Goal: Task Accomplishment & Management: Complete application form

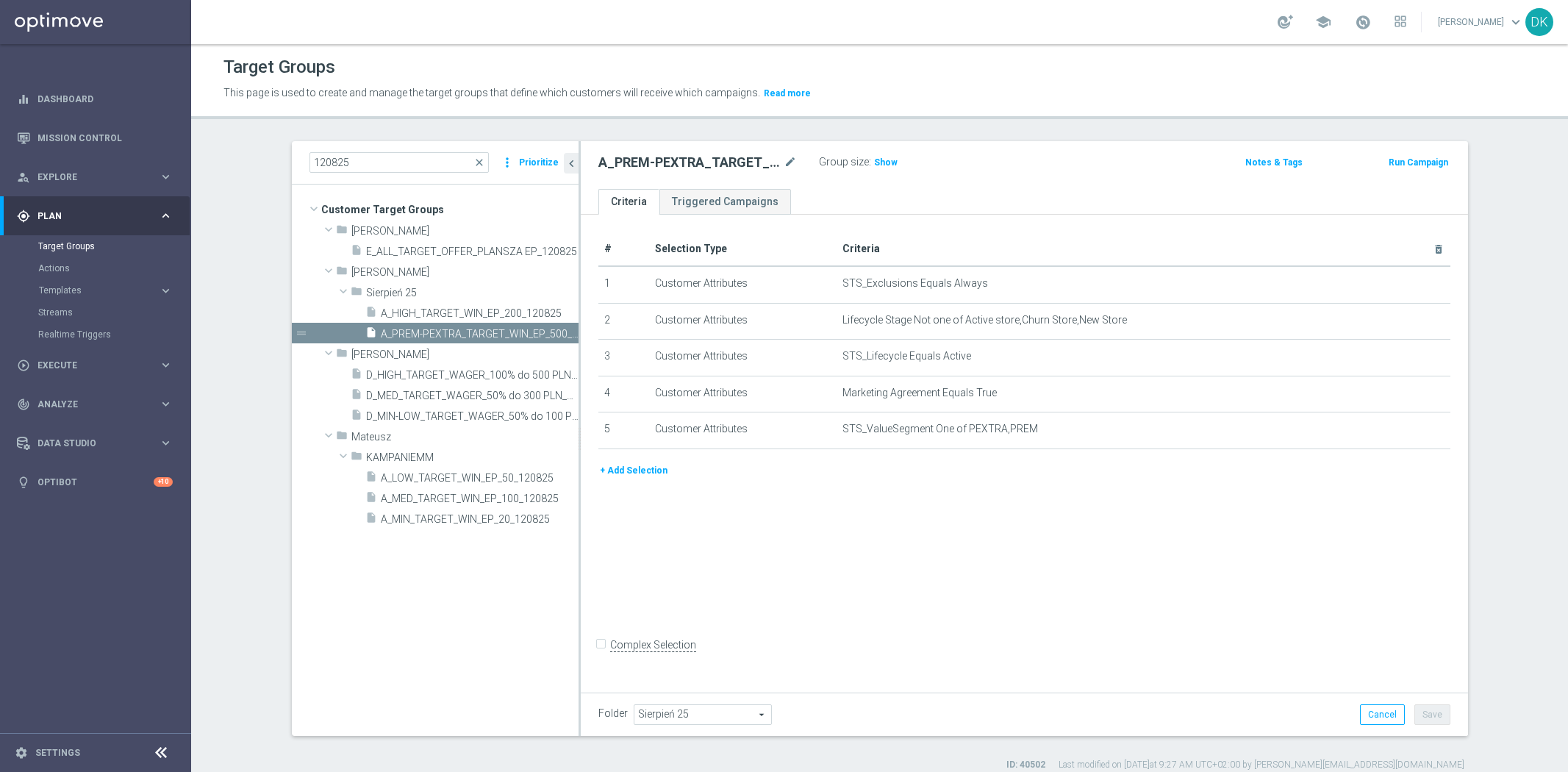
click at [72, 363] on span "Execute" at bounding box center [98, 365] width 121 height 9
click at [84, 279] on link "Campaign Builder" at bounding box center [96, 285] width 115 height 12
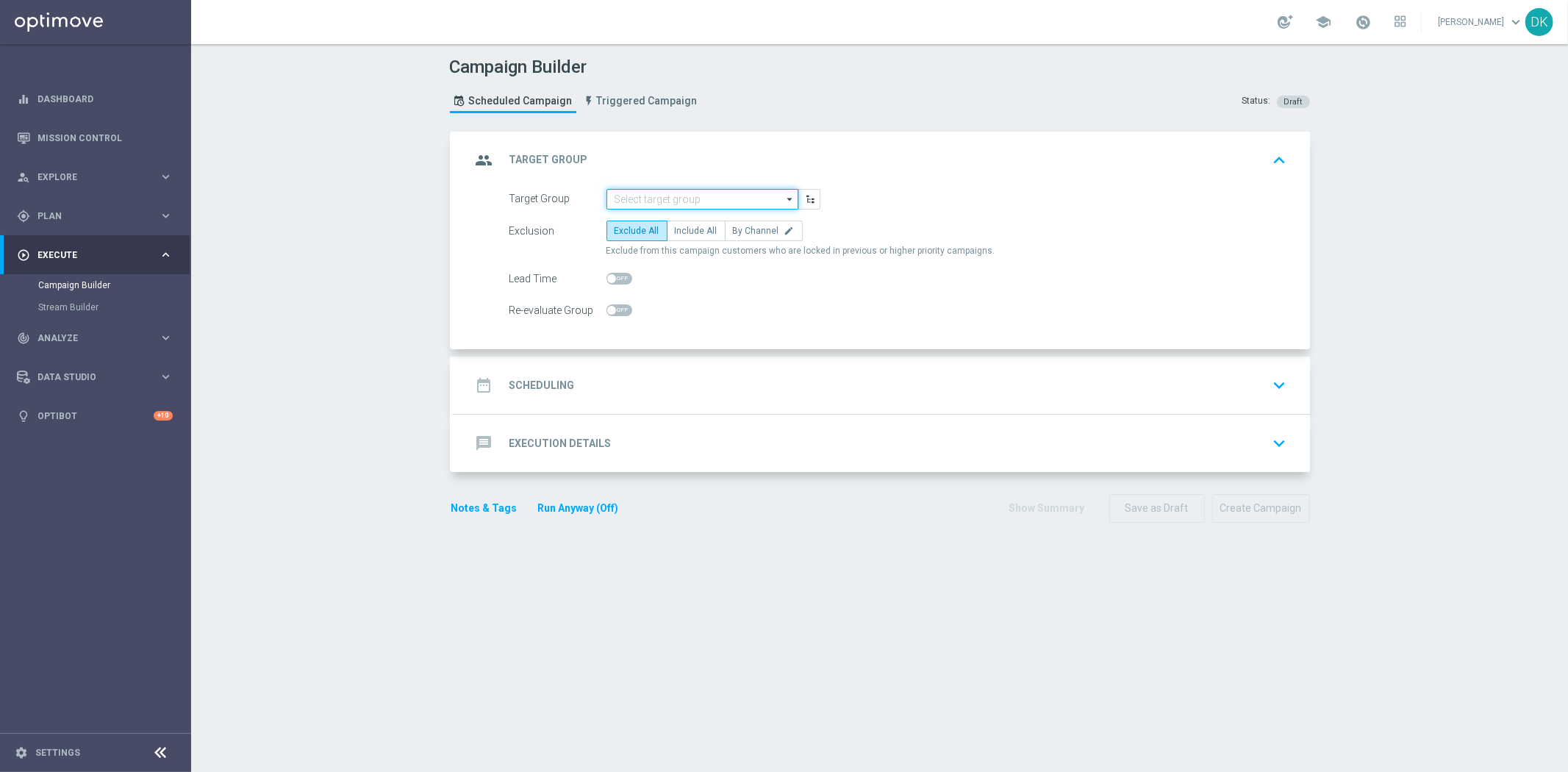
click at [684, 202] on input at bounding box center [702, 199] width 192 height 21
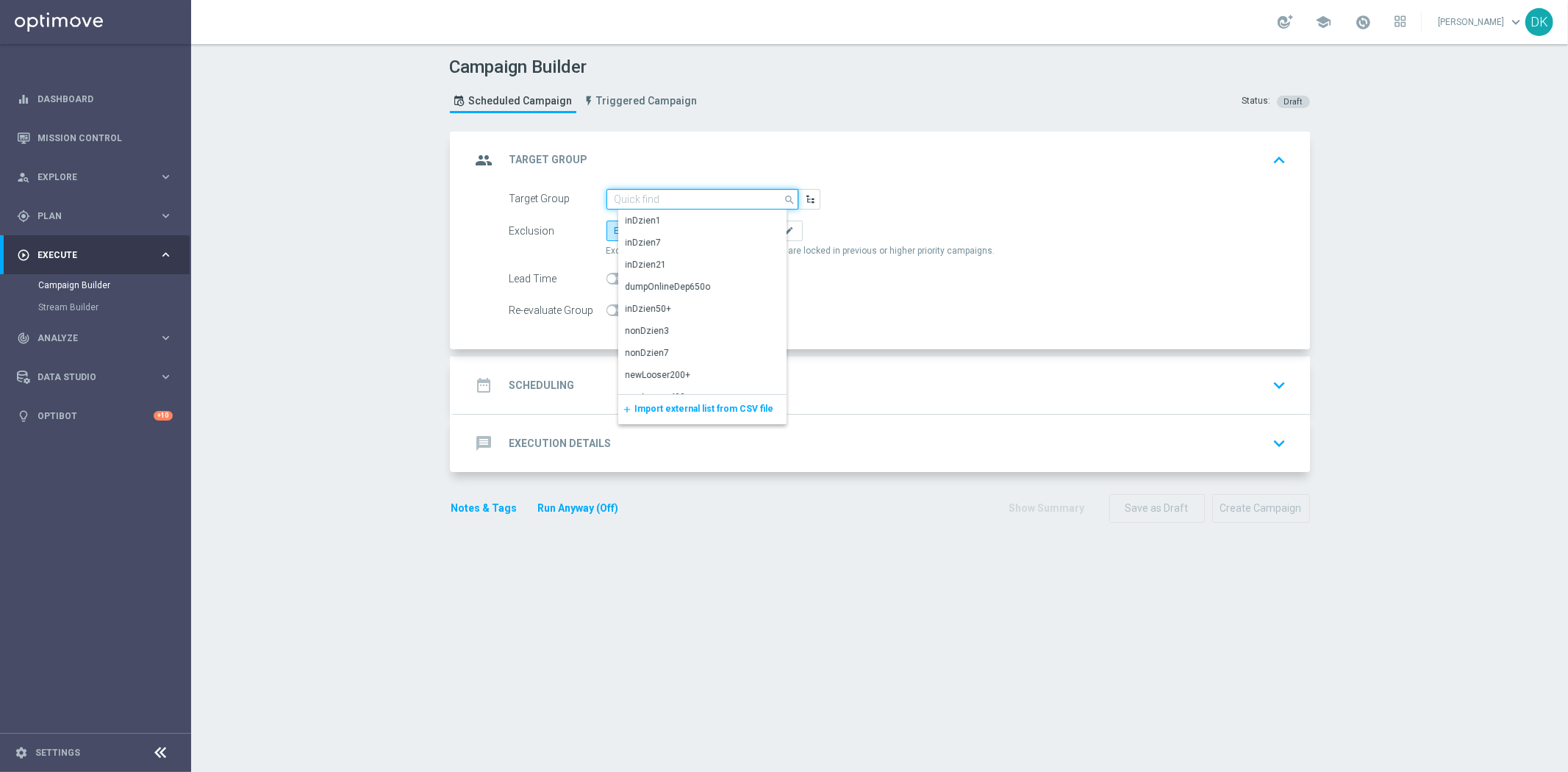
paste input "A_HIGH_TARGET_WIN_EP_200_120825"
click at [718, 217] on div "A_HIGH_TARGET_WIN_EP_200_120825" at bounding box center [702, 221] width 153 height 13
type input "A_HIGH_TARGET_WIN_EP_200_120825"
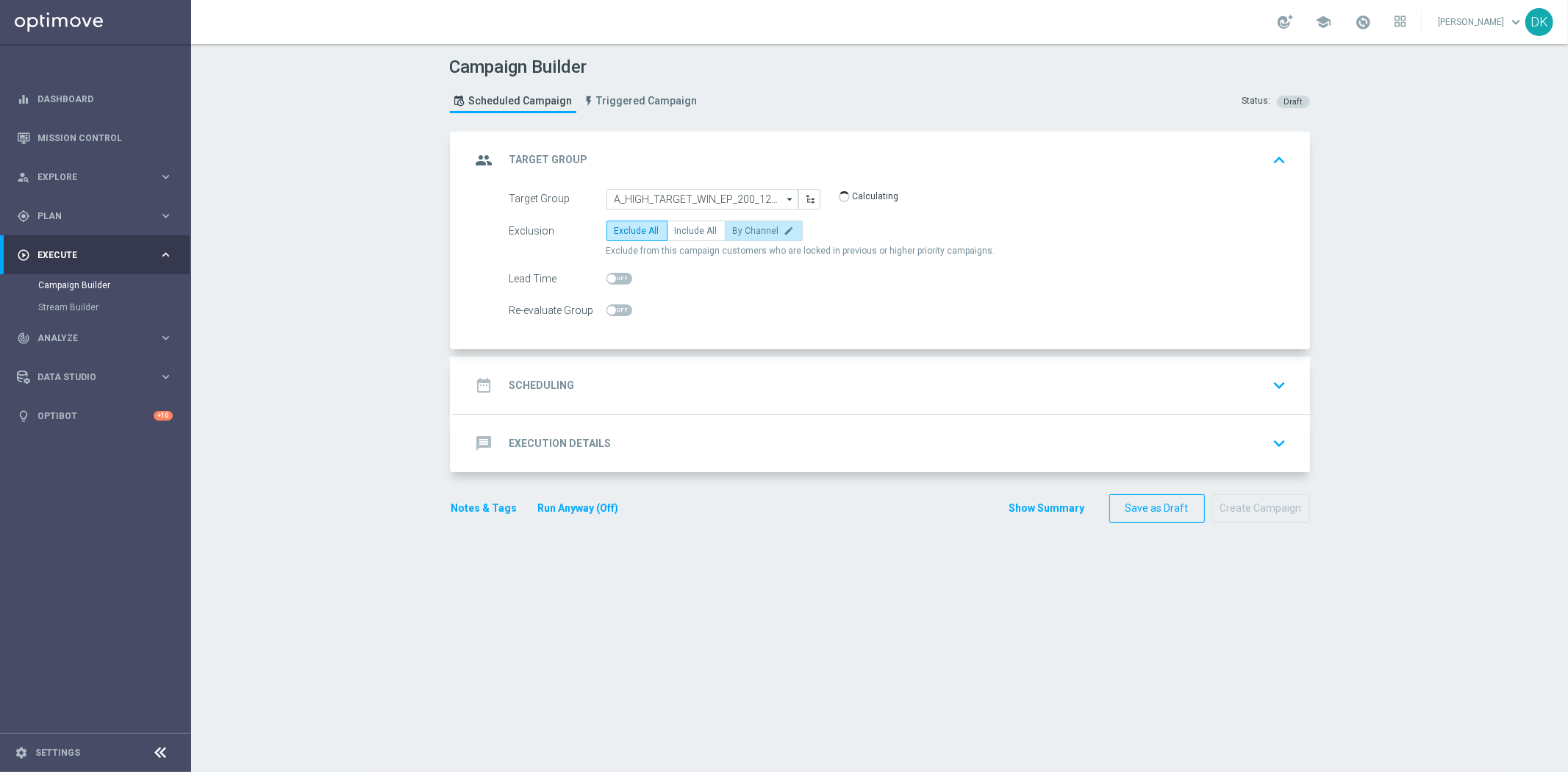
click at [744, 228] on span "By Channel" at bounding box center [756, 231] width 47 height 10
click at [743, 228] on input "By Channel edit" at bounding box center [737, 233] width 9 height 9
radio input "true"
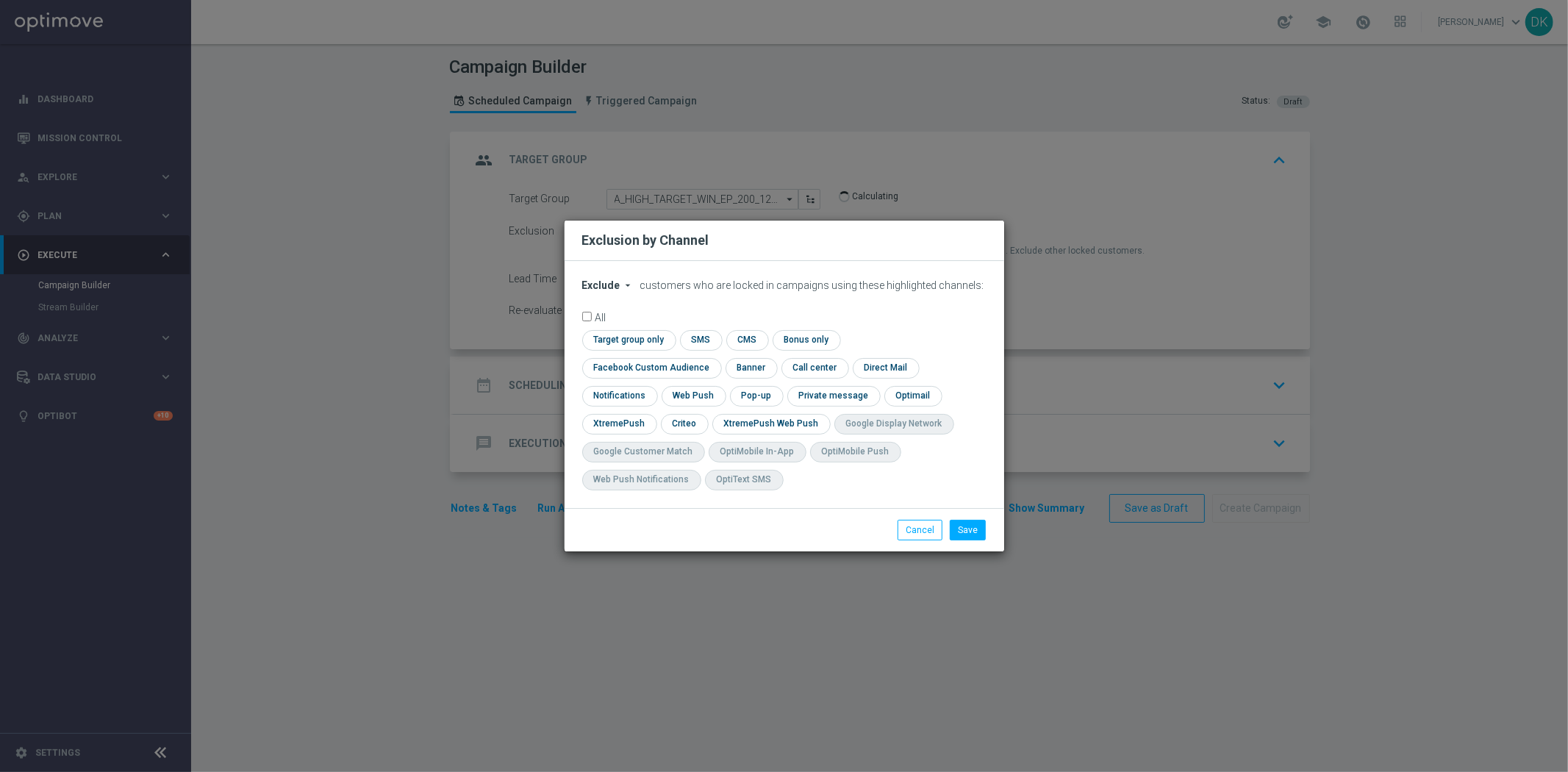
click at [615, 291] on span "Exclude" at bounding box center [601, 285] width 38 height 12
click at [0, 0] on span "Include" at bounding box center [0, 0] width 0 height 0
click at [615, 350] on input "checkbox" at bounding box center [627, 340] width 90 height 20
checkbox input "true"
click at [615, 369] on input "checkbox" at bounding box center [649, 368] width 133 height 20
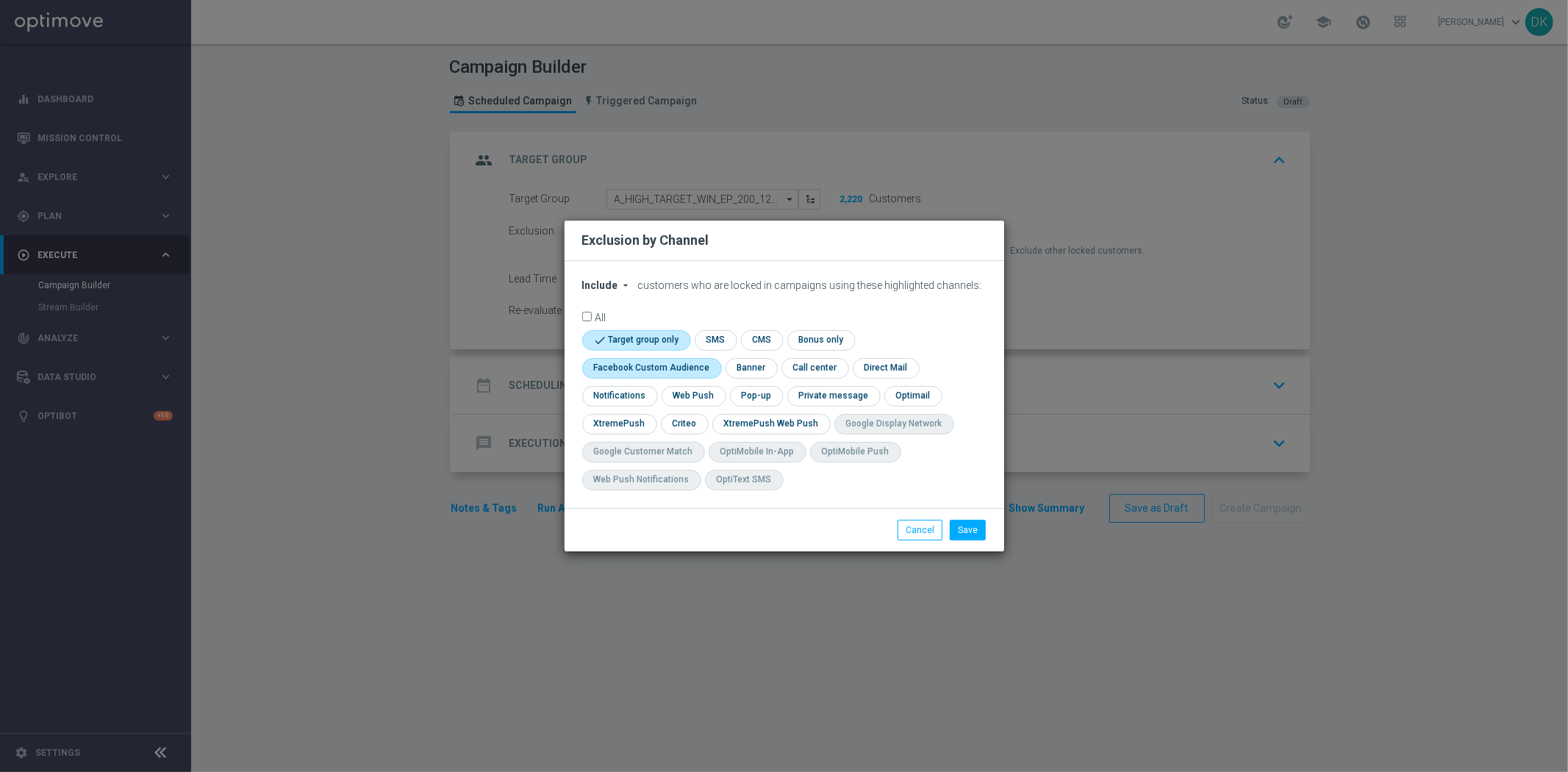
checkbox input "true"
click at [674, 419] on input "checkbox" at bounding box center [684, 424] width 46 height 20
checkbox input "true"
click at [973, 529] on button "Save" at bounding box center [967, 529] width 36 height 21
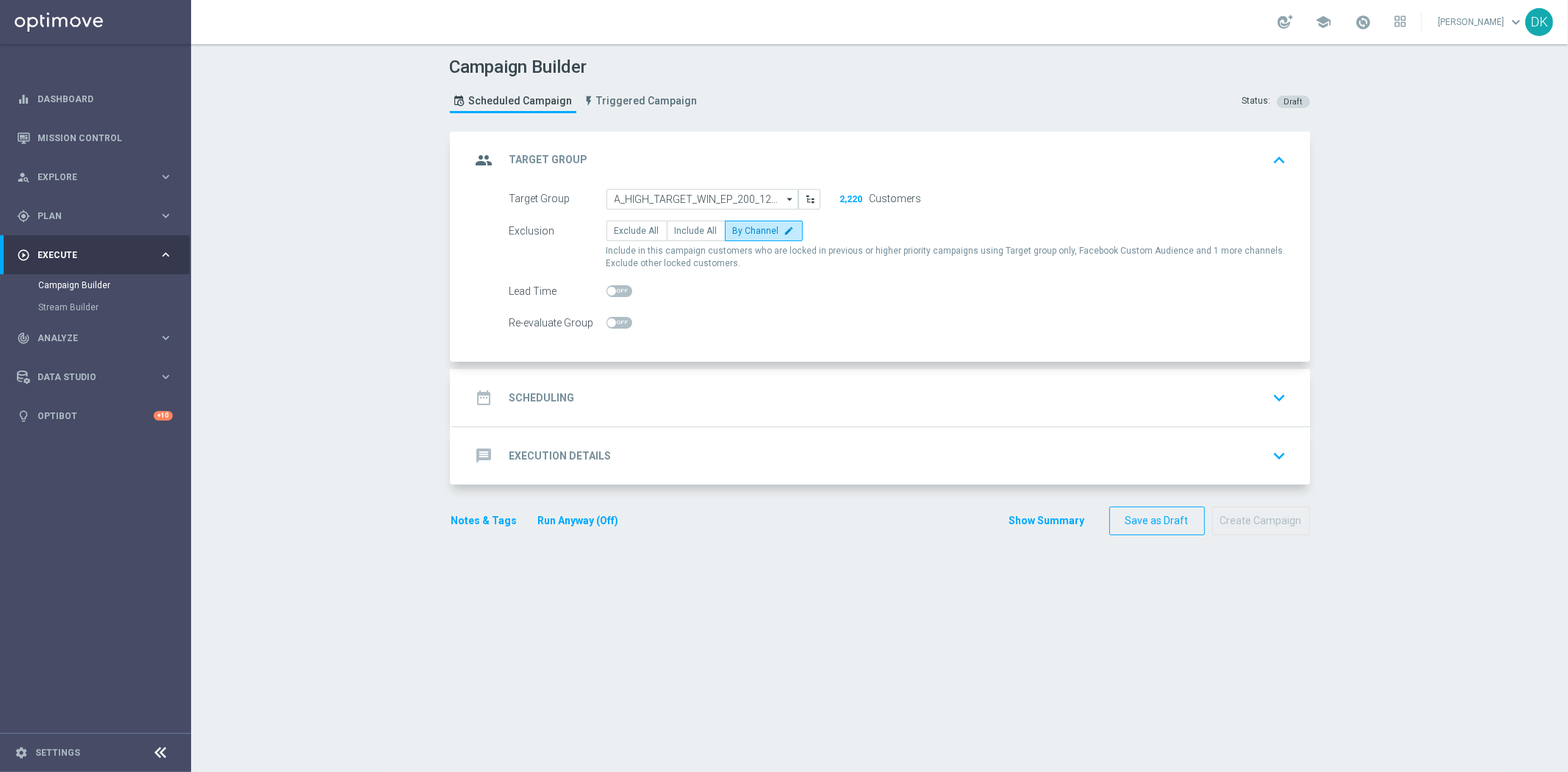
click at [569, 394] on div "date_range Scheduling keyboard_arrow_down" at bounding box center [881, 398] width 821 height 28
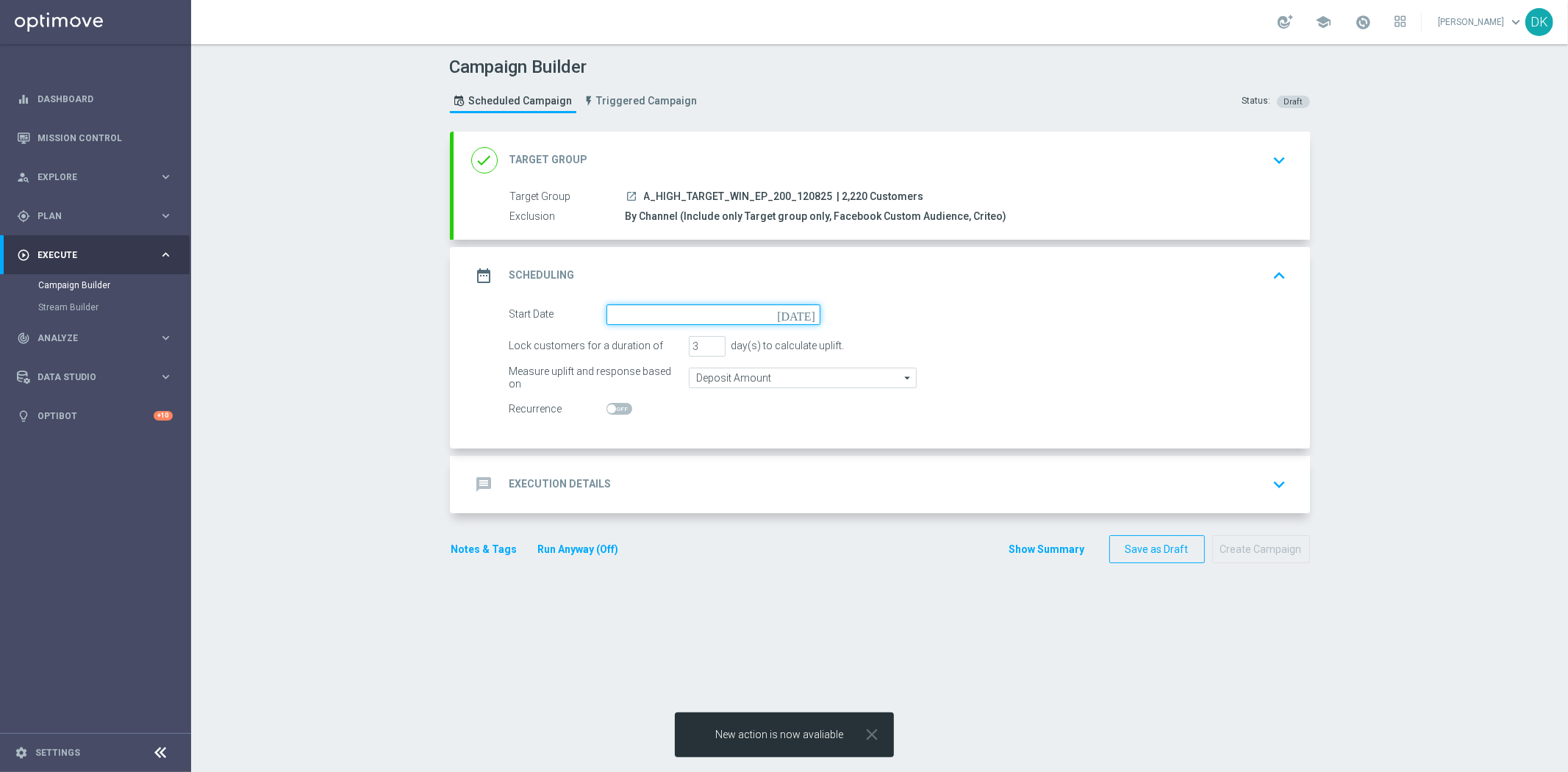
click at [712, 313] on input at bounding box center [713, 314] width 214 height 21
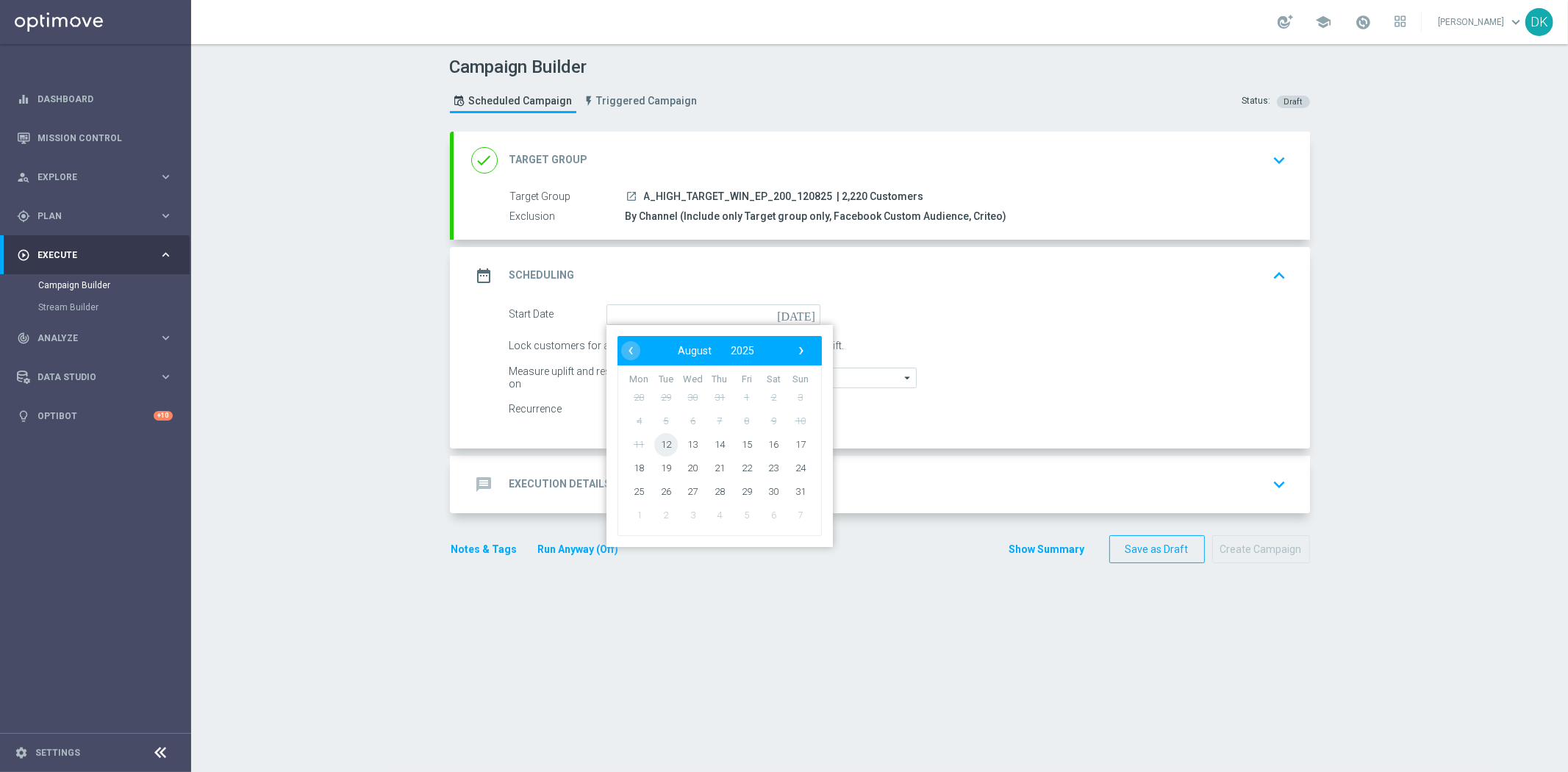
click at [658, 450] on span "12" at bounding box center [665, 444] width 23 height 23
type input "[DATE]"
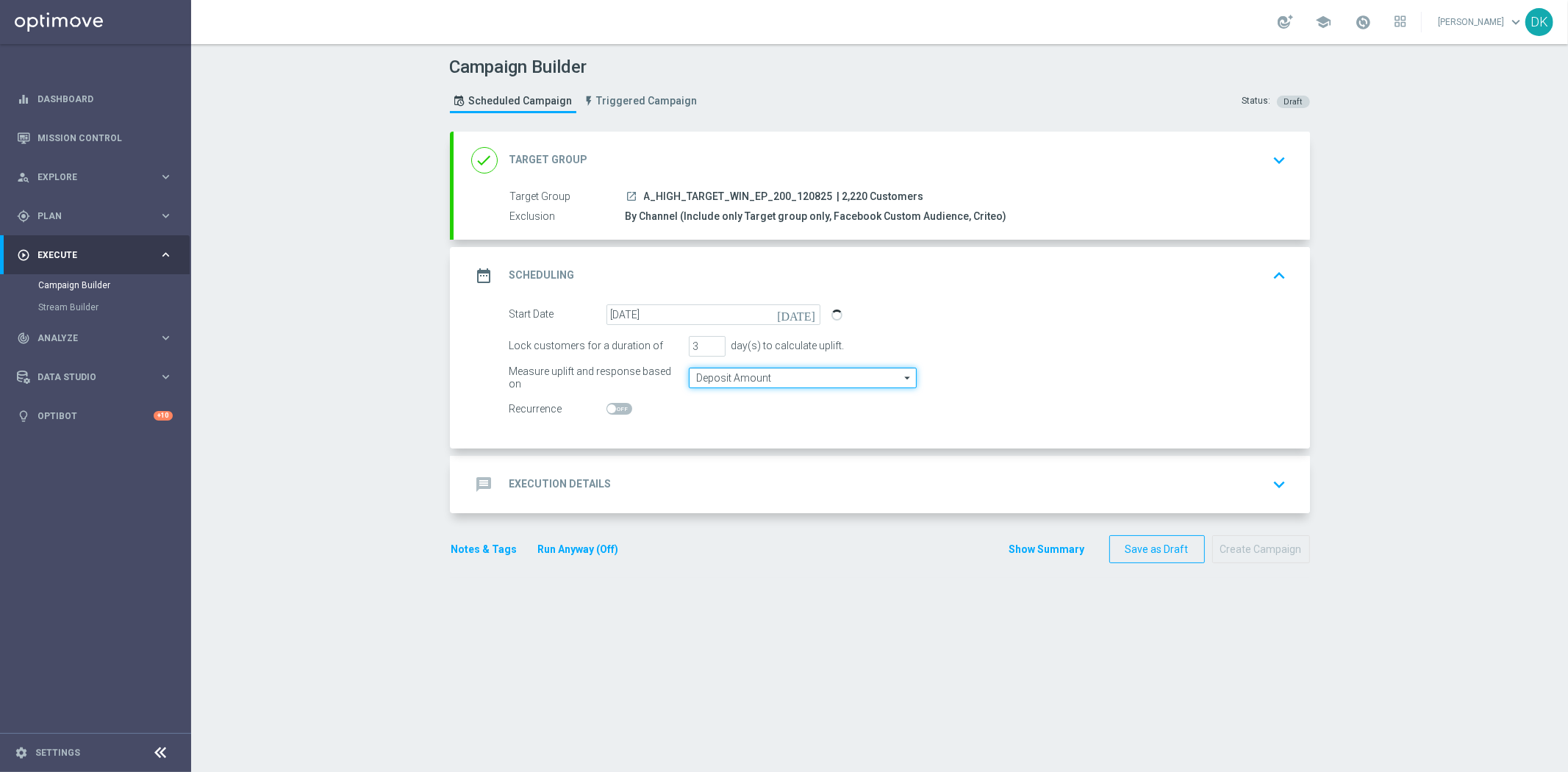
click at [730, 372] on input "Deposit Amount" at bounding box center [802, 378] width 228 height 21
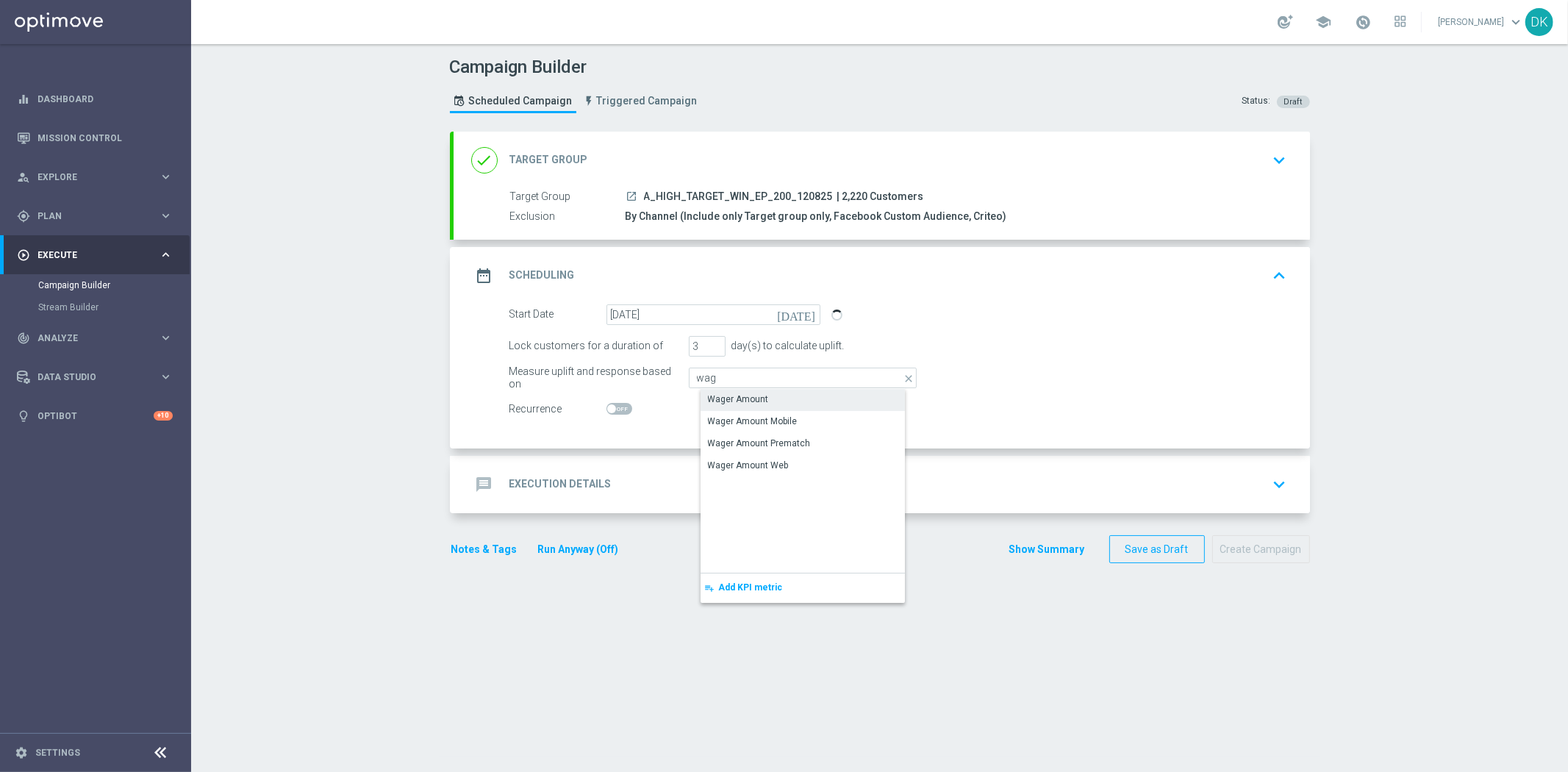
click at [726, 399] on div "Wager Amount" at bounding box center [738, 399] width 61 height 13
type input "Wager Amount"
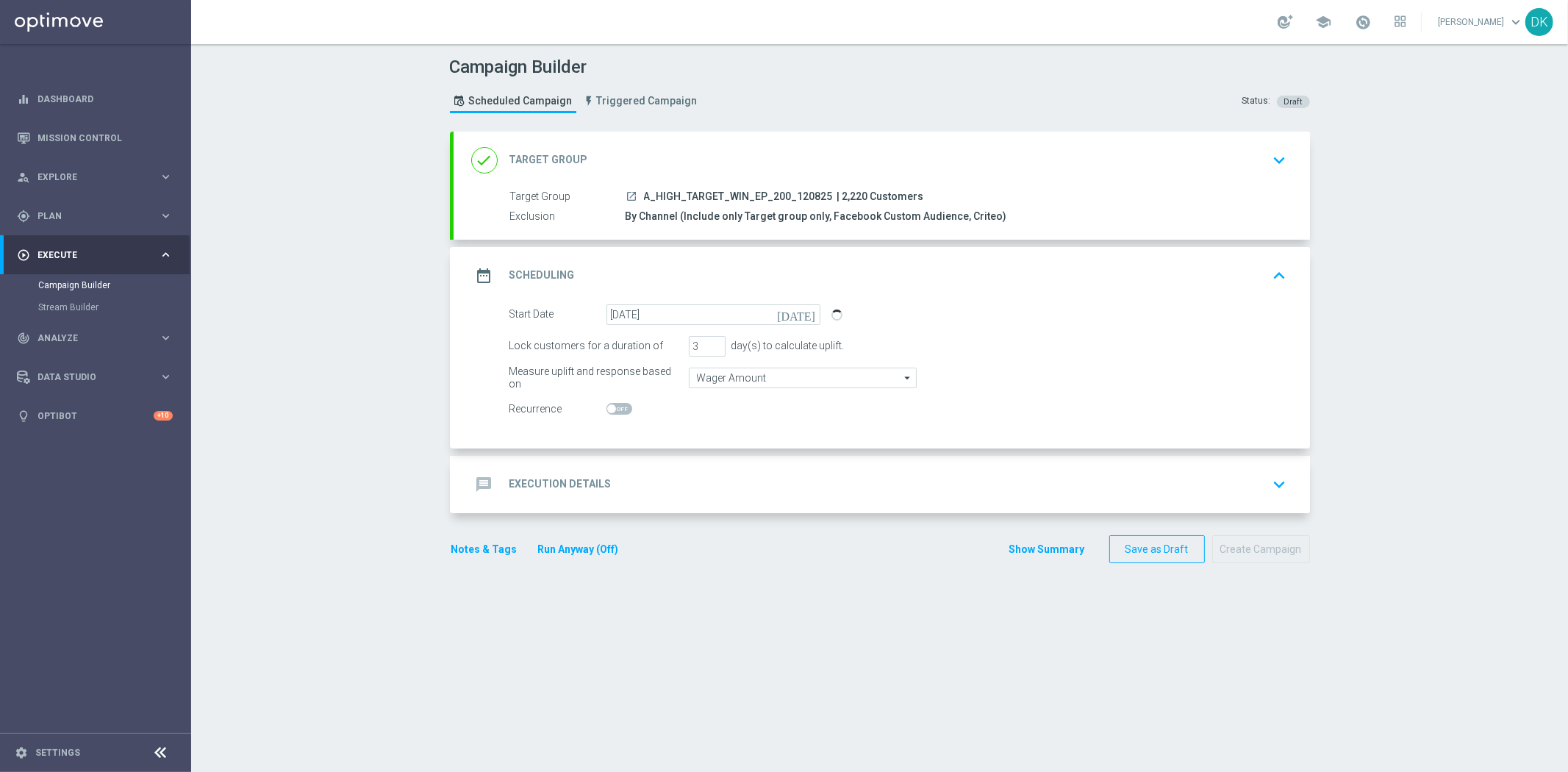
click at [604, 478] on div "message Execution Details keyboard_arrow_down" at bounding box center [881, 484] width 821 height 28
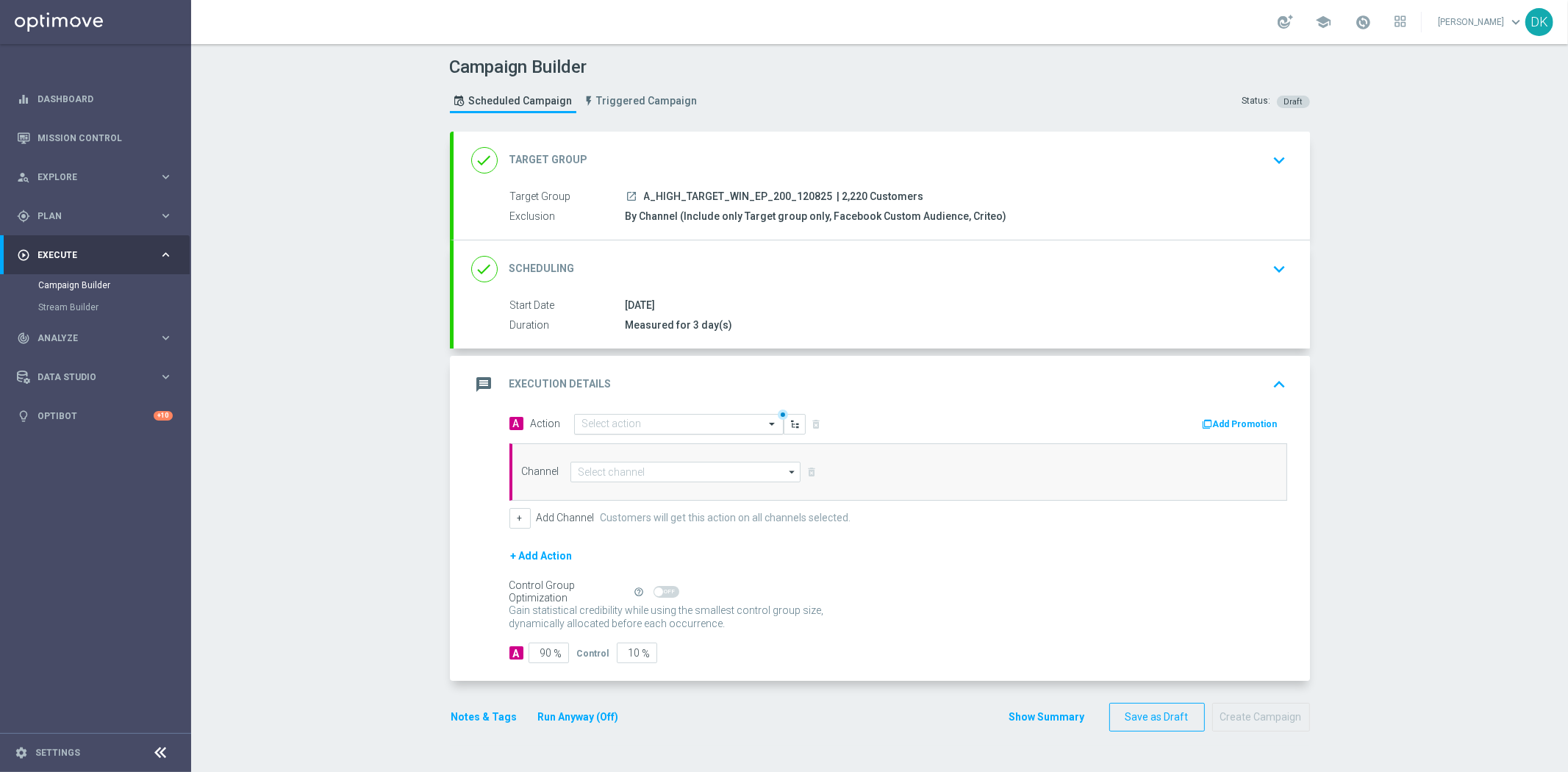
click at [629, 427] on input "text" at bounding box center [664, 424] width 164 height 13
click at [634, 625] on span "Create new action" at bounding box center [634, 624] width 78 height 10
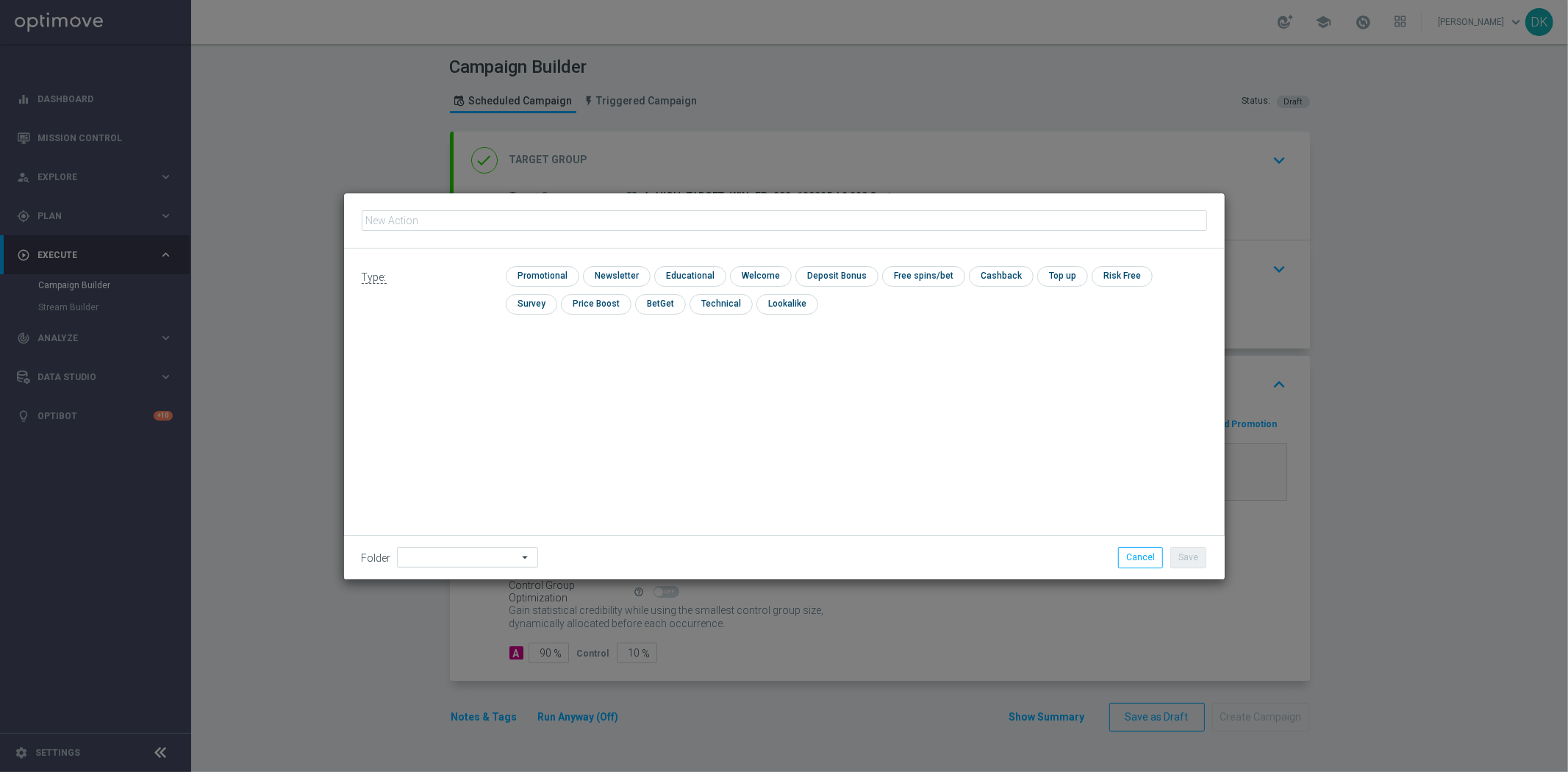
type input "A_HIGH_TARGET_WIN_EP_200_120825"
click at [554, 273] on input "checkbox" at bounding box center [541, 276] width 70 height 20
checkbox input "true"
click at [1198, 552] on button "Save" at bounding box center [1188, 557] width 36 height 21
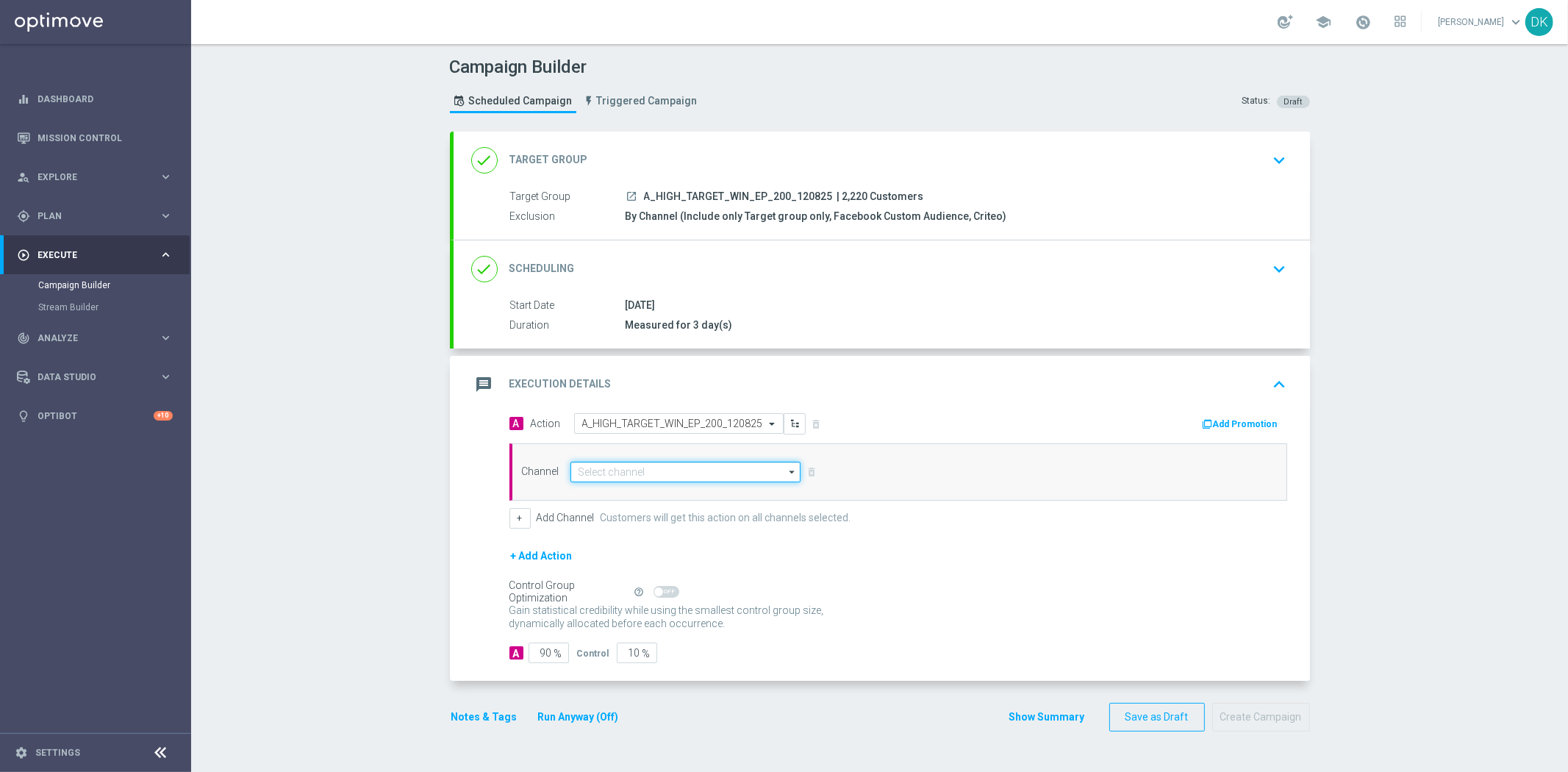
click at [618, 479] on input at bounding box center [685, 472] width 231 height 21
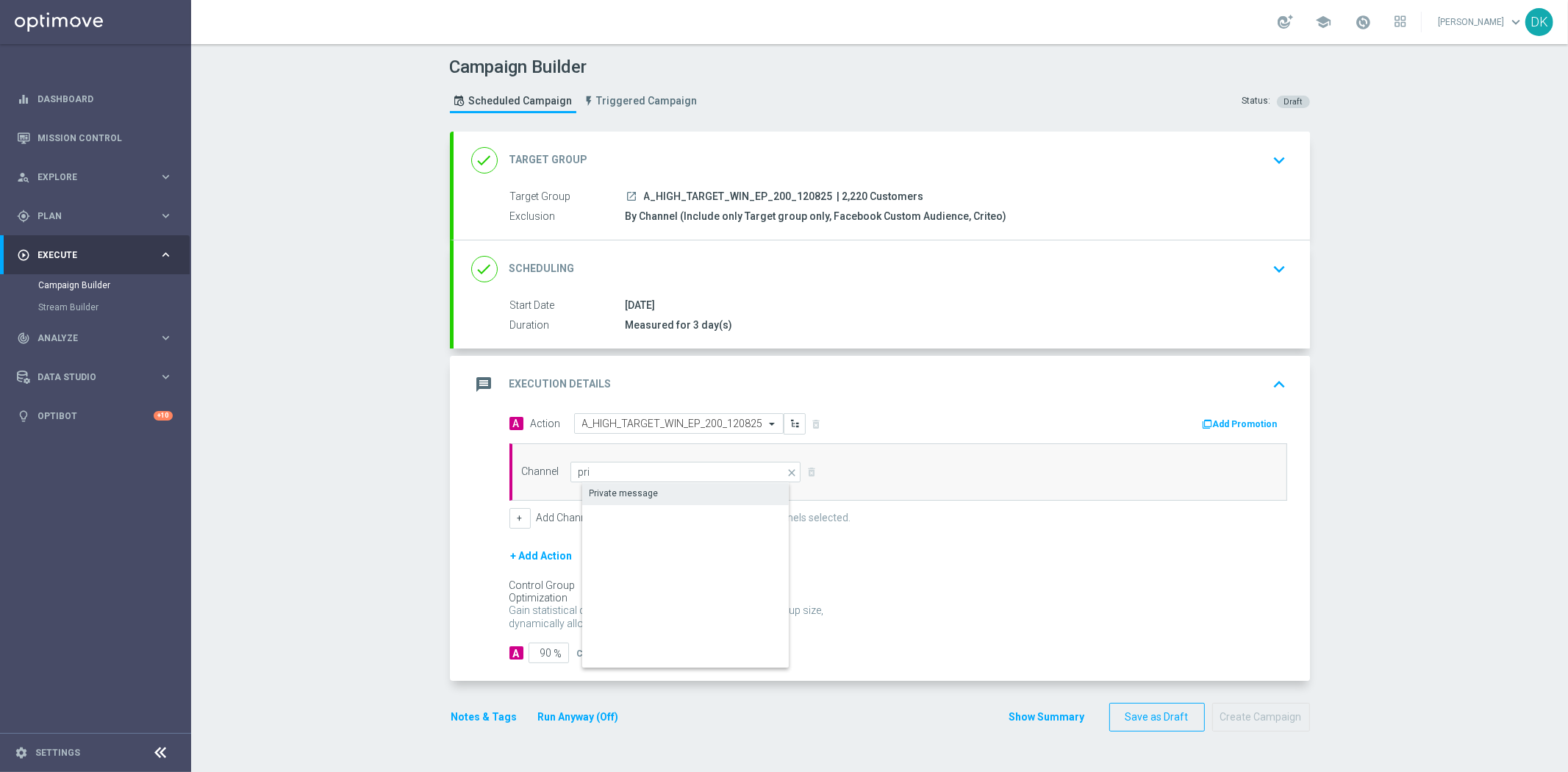
click at [619, 488] on div "Private message" at bounding box center [624, 494] width 69 height 13
type input "Private message"
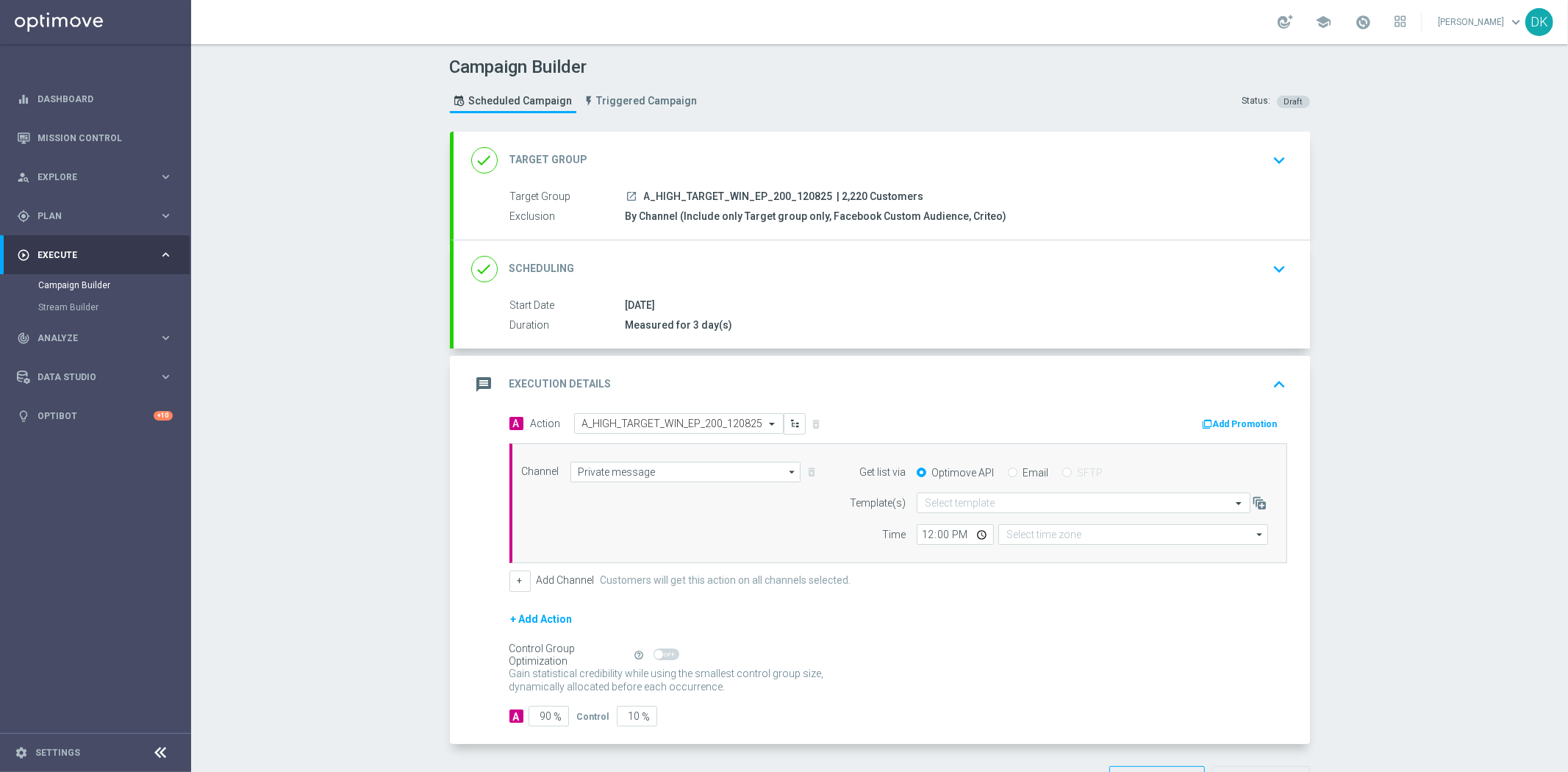
type input "Coordinated Universal Time (UTC 00:00)"
click at [959, 502] on input "text" at bounding box center [1069, 503] width 288 height 13
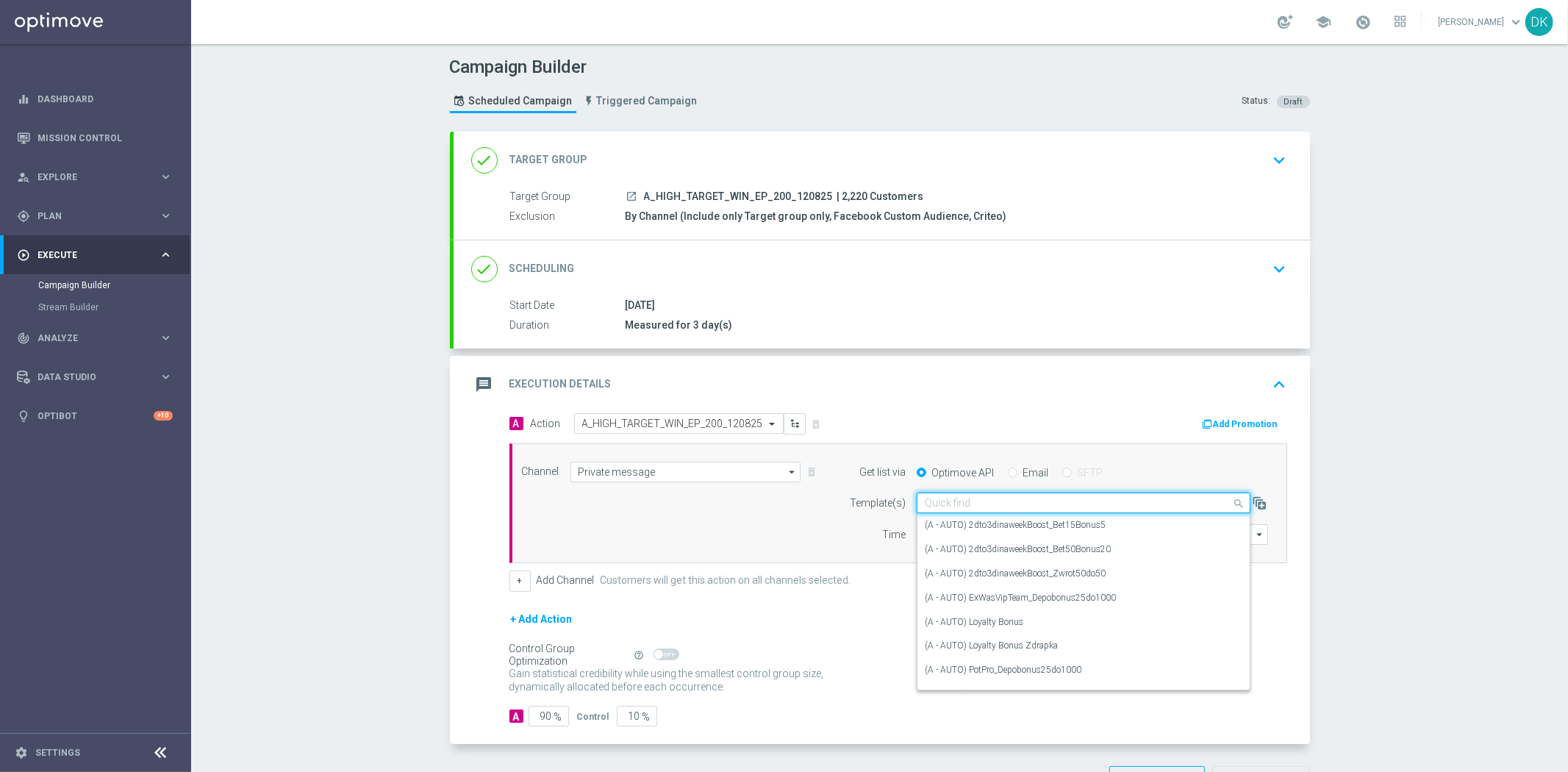
paste input "A_HIGH_TARGET_WIN_EP_200_120825"
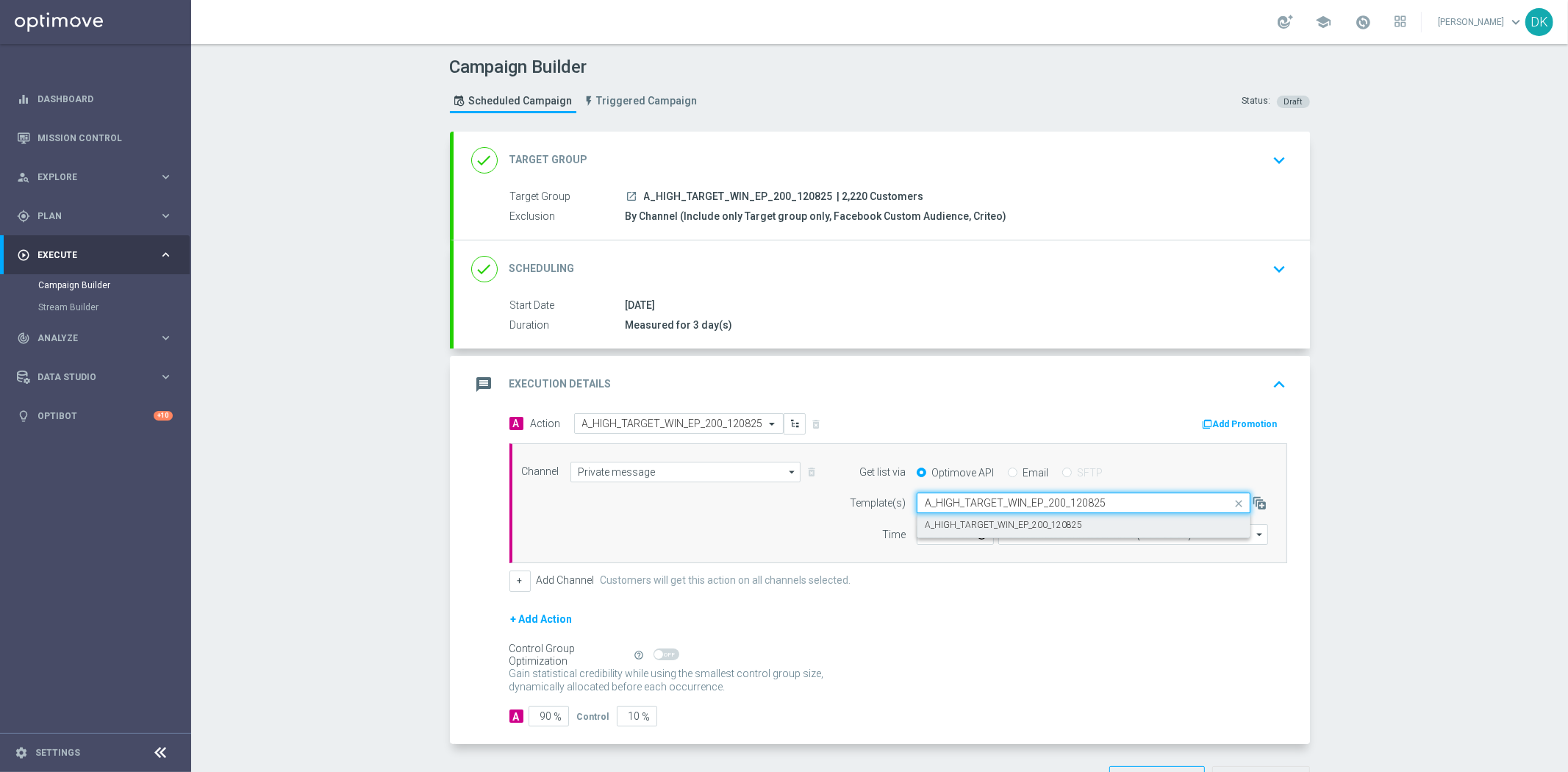
click at [954, 524] on label "A_HIGH_TARGET_WIN_EP_200_120825" at bounding box center [1003, 524] width 158 height 13
type input "A_HIGH_TARGET_WIN_EP_200_120825"
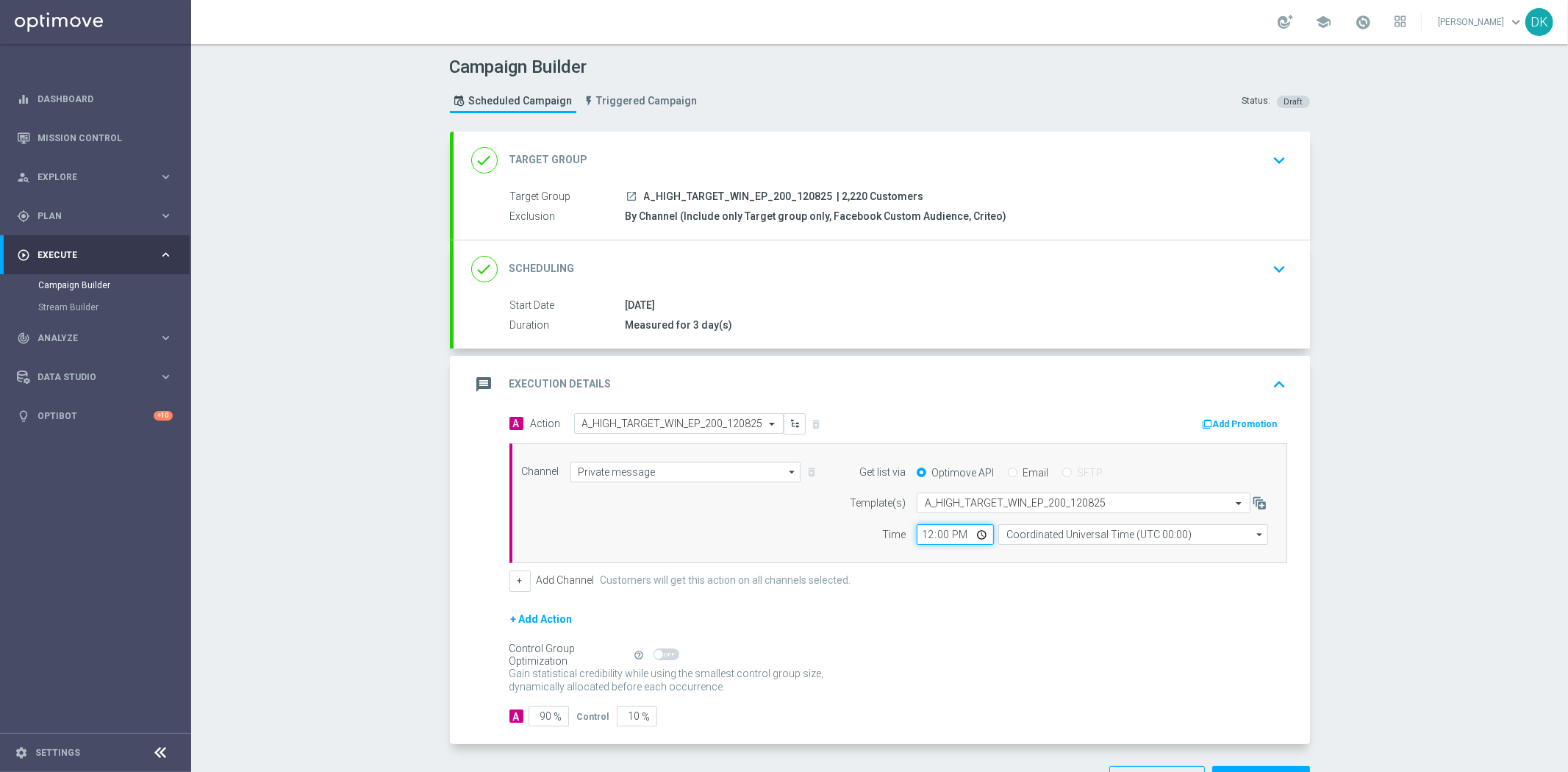
click at [917, 540] on input "12:00" at bounding box center [955, 534] width 78 height 21
type input "12:01"
click at [1045, 531] on input "Coordinated Universal Time (UTC 00:00)" at bounding box center [1133, 534] width 270 height 21
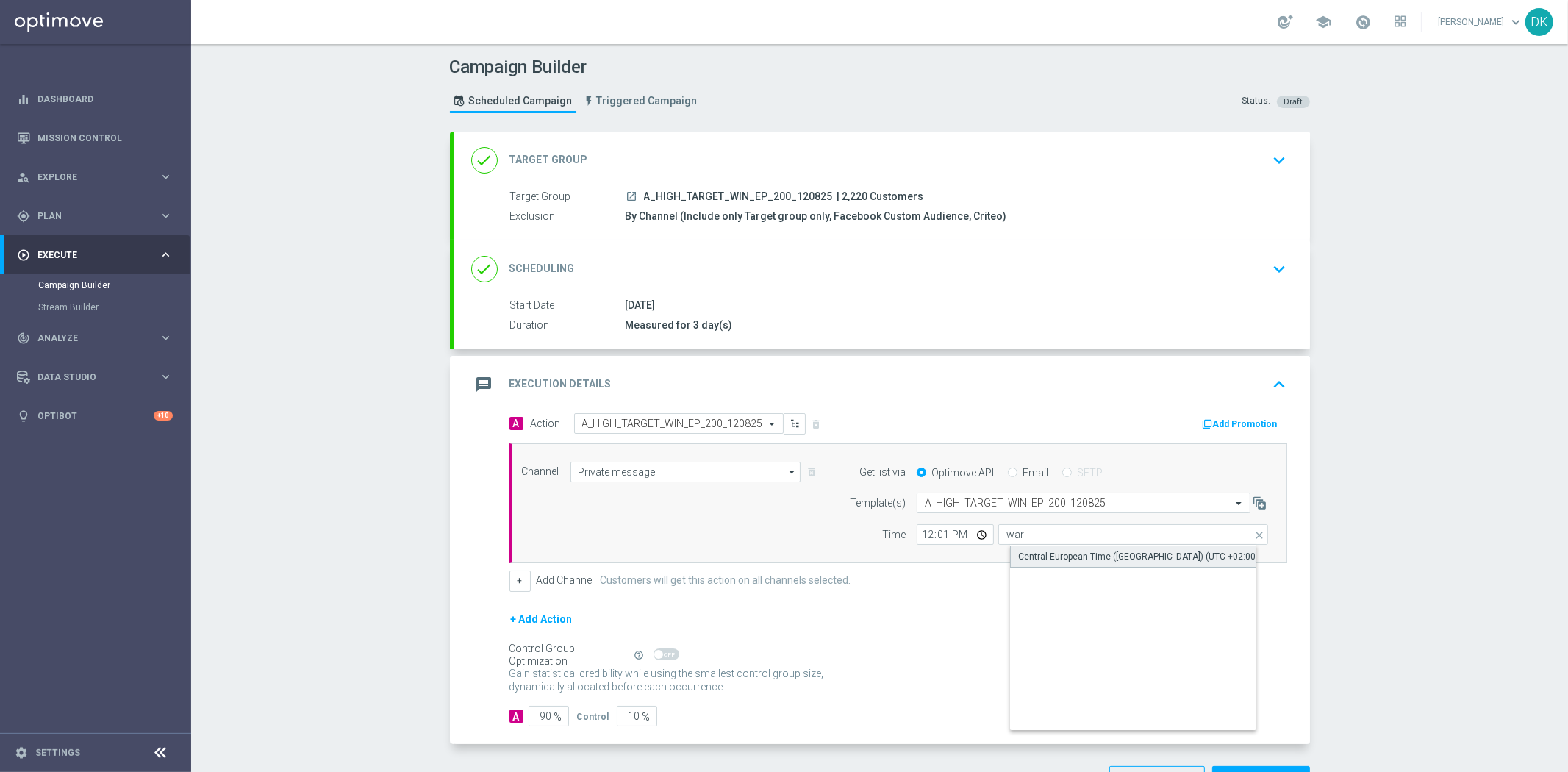
click at [1051, 551] on div "Central European Time ([GEOGRAPHIC_DATA]) (UTC +02:00)" at bounding box center [1138, 557] width 240 height 13
type input "Central European Time ([GEOGRAPHIC_DATA]) (UTC +02:00)"
click at [1259, 425] on button "Add Promotion" at bounding box center [1242, 424] width 82 height 16
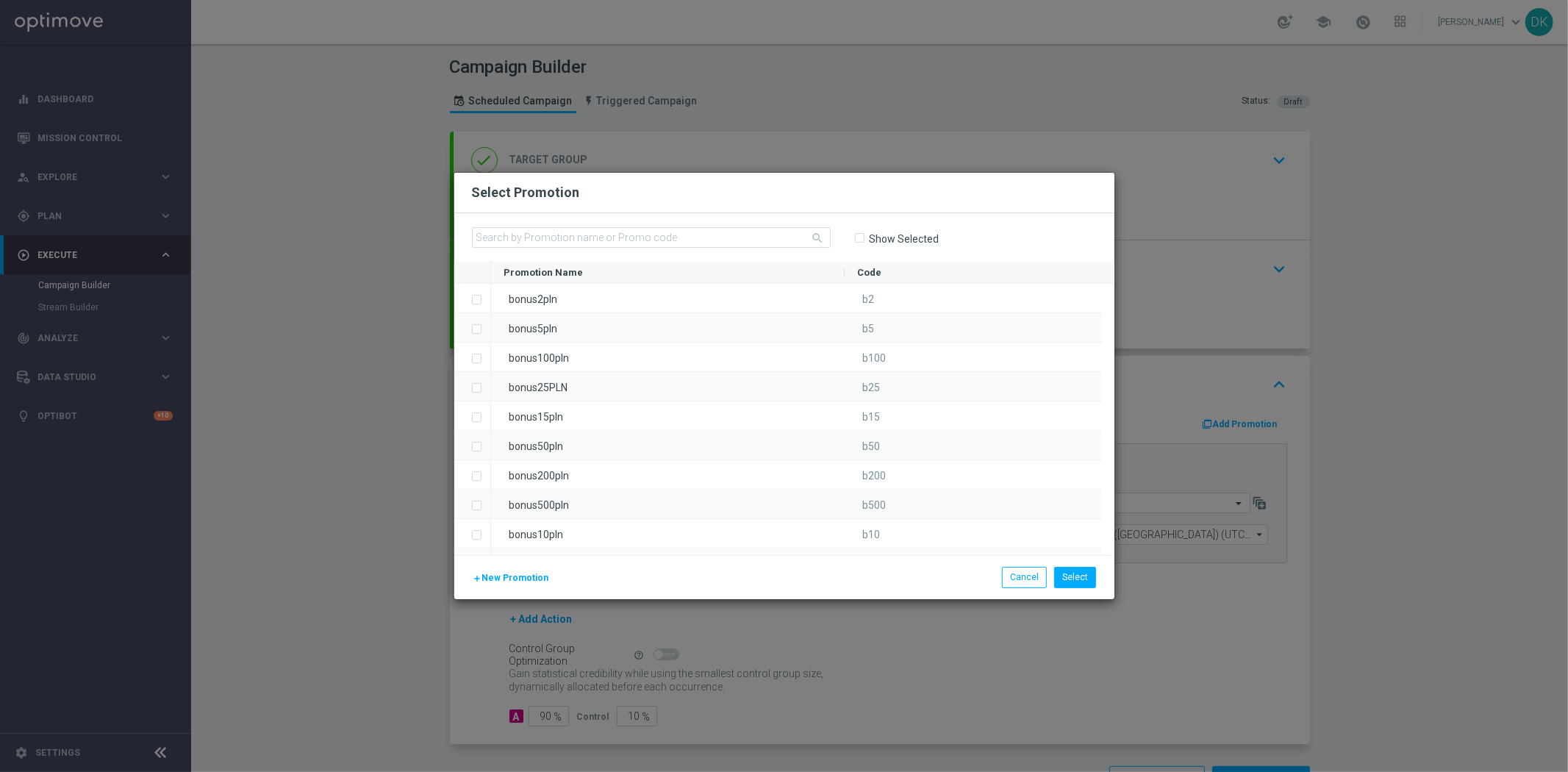
click at [522, 576] on span "New Promotion" at bounding box center [515, 578] width 67 height 10
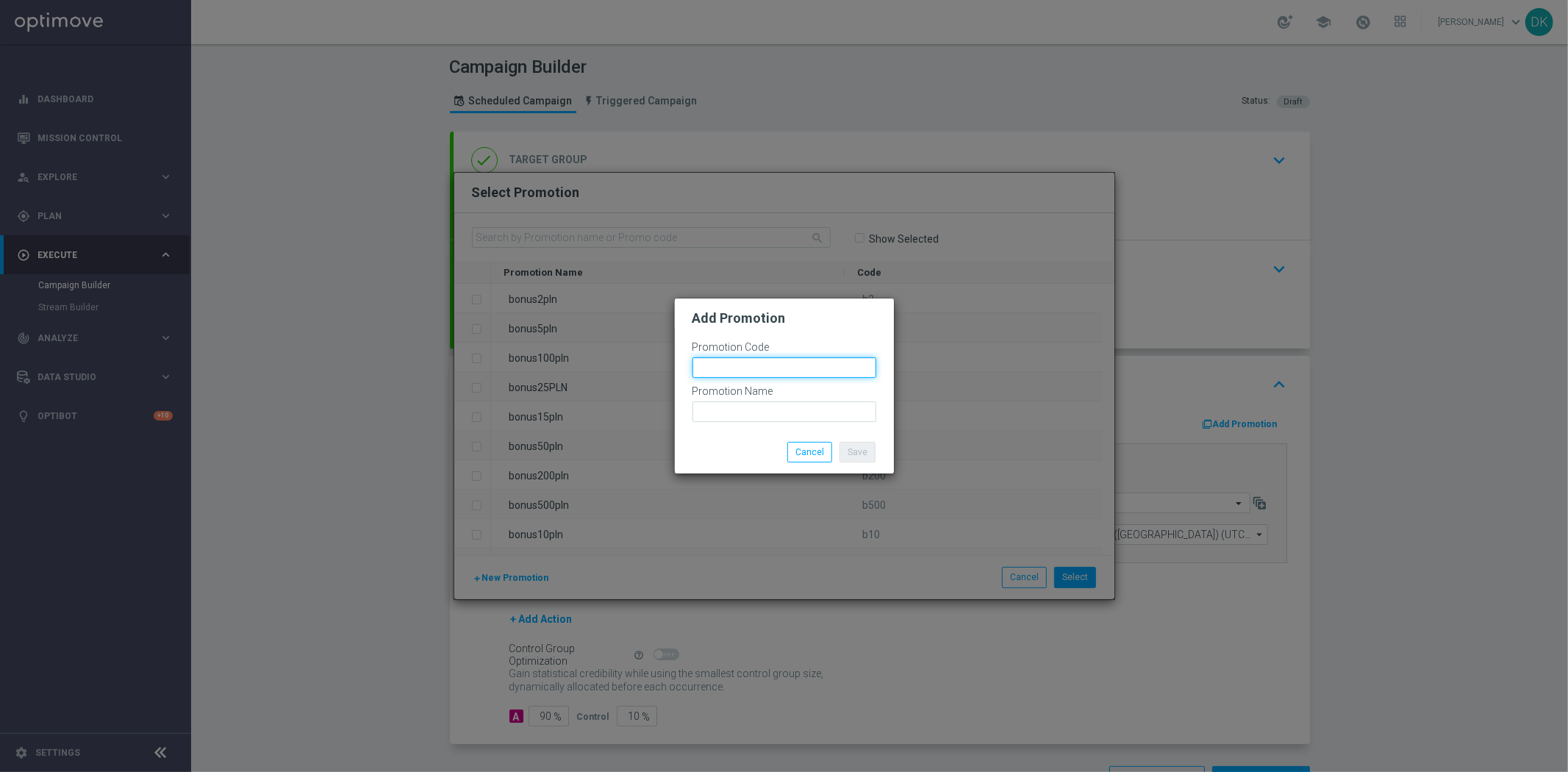
click at [736, 369] on input "text" at bounding box center [784, 368] width 183 height 21
paste input "166327"
click at [736, 370] on input "bonusapi_tg-166327" at bounding box center [784, 368] width 183 height 21
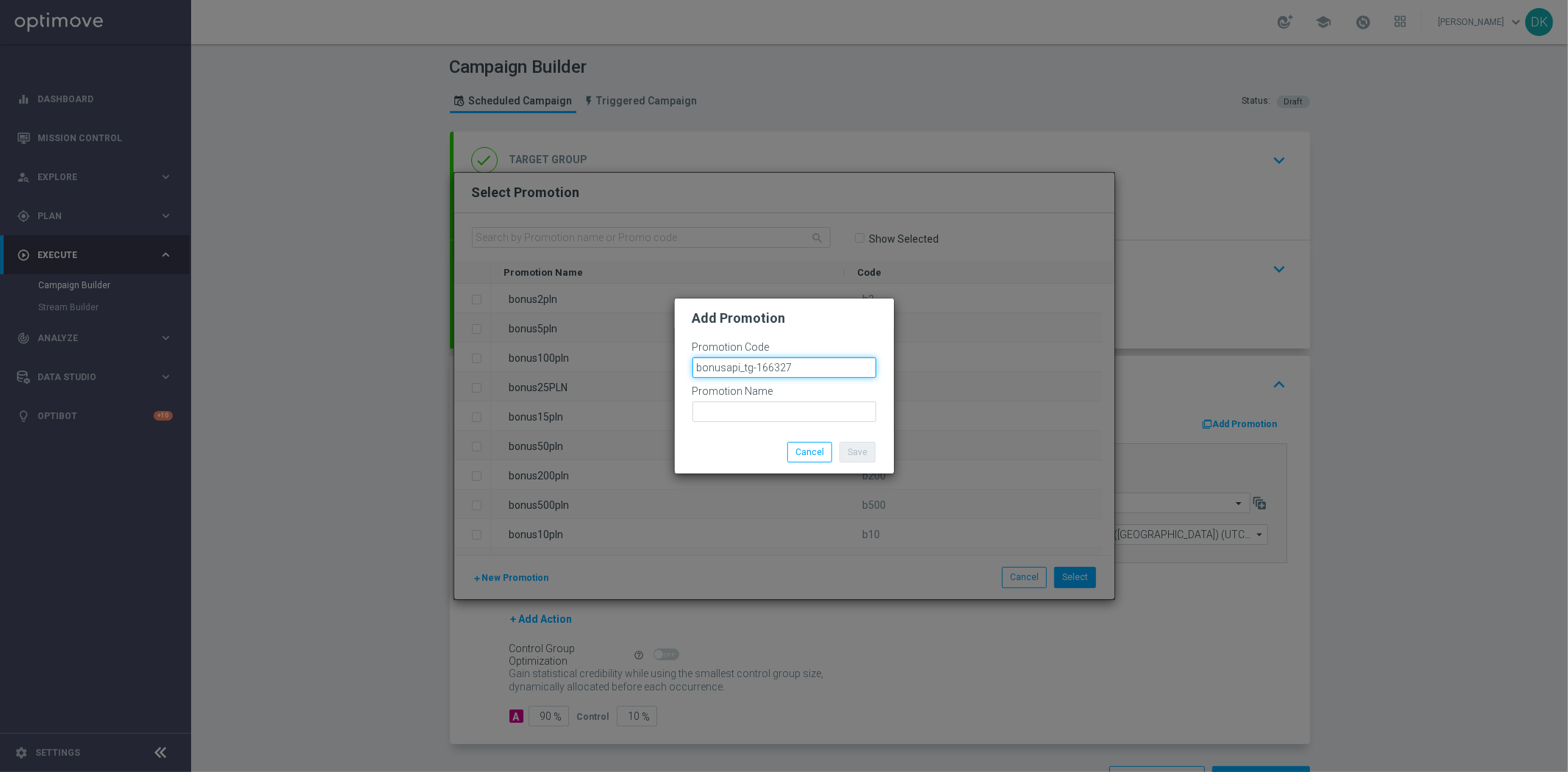
type input "bonusapi_tg-166327"
click at [755, 401] on input "text" at bounding box center [784, 411] width 183 height 21
paste input "bonusapi_tg-166327"
type input "bonusapi_tg-166327"
click at [849, 444] on button "Save" at bounding box center [857, 452] width 36 height 21
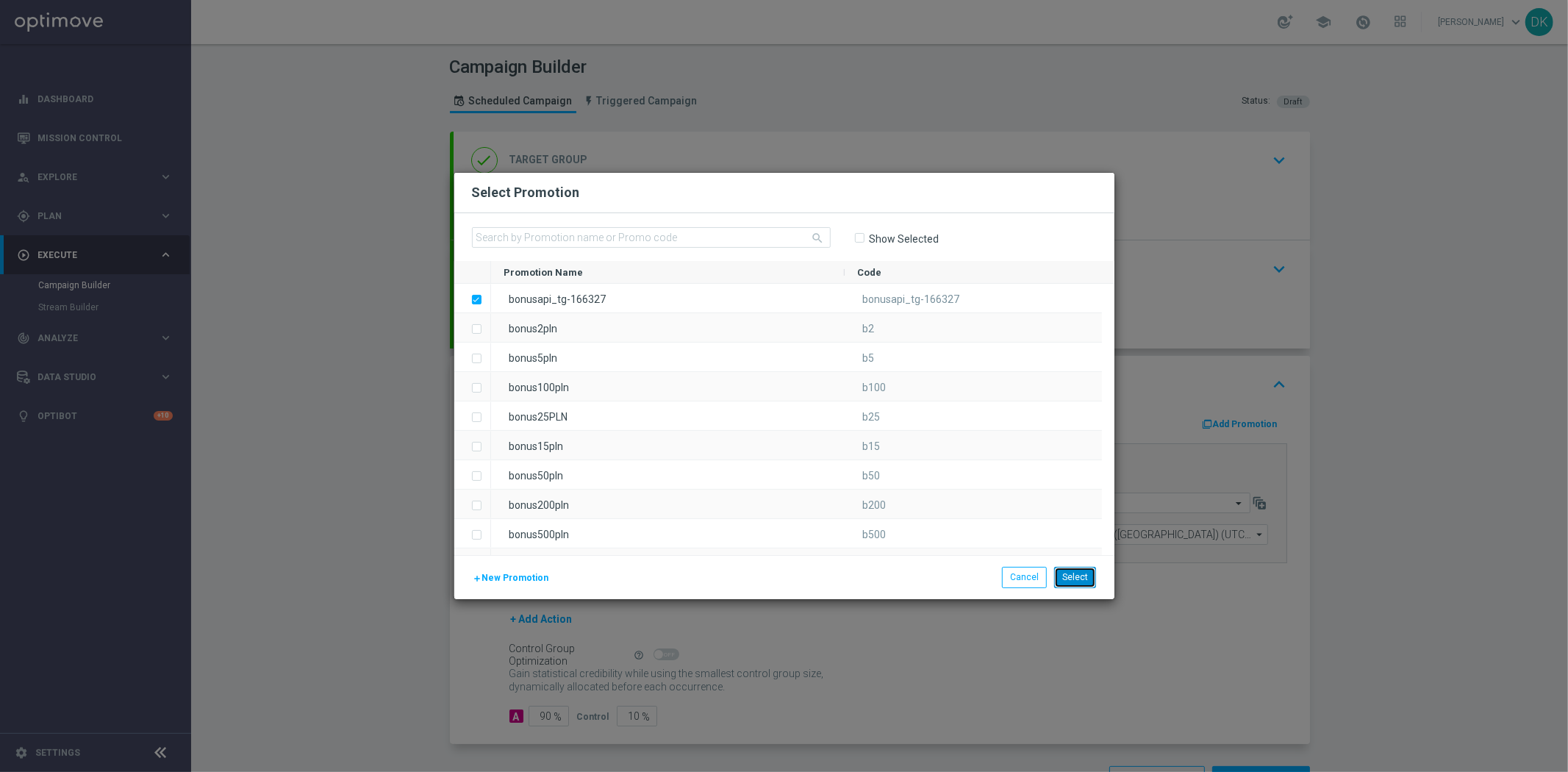
click at [1088, 582] on button "Select" at bounding box center [1075, 577] width 42 height 21
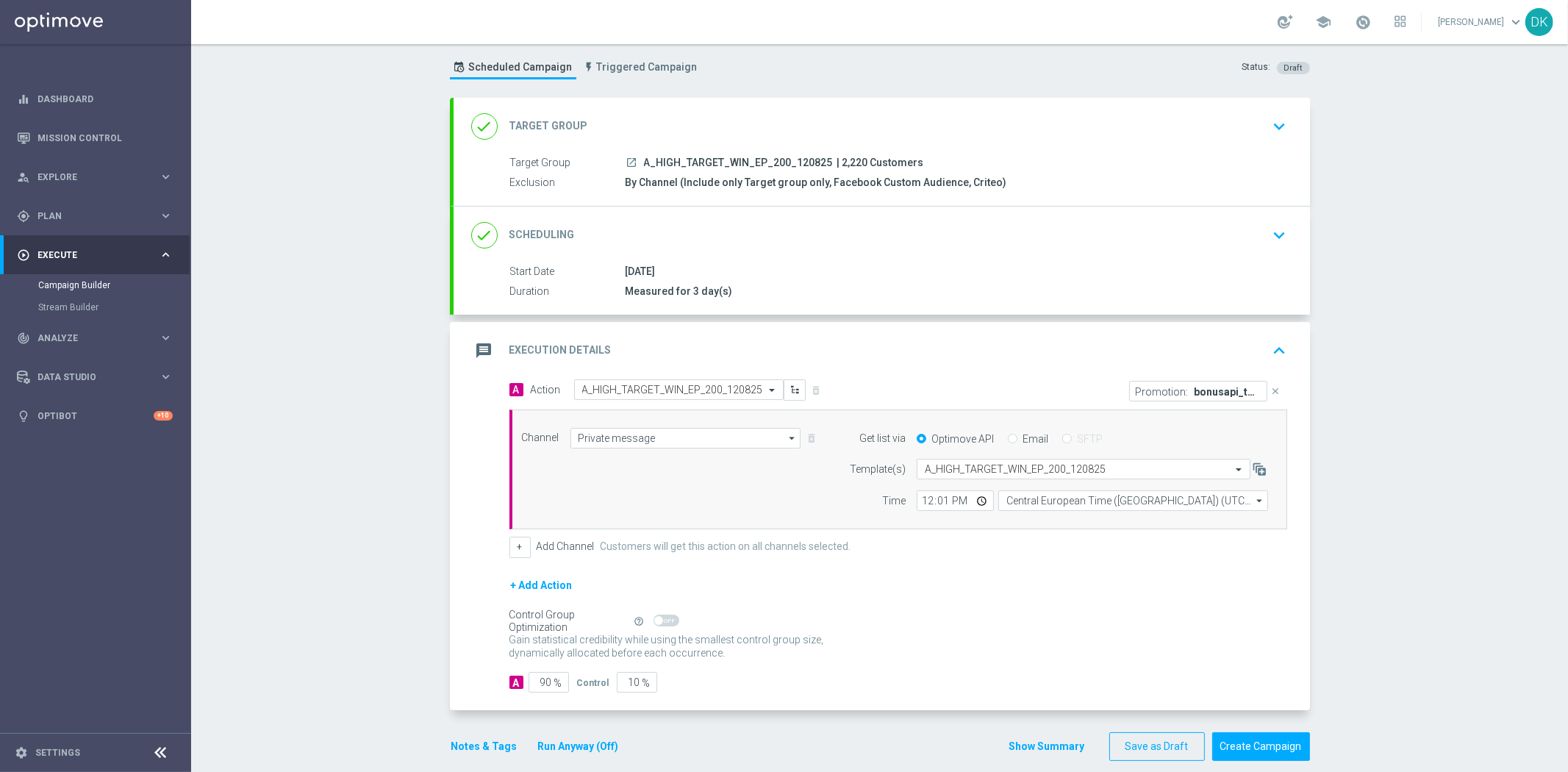
scroll to position [53, 0]
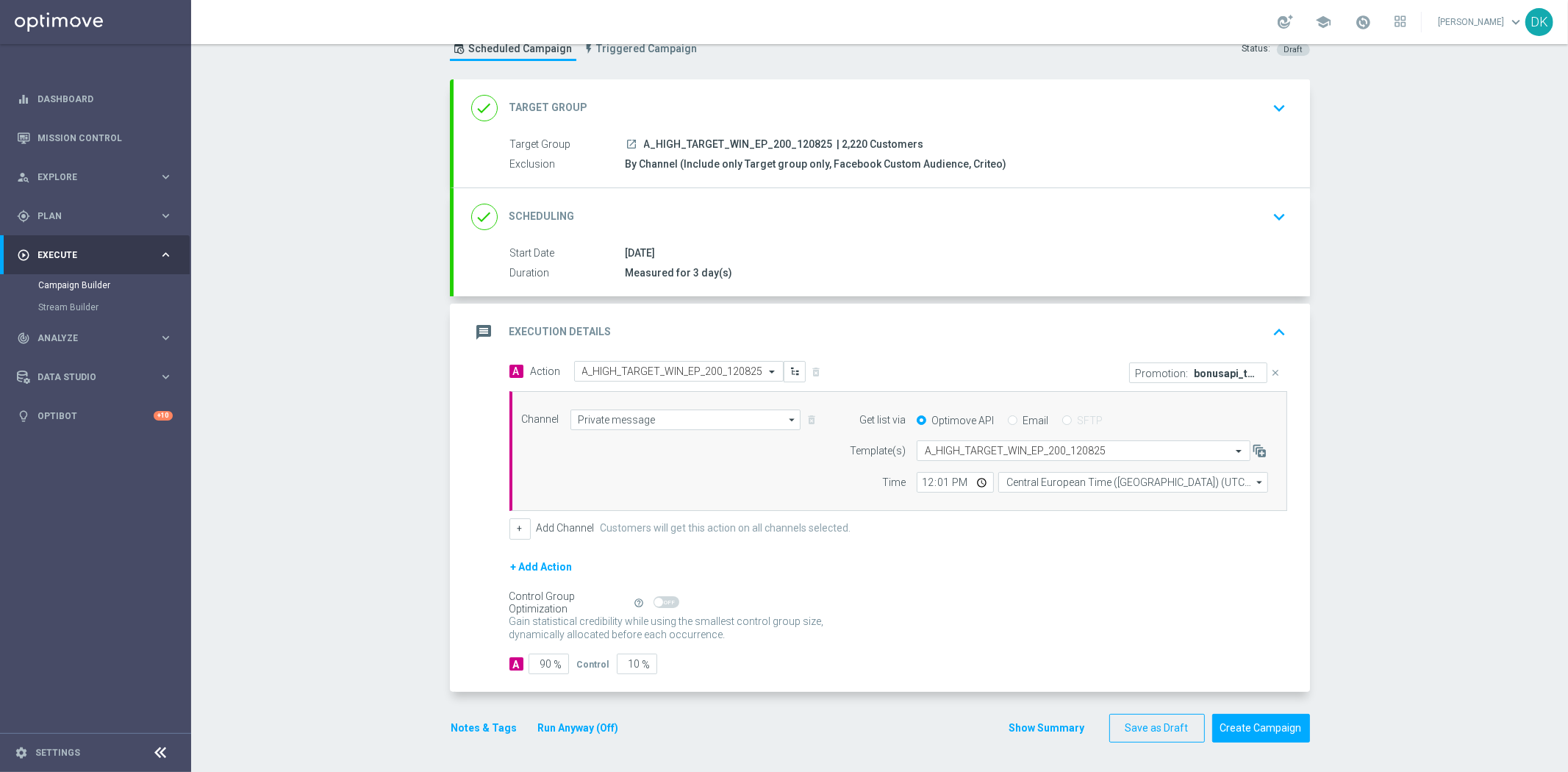
click at [497, 724] on button "Notes & Tags" at bounding box center [484, 728] width 69 height 18
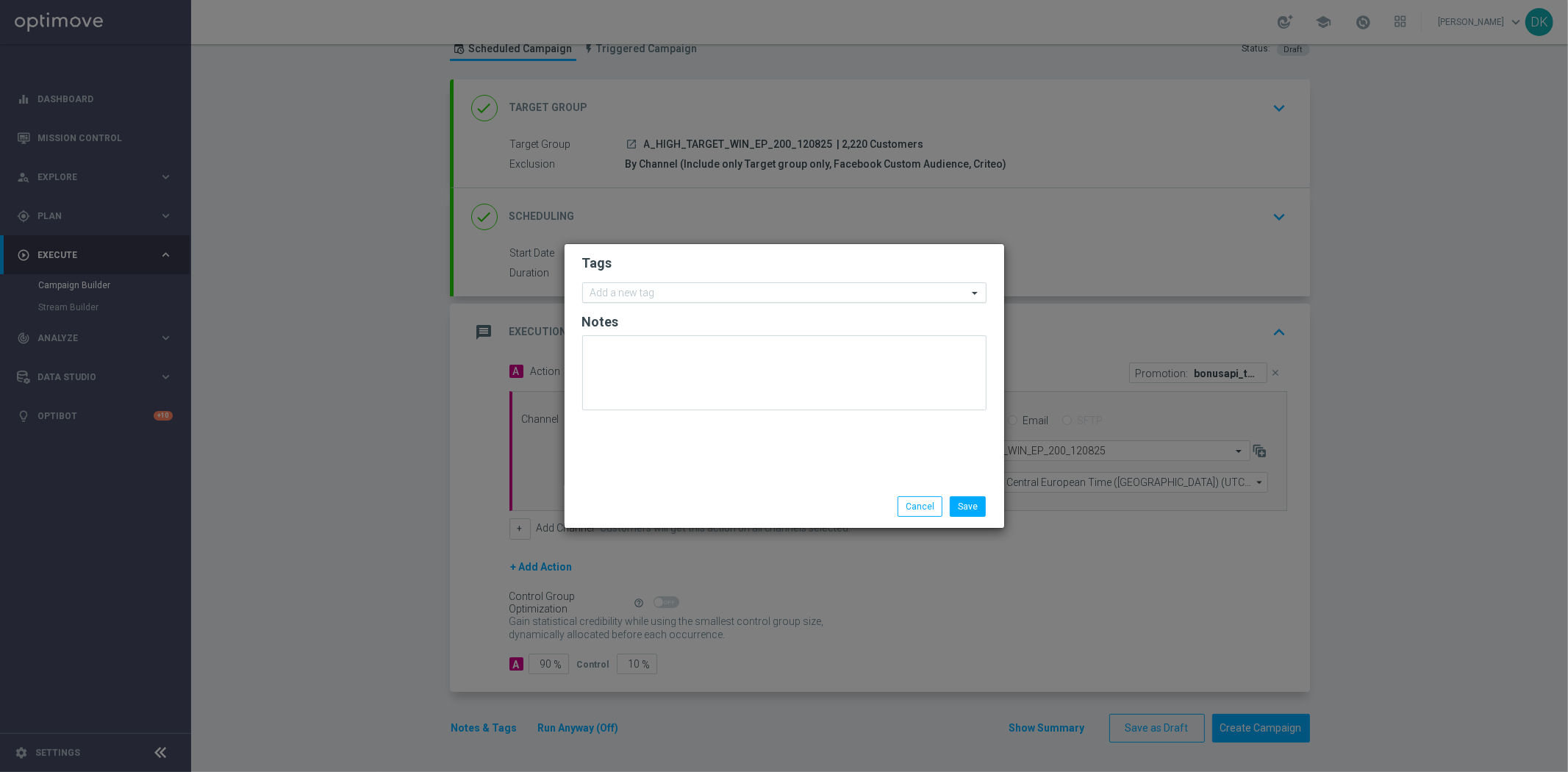
click at [680, 292] on input "text" at bounding box center [779, 293] width 377 height 13
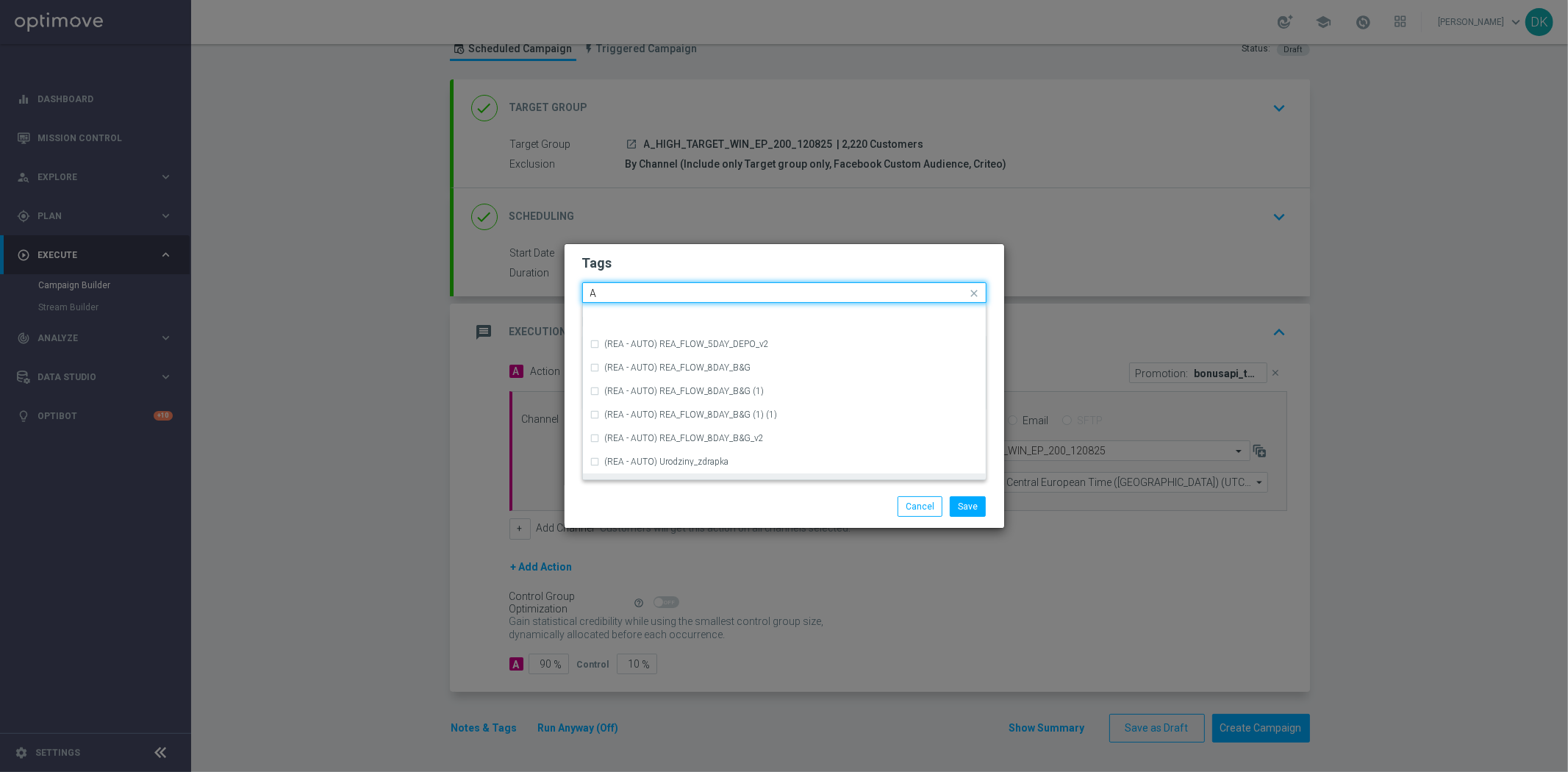
scroll to position [1797, 0]
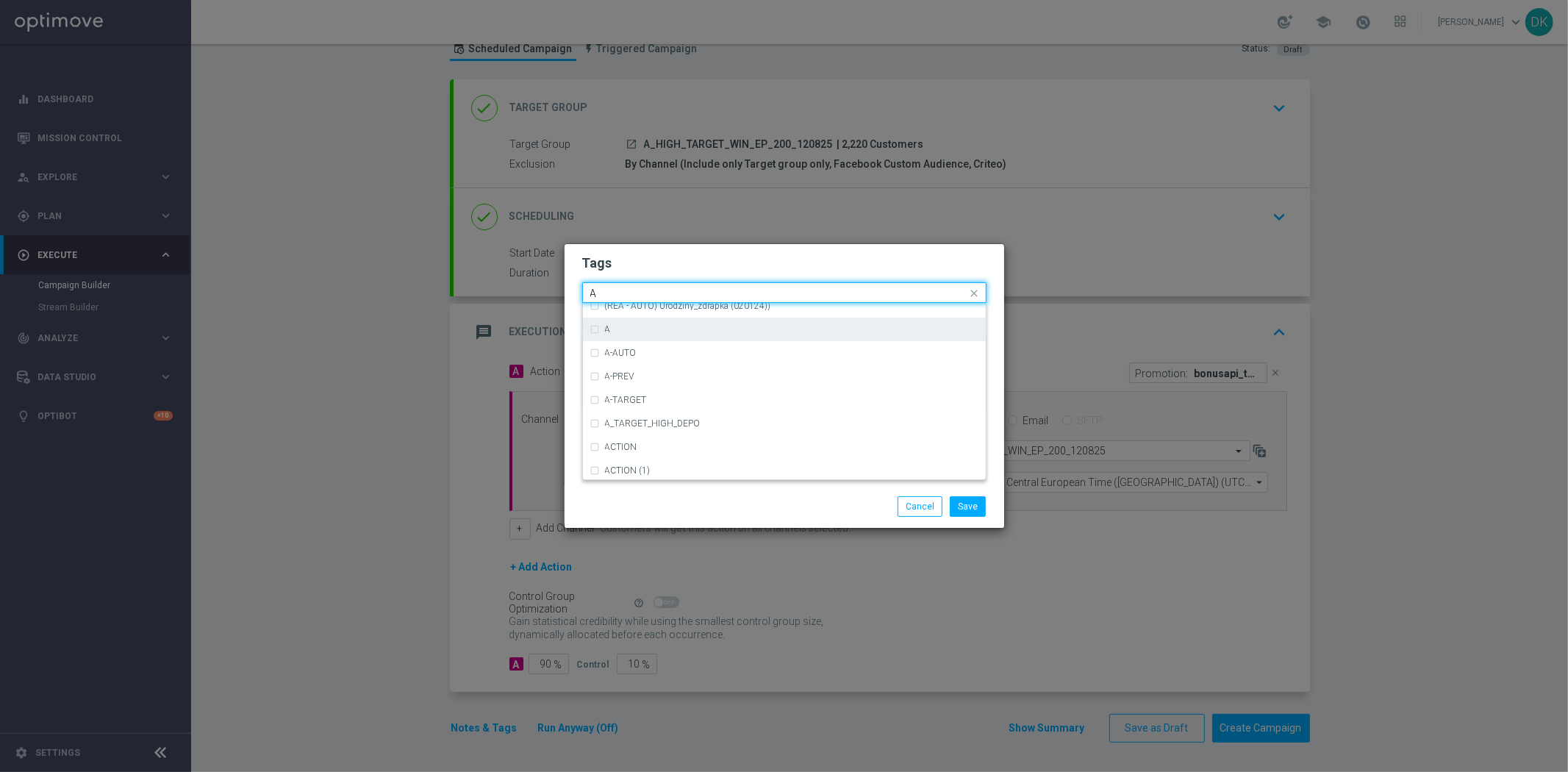
click at [652, 334] on div "A" at bounding box center [784, 329] width 388 height 23
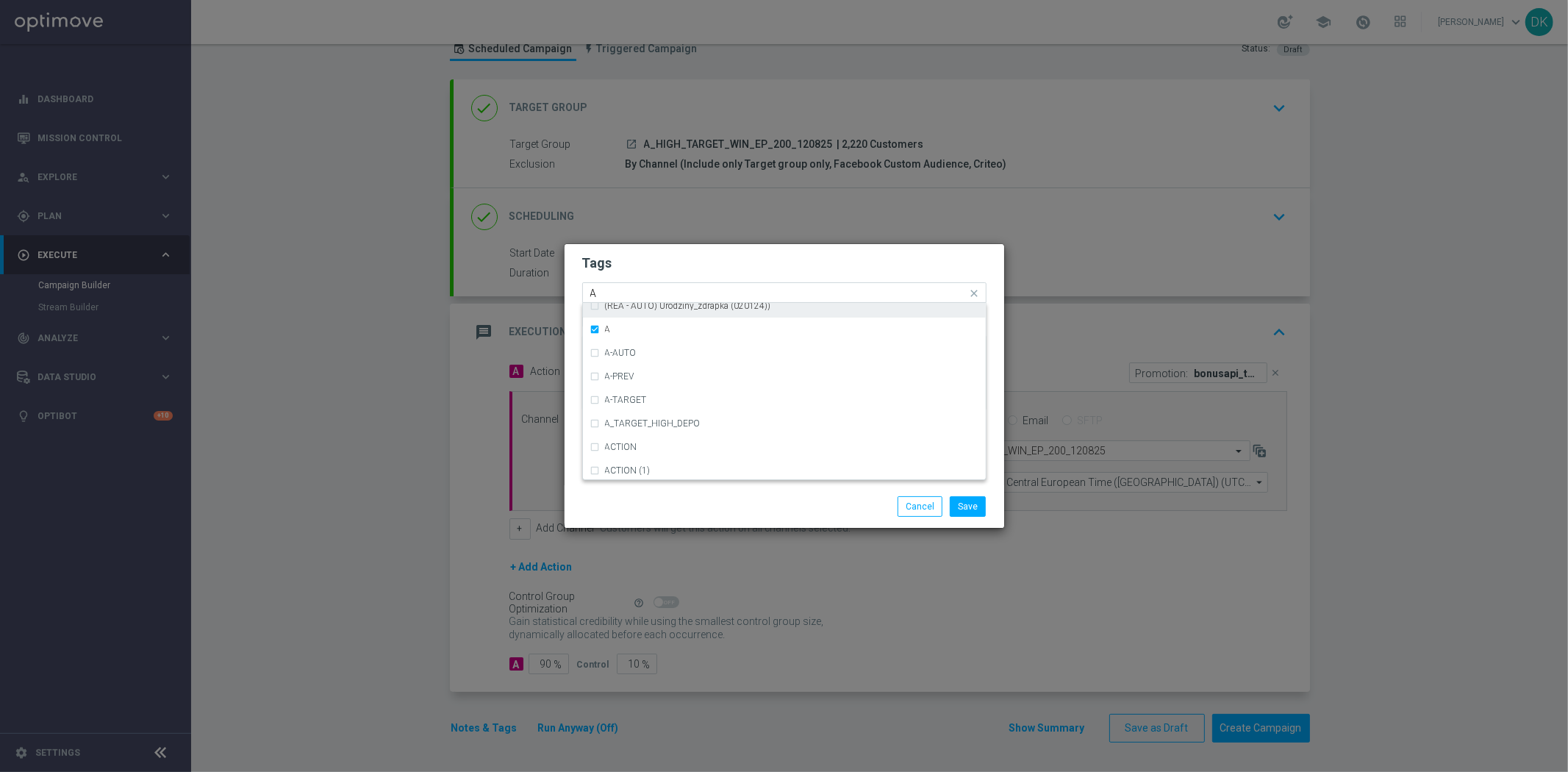
click at [627, 288] on input "A" at bounding box center [779, 293] width 377 height 13
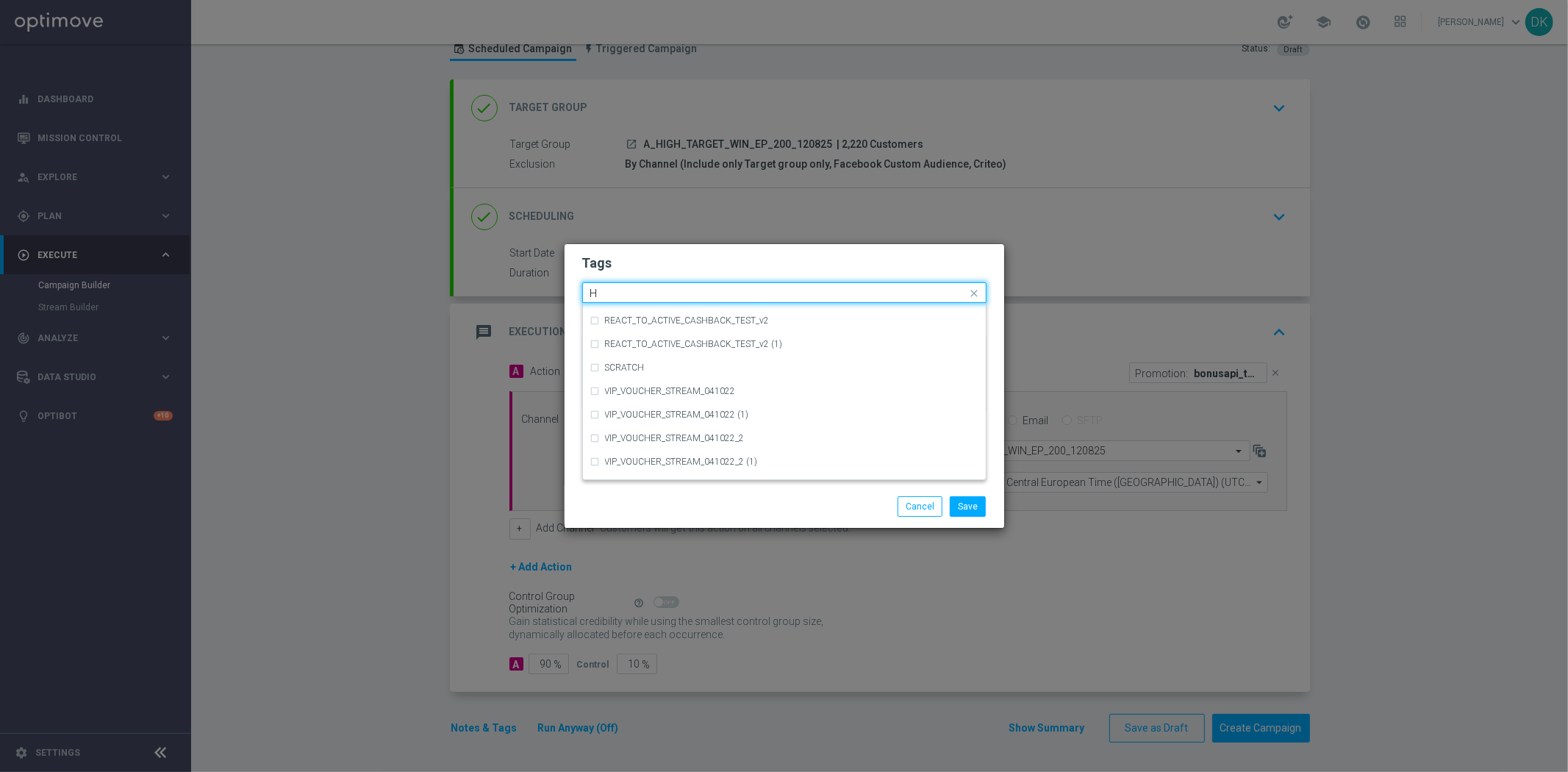
scroll to position [0, 0]
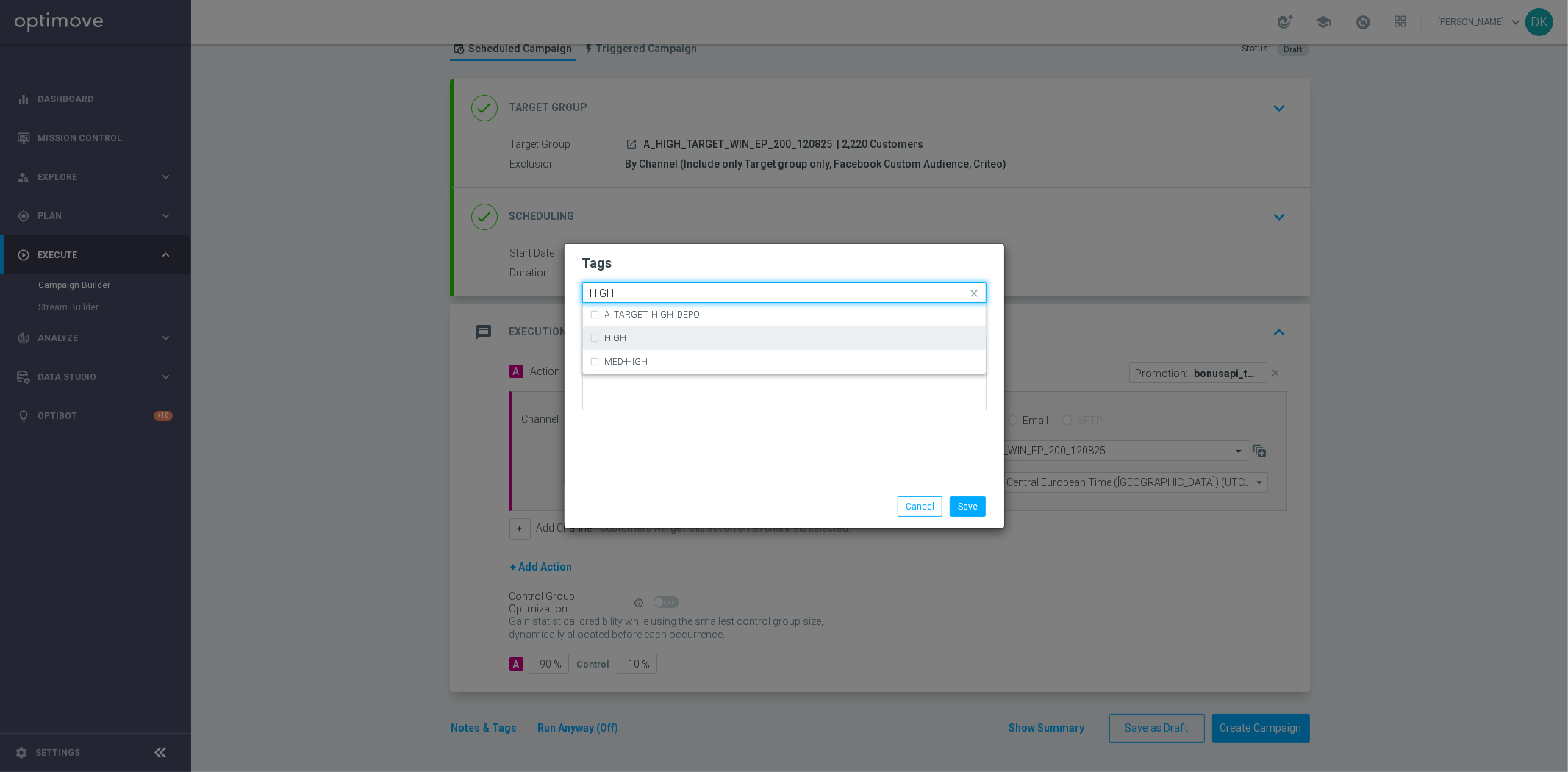
click at [627, 333] on div "HIGH" at bounding box center [792, 338] width 373 height 9
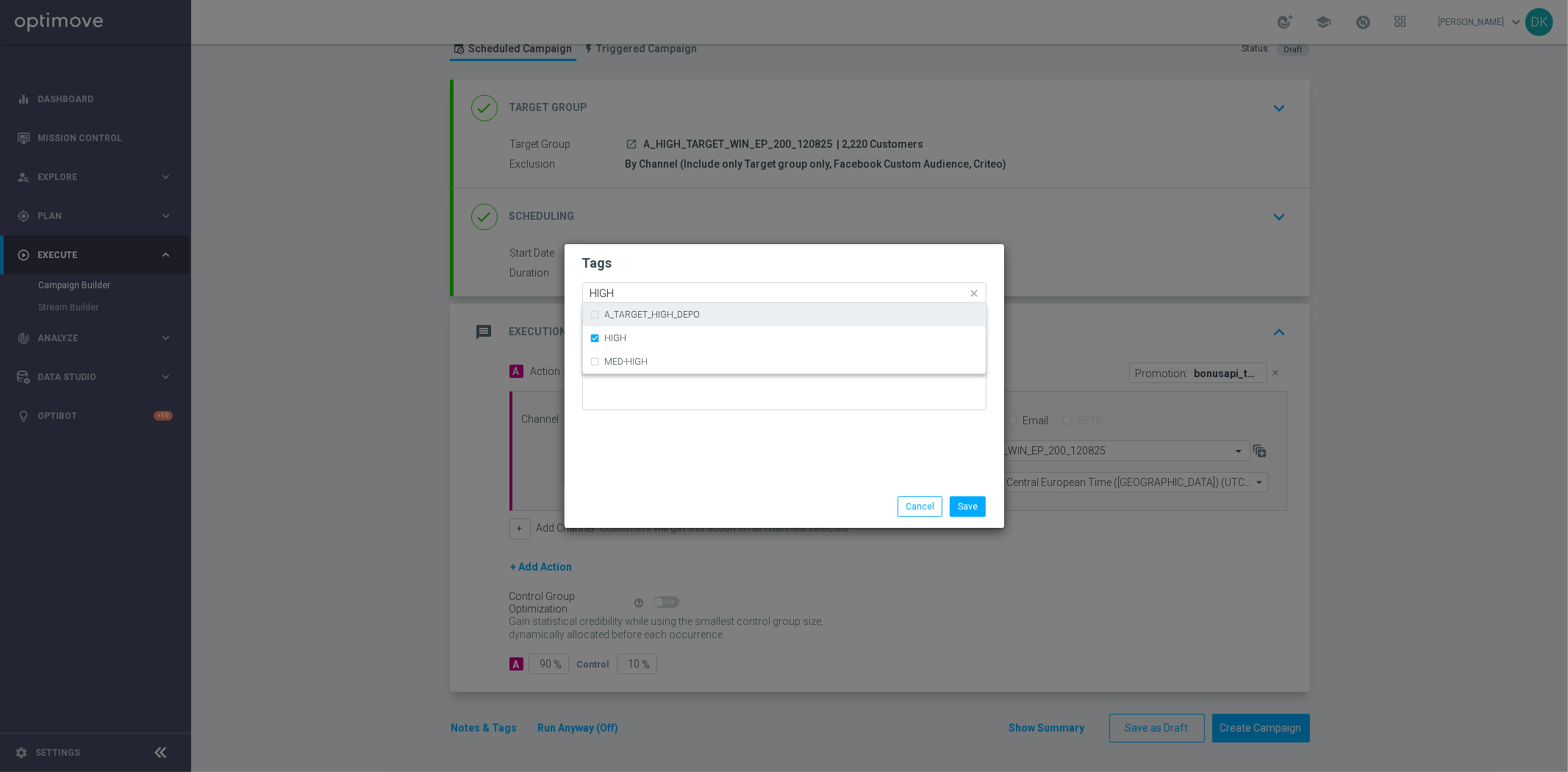
click at [631, 291] on input "HIGH" at bounding box center [779, 293] width 377 height 13
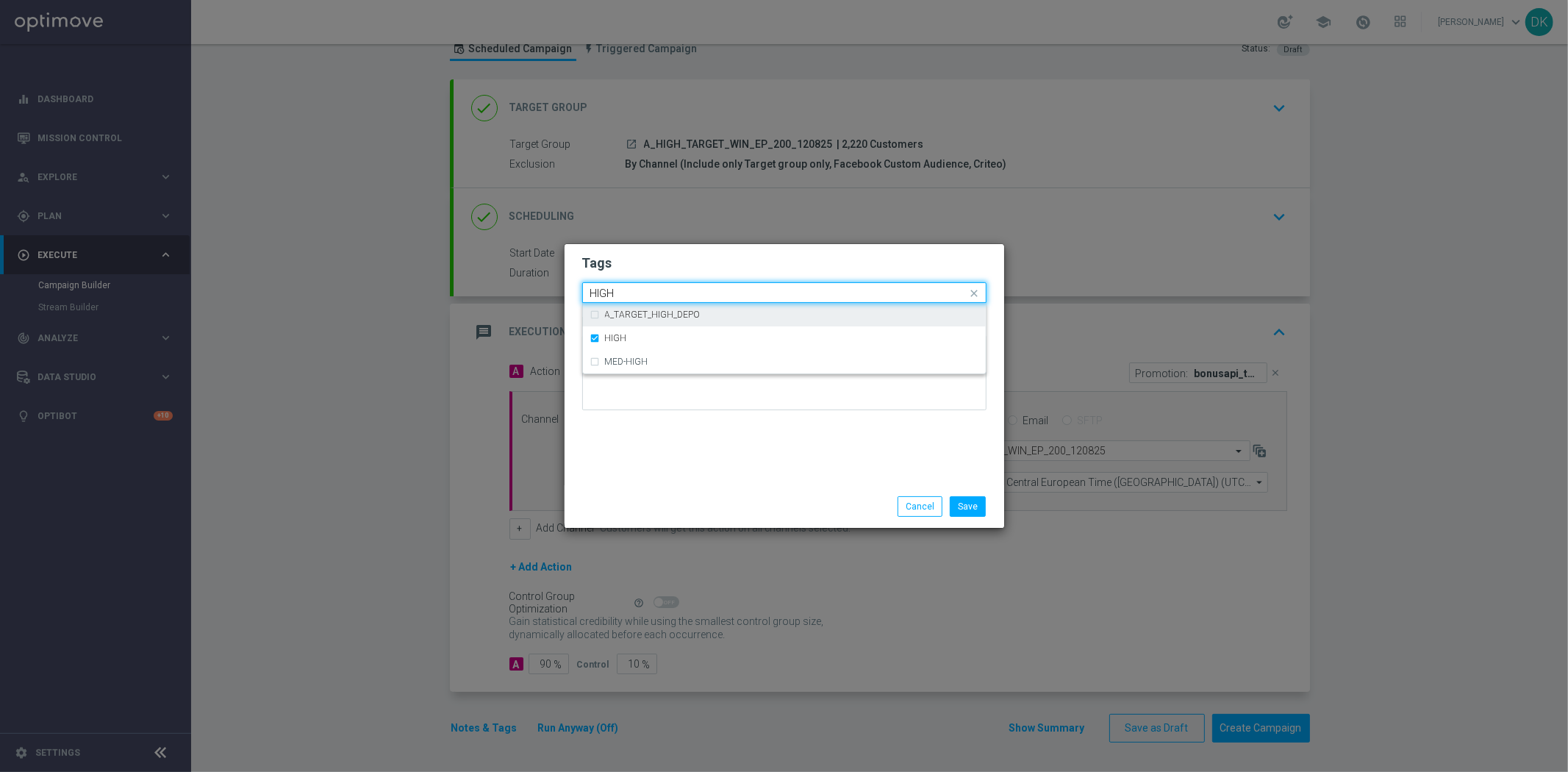
click at [631, 291] on input "HIGH" at bounding box center [779, 293] width 377 height 13
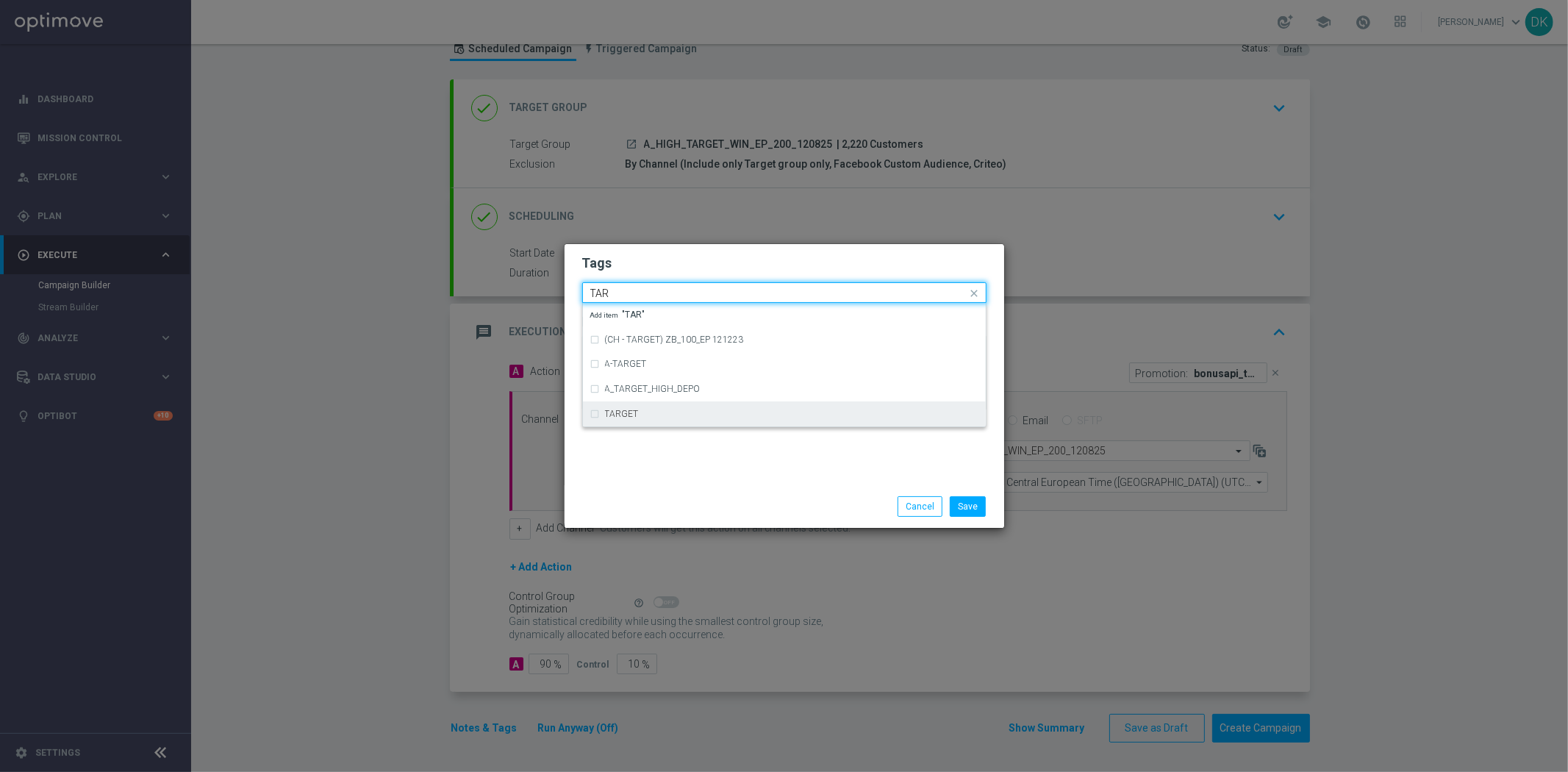
click at [631, 407] on div "TARGET" at bounding box center [784, 414] width 388 height 23
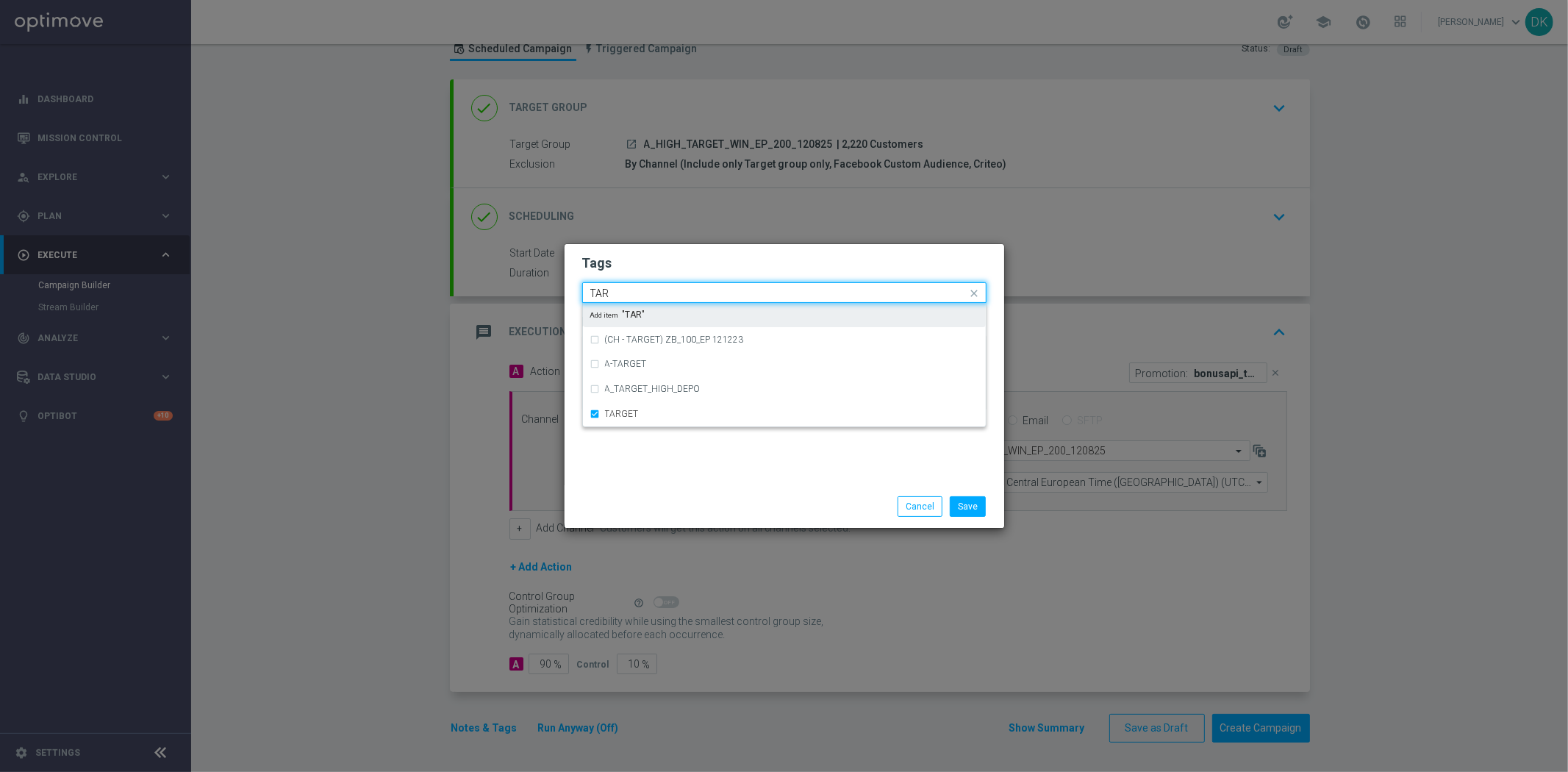
click at [630, 296] on input "TAR" at bounding box center [779, 293] width 377 height 13
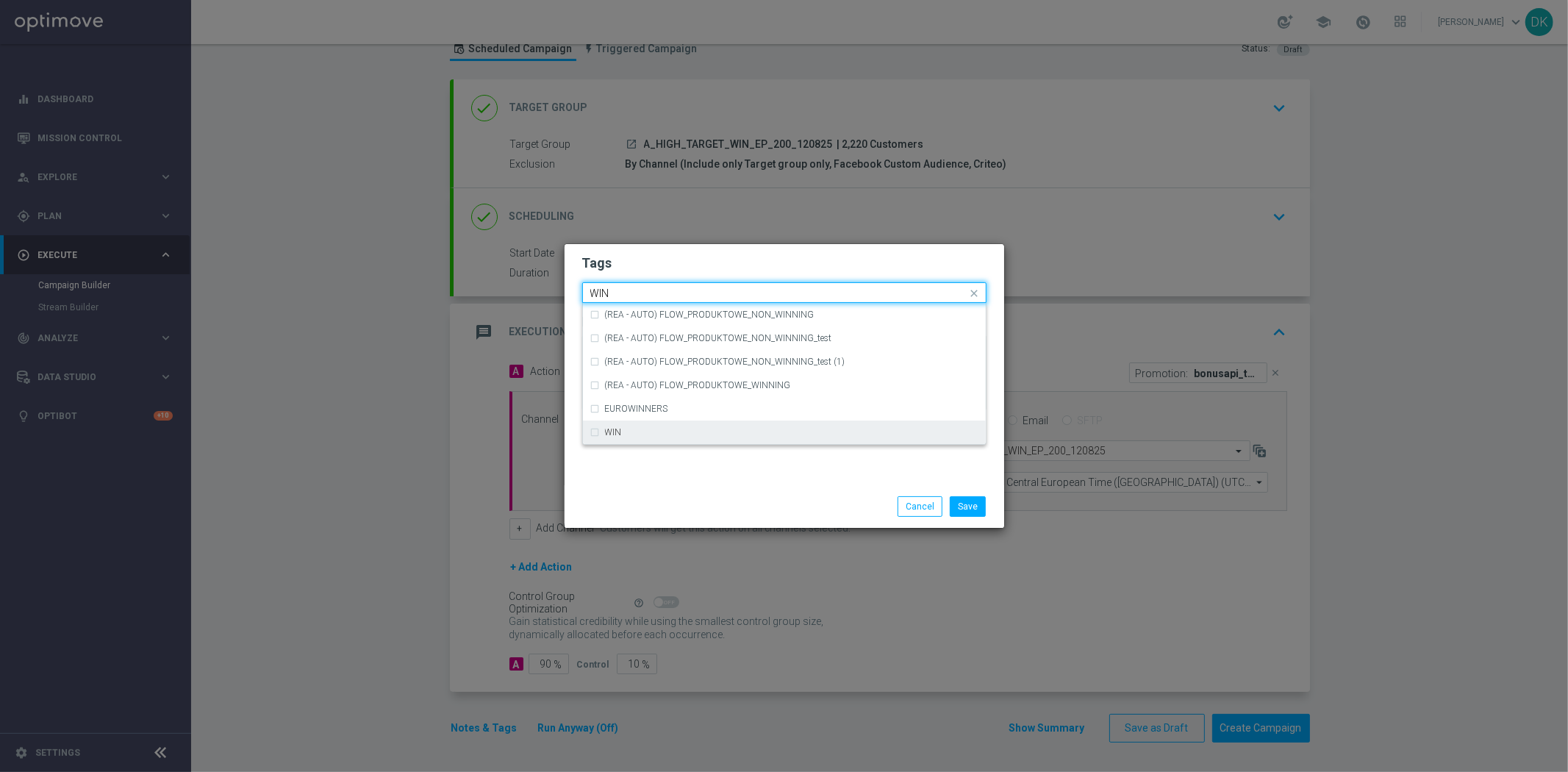
drag, startPoint x: 633, startPoint y: 434, endPoint x: 652, endPoint y: 460, distance: 32.2
click at [633, 432] on div "WIN" at bounding box center [792, 432] width 373 height 9
type input "WIN"
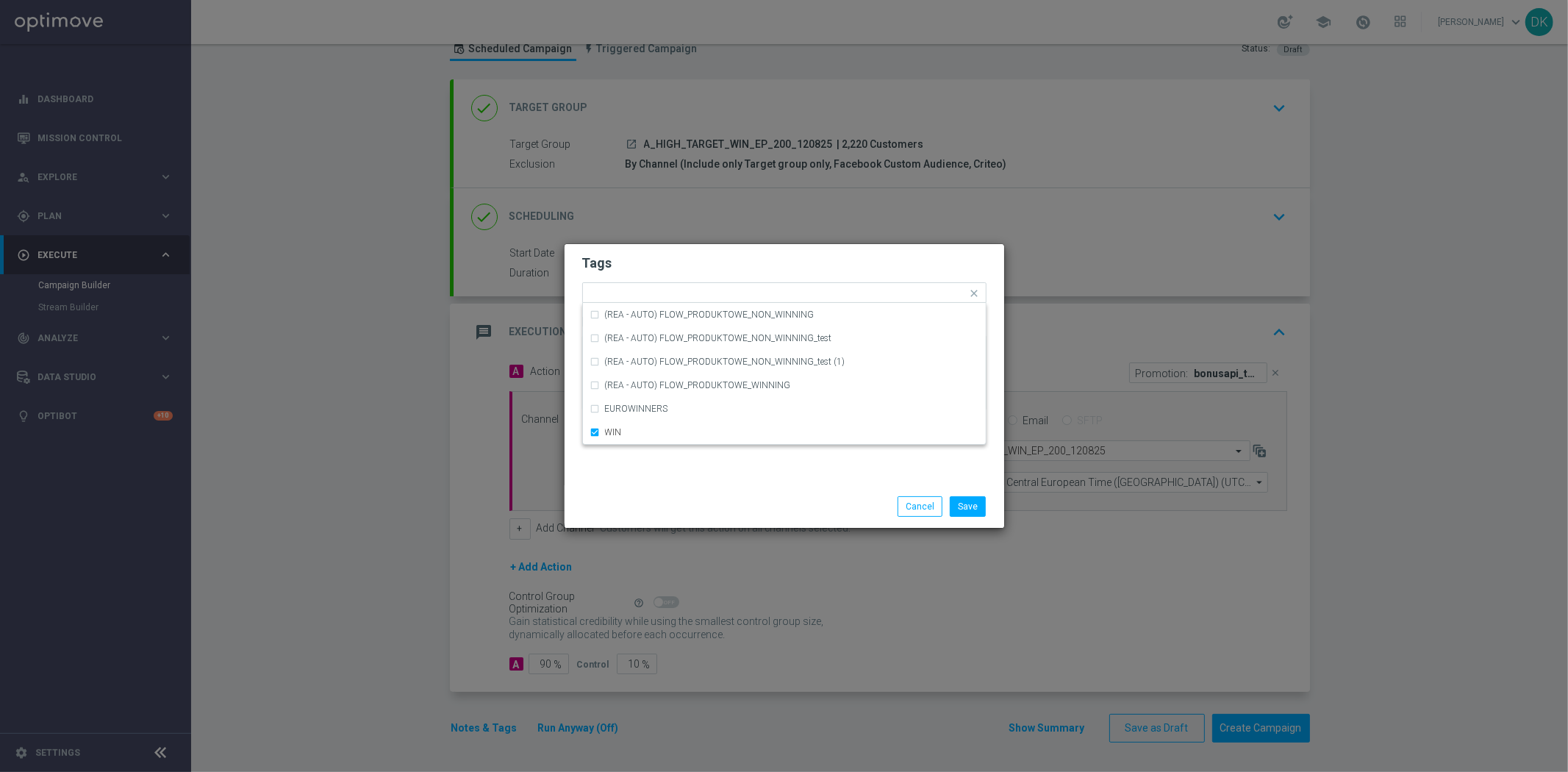
click at [654, 465] on div "Tags Quick find × A × HIGH × TARGET × WIN (REA - AUTO) FLOW_PRODUKTOWE_NON_WINN…" at bounding box center [784, 364] width 439 height 241
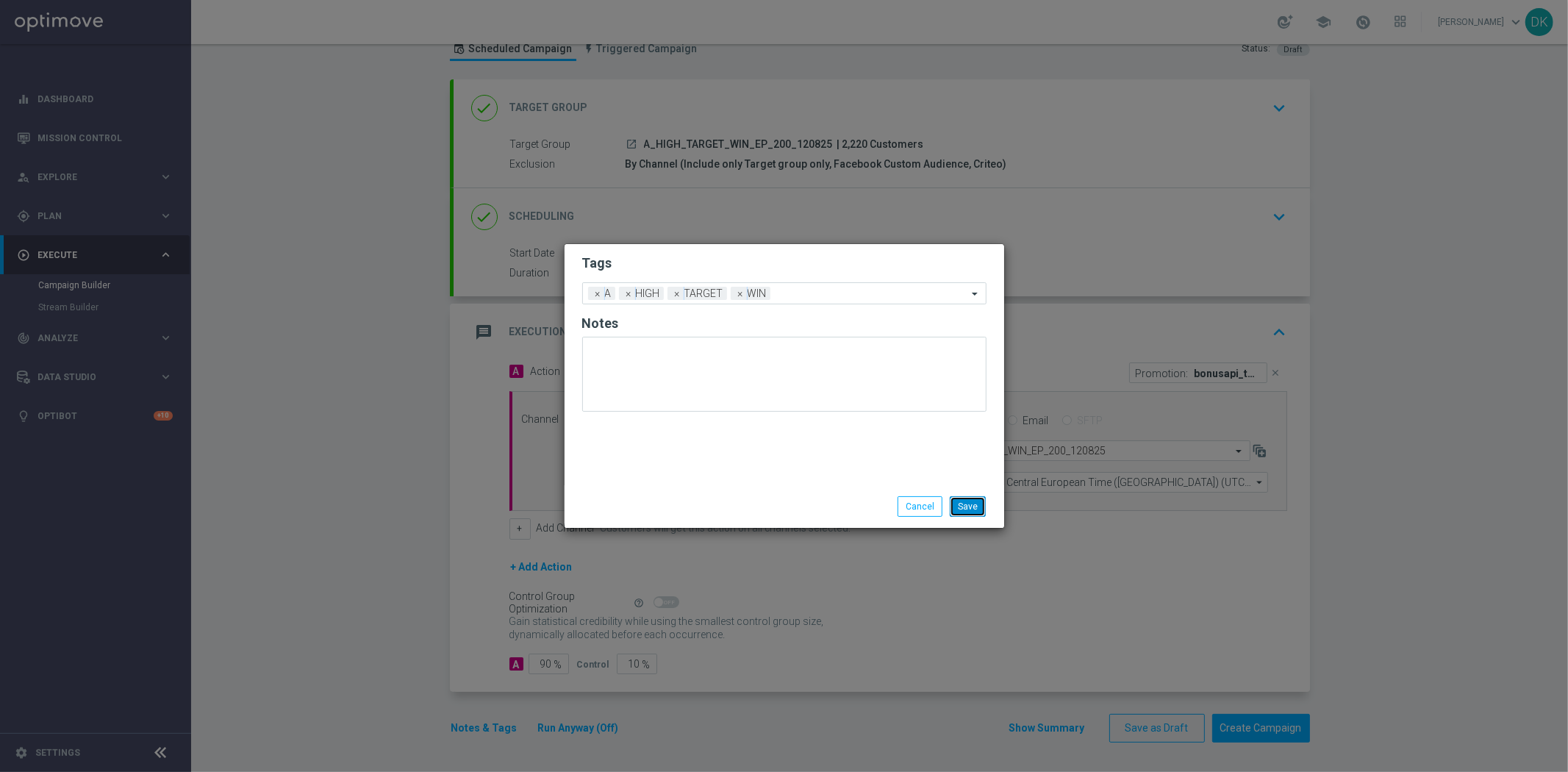
click at [964, 509] on button "Save" at bounding box center [967, 506] width 36 height 21
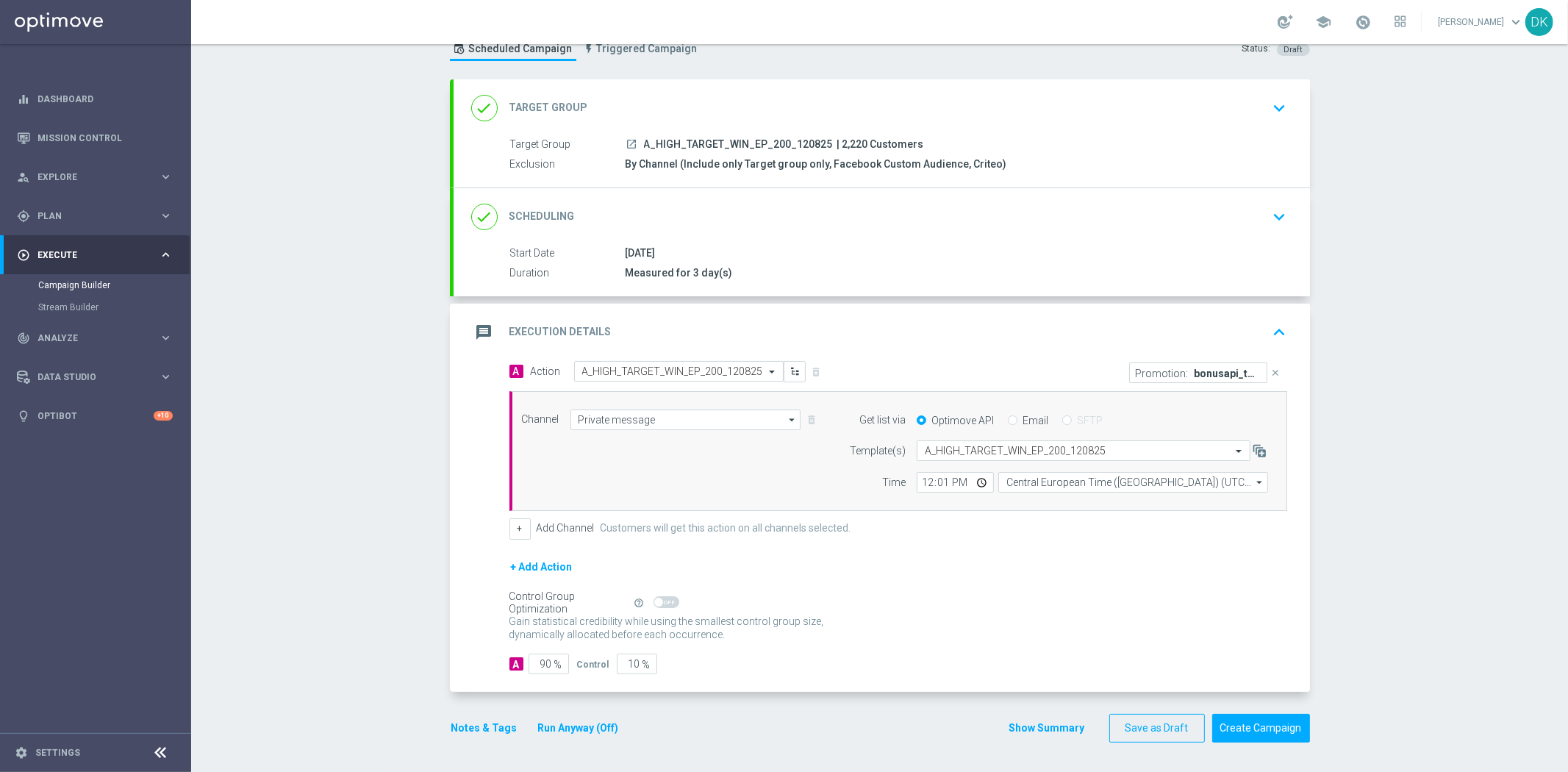
click at [1269, 214] on icon "keyboard_arrow_down" at bounding box center [1280, 217] width 22 height 22
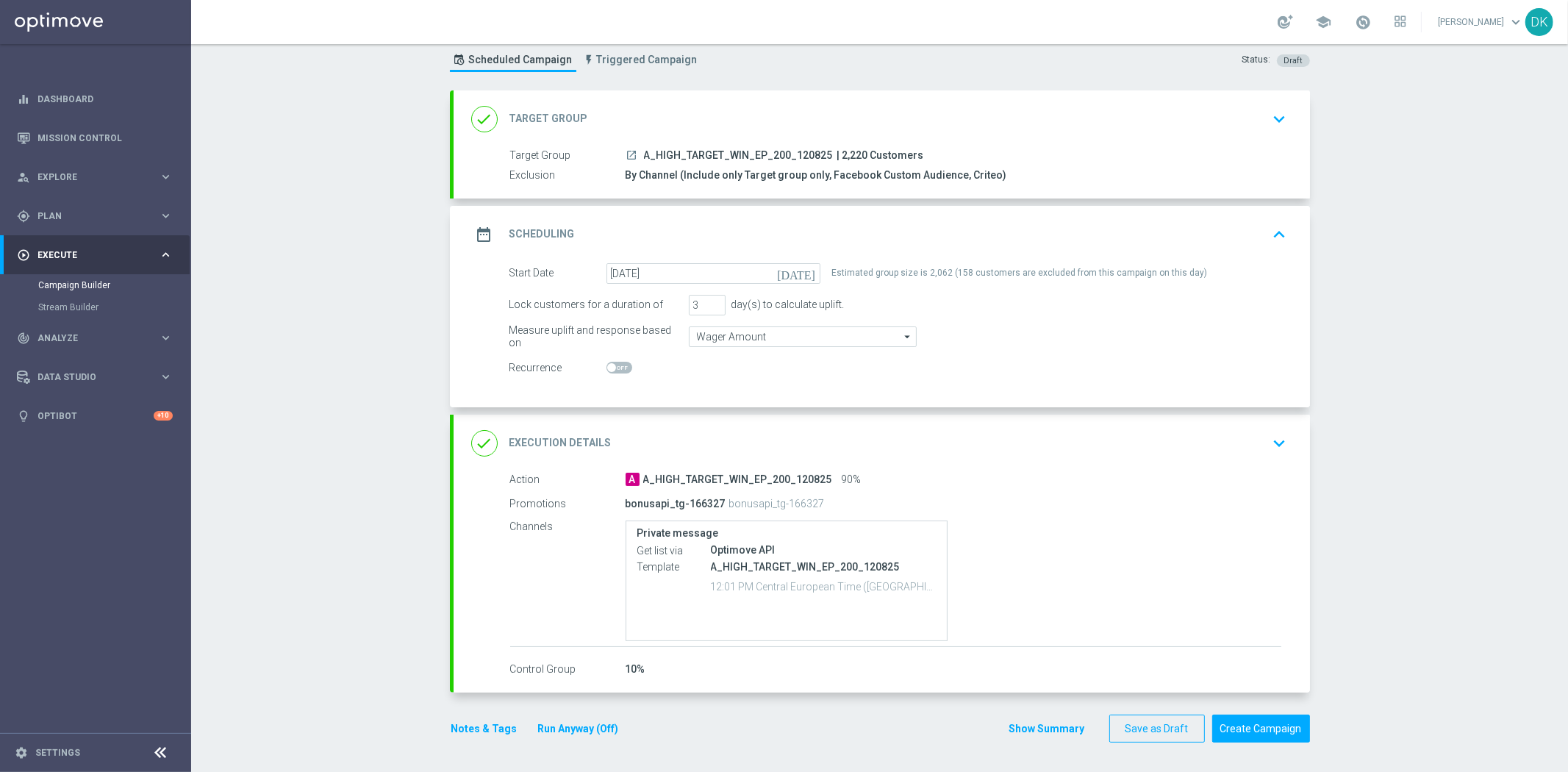
scroll to position [40, 0]
drag, startPoint x: 104, startPoint y: 193, endPoint x: 103, endPoint y: 203, distance: 10.0
click at [104, 193] on div "person_search Explore keyboard_arrow_right" at bounding box center [94, 177] width 189 height 39
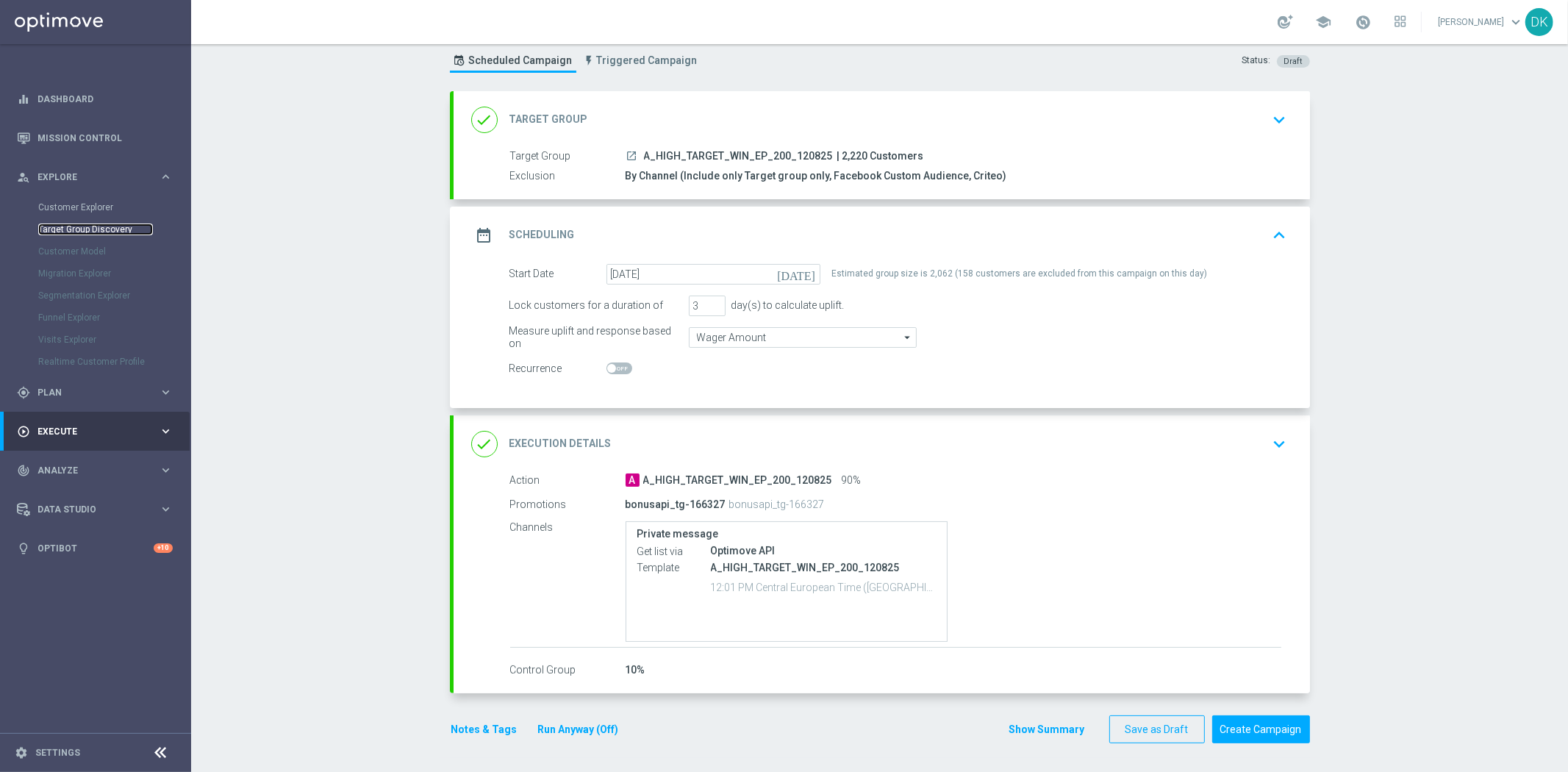
click at [90, 228] on link "Target Group Discovery" at bounding box center [96, 229] width 115 height 12
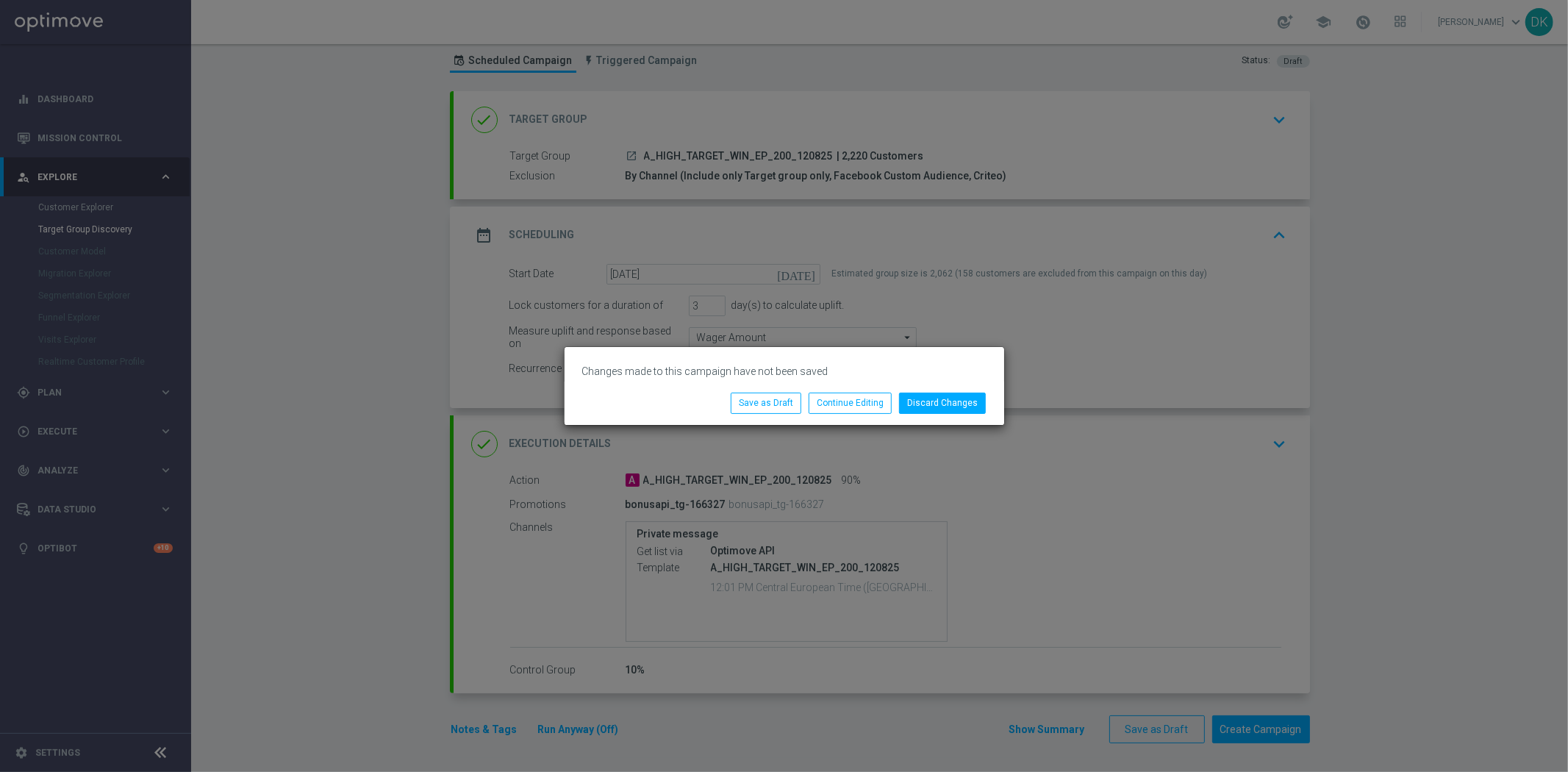
click at [423, 332] on modal-container "Changes made to this campaign have not been saved Discard Changes Continue Edit…" at bounding box center [784, 386] width 1568 height 772
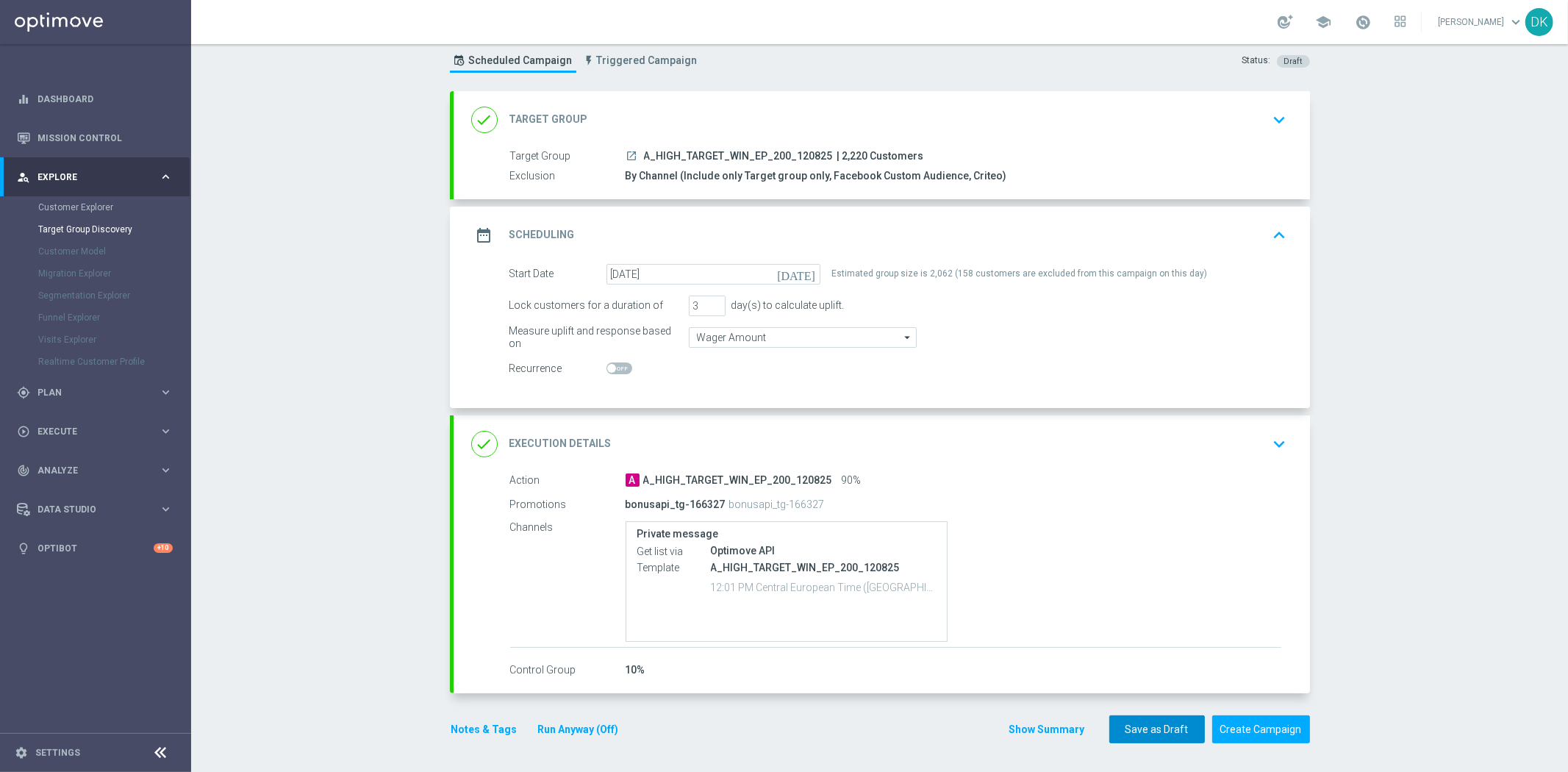
click at [1159, 726] on button "Save as Draft" at bounding box center [1157, 729] width 96 height 28
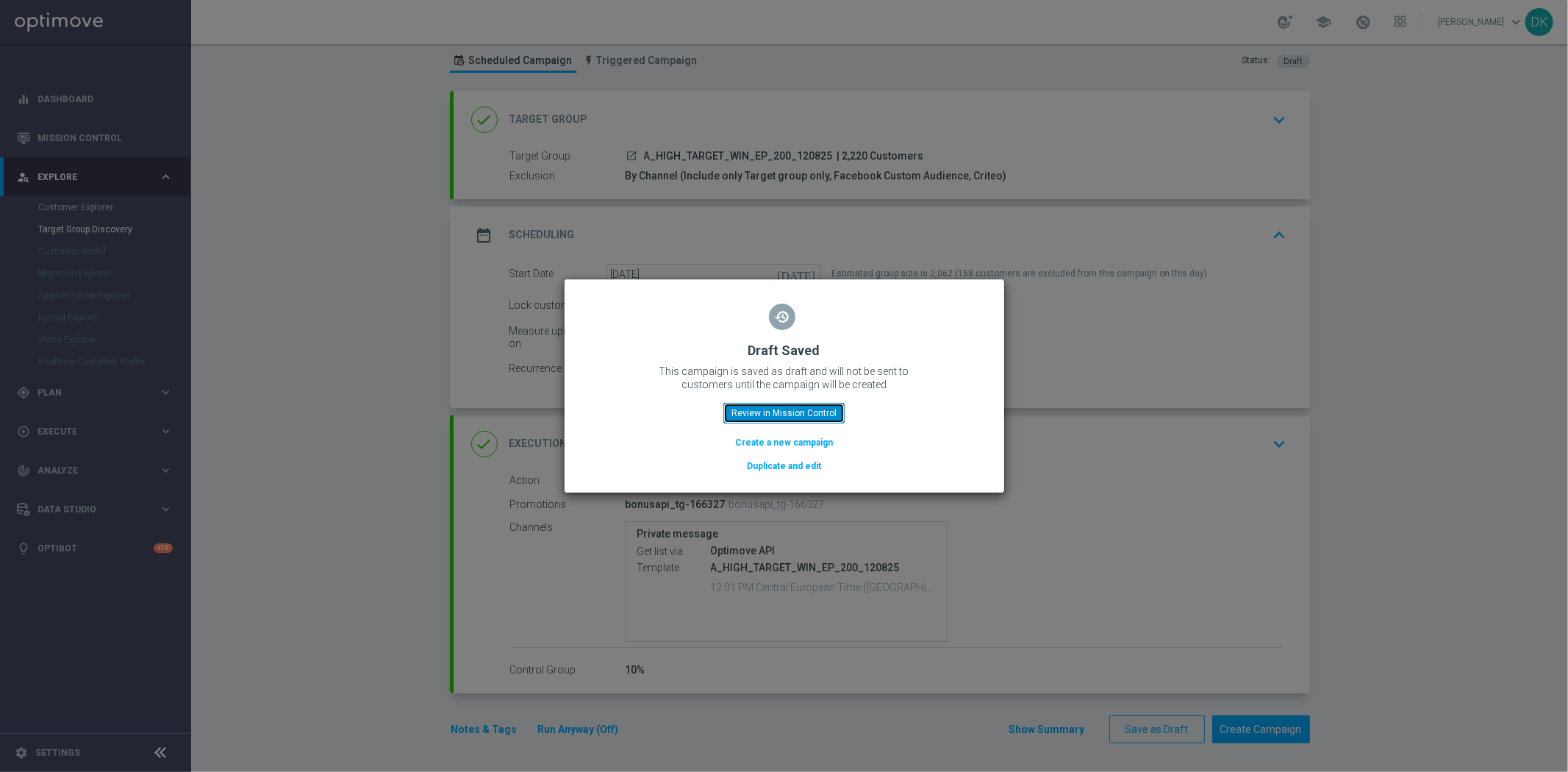
click at [829, 414] on button "Review in Mission Control" at bounding box center [784, 413] width 121 height 21
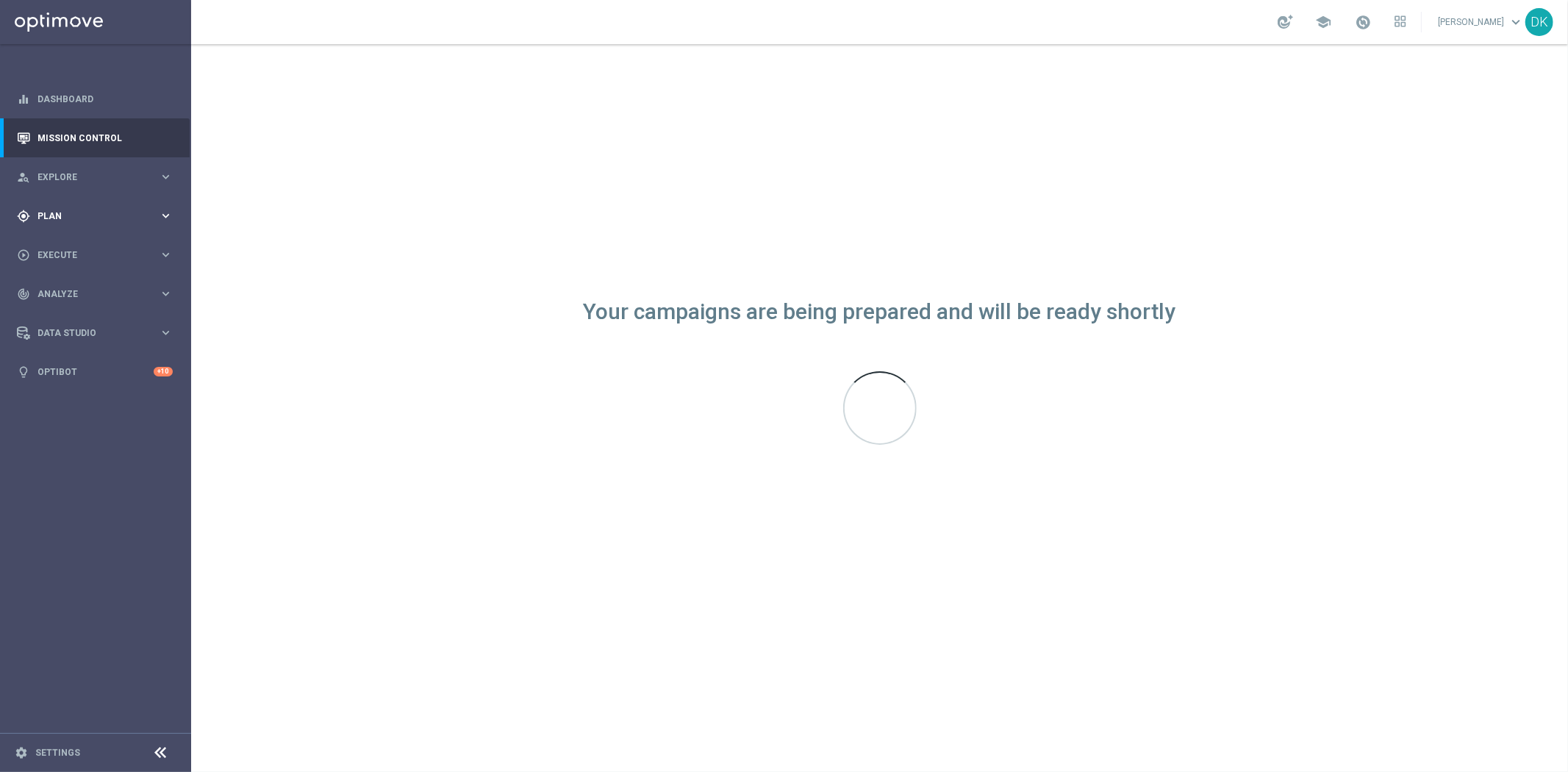
click at [129, 209] on div "gps_fixed Plan" at bounding box center [88, 216] width 142 height 13
click at [84, 245] on link "Target Groups" at bounding box center [96, 246] width 115 height 12
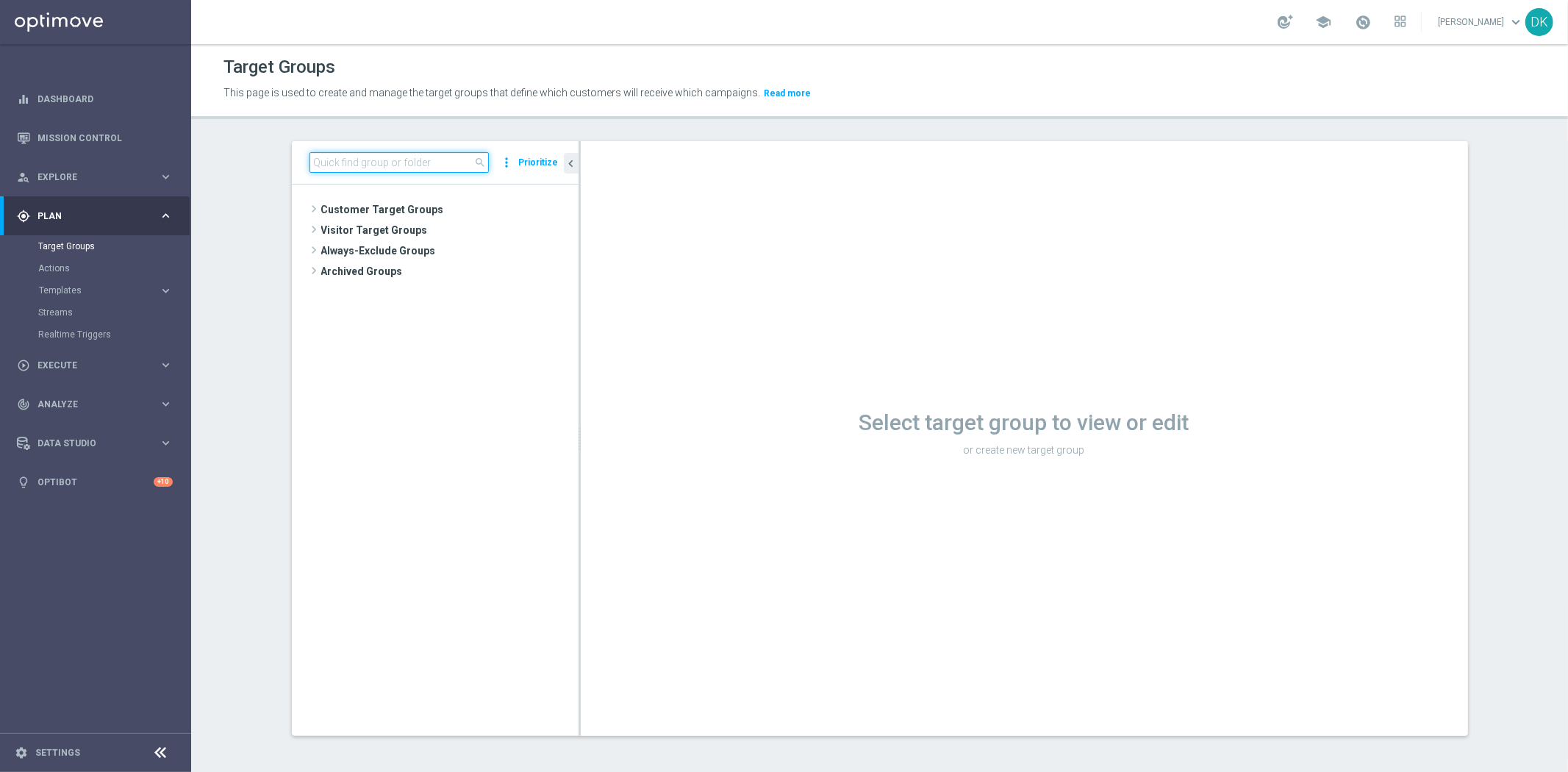
click at [341, 164] on input at bounding box center [398, 163] width 179 height 21
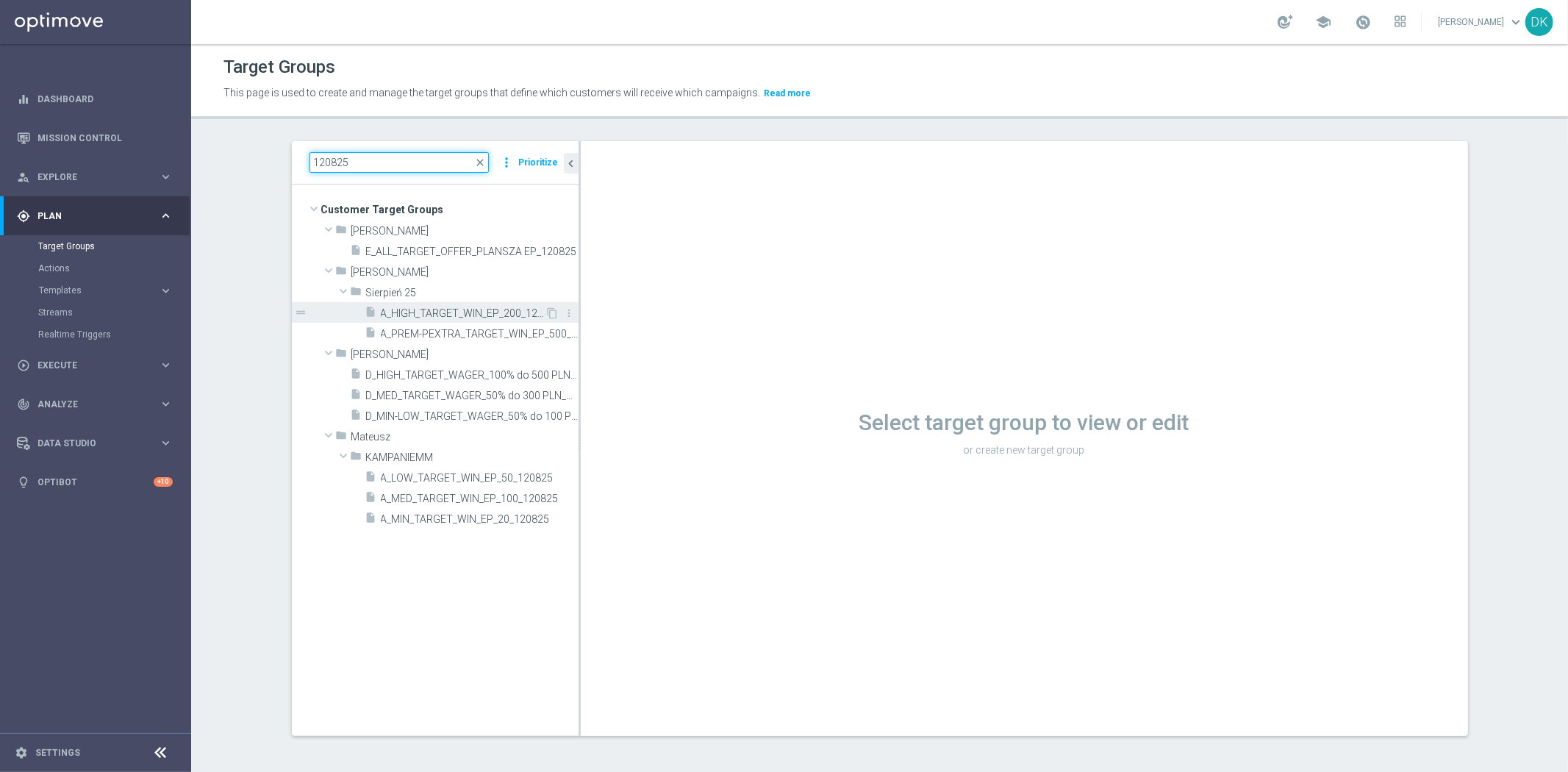
type input "120825"
click at [413, 311] on span "A_HIGH_TARGET_WIN_EP_200_120825" at bounding box center [463, 313] width 165 height 13
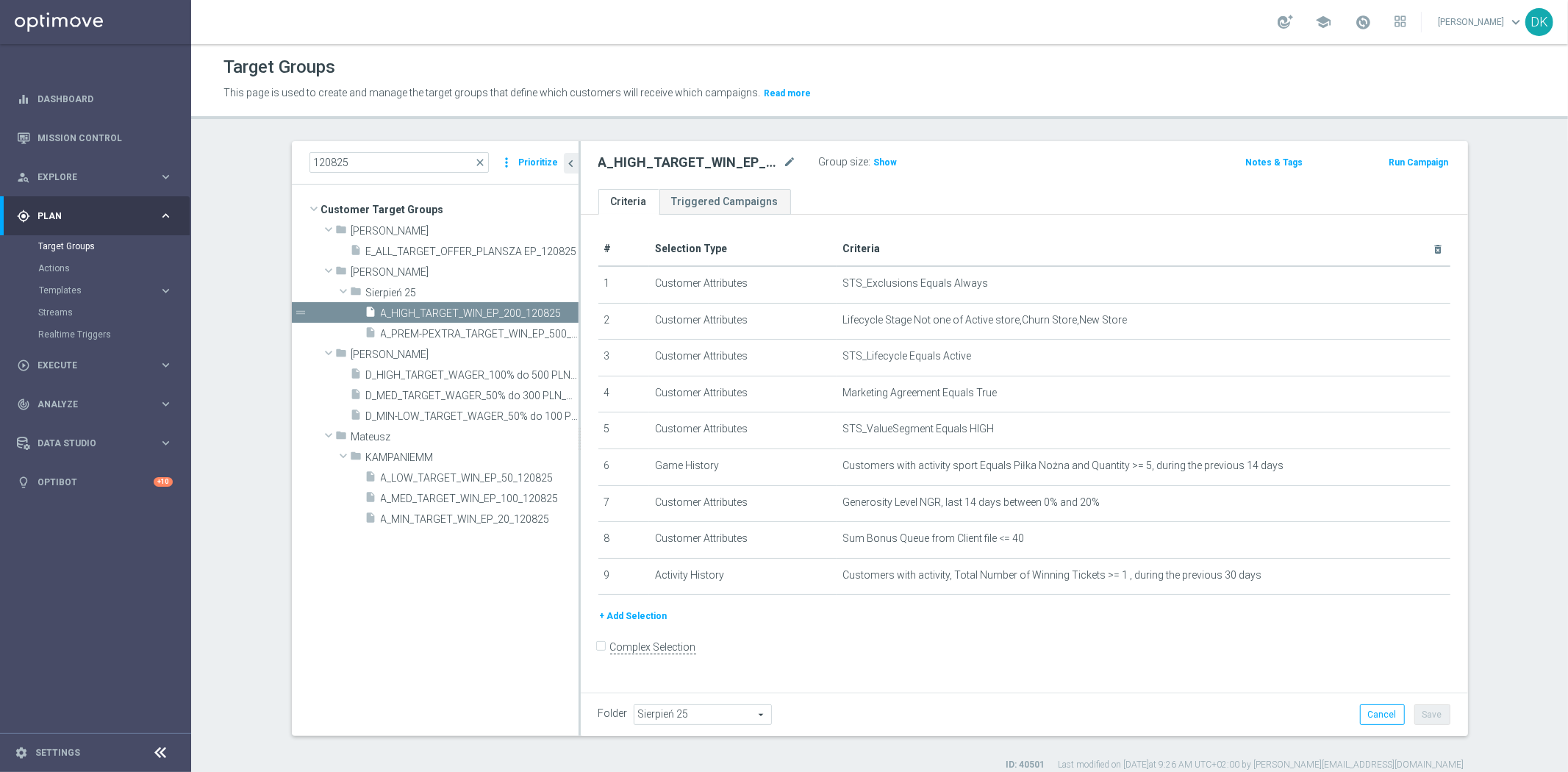
click at [934, 601] on div "# Selection Type Criteria delete_forever 1 Customer Attributes STS_Exclusions E…" at bounding box center [1024, 420] width 874 height 376
click at [885, 162] on span "Show" at bounding box center [885, 163] width 23 height 10
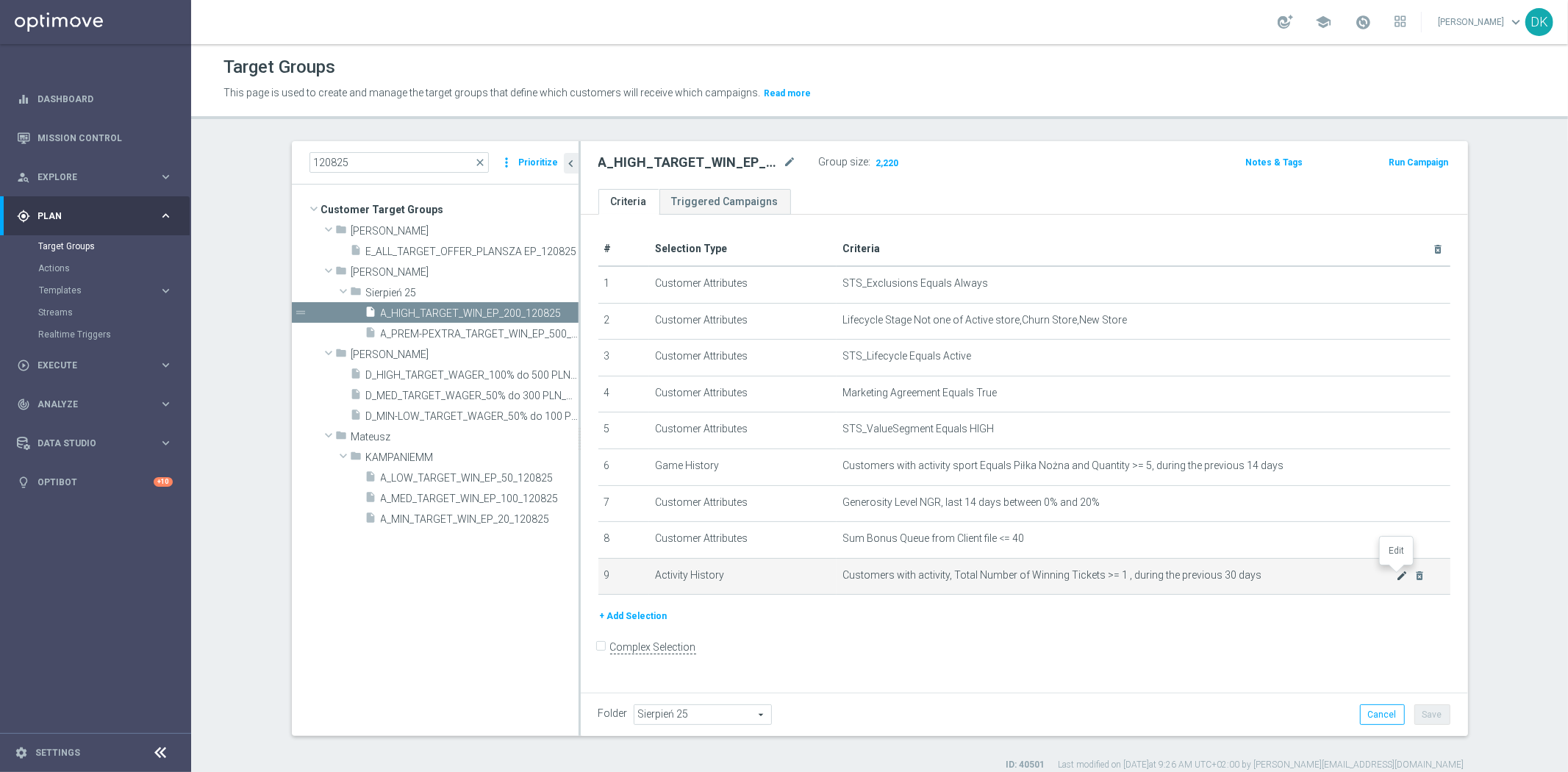
click at [1395, 570] on icon "mode_edit" at bounding box center [1401, 575] width 12 height 12
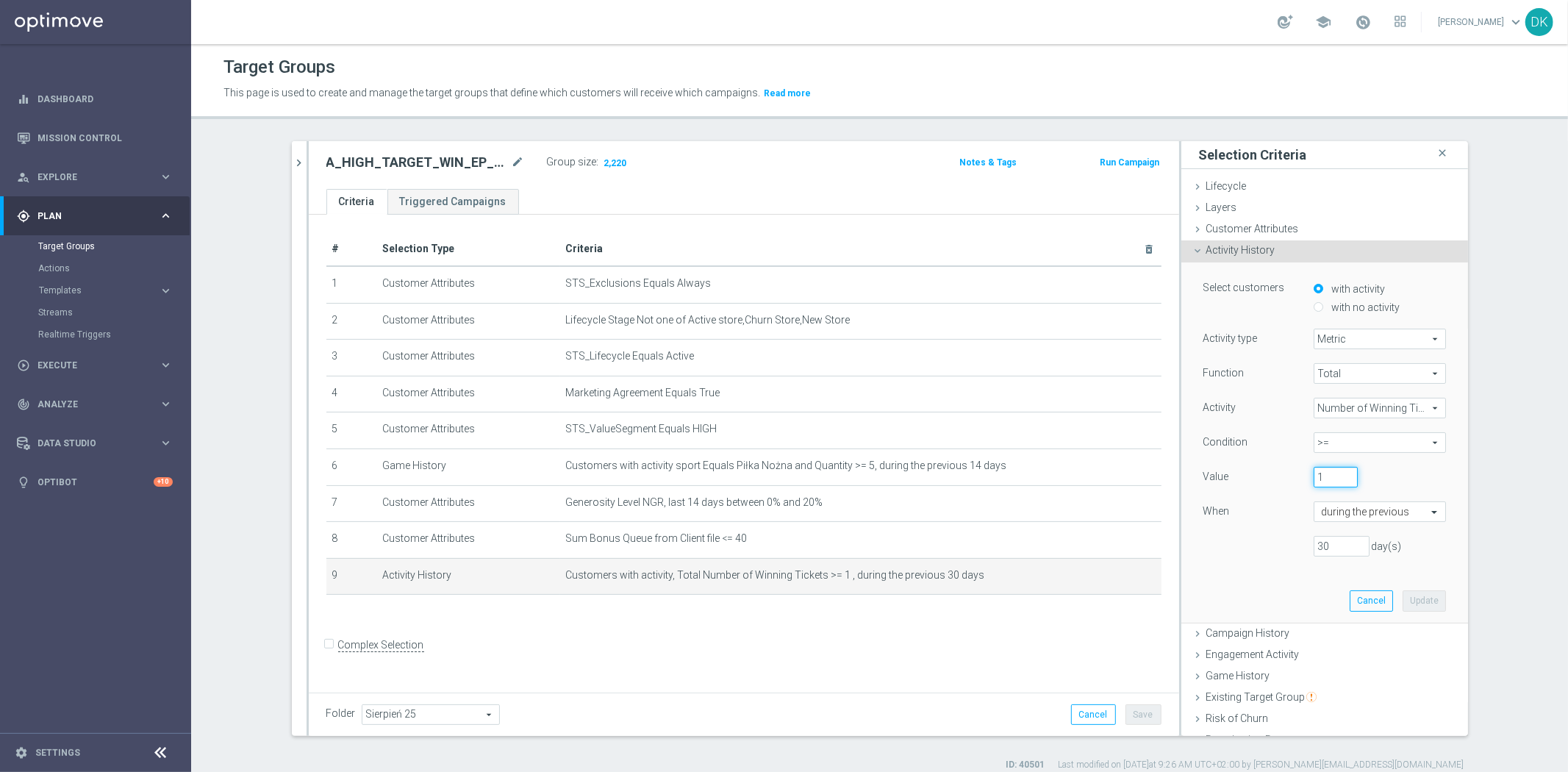
type input "2"
click at [1332, 474] on input "2" at bounding box center [1335, 477] width 44 height 21
click at [1409, 600] on button "Update" at bounding box center [1424, 600] width 43 height 21
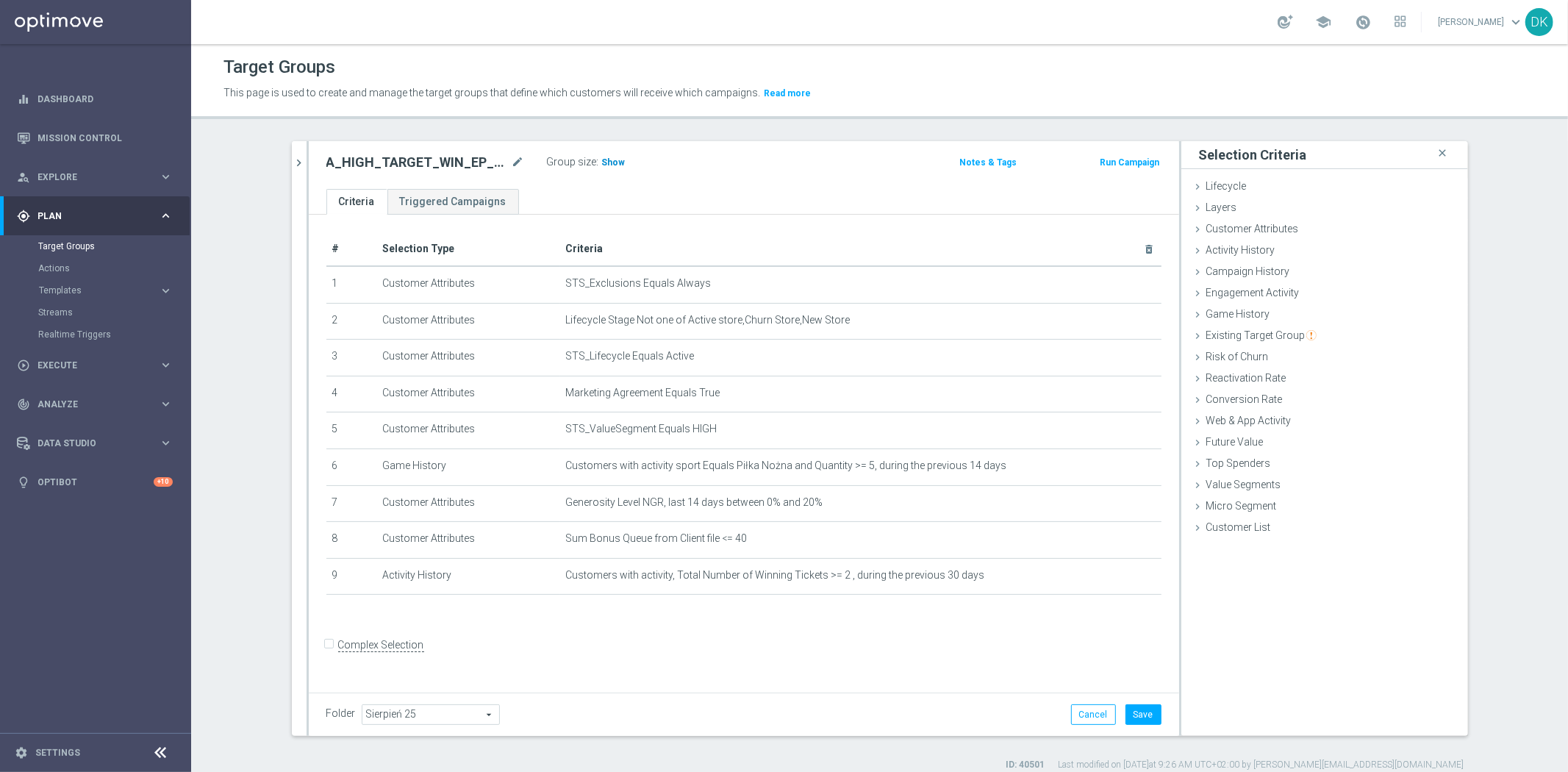
click at [604, 158] on span "Show" at bounding box center [614, 163] width 23 height 10
click at [843, 656] on form "Complex Selection Invalid Expression" at bounding box center [744, 660] width 835 height 54
click at [764, 674] on form "Complex Selection Invalid Expression" at bounding box center [744, 660] width 835 height 54
click at [1108, 463] on icon "mode_edit" at bounding box center [1114, 466] width 12 height 12
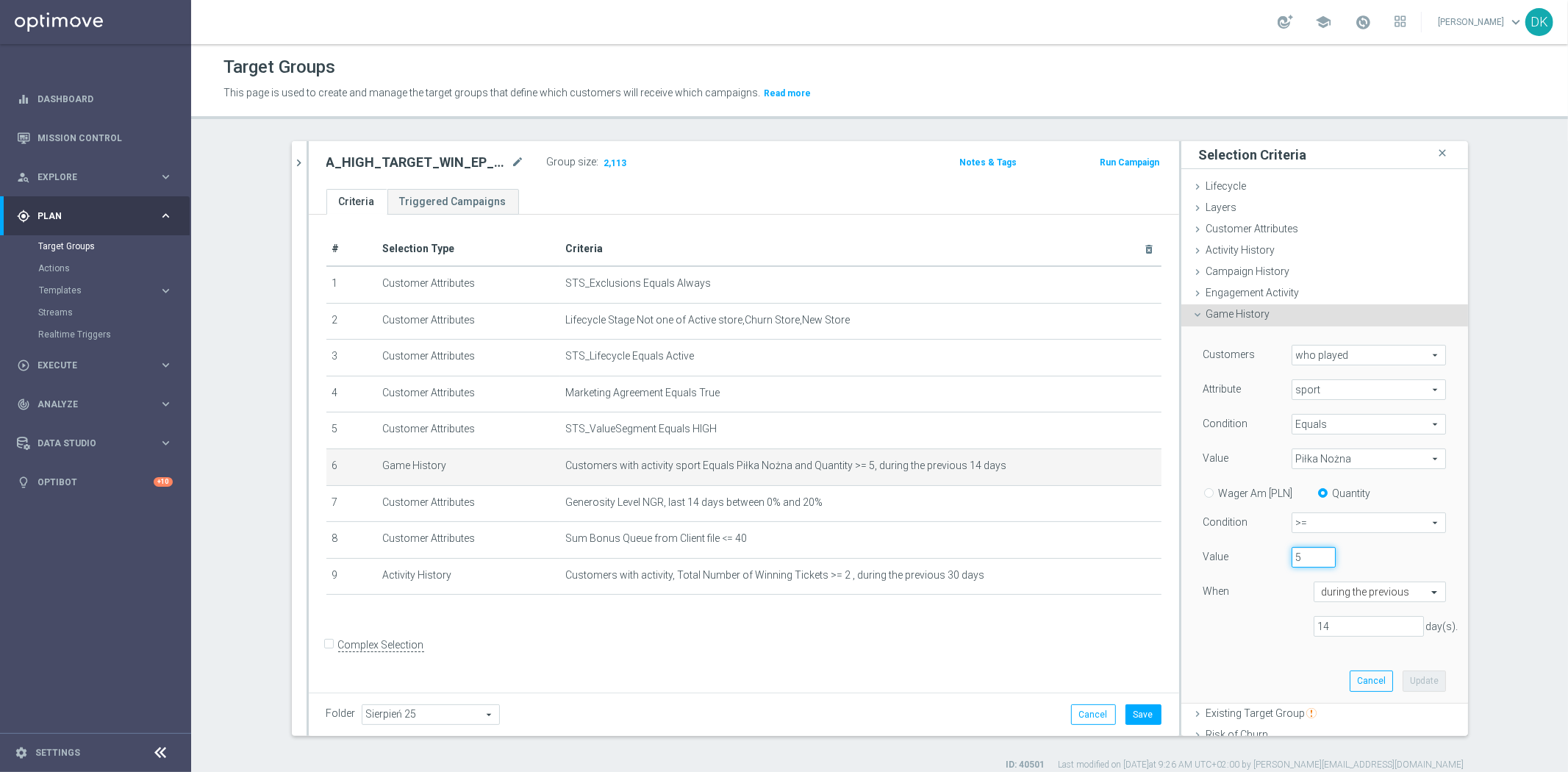
click at [1238, 562] on div "Value 5" at bounding box center [1324, 559] width 264 height 23
type input "10"
click at [1415, 688] on button "Update" at bounding box center [1424, 680] width 43 height 21
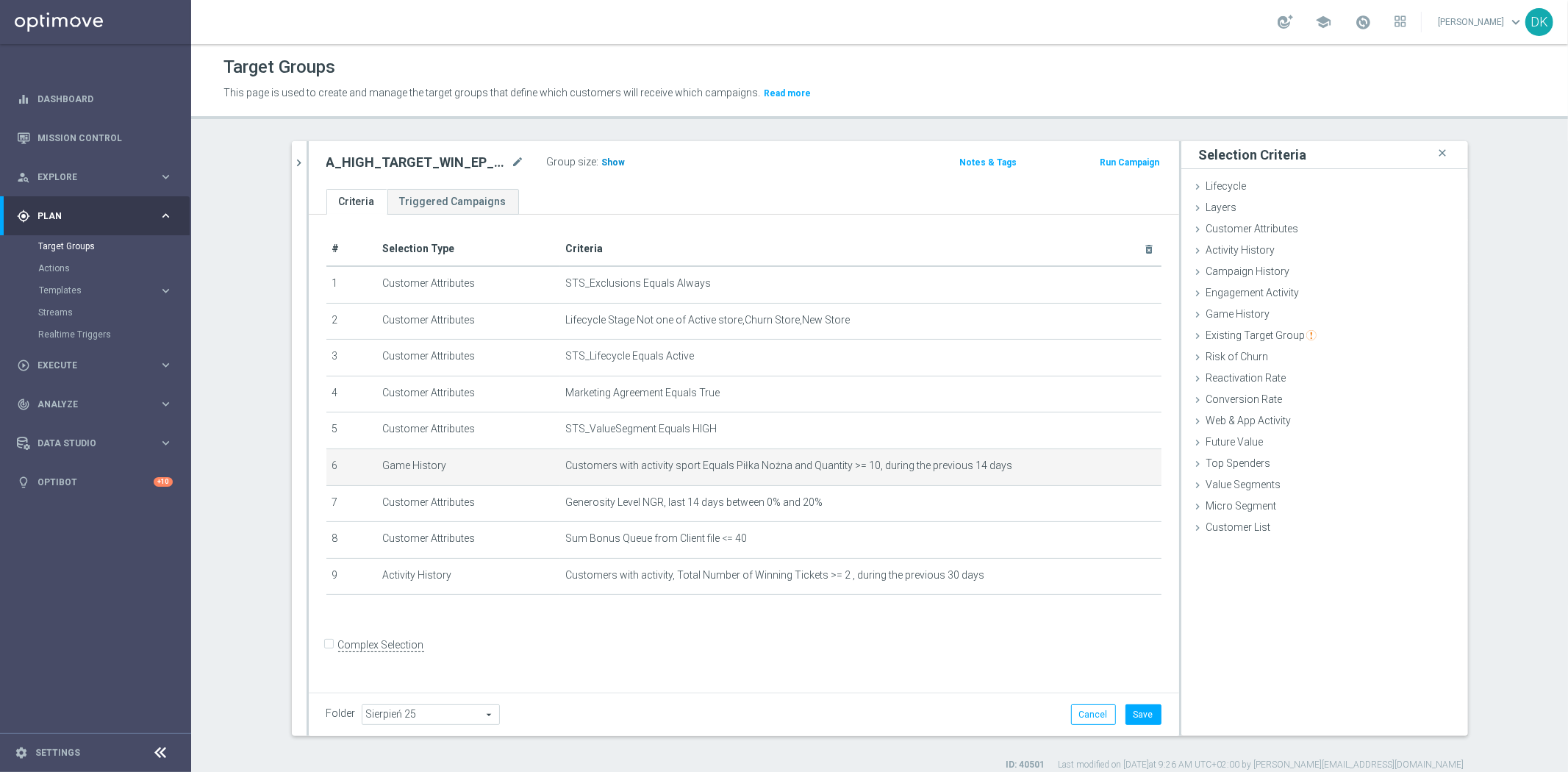
click at [602, 163] on span "Show" at bounding box center [614, 163] width 23 height 10
click at [1142, 723] on button "Save" at bounding box center [1143, 714] width 36 height 21
click at [755, 648] on form "Complex Selection Invalid Expression" at bounding box center [744, 660] width 835 height 54
click at [1108, 463] on icon "mode_edit" at bounding box center [1114, 466] width 12 height 12
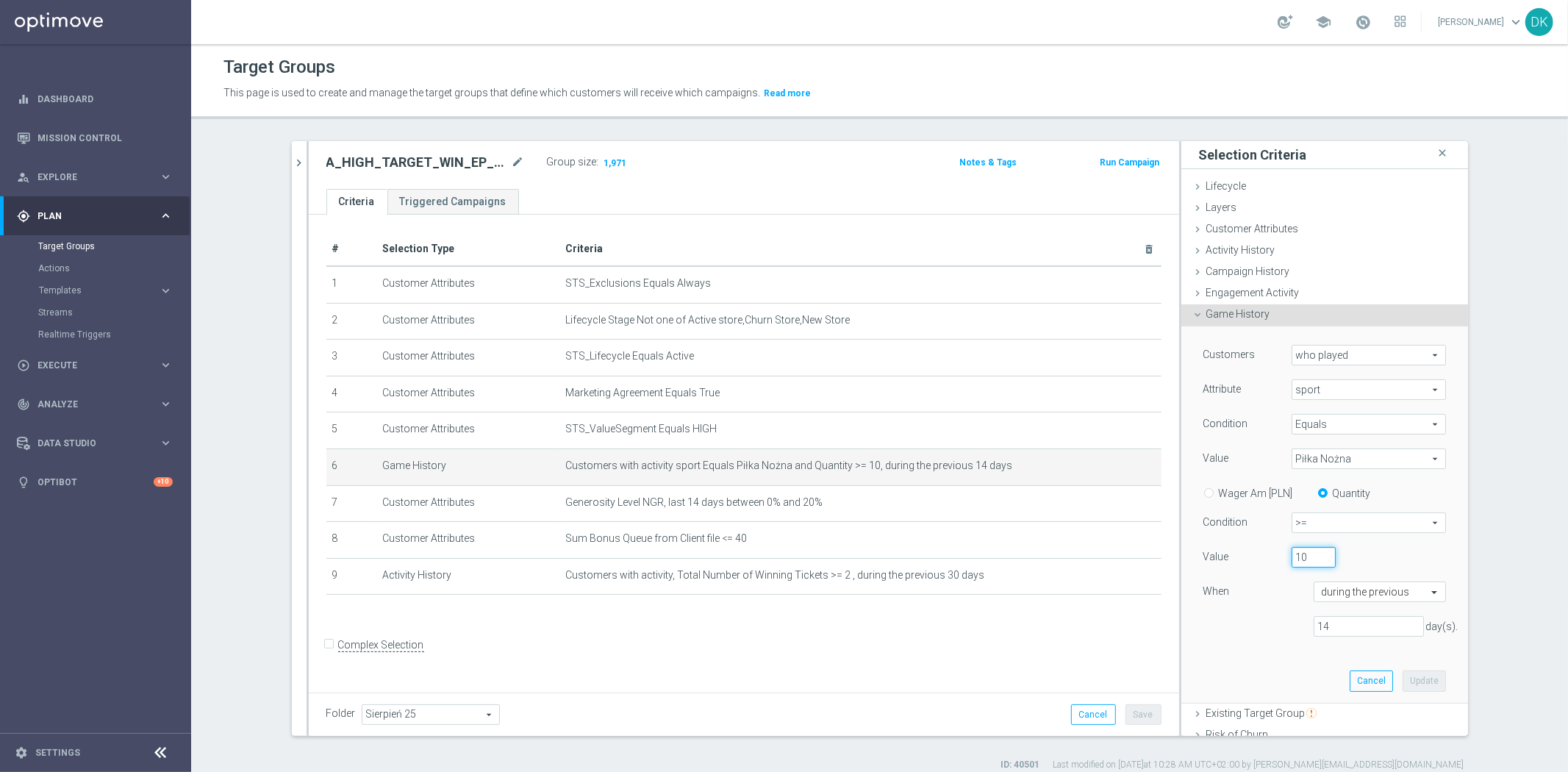
click at [1302, 559] on input "10" at bounding box center [1313, 557] width 44 height 21
type input "15"
click at [1416, 679] on button "Update" at bounding box center [1424, 680] width 43 height 21
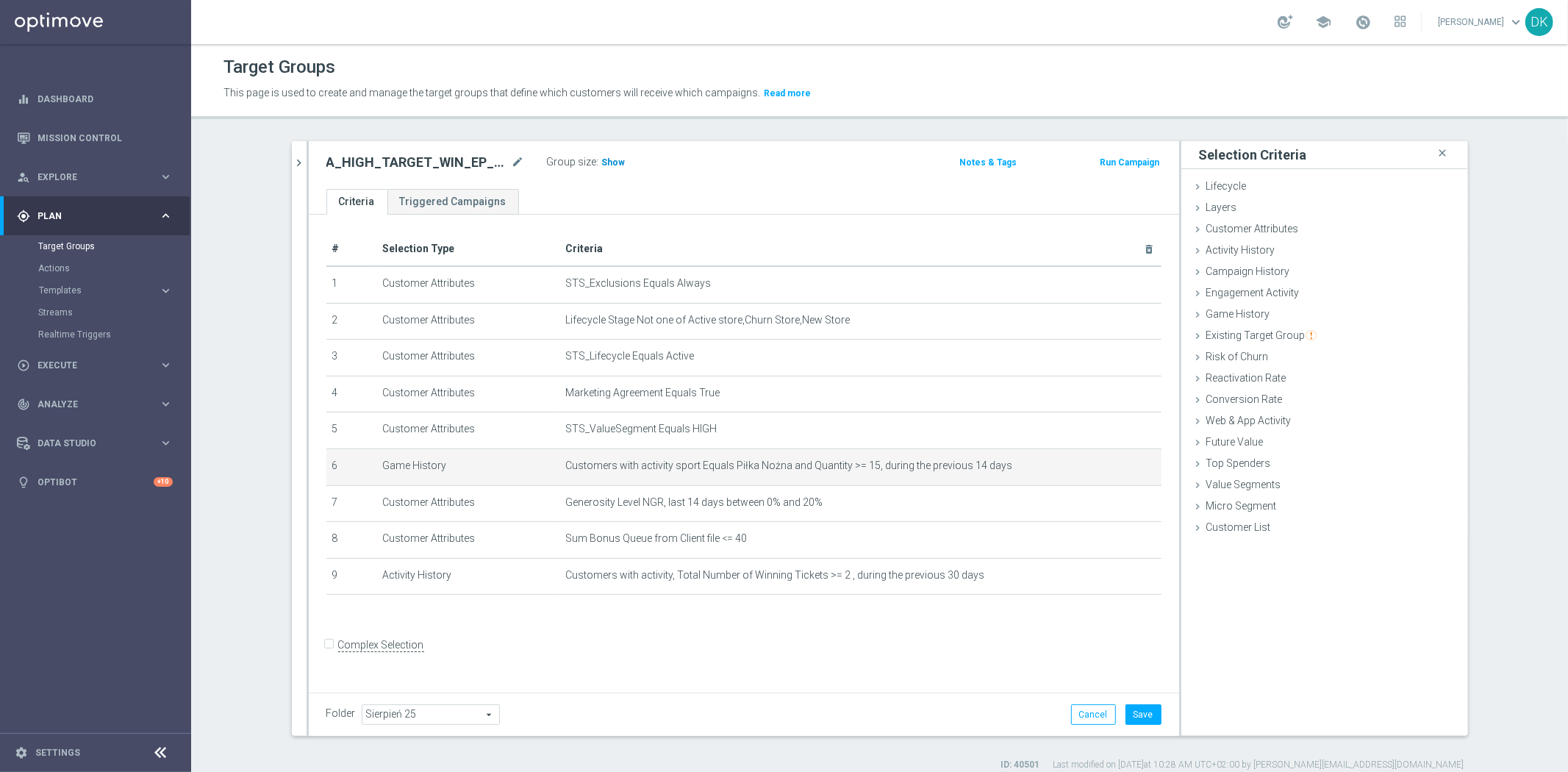
click at [602, 158] on span "Show" at bounding box center [614, 163] width 23 height 10
click at [1147, 721] on button "Save" at bounding box center [1143, 714] width 36 height 21
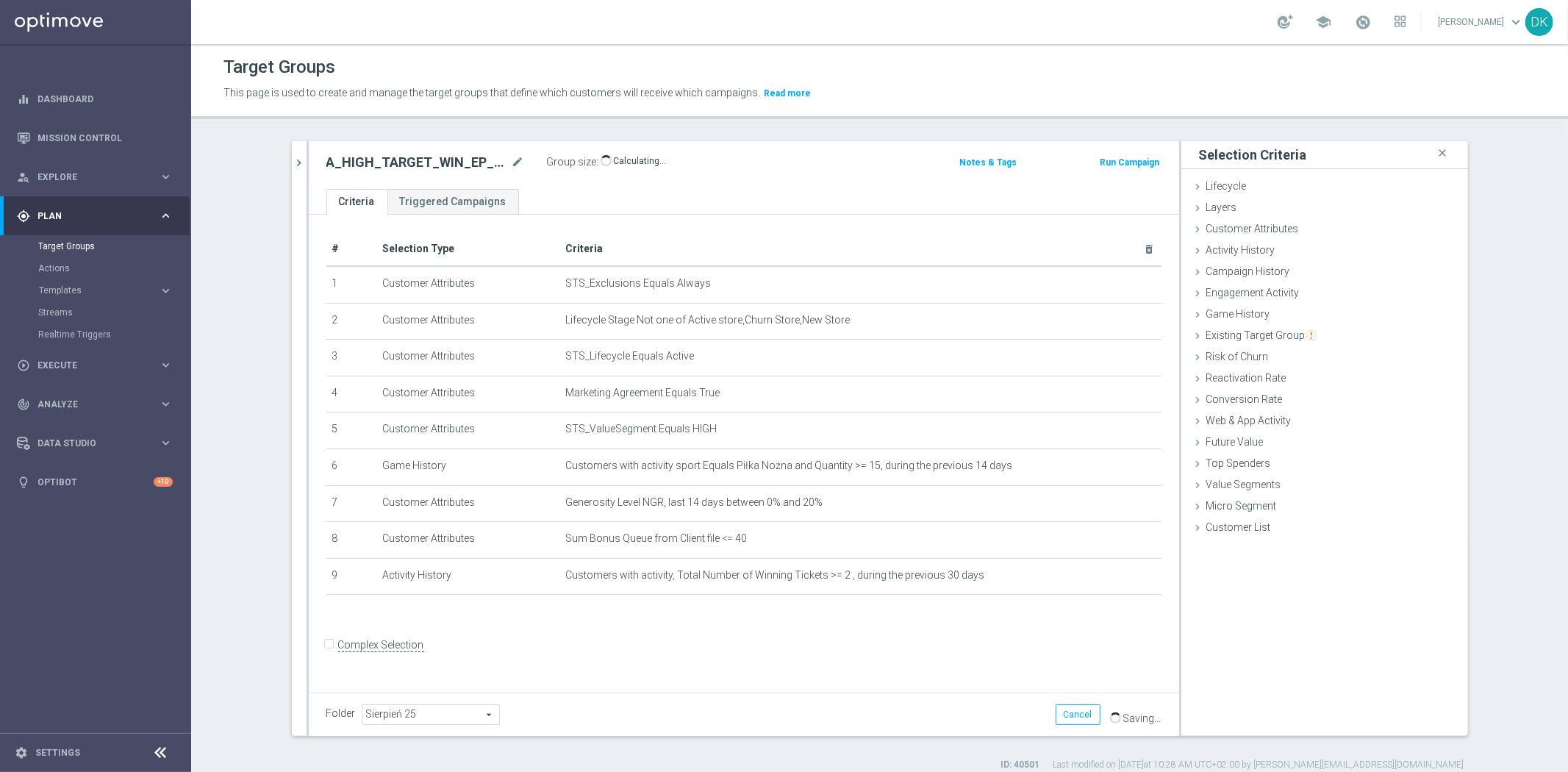
click at [768, 660] on form "Complex Selection Invalid Expression" at bounding box center [744, 660] width 835 height 54
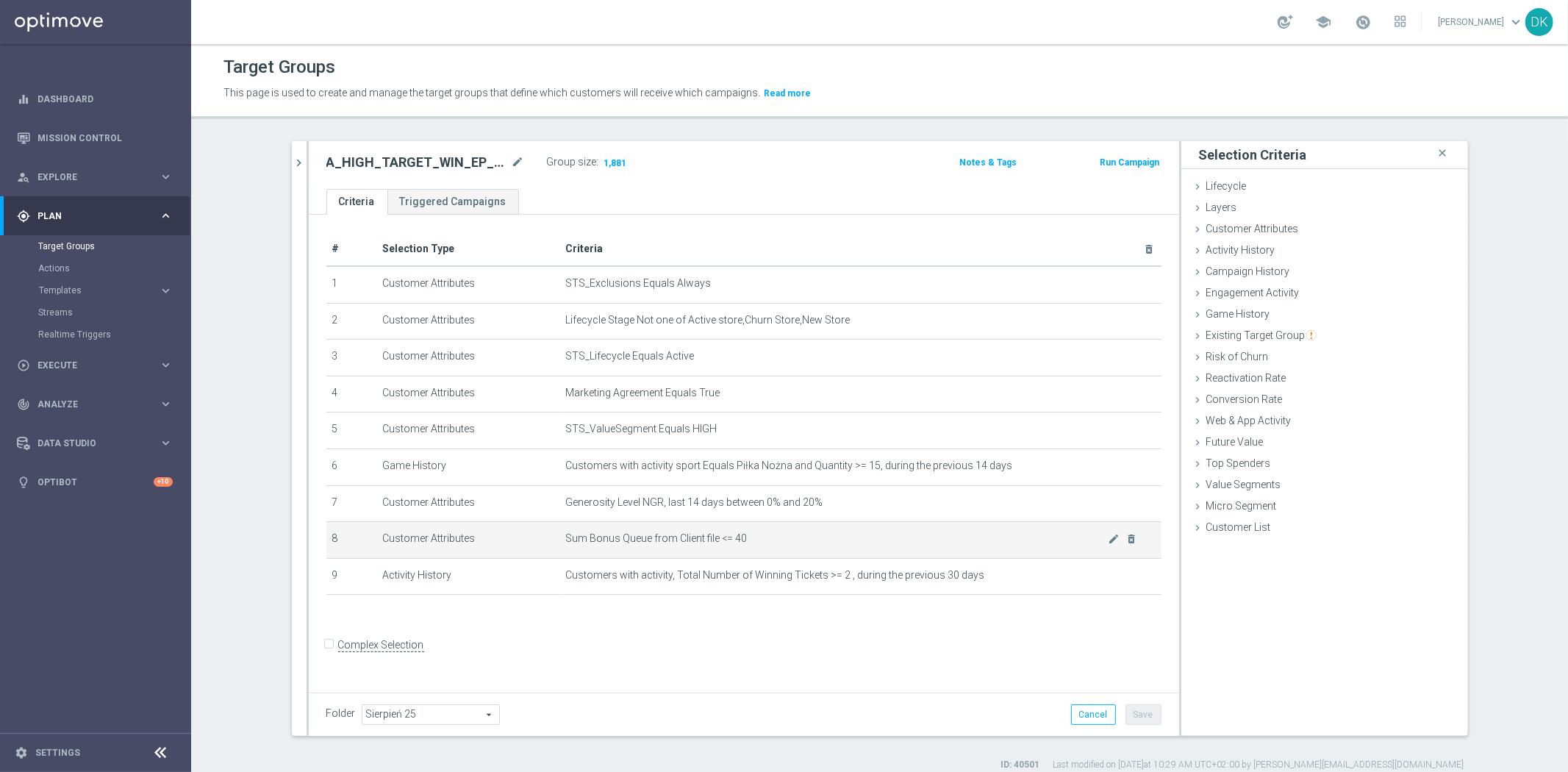
click at [834, 659] on form "Complex Selection Invalid Expression" at bounding box center [744, 660] width 835 height 54
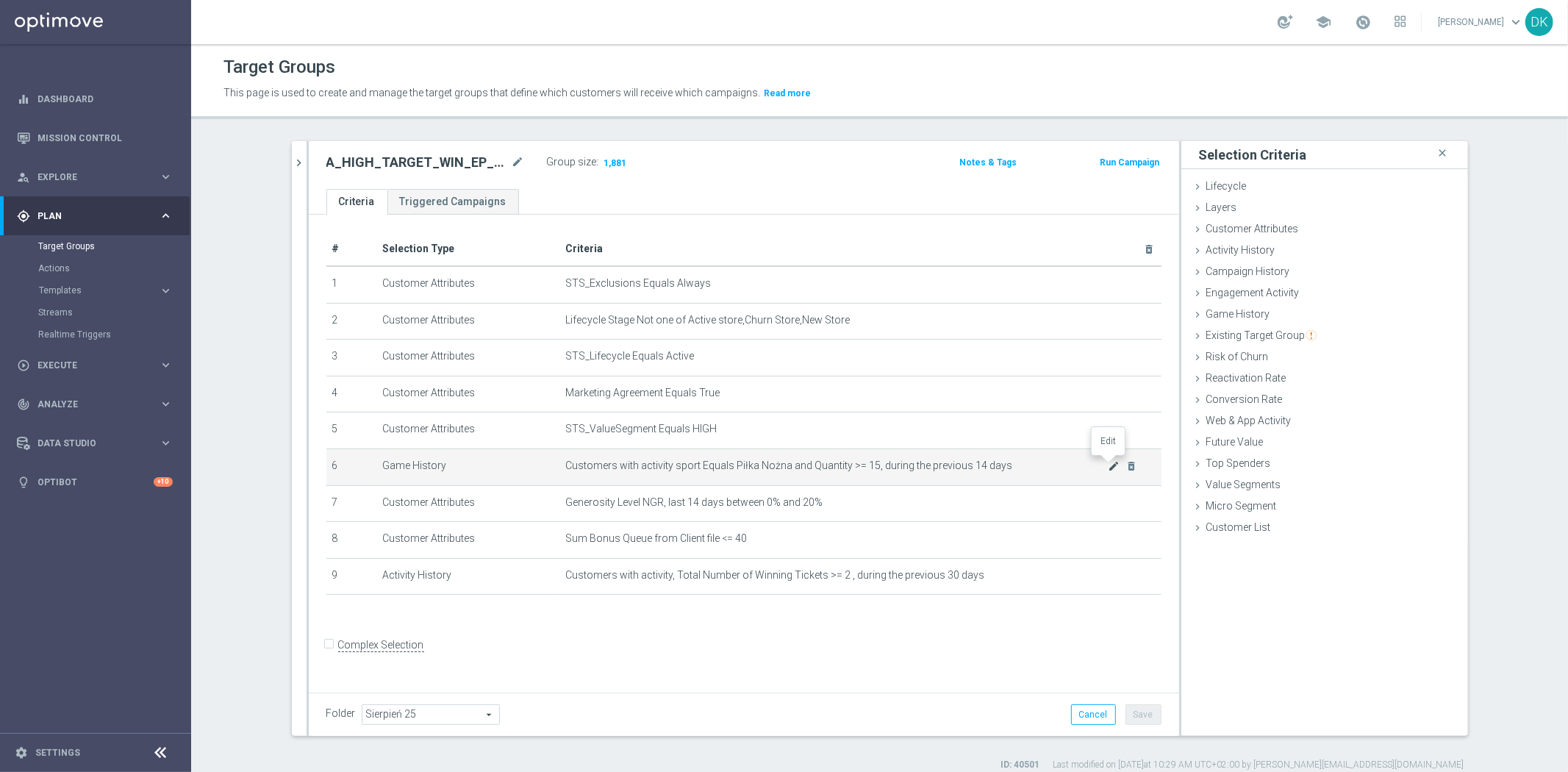
click at [1108, 462] on icon "mode_edit" at bounding box center [1114, 466] width 12 height 12
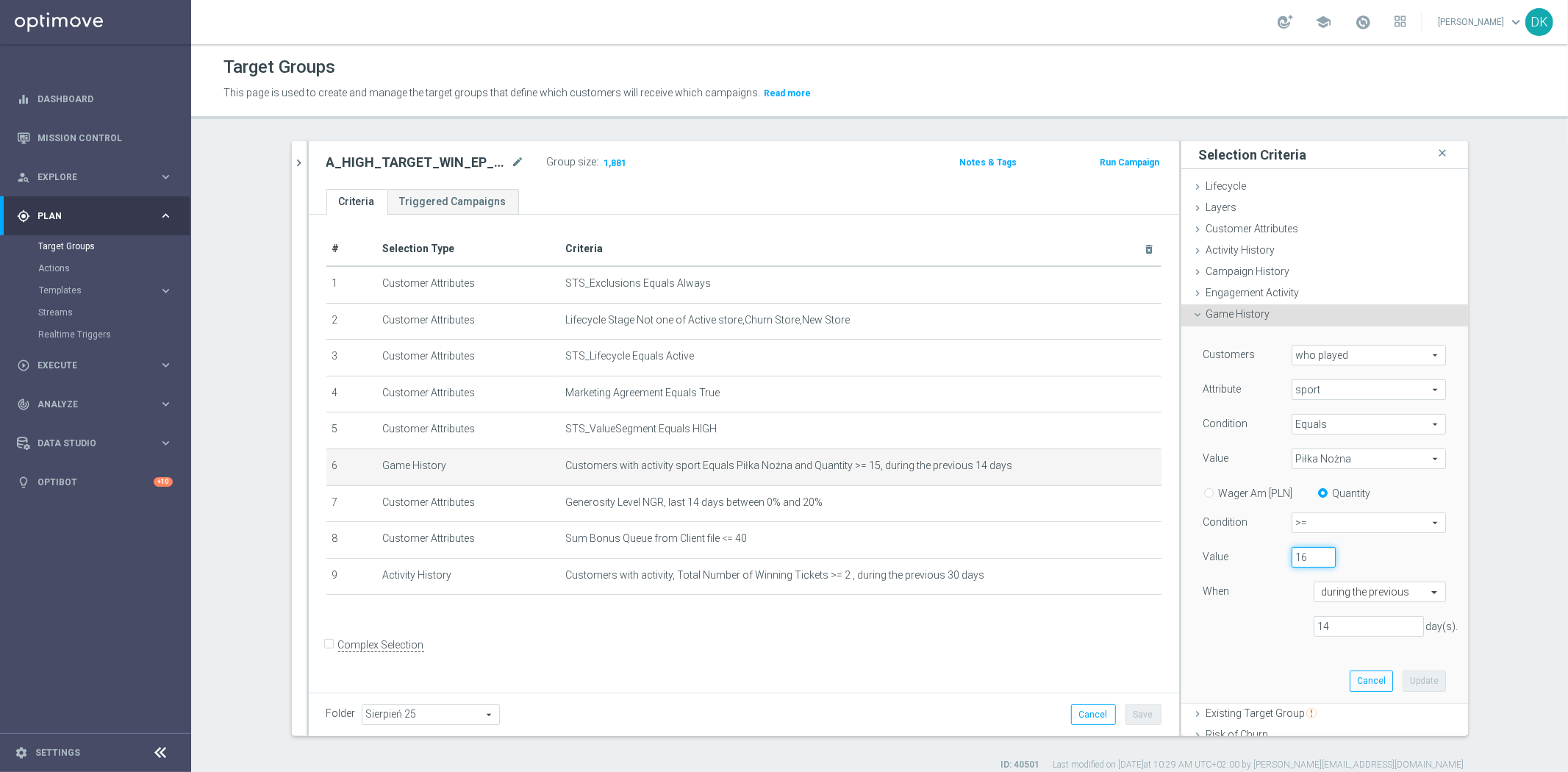
click at [1313, 556] on input "16" at bounding box center [1313, 557] width 44 height 21
click at [1313, 556] on input "17" at bounding box center [1313, 557] width 44 height 21
click at [1313, 556] on input "18" at bounding box center [1313, 557] width 44 height 21
click at [1313, 556] on input "19" at bounding box center [1313, 557] width 44 height 21
type input "20"
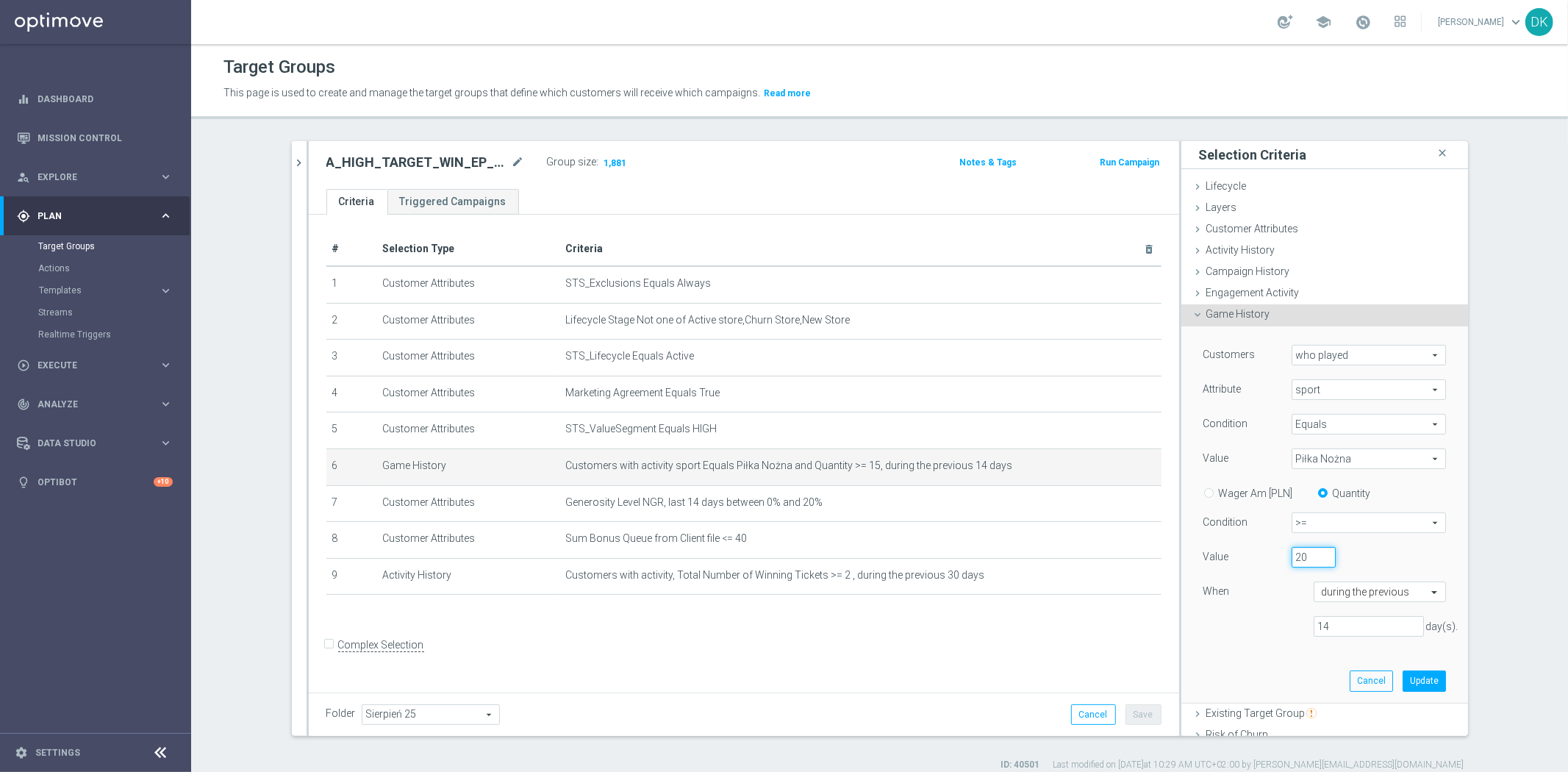
click at [1313, 556] on input "20" at bounding box center [1313, 557] width 44 height 21
click at [1407, 682] on button "Update" at bounding box center [1424, 680] width 43 height 21
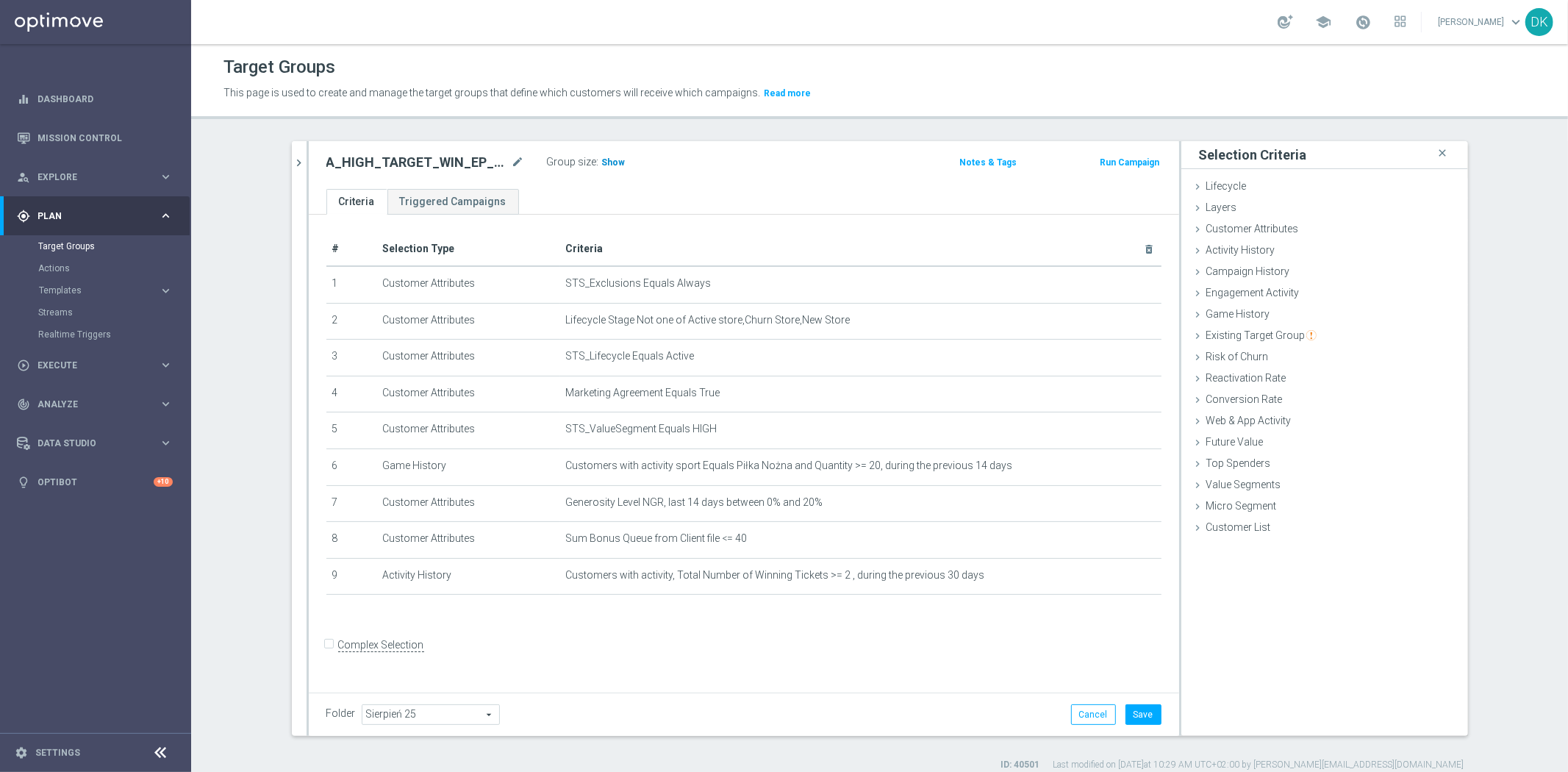
click at [602, 158] on span "Show" at bounding box center [614, 163] width 23 height 10
click at [1142, 713] on button "Save" at bounding box center [1143, 714] width 36 height 21
click at [759, 681] on form "Complex Selection Invalid Expression" at bounding box center [744, 660] width 835 height 54
click at [774, 618] on div "+ Add Selection" at bounding box center [744, 614] width 857 height 12
drag, startPoint x: 751, startPoint y: 659, endPoint x: 594, endPoint y: 413, distance: 291.8
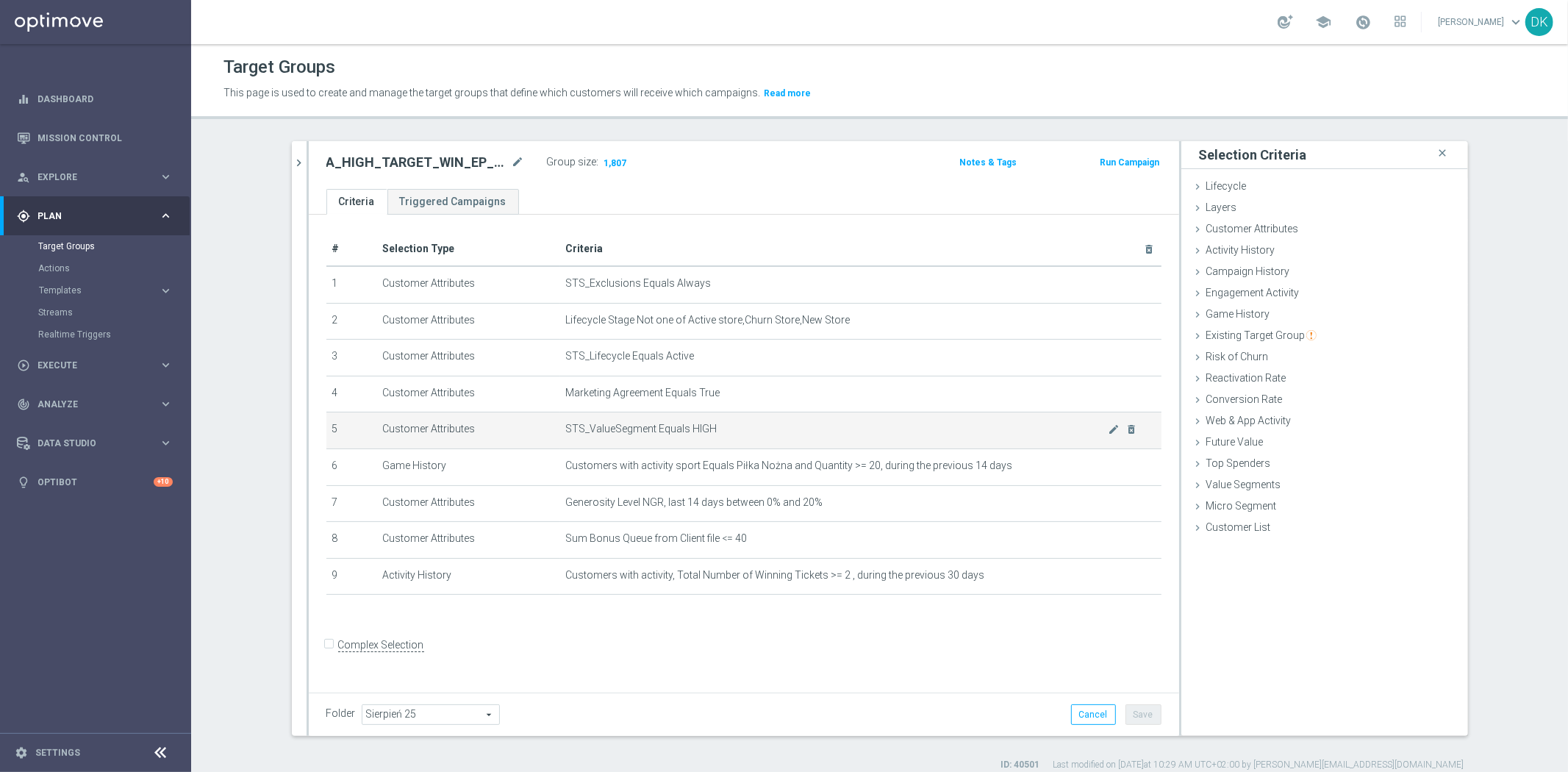
click at [751, 659] on form "Complex Selection Invalid Expression" at bounding box center [744, 660] width 835 height 54
click at [423, 156] on h2 "A_HIGH_TARGET_WIN_EP_200_120825" at bounding box center [417, 162] width 183 height 18
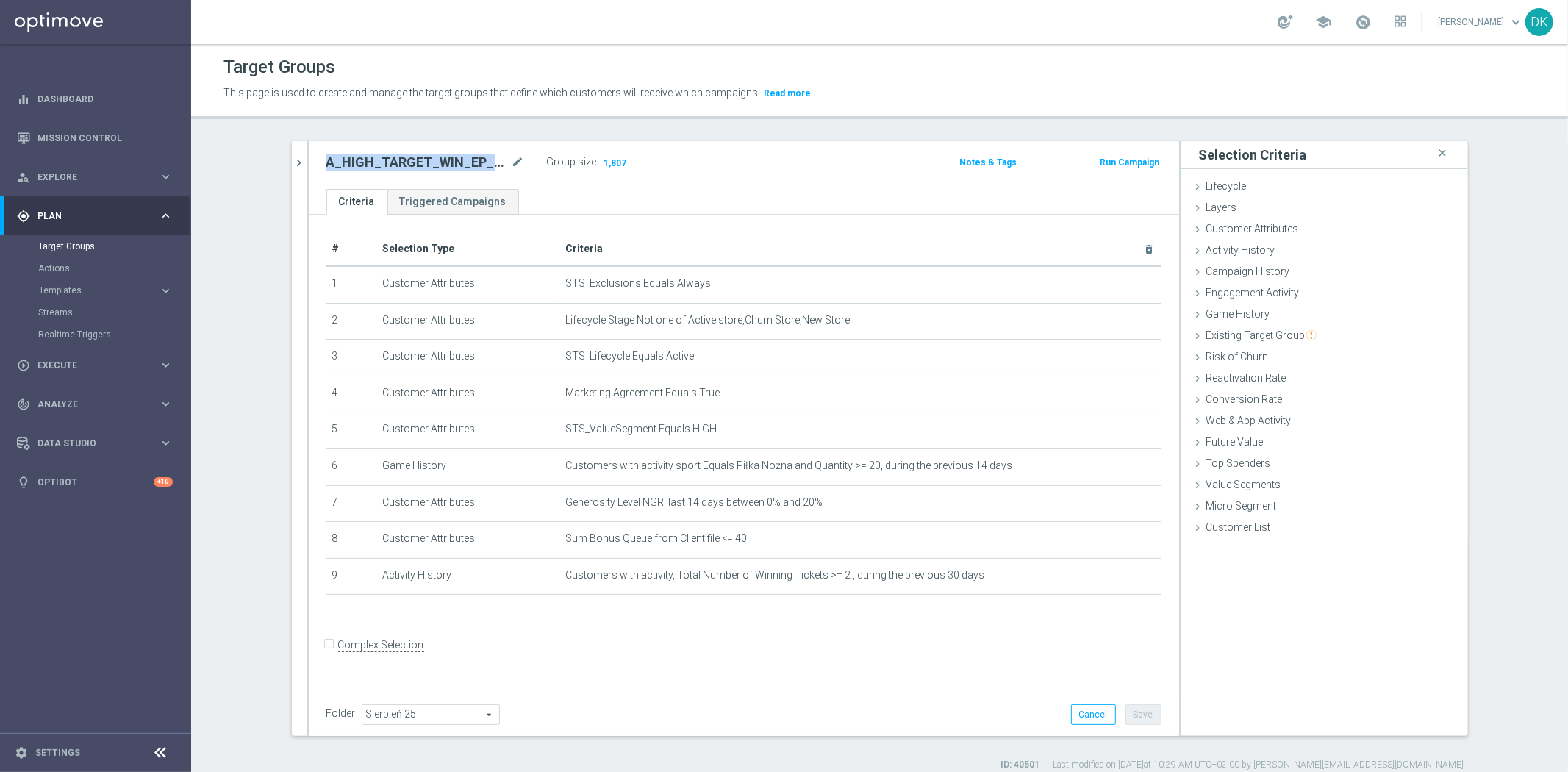
click at [423, 156] on h2 "A_HIGH_TARGET_WIN_EP_200_120825" at bounding box center [417, 162] width 183 height 18
copy div "A_HIGH_TARGET_WIN_EP_200_120825"
click at [908, 668] on form "Complex Selection Invalid Expression" at bounding box center [744, 660] width 835 height 54
click at [849, 686] on form "Complex Selection Invalid Expression" at bounding box center [744, 660] width 835 height 54
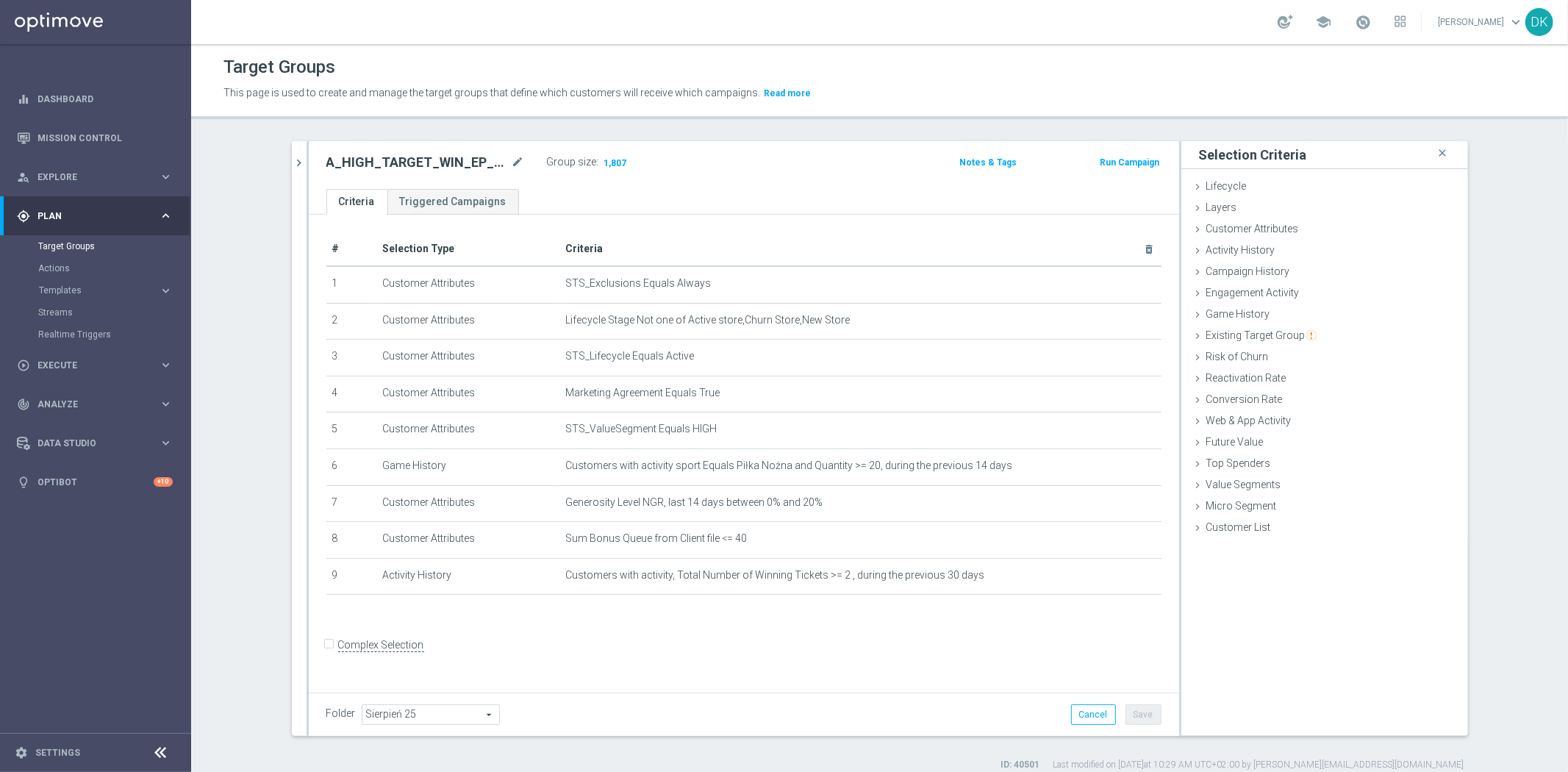
click at [700, 628] on div "# Selection Type Criteria delete_forever 1 Customer Attributes STS_Exclusions E…" at bounding box center [744, 450] width 870 height 473
click at [663, 644] on form "Complex Selection Invalid Expression" at bounding box center [744, 660] width 835 height 54
click at [670, 668] on form "Complex Selection Invalid Expression" at bounding box center [744, 660] width 835 height 54
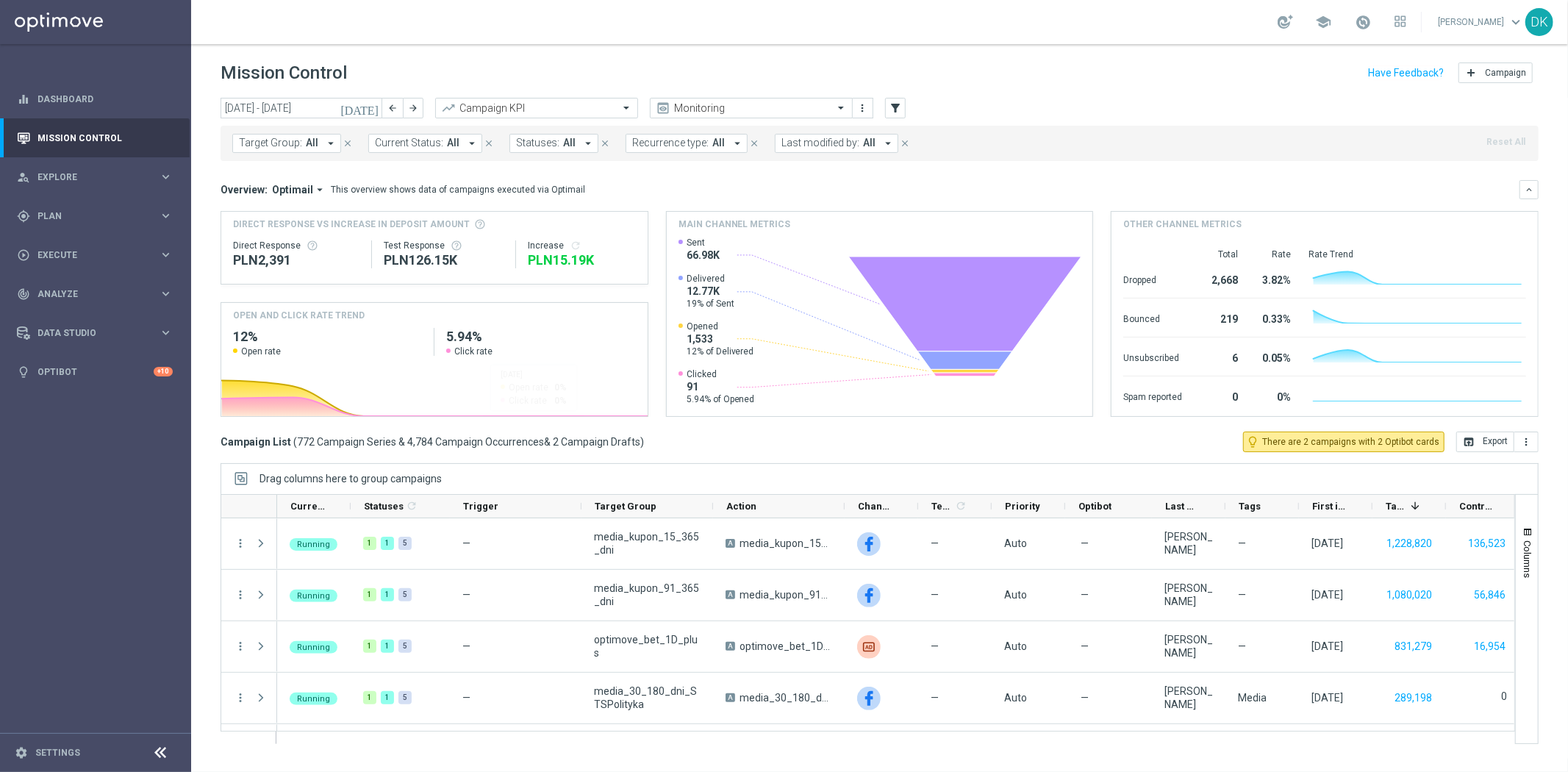
click at [308, 151] on button "Target Group: All arrow_drop_down" at bounding box center [287, 143] width 108 height 19
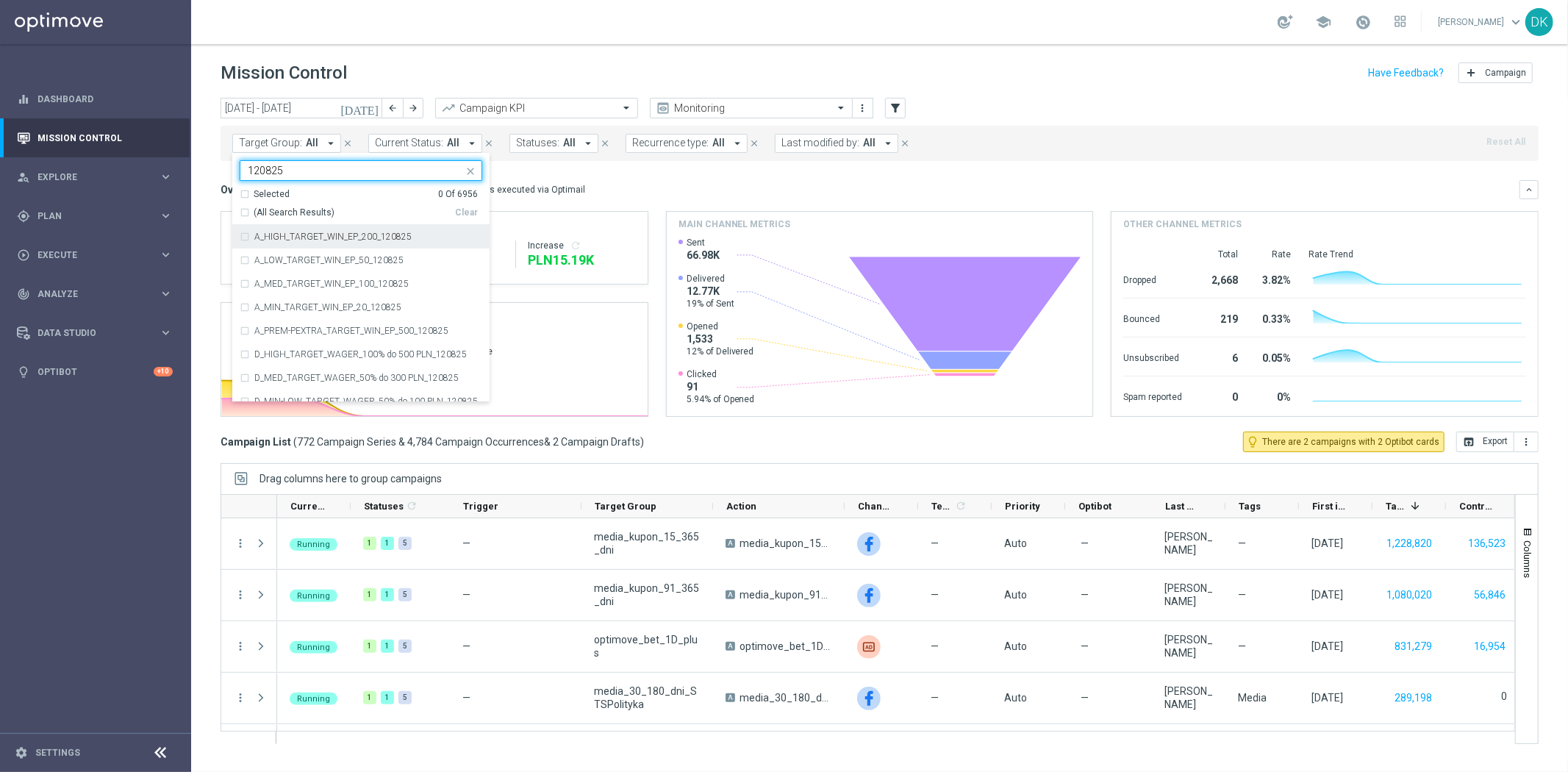
click at [347, 231] on div "A_HIGH_TARGET_WIN_EP_200_120825" at bounding box center [360, 237] width 243 height 23
type input "120825"
click at [630, 183] on div "Overview: Optimail arrow_drop_down This overview shows data of campaigns execut…" at bounding box center [870, 190] width 1299 height 13
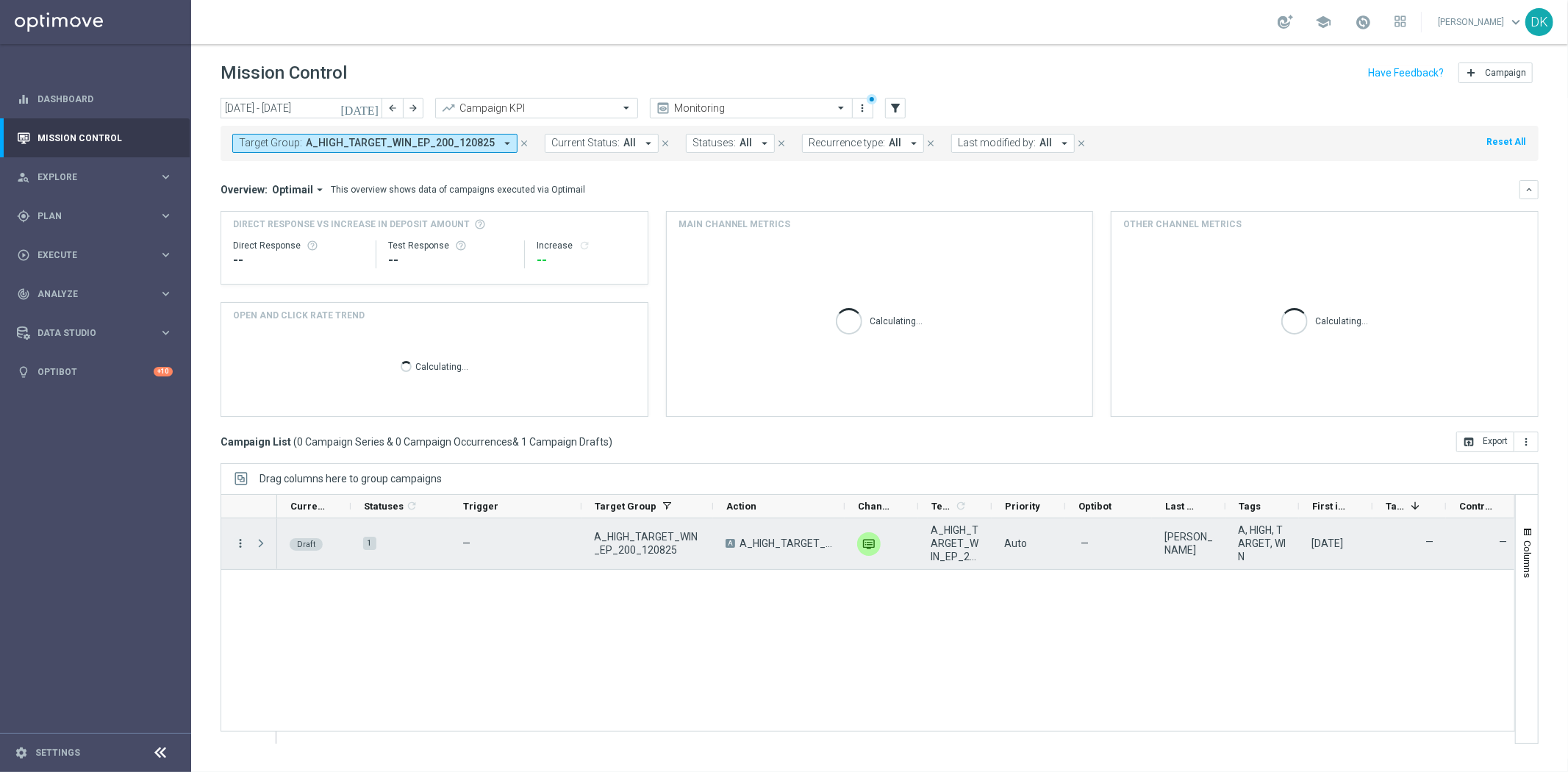
click at [241, 545] on icon "more_vert" at bounding box center [240, 544] width 13 height 13
click at [283, 606] on div "edit Edit" at bounding box center [329, 600] width 165 height 21
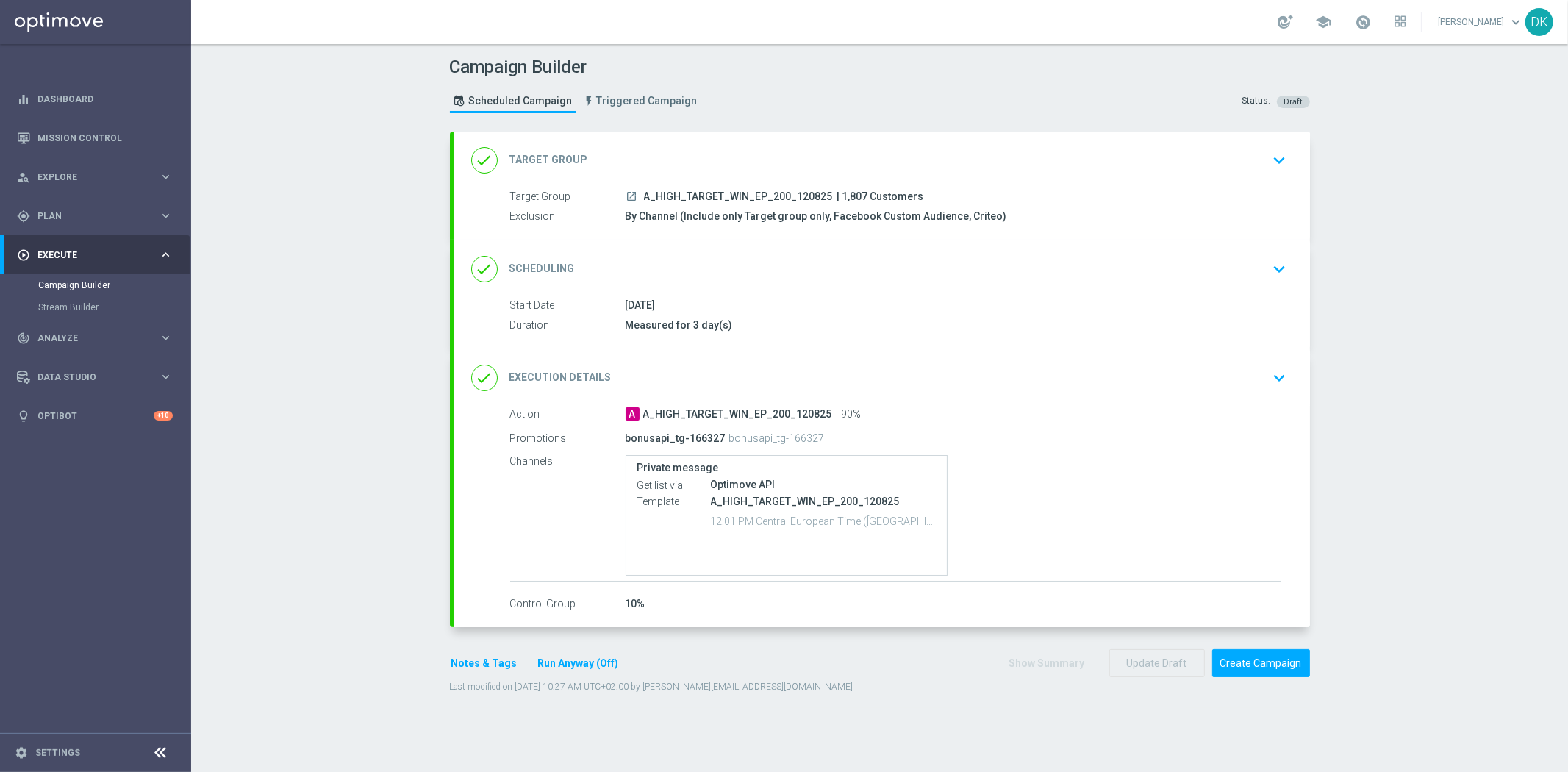
click at [377, 682] on div "Campaign Builder Scheduled Campaign Triggered Campaign Status: Draft done Targe…" at bounding box center [879, 408] width 1376 height 728
click at [1269, 258] on icon "keyboard_arrow_down" at bounding box center [1280, 268] width 22 height 22
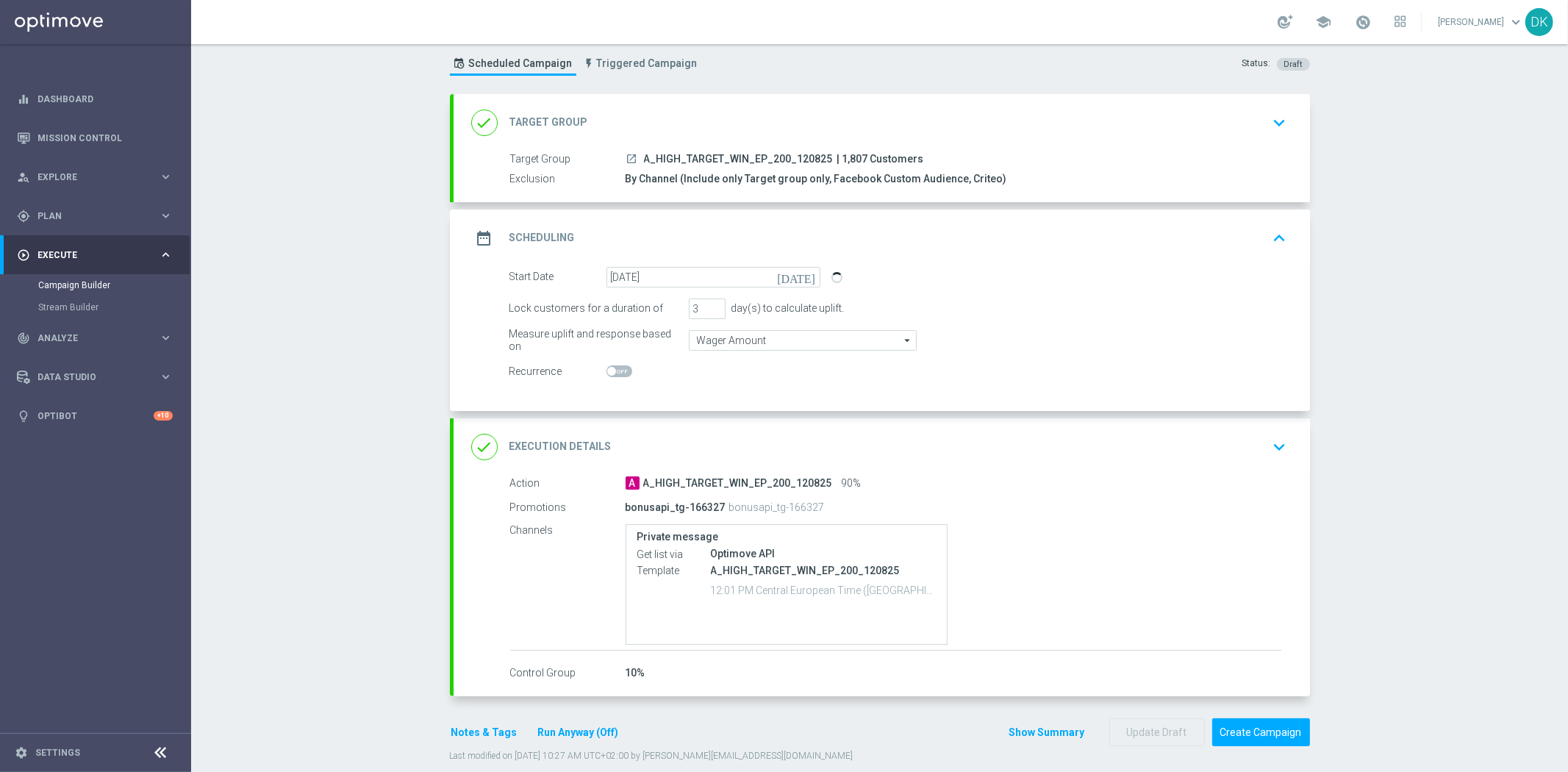
scroll to position [57, 0]
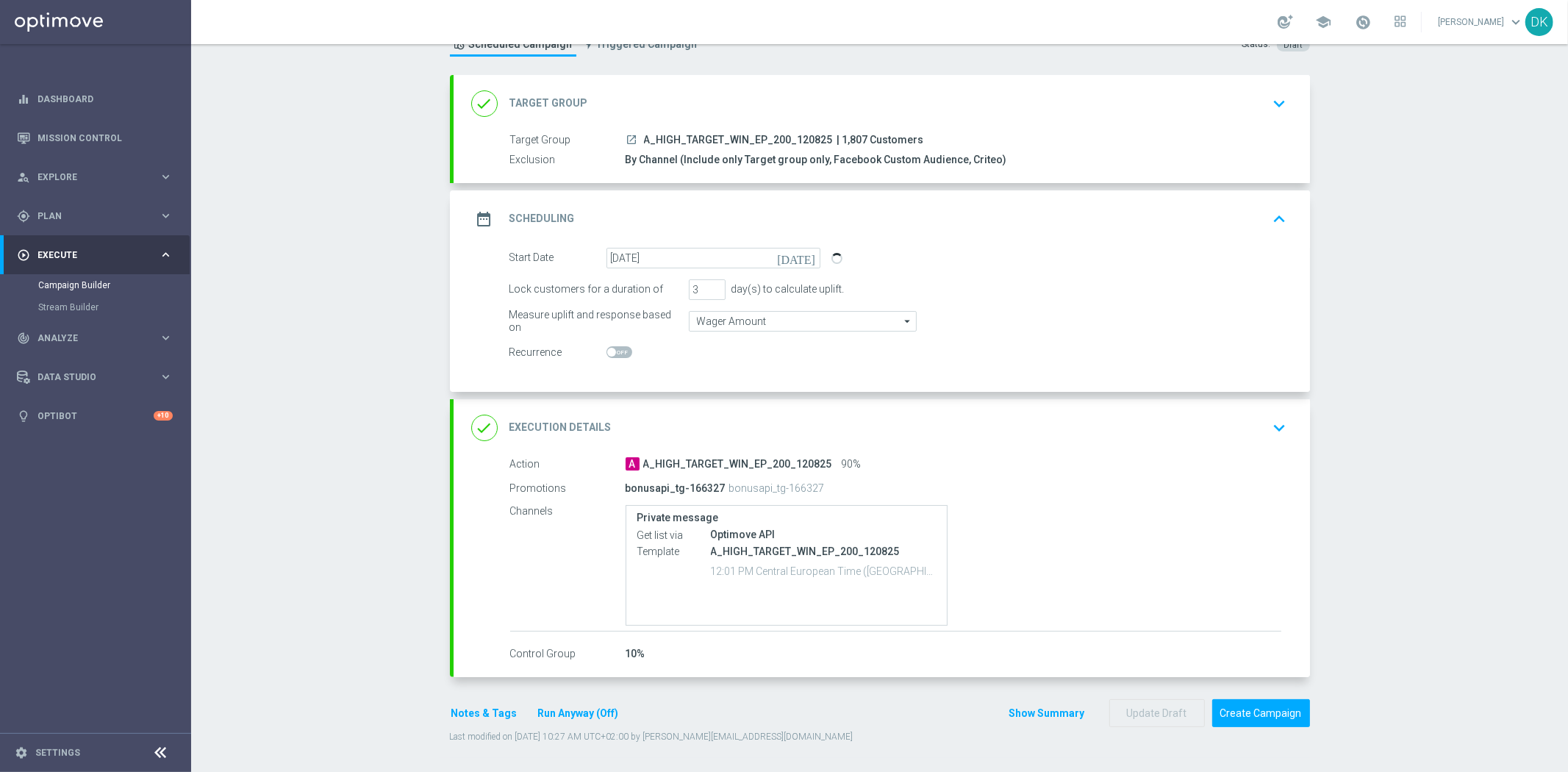
click at [273, 670] on div "Campaign Builder Scheduled Campaign Triggered Campaign Status: Draft done Targe…" at bounding box center [879, 408] width 1376 height 728
drag, startPoint x: 336, startPoint y: 655, endPoint x: 377, endPoint y: 645, distance: 42.2
click at [336, 655] on div "Campaign Builder Scheduled Campaign Triggered Campaign Status: Draft done Targe…" at bounding box center [879, 408] width 1376 height 728
click at [336, 665] on div "Campaign Builder Scheduled Campaign Triggered Campaign Status: Draft done Targe…" at bounding box center [879, 408] width 1376 height 728
click at [397, 662] on div "Campaign Builder Scheduled Campaign Triggered Campaign Status: Draft done Targe…" at bounding box center [879, 408] width 1376 height 728
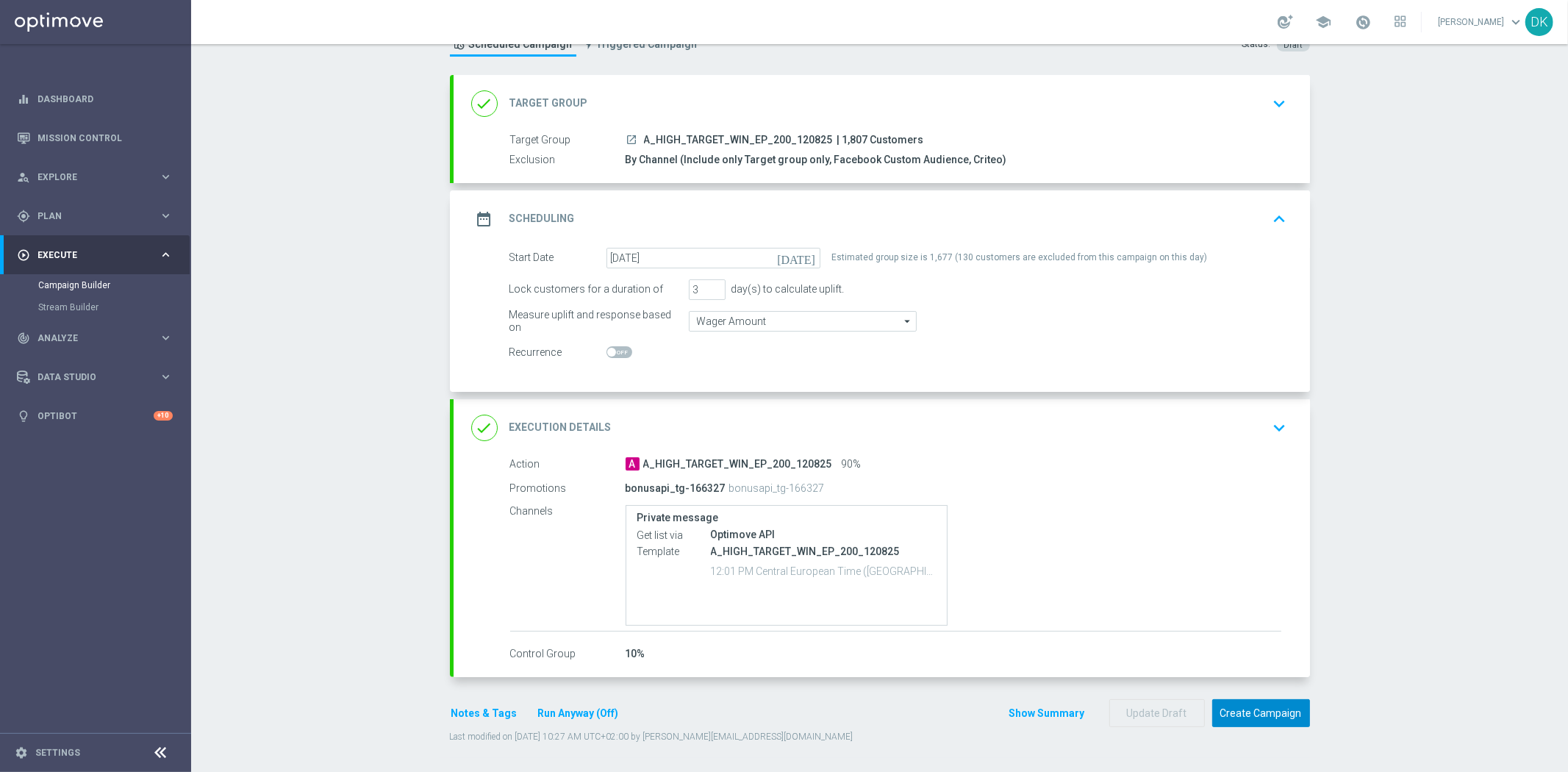
click at [1245, 708] on button "Create Campaign" at bounding box center [1260, 714] width 98 height 28
click at [355, 671] on div at bounding box center [769, 386] width 1568 height 772
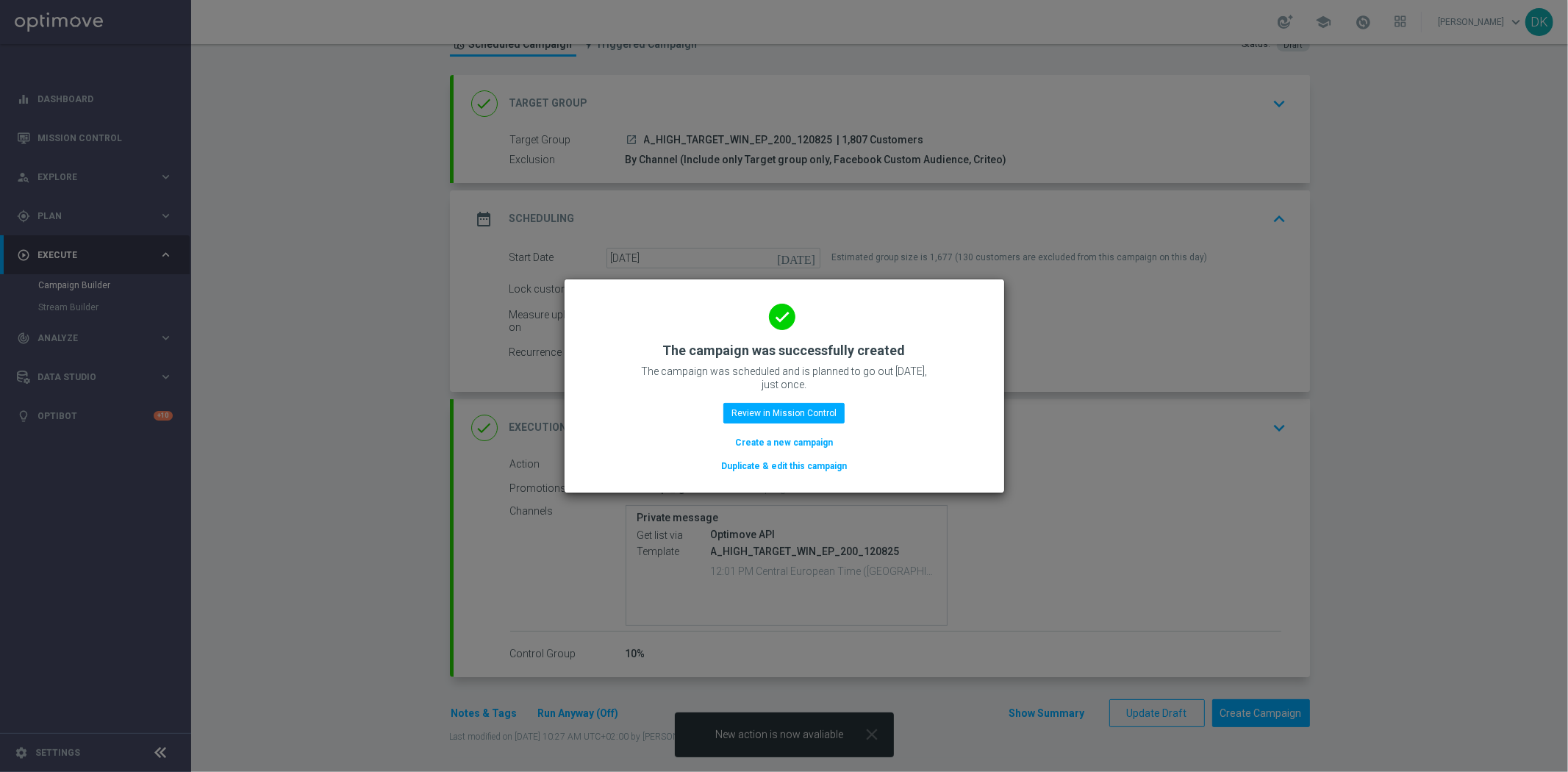
click at [794, 436] on button "Create a new campaign" at bounding box center [784, 442] width 101 height 16
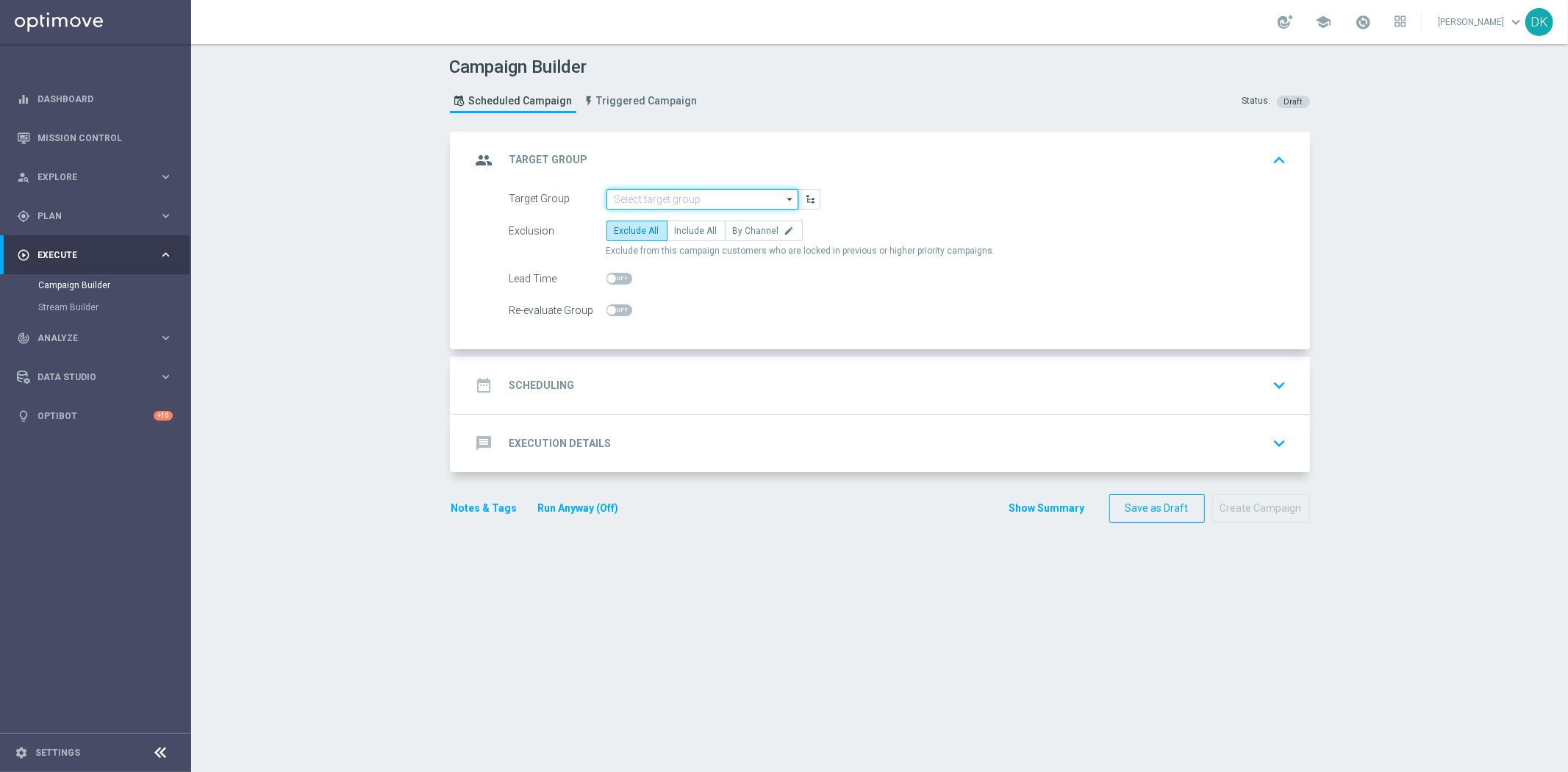
click at [644, 189] on input at bounding box center [702, 199] width 192 height 21
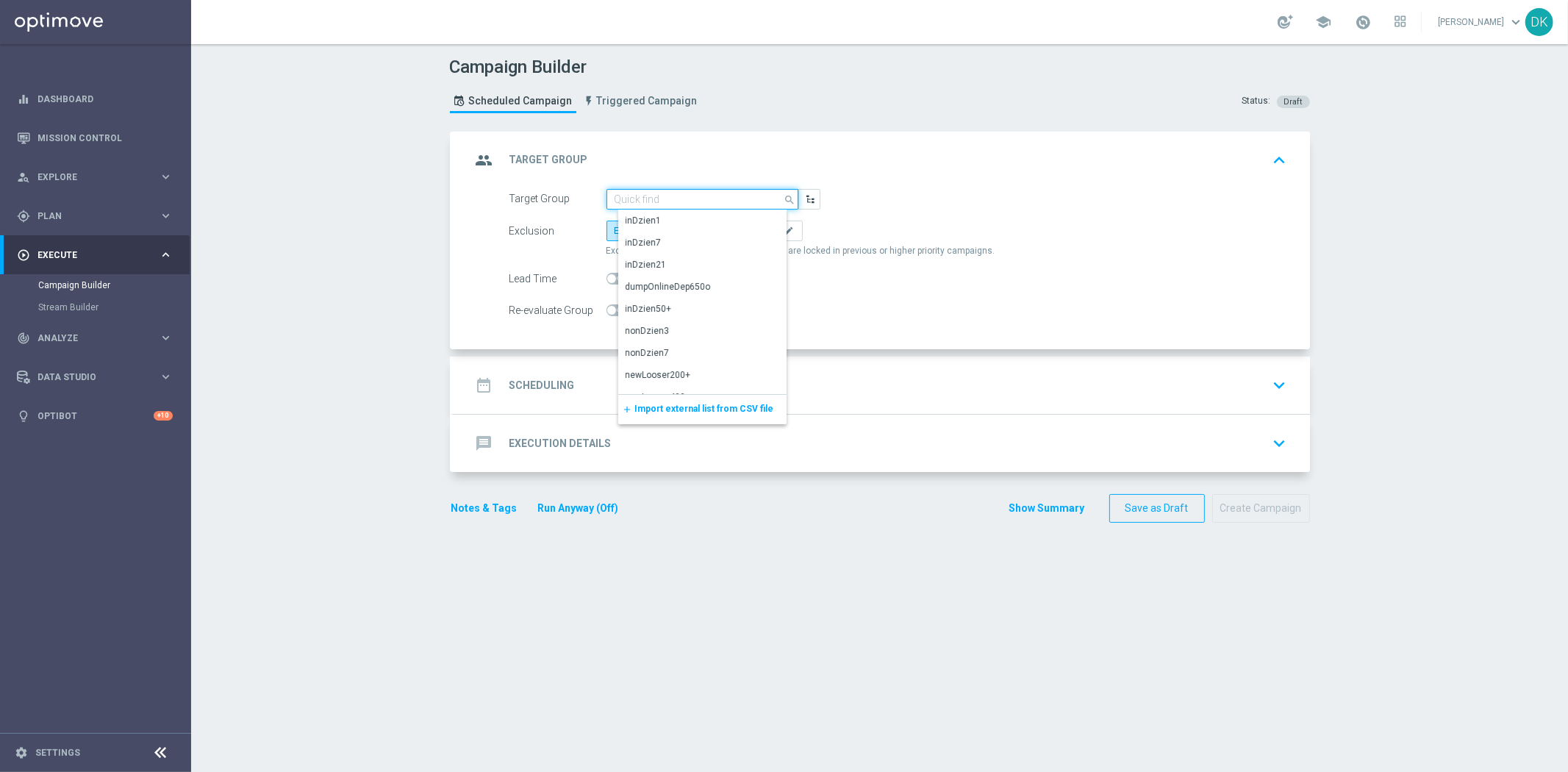
paste input "A_PREM-PEXTRA_TARGET_WIN_EP_500_120825"
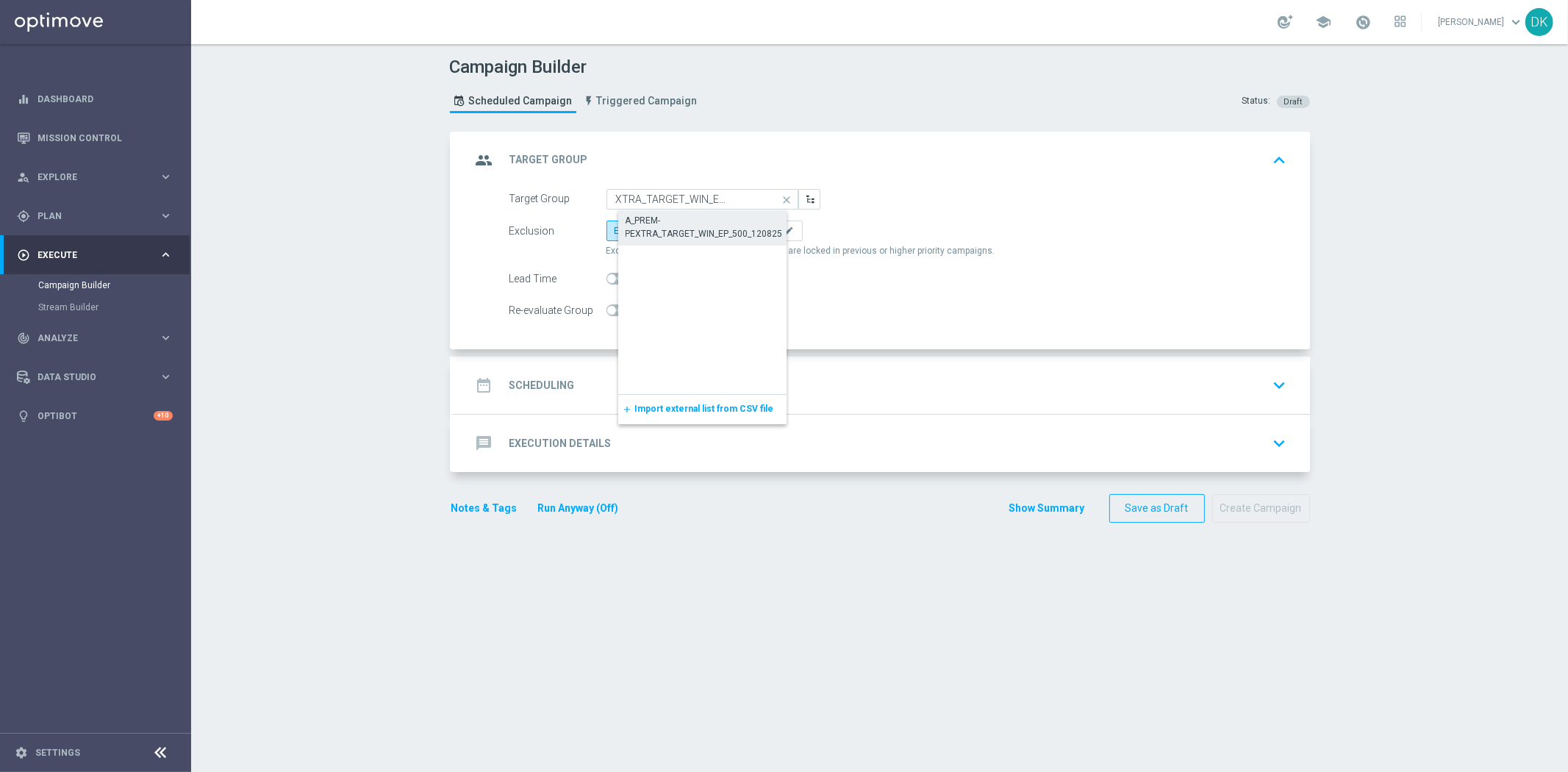
click at [699, 221] on div "A_PREM-PEXTRA_TARGET_WIN_EP_500_120825" at bounding box center [714, 228] width 178 height 27
type input "A_PREM-PEXTRA_TARGET_WIN_EP_500_120825"
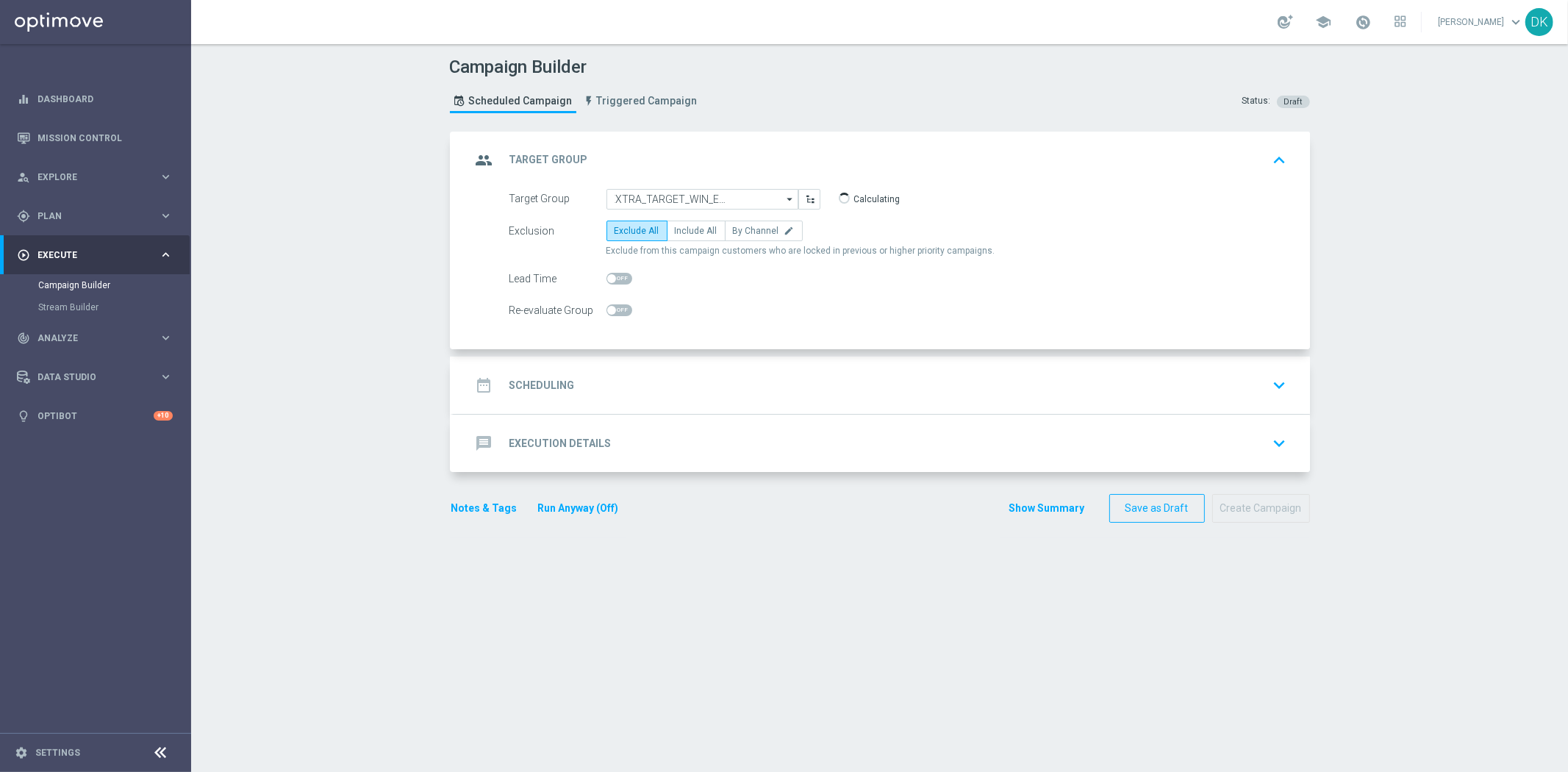
scroll to position [0, 0]
click at [750, 233] on span "By Channel" at bounding box center [756, 231] width 47 height 10
click at [743, 233] on input "By Channel edit" at bounding box center [737, 233] width 9 height 9
radio input "true"
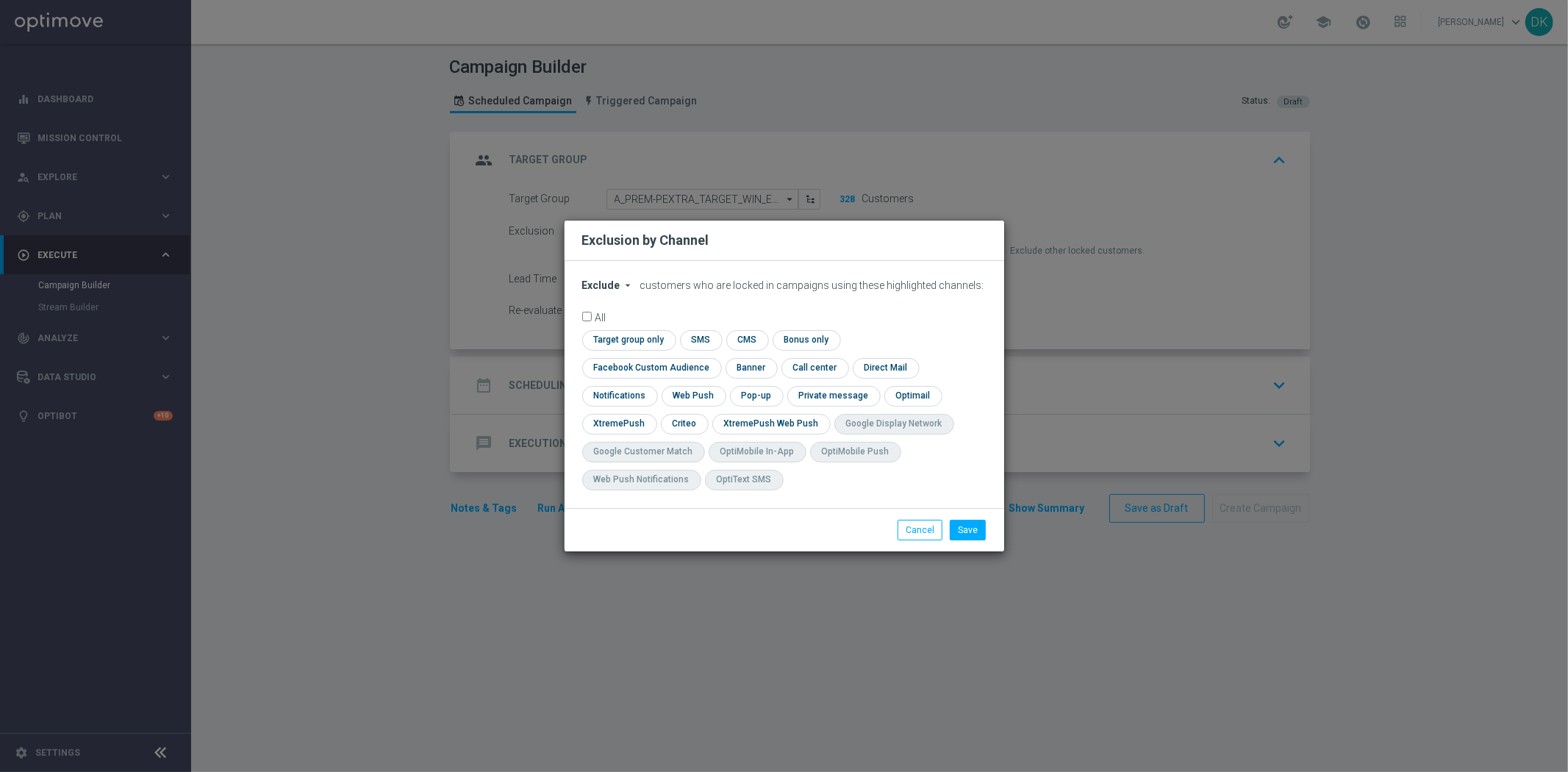
click at [618, 291] on span "Exclude" at bounding box center [601, 285] width 38 height 12
click at [0, 0] on span "Include" at bounding box center [0, 0] width 0 height 0
click at [616, 348] on input "checkbox" at bounding box center [627, 340] width 90 height 20
checkbox input "true"
click at [619, 365] on input "checkbox" at bounding box center [649, 368] width 133 height 20
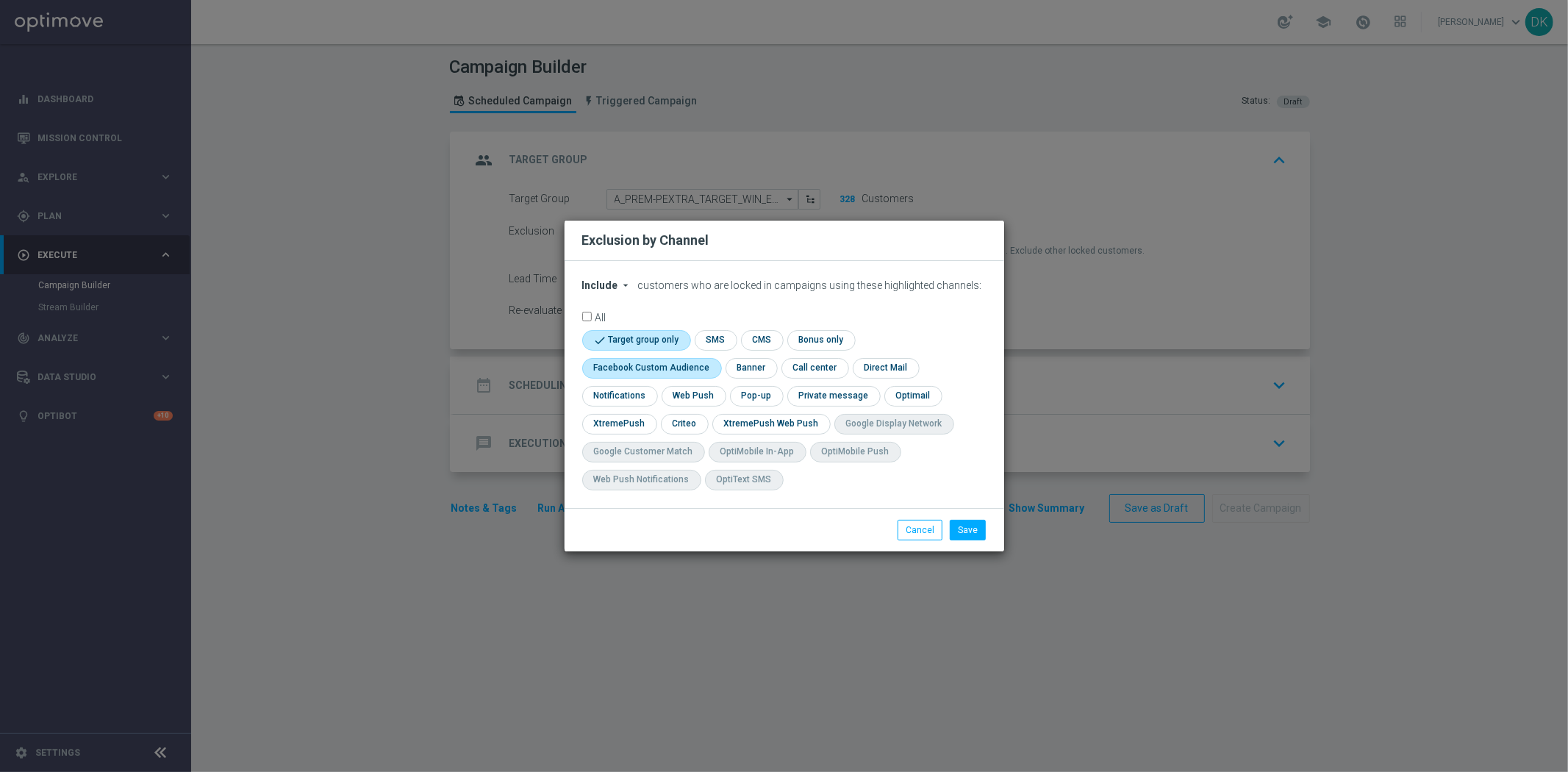
checkbox input "true"
click at [685, 419] on input "checkbox" at bounding box center [684, 424] width 46 height 20
checkbox input "true"
click at [975, 524] on button "Save" at bounding box center [967, 529] width 36 height 21
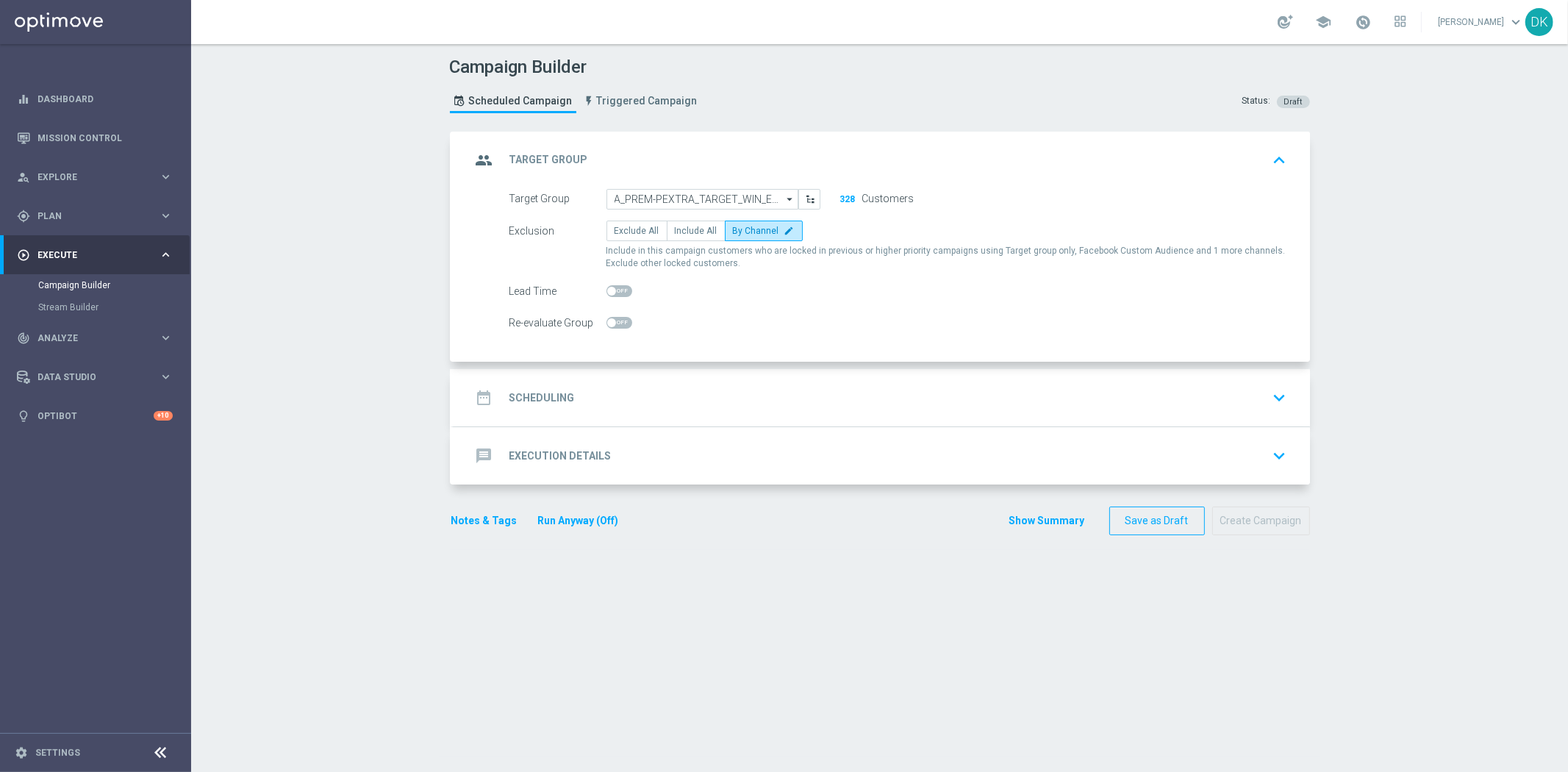
click at [582, 397] on div "date_range Scheduling keyboard_arrow_down" at bounding box center [881, 398] width 821 height 28
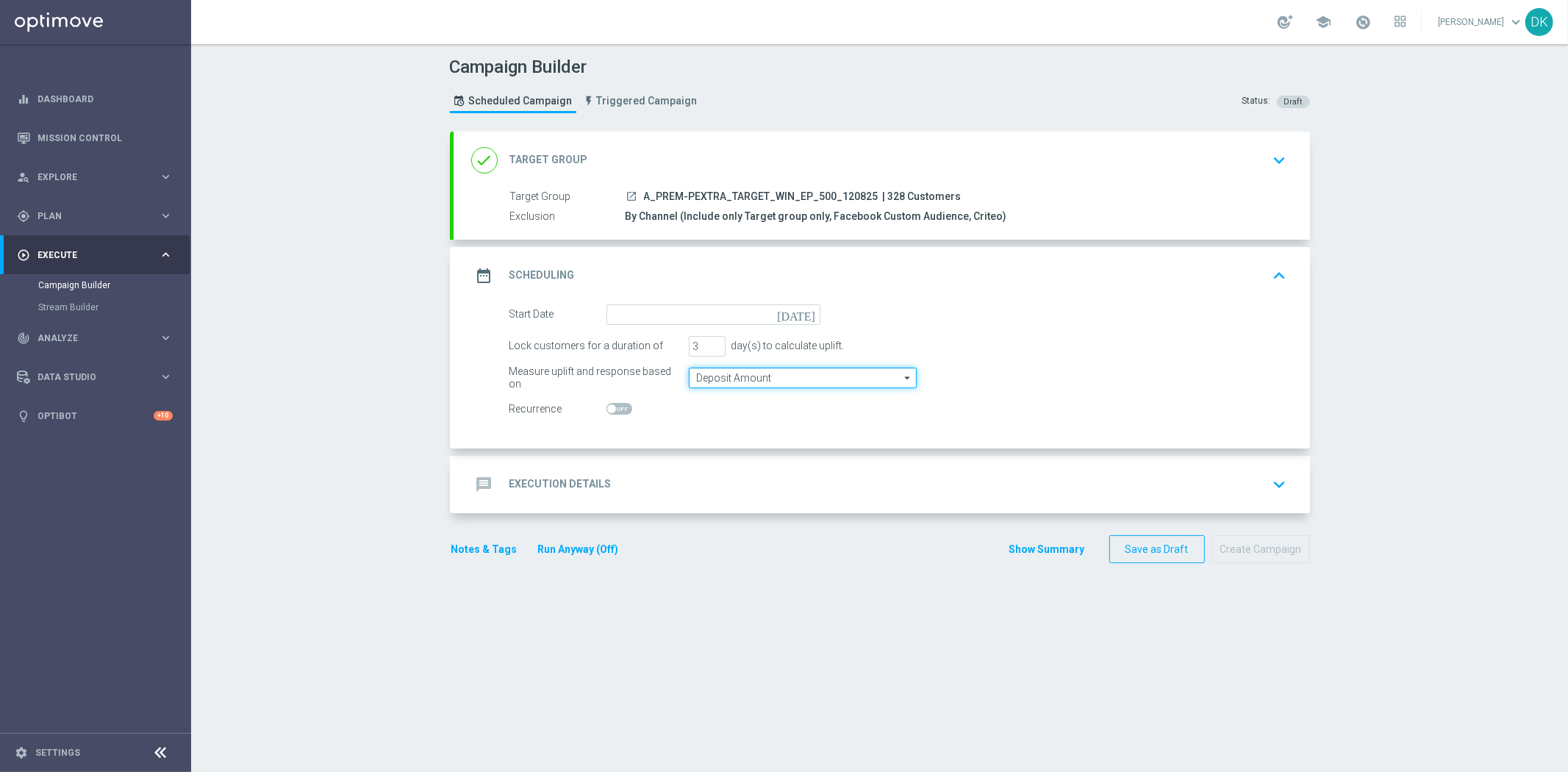
click at [734, 378] on input "Deposit Amount" at bounding box center [802, 378] width 228 height 21
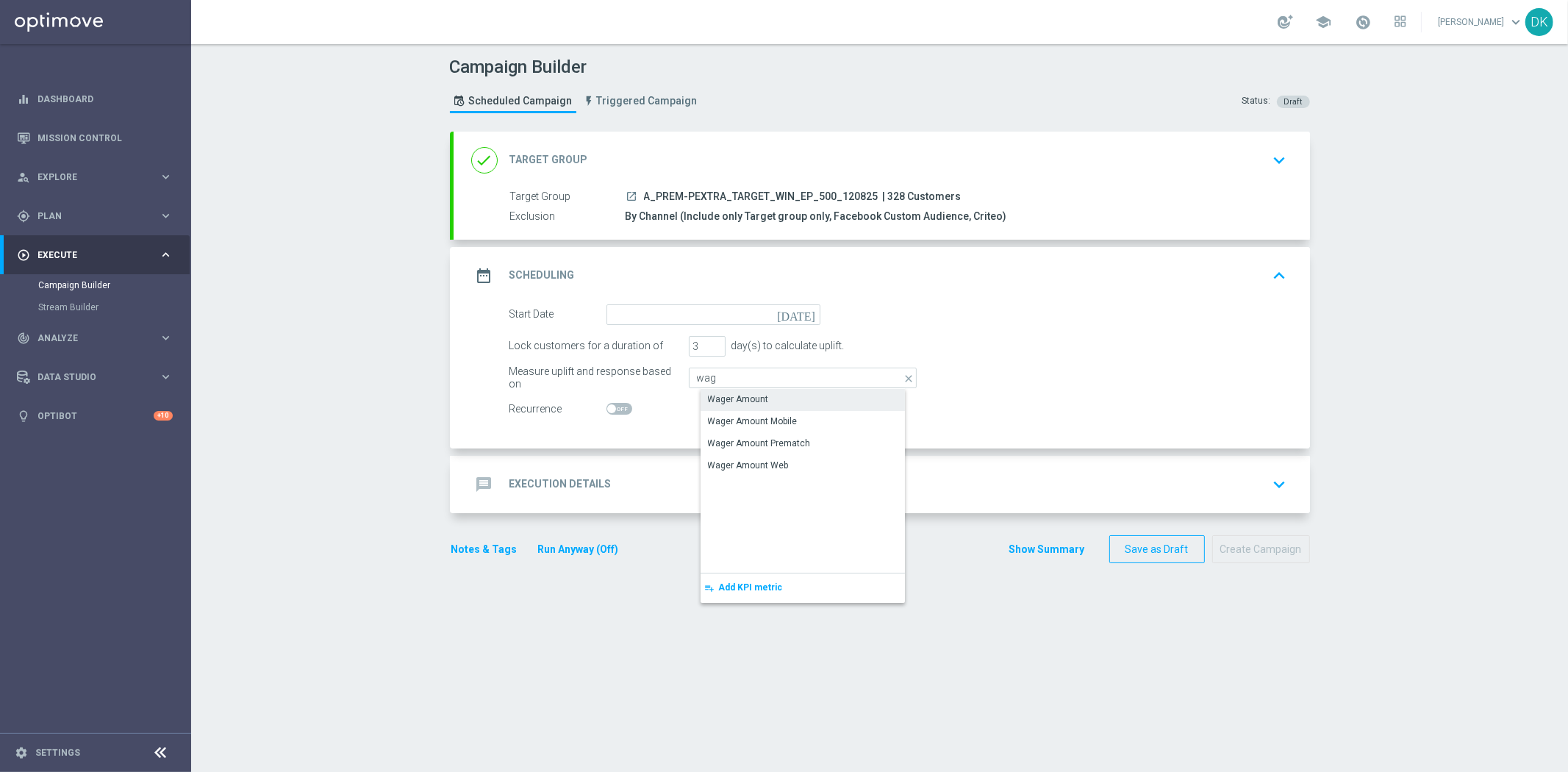
click at [740, 399] on div "Wager Amount" at bounding box center [738, 399] width 61 height 13
type input "Wager Amount"
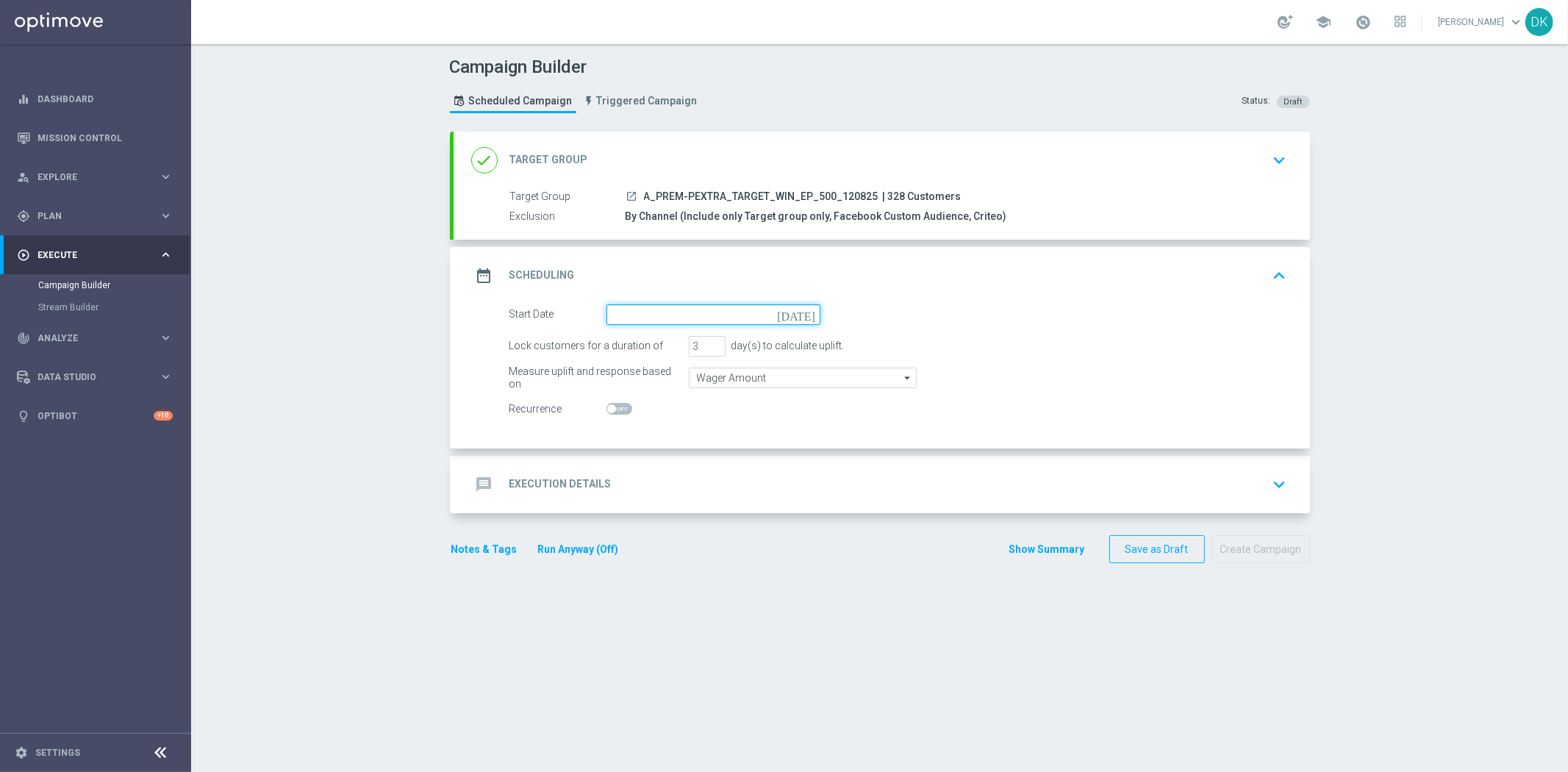
click at [732, 322] on input at bounding box center [713, 314] width 214 height 21
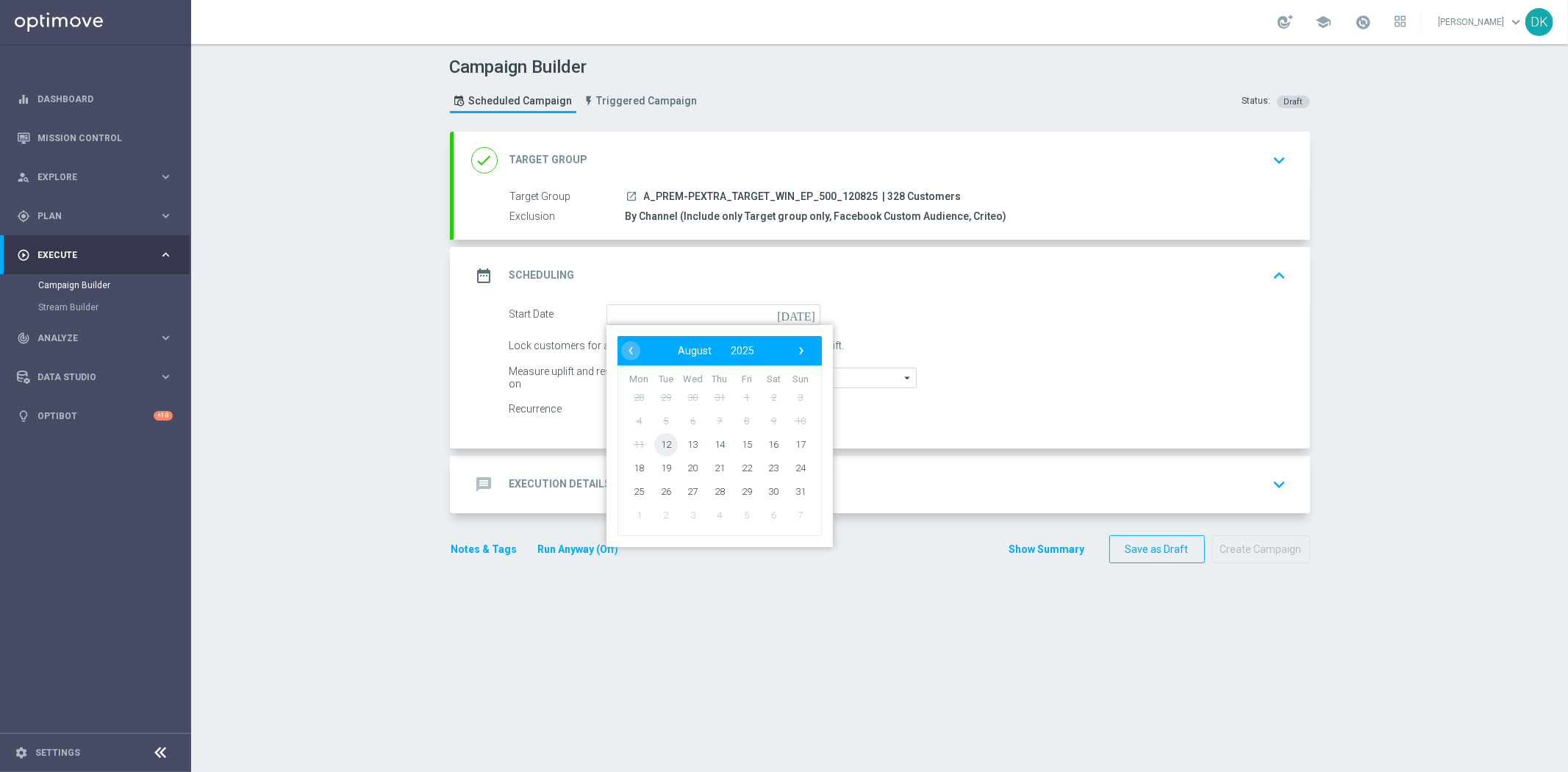
click at [654, 443] on span "12" at bounding box center [665, 444] width 23 height 23
type input "[DATE]"
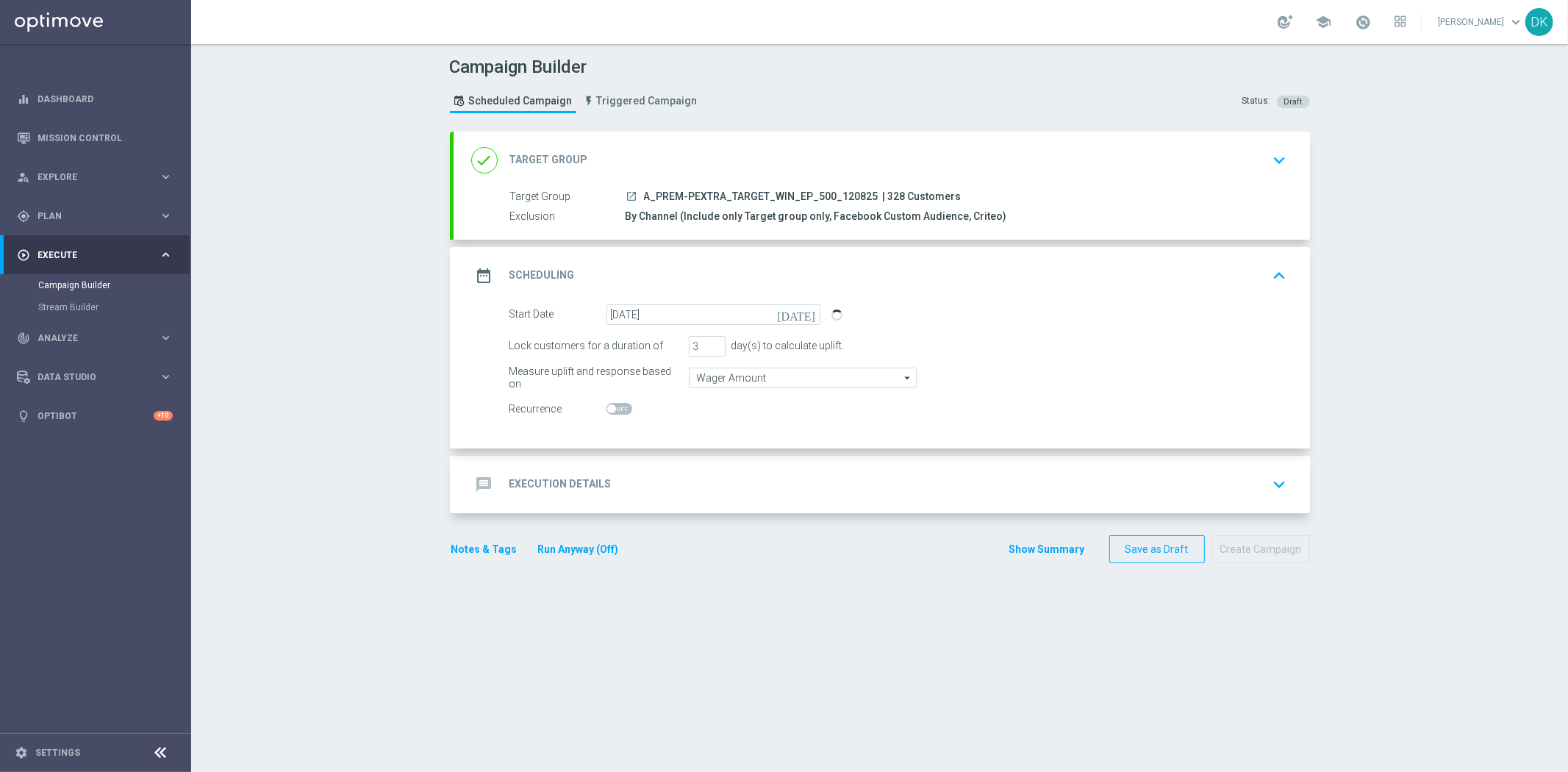
click at [633, 483] on div "message Execution Details keyboard_arrow_down" at bounding box center [881, 484] width 821 height 28
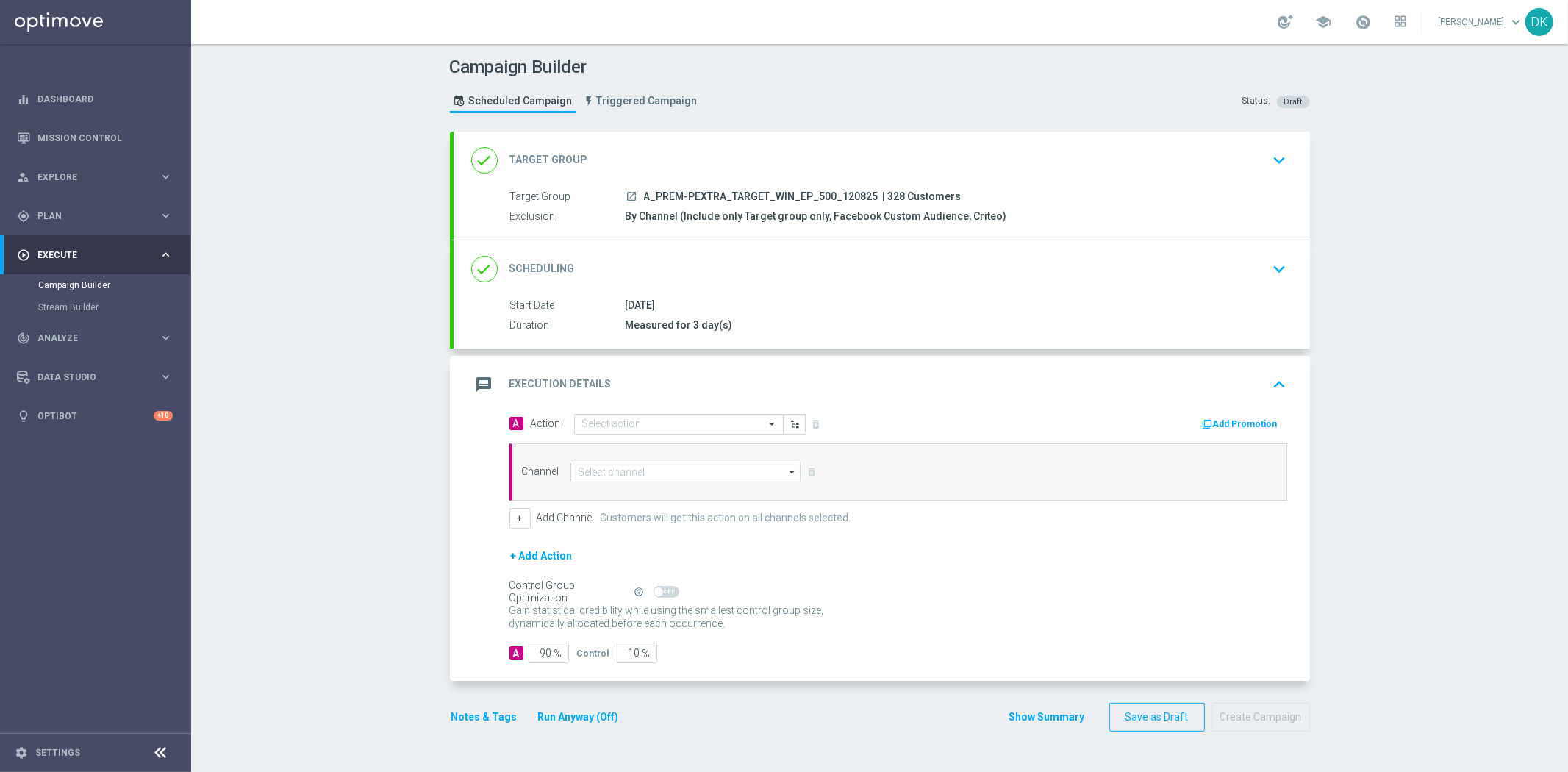
click at [639, 423] on input "text" at bounding box center [664, 424] width 164 height 13
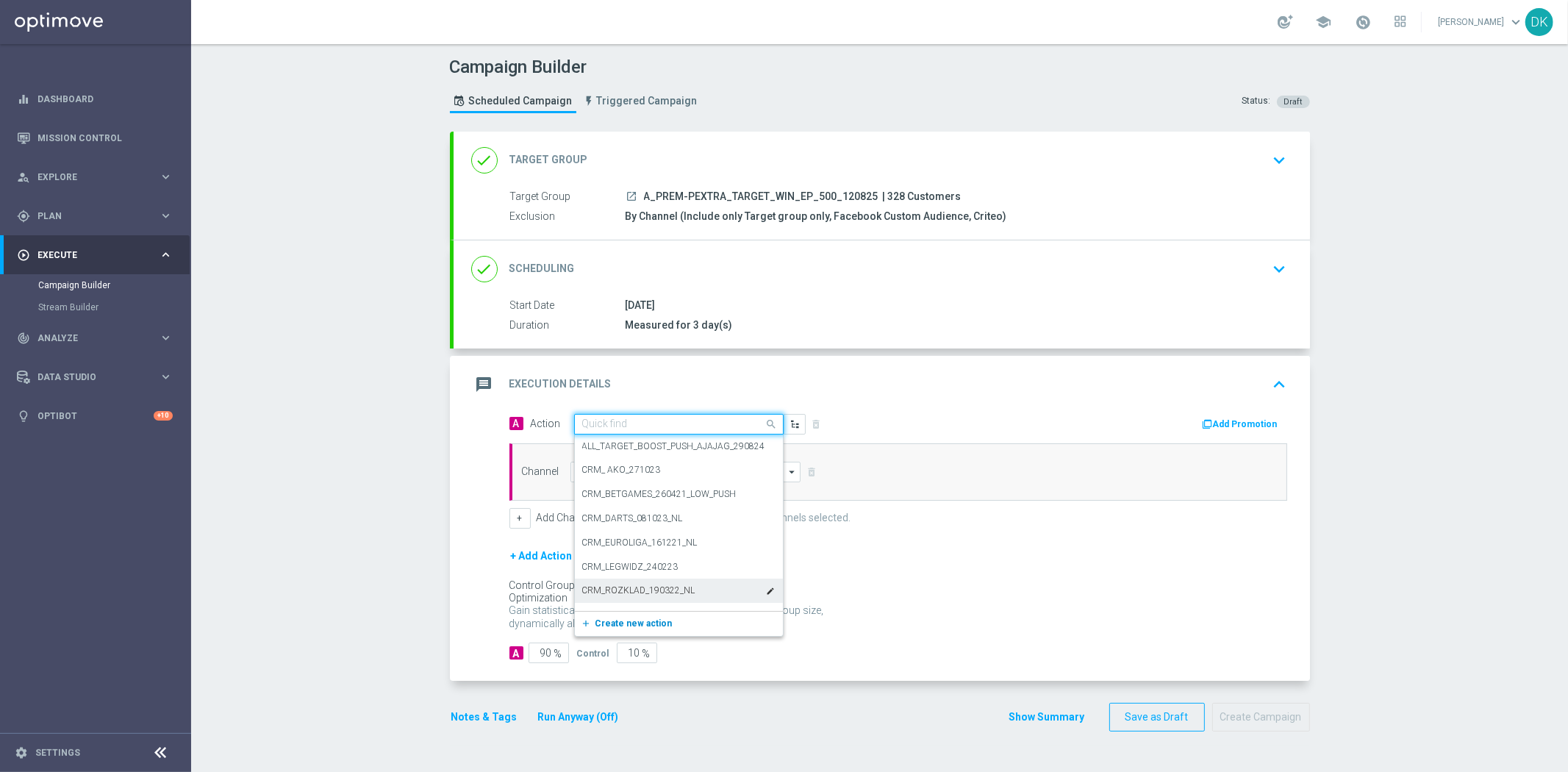
click at [639, 619] on span "Create new action" at bounding box center [634, 624] width 78 height 10
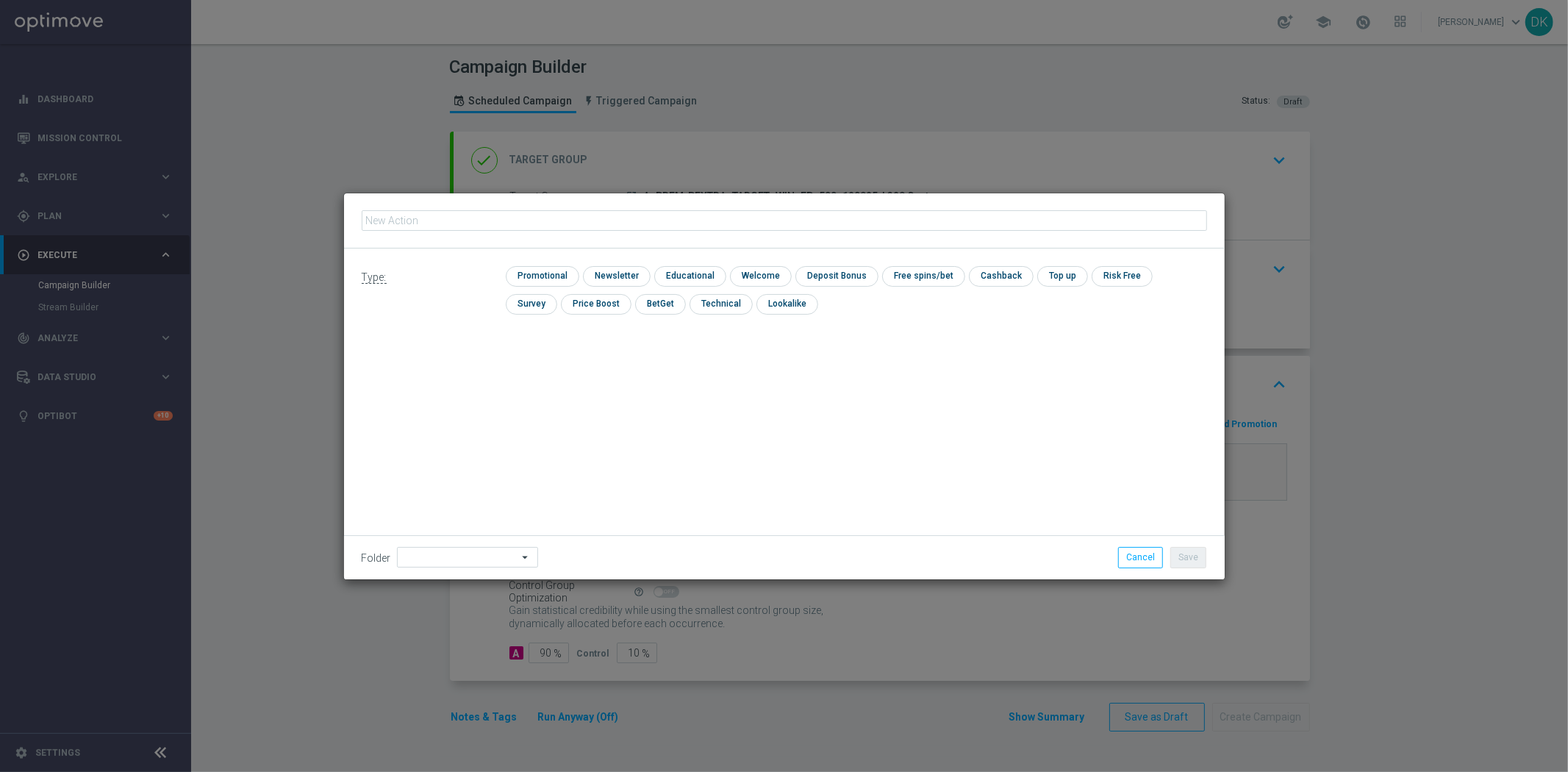
type input "A_PREM-PEXTRA_TARGET_WIN_EP_500_120825"
click at [541, 279] on input "checkbox" at bounding box center [541, 276] width 70 height 20
checkbox input "true"
click at [1191, 557] on button "Save" at bounding box center [1188, 557] width 36 height 21
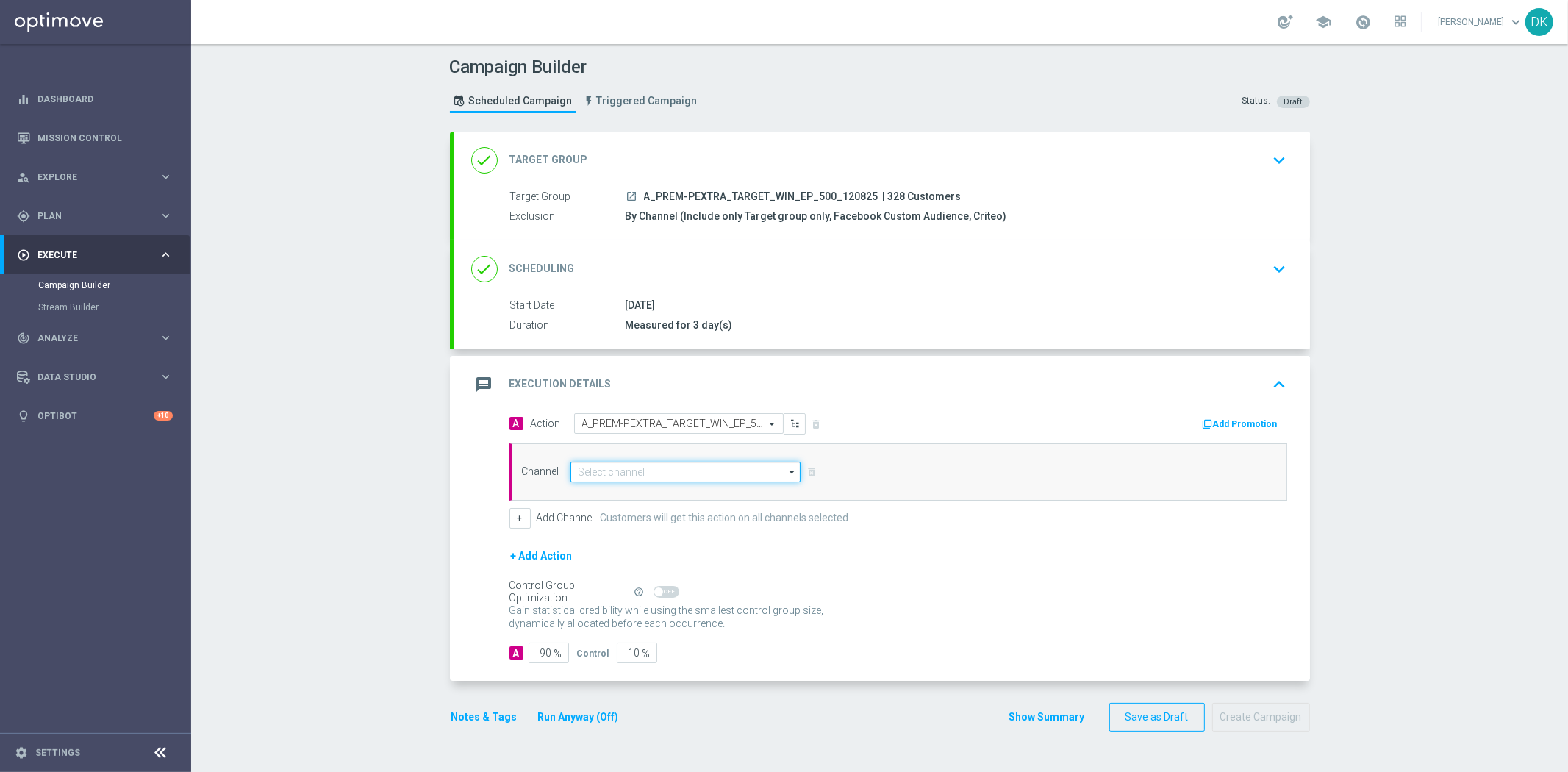
click at [623, 478] on input at bounding box center [685, 472] width 231 height 21
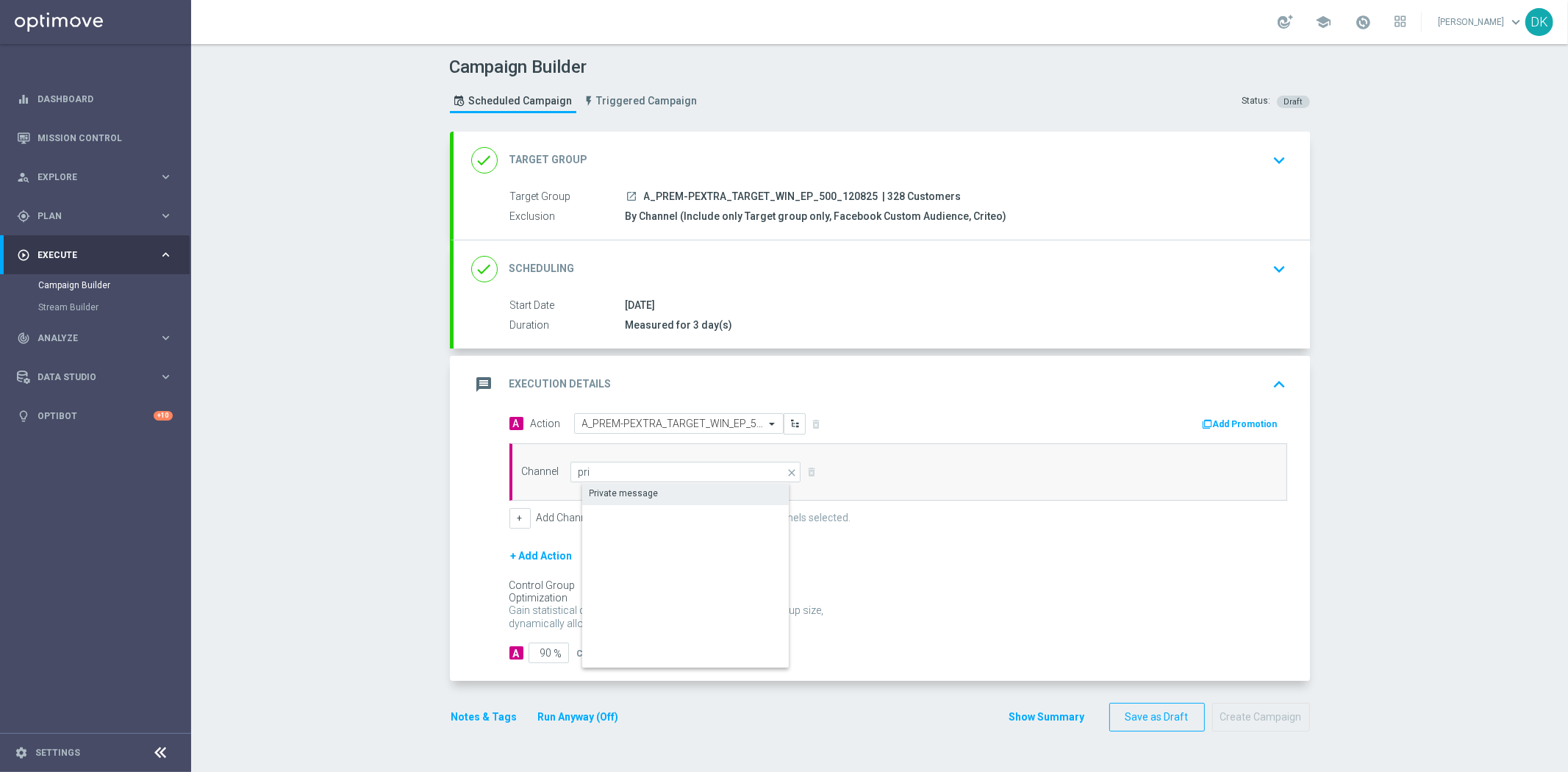
click at [644, 495] on div "Private message" at bounding box center [624, 494] width 69 height 13
type input "Private message"
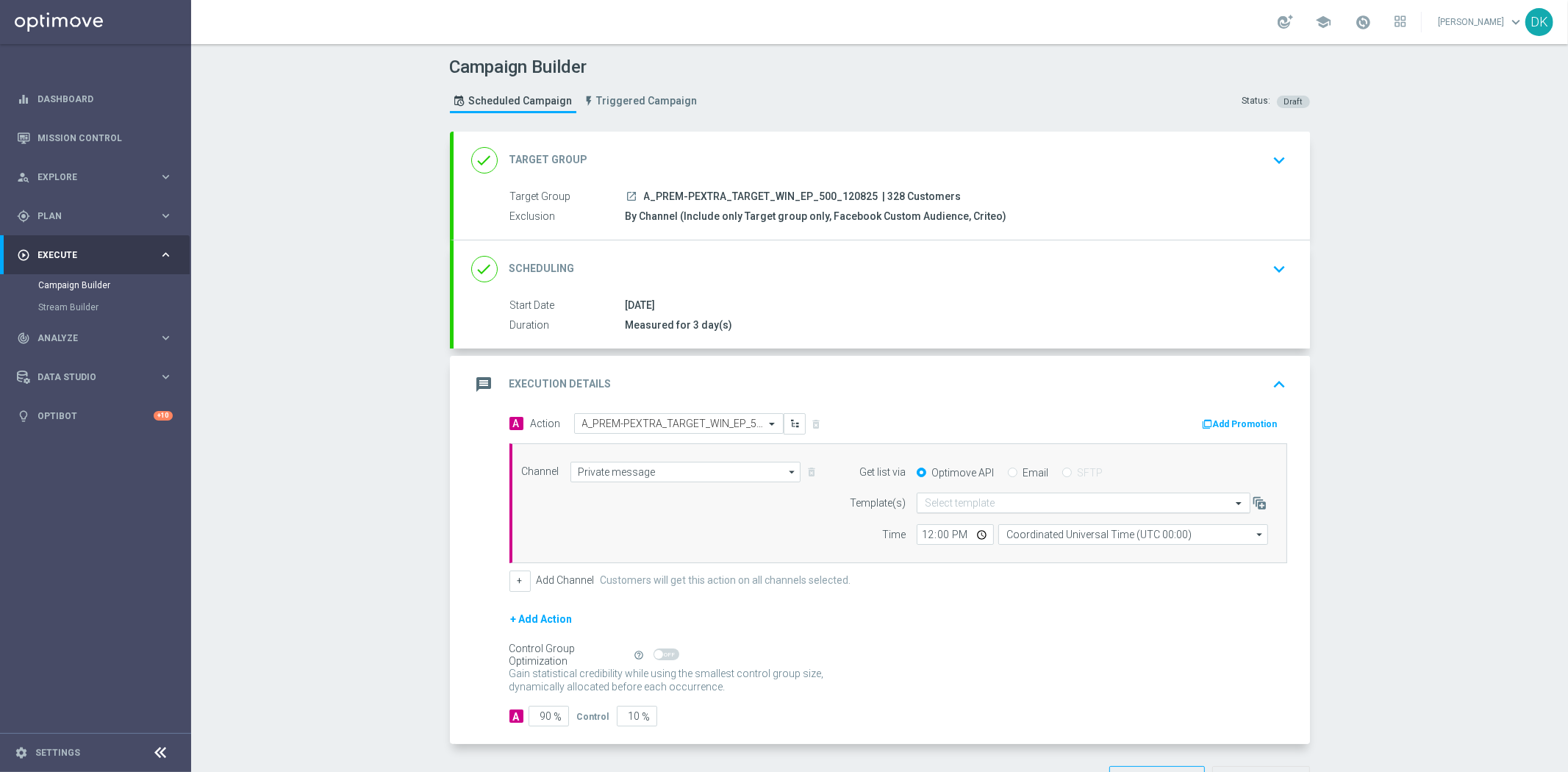
click at [929, 502] on input "text" at bounding box center [1069, 503] width 288 height 13
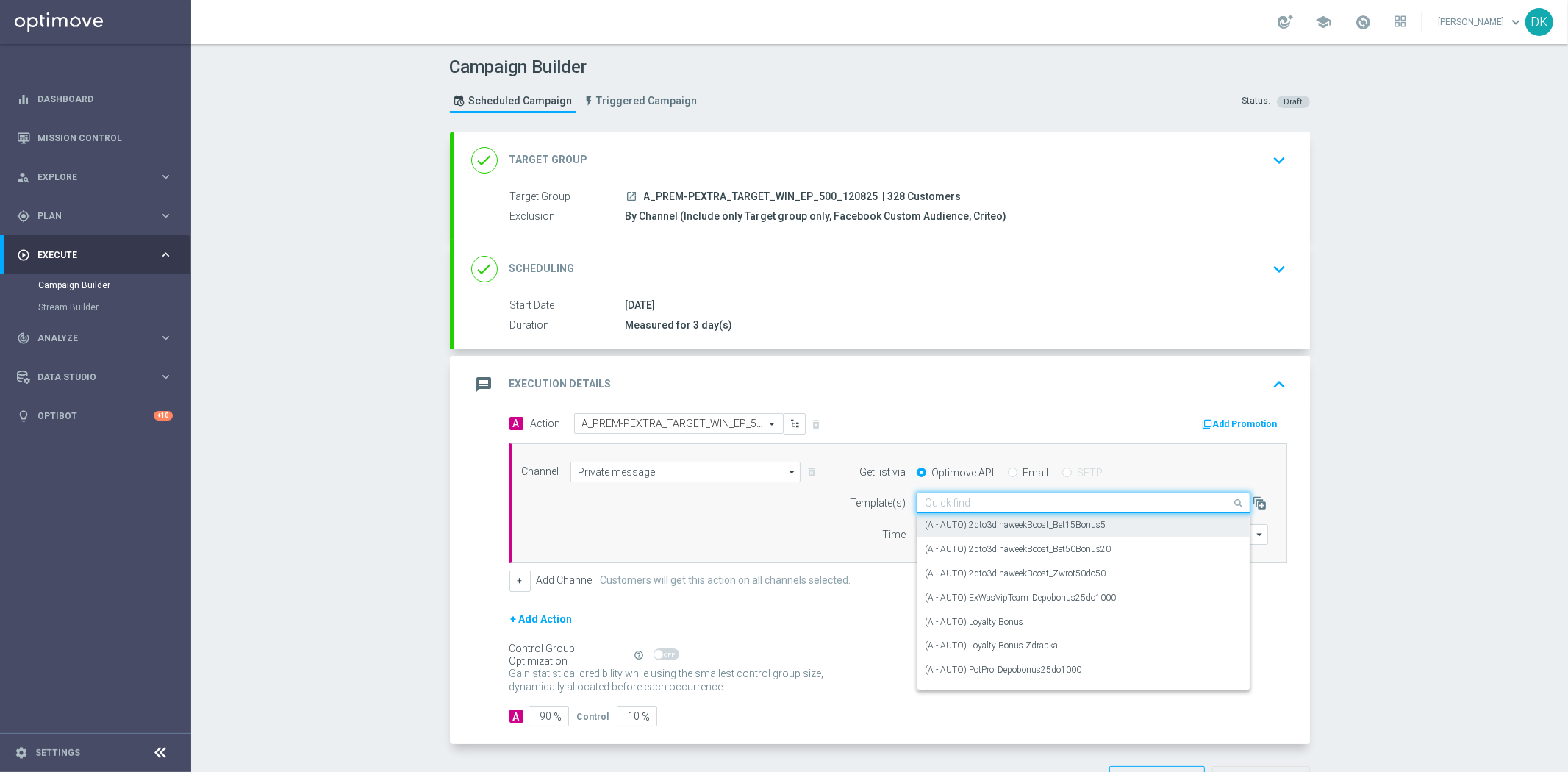
paste input "A_PREM-PEXTRA_TARGET_WIN_EP_500_120825"
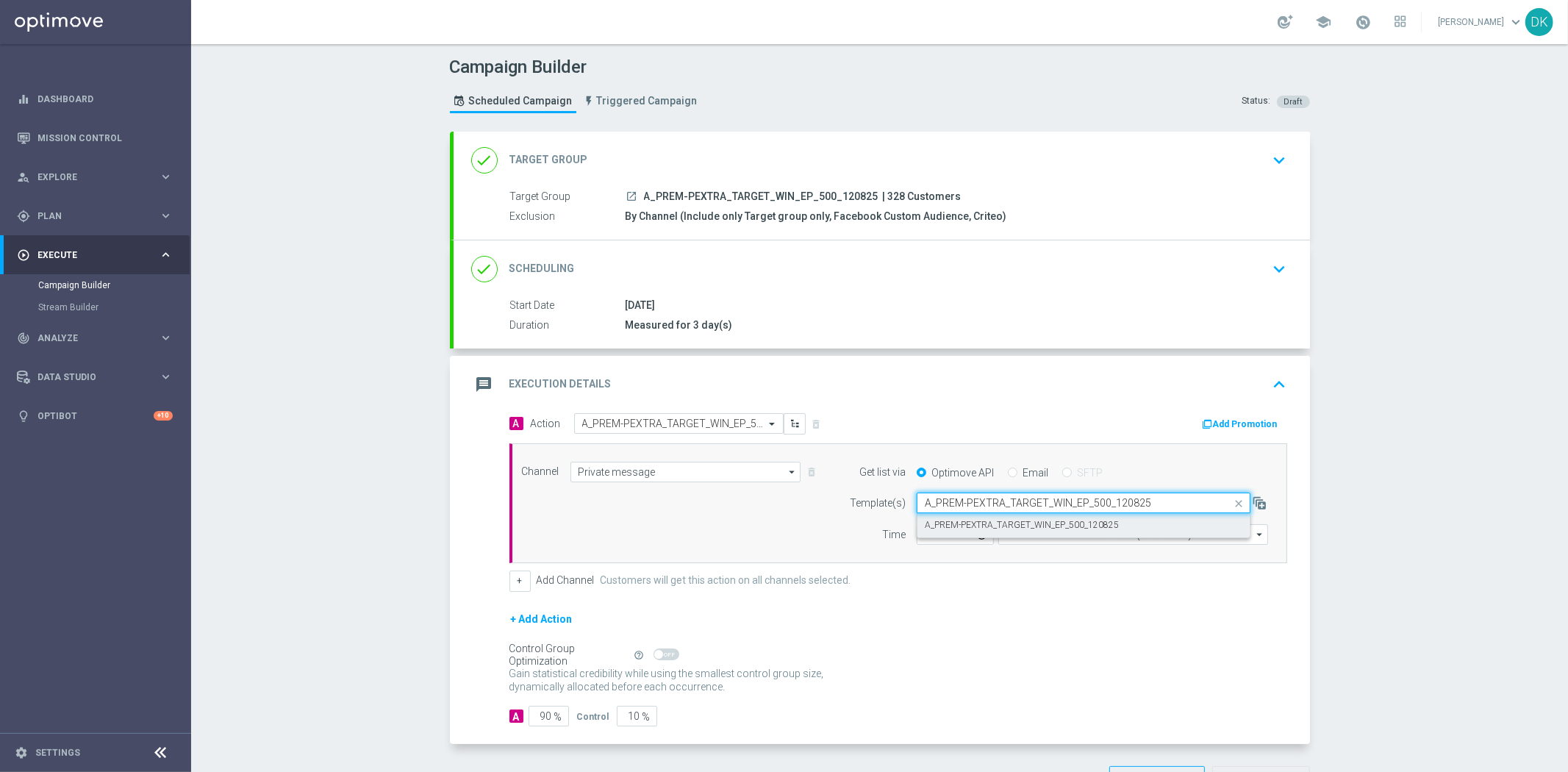
click at [954, 522] on label "A_PREM-PEXTRA_TARGET_WIN_EP_500_120825" at bounding box center [1021, 524] width 194 height 13
type input "A_PREM-PEXTRA_TARGET_WIN_EP_500_120825"
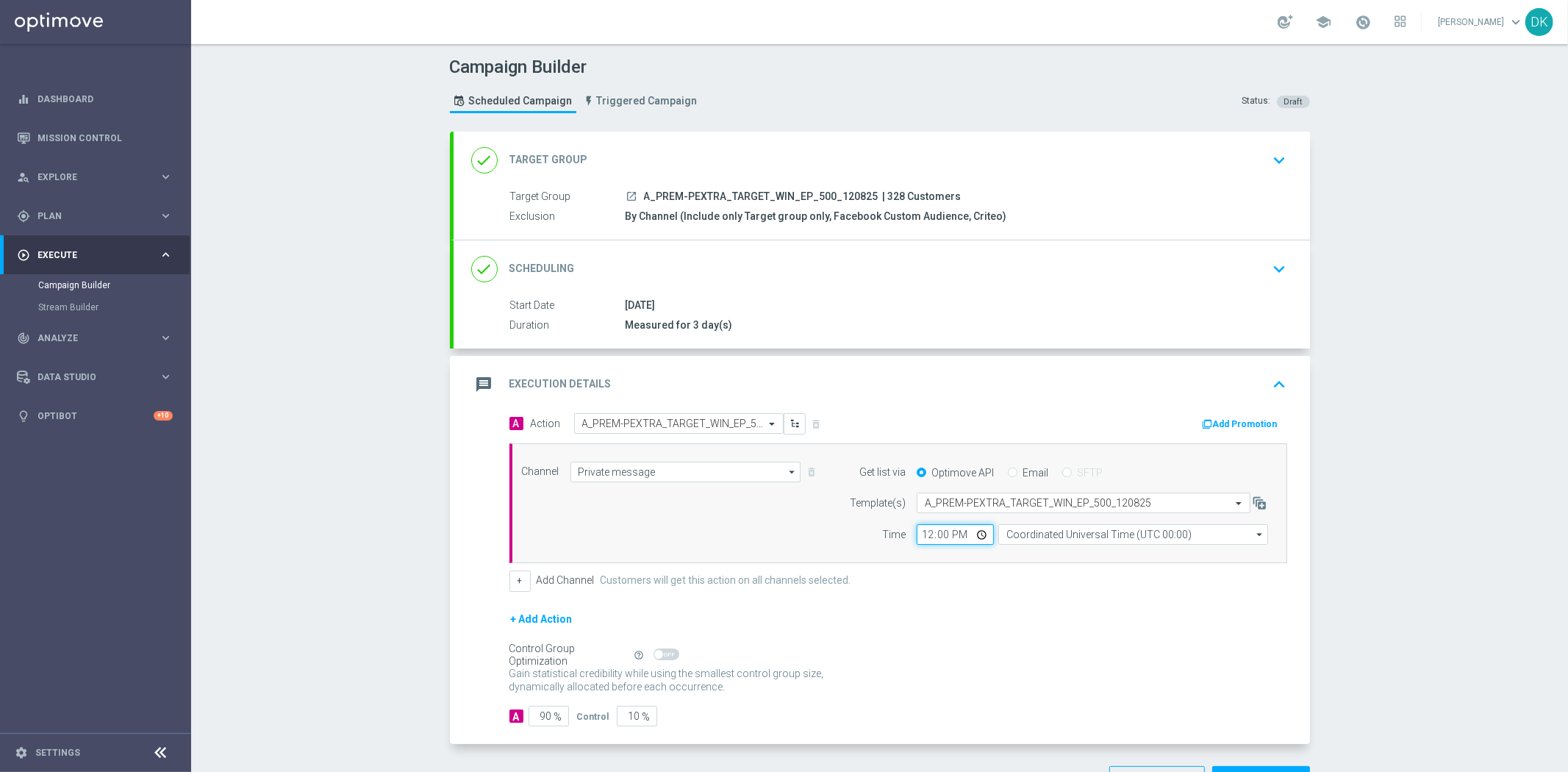
click at [917, 534] on input "12:00" at bounding box center [955, 534] width 78 height 21
type input "12:01"
click at [1097, 533] on input "Coordinated Universal Time (UTC 00:00)" at bounding box center [1133, 534] width 270 height 21
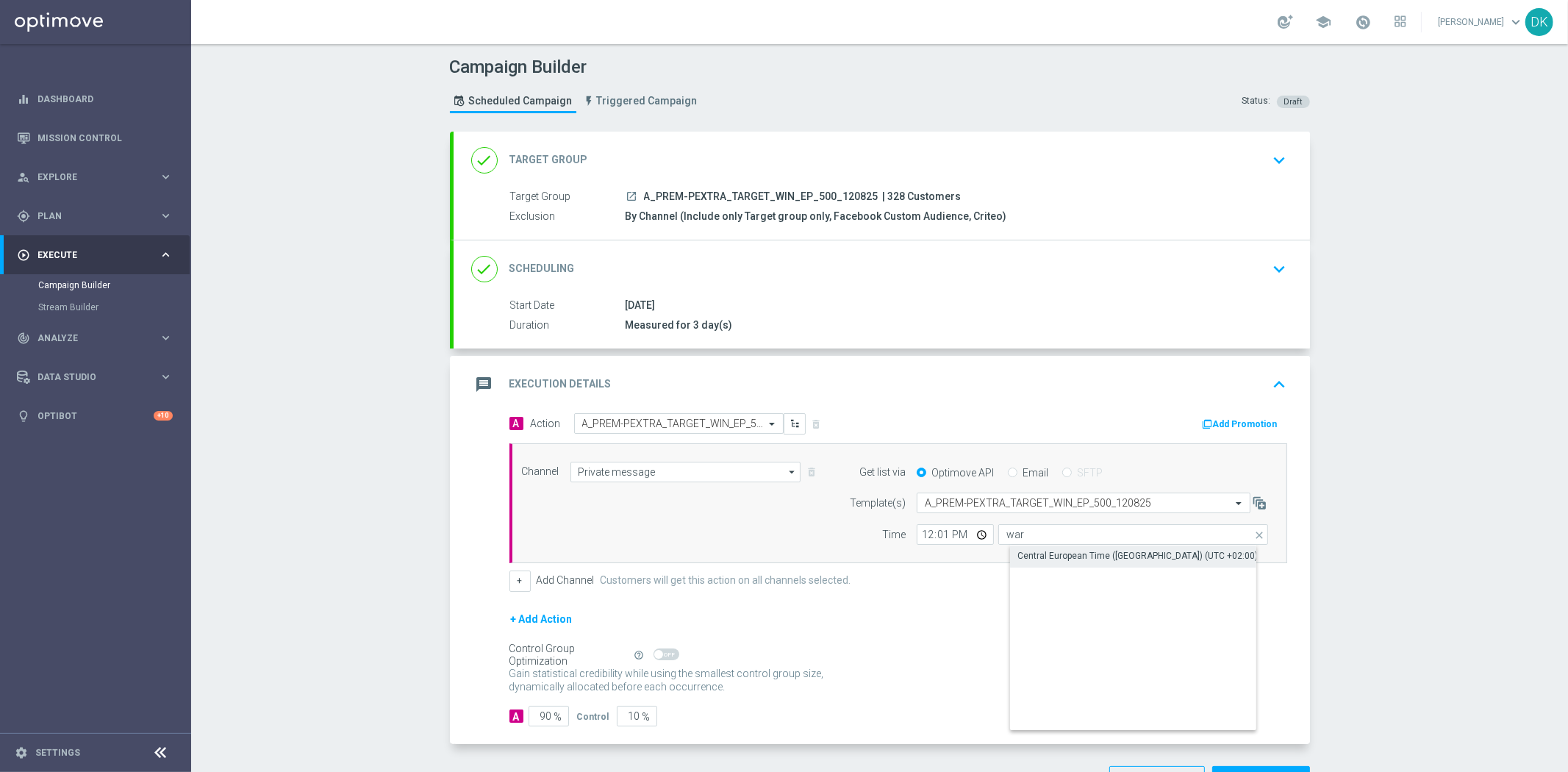
click at [1100, 556] on div "Central European Time ([GEOGRAPHIC_DATA]) (UTC +02:00)" at bounding box center [1137, 556] width 240 height 13
type input "Central European Time ([GEOGRAPHIC_DATA]) (UTC +02:00)"
click at [1235, 425] on button "Add Promotion" at bounding box center [1242, 424] width 82 height 16
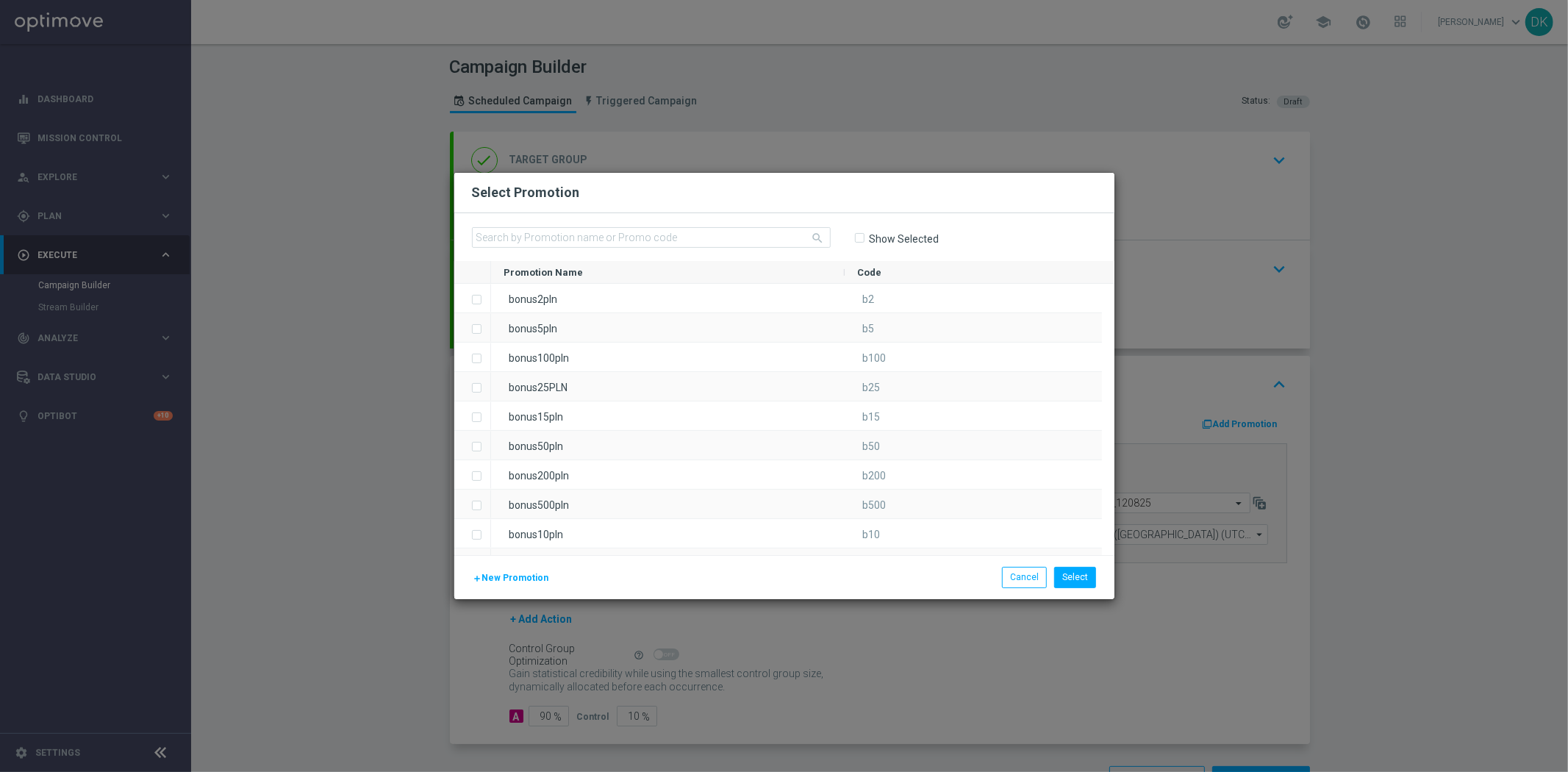
click at [503, 575] on span "New Promotion" at bounding box center [515, 578] width 67 height 10
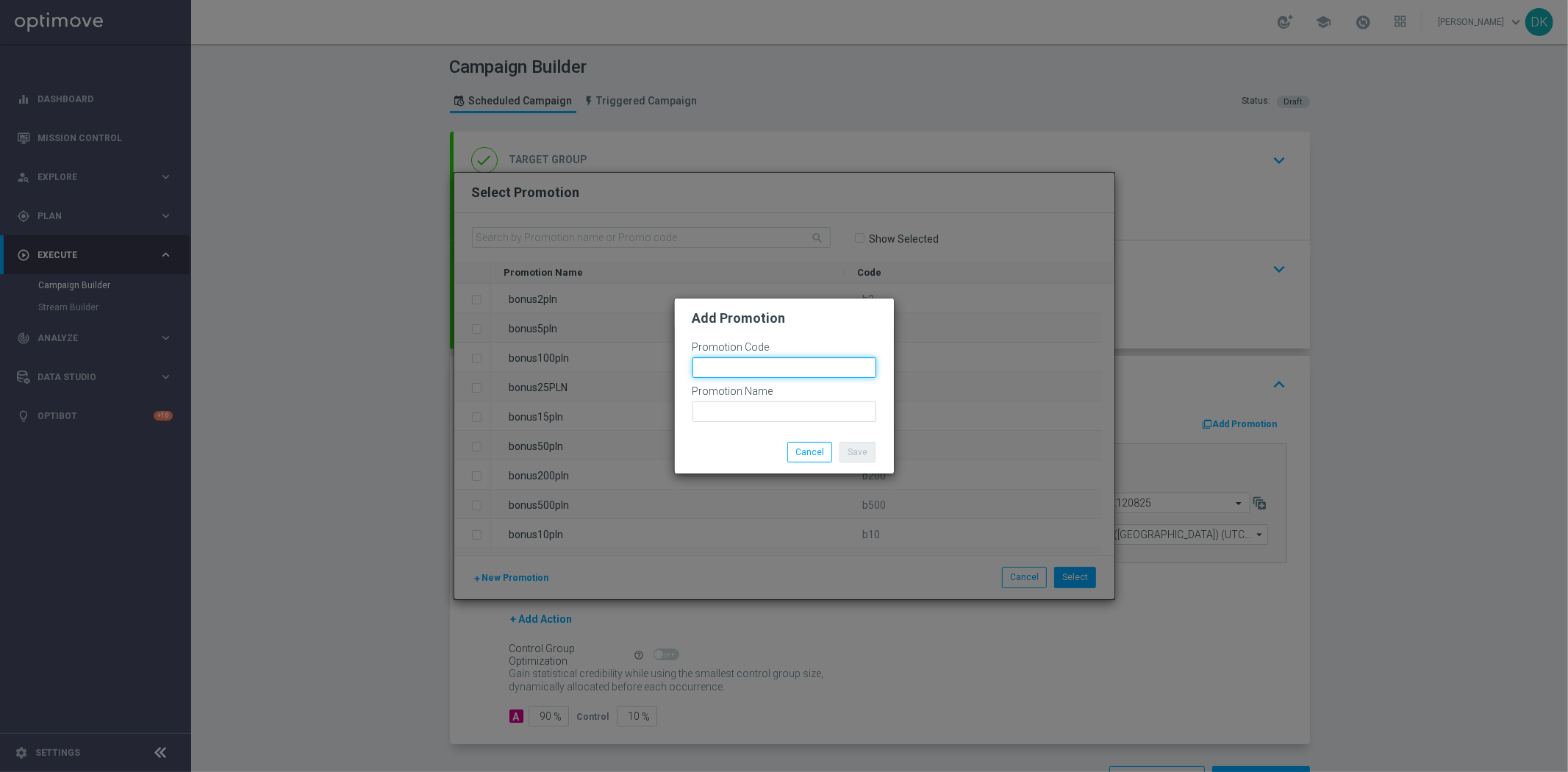
click at [766, 366] on input "text" at bounding box center [784, 368] width 183 height 21
paste input "166328"
click at [765, 366] on input "bonusapi_tg-166328" at bounding box center [784, 368] width 183 height 21
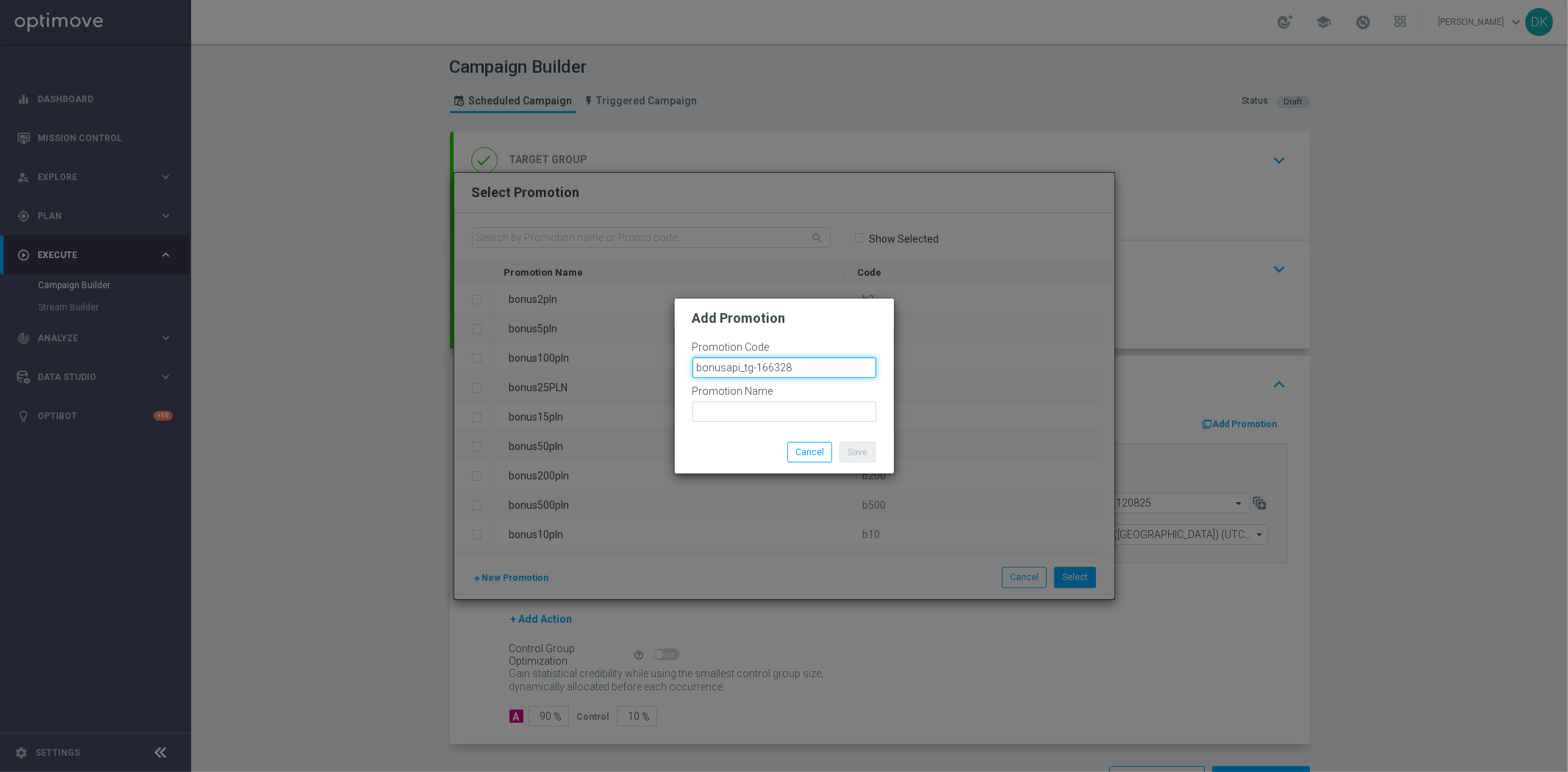
type input "bonusapi_tg-166328"
click at [780, 415] on input "text" at bounding box center [784, 411] width 183 height 21
paste input "bonusapi_tg-166328"
type input "bonusapi_tg-166328"
click at [865, 454] on button "Save" at bounding box center [857, 452] width 36 height 21
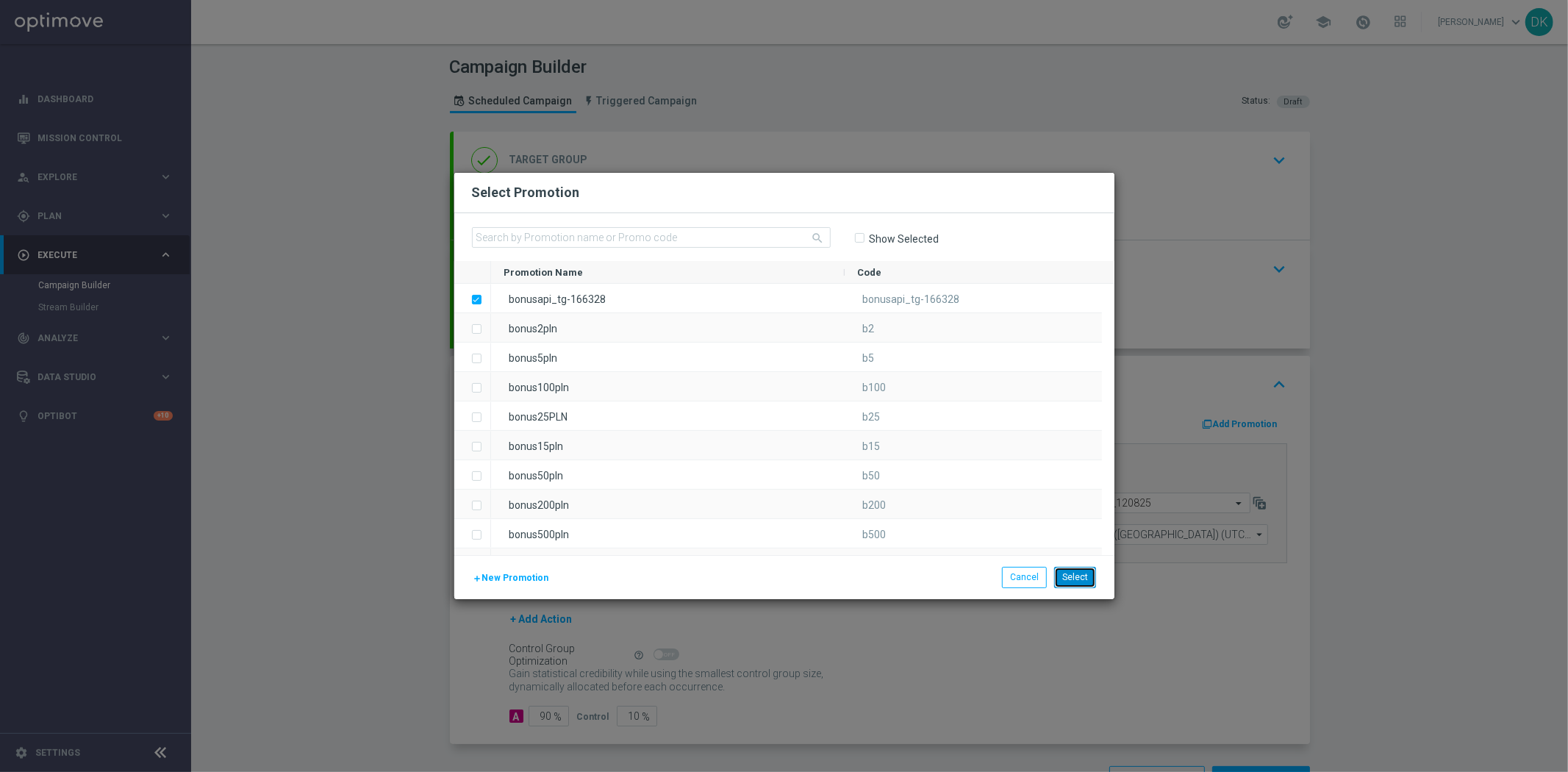
click at [1074, 575] on button "Select" at bounding box center [1075, 577] width 42 height 21
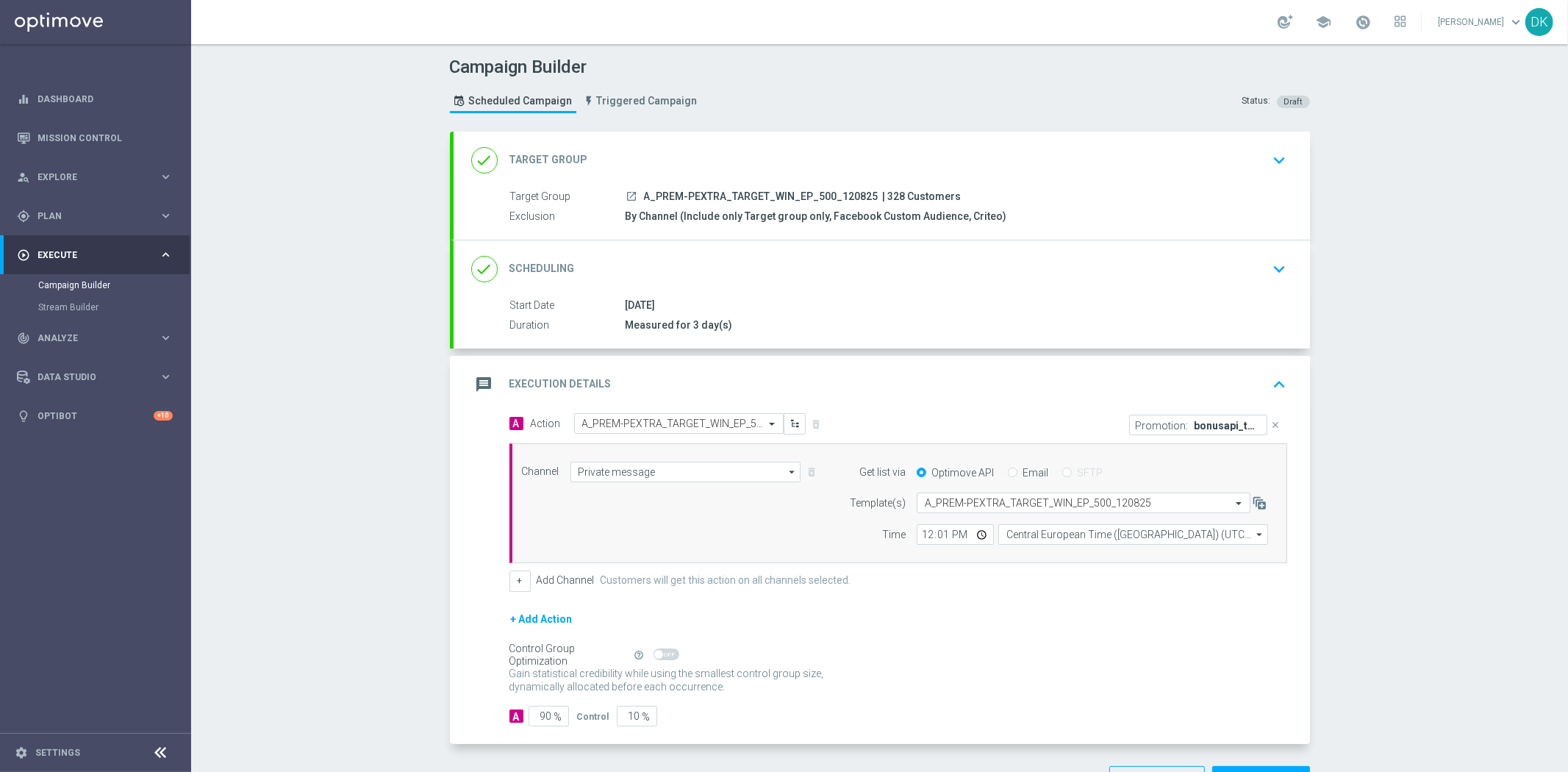
click at [1286, 269] on div "done Scheduling keyboard_arrow_down" at bounding box center [881, 268] width 856 height 58
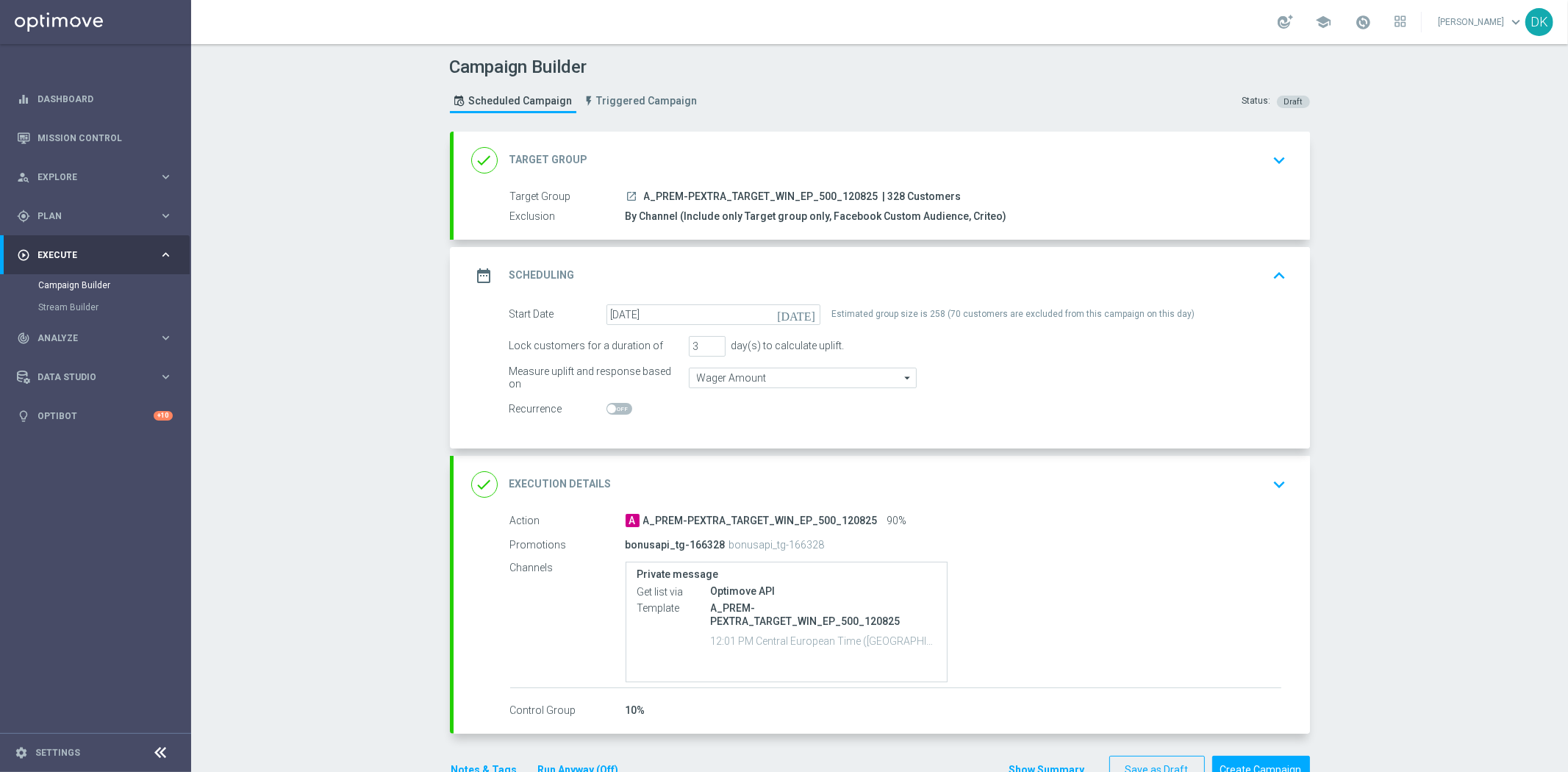
click at [1270, 273] on icon "keyboard_arrow_up" at bounding box center [1280, 275] width 22 height 22
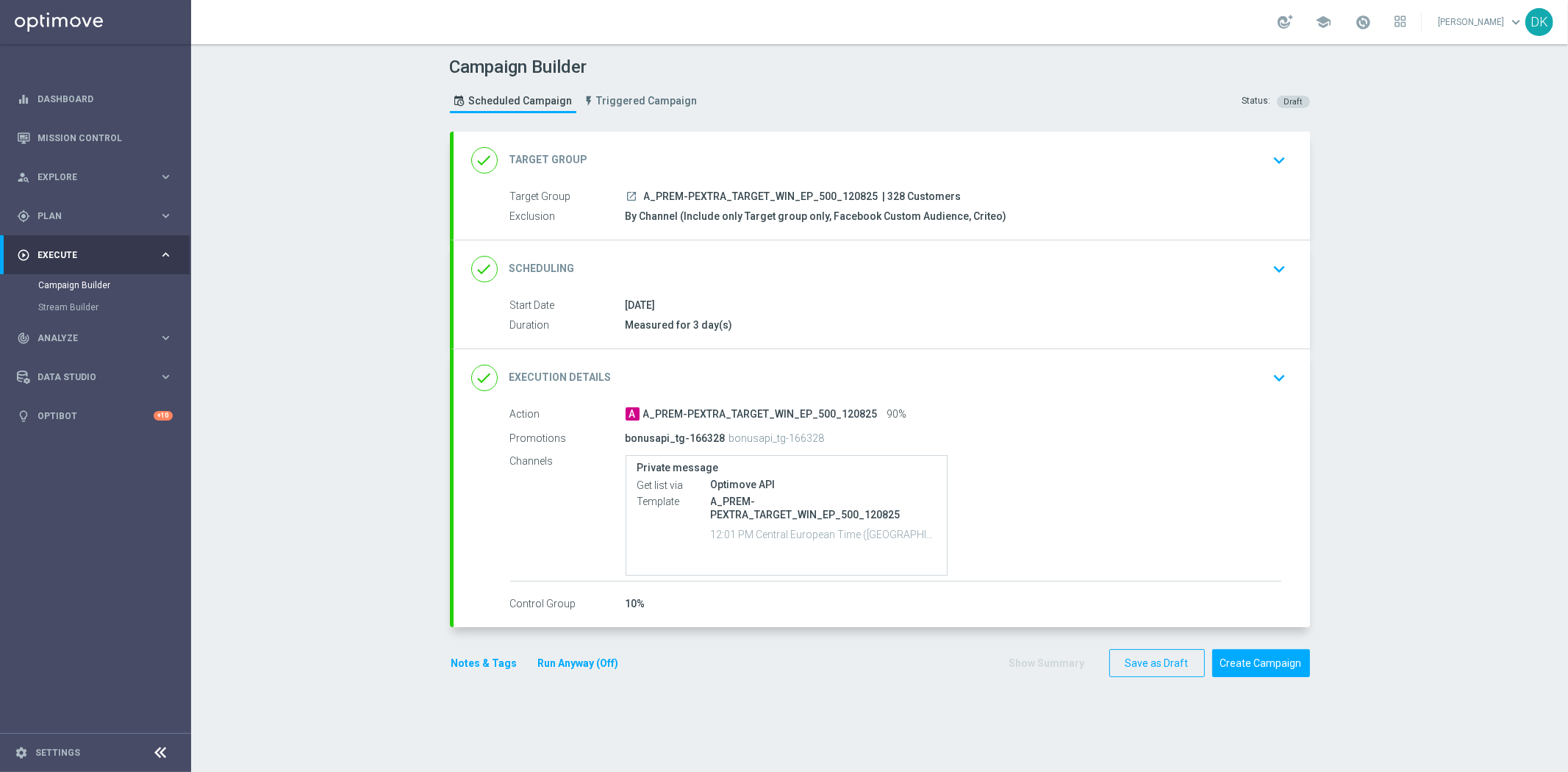
click at [489, 663] on button "Notes & Tags" at bounding box center [484, 664] width 69 height 18
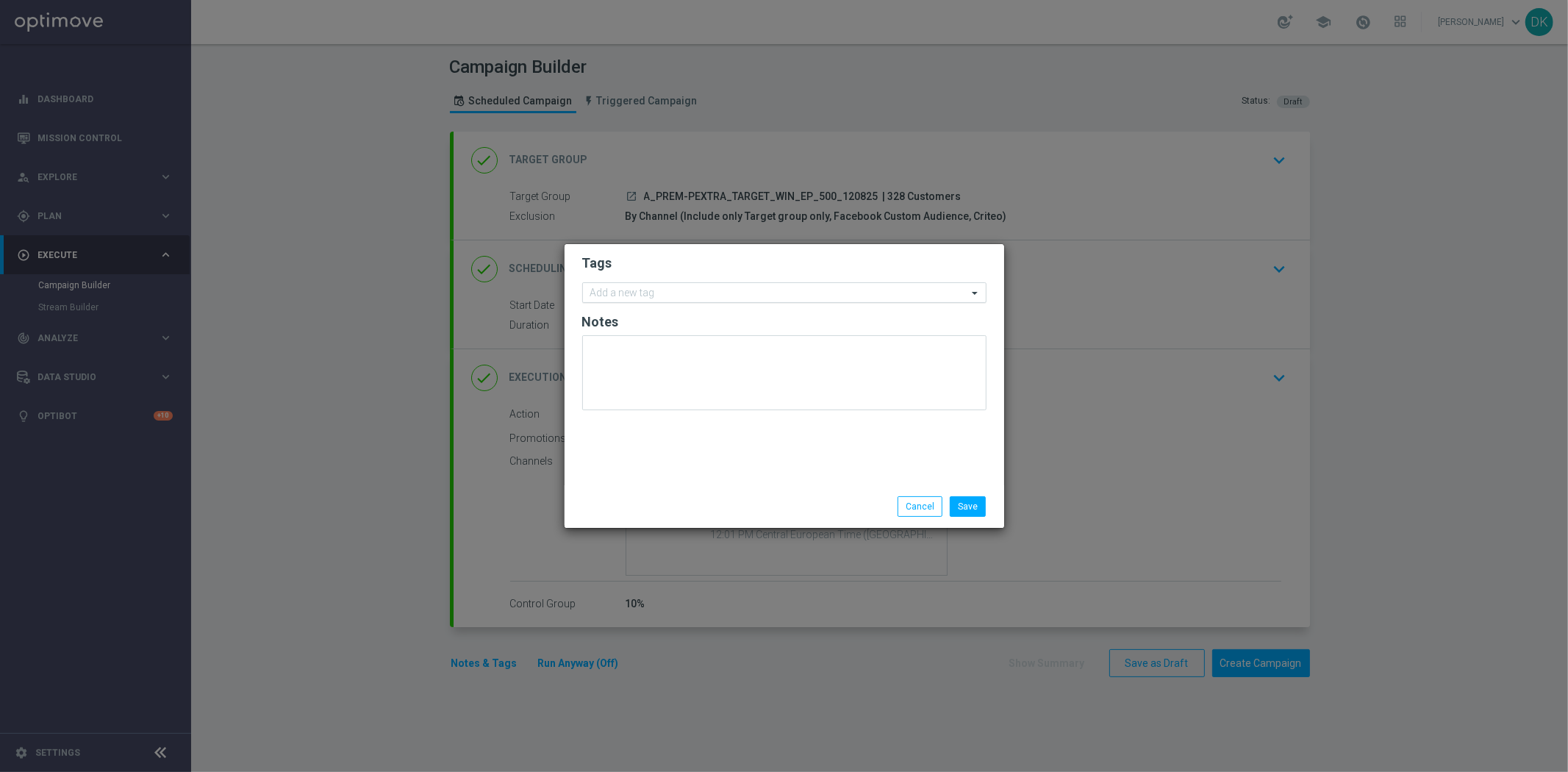
click at [709, 291] on input "text" at bounding box center [779, 293] width 377 height 13
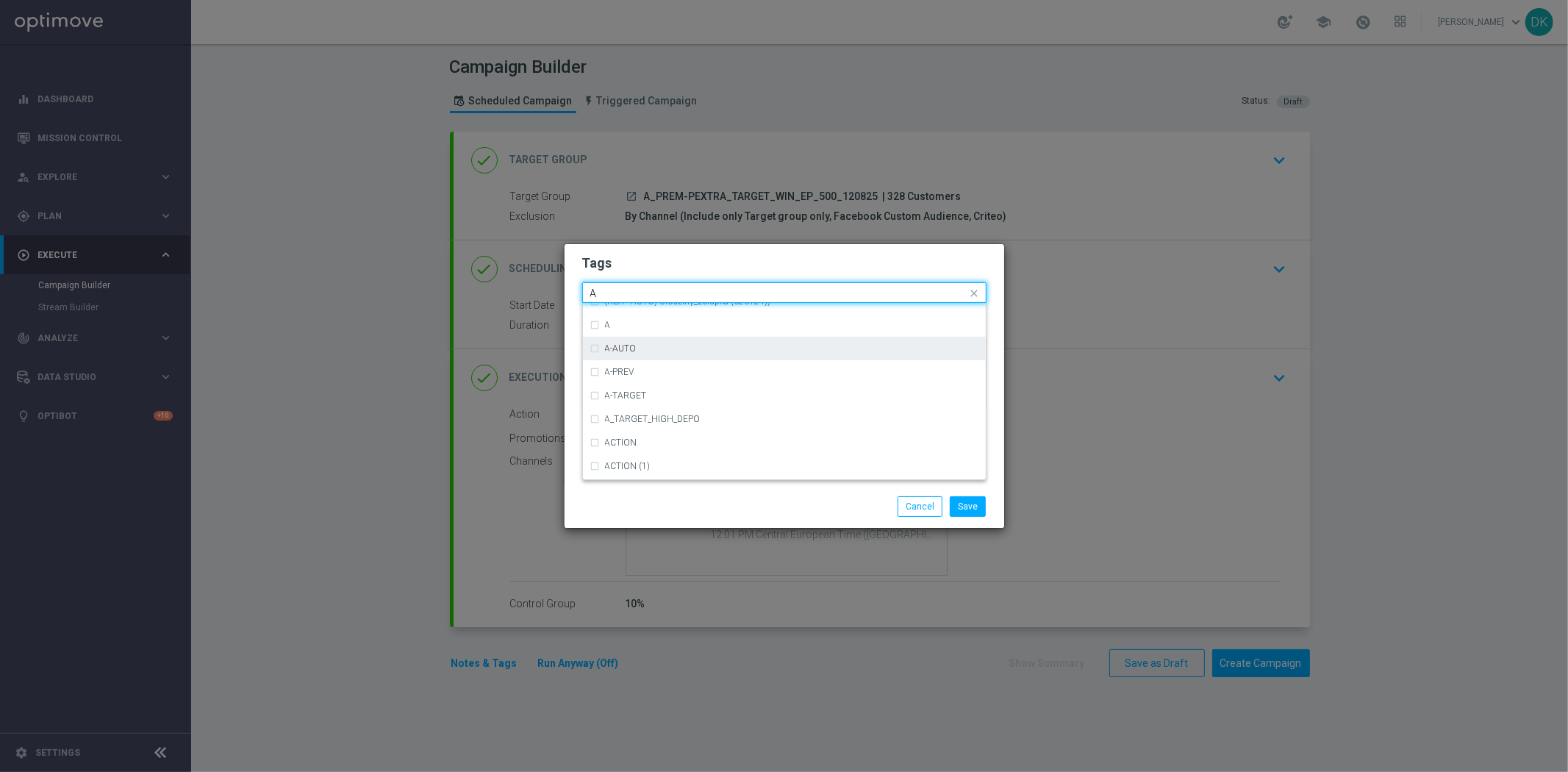
scroll to position [1797, 0]
click at [644, 334] on div "A" at bounding box center [784, 329] width 388 height 23
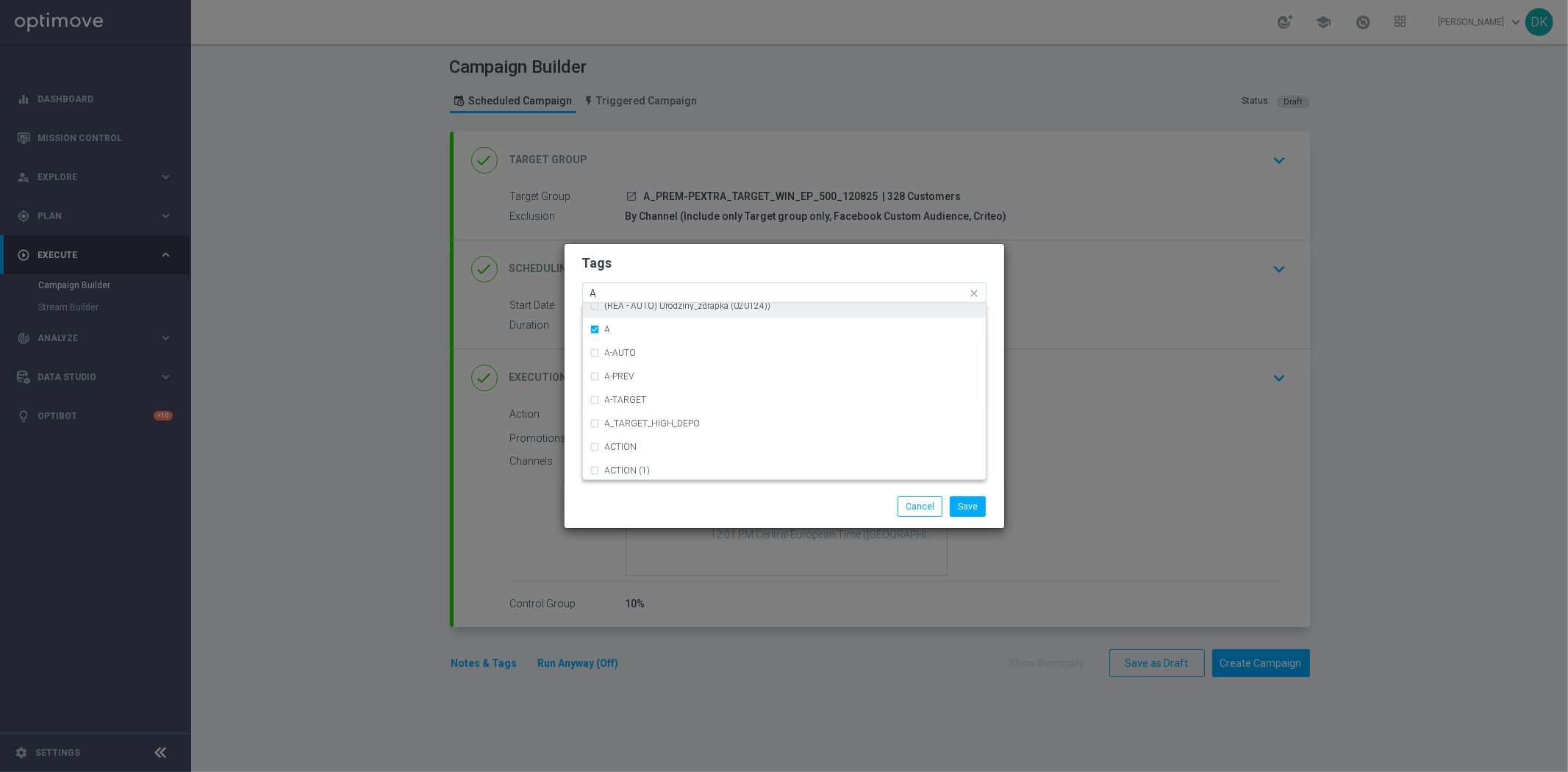
click at [629, 292] on input "A" at bounding box center [779, 293] width 377 height 13
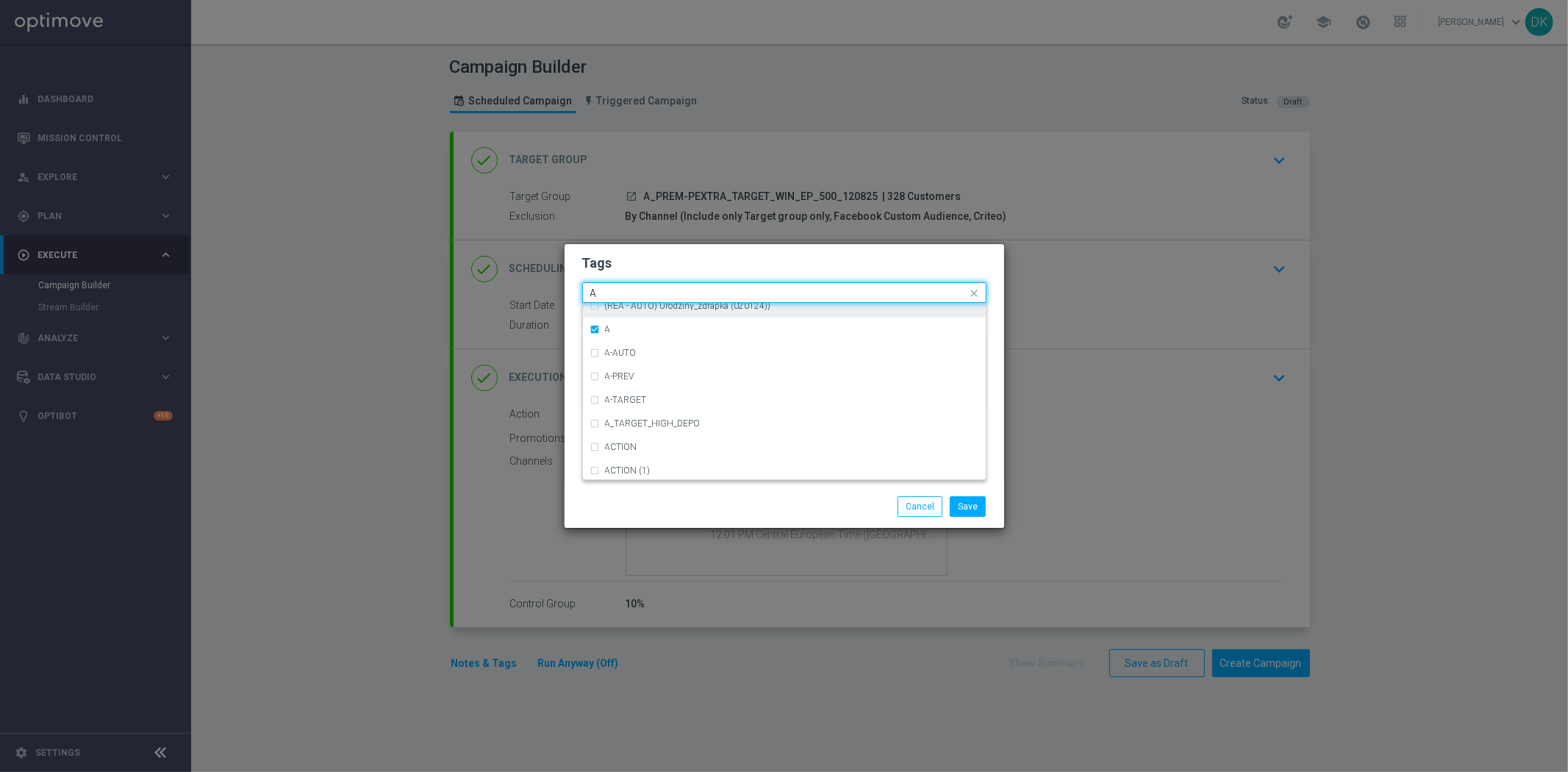
click at [629, 292] on input "A" at bounding box center [779, 293] width 377 height 13
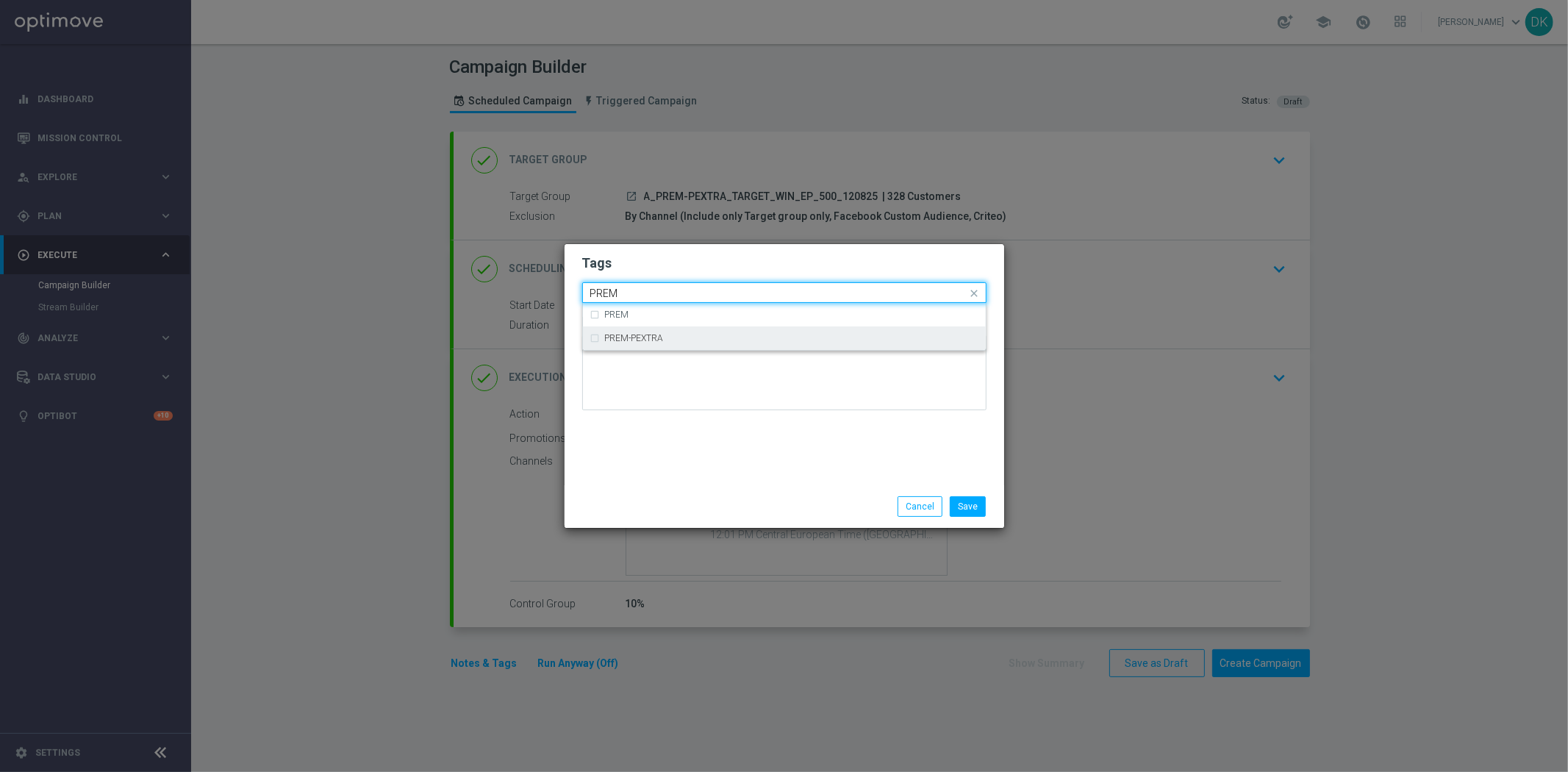
click at [647, 334] on label "PREM-PEXTRA" at bounding box center [634, 338] width 59 height 9
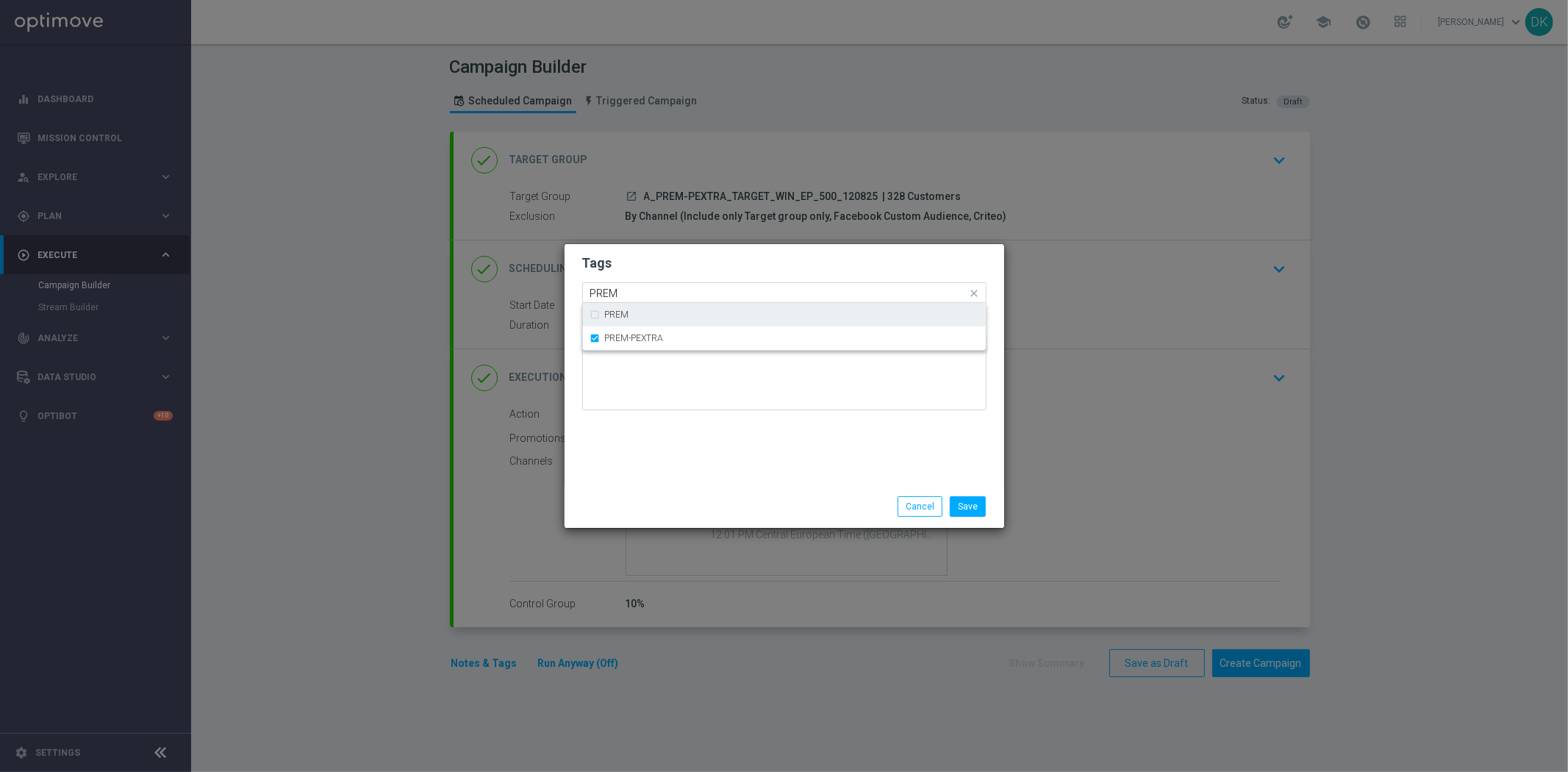
click at [649, 293] on input "PREM" at bounding box center [779, 293] width 377 height 13
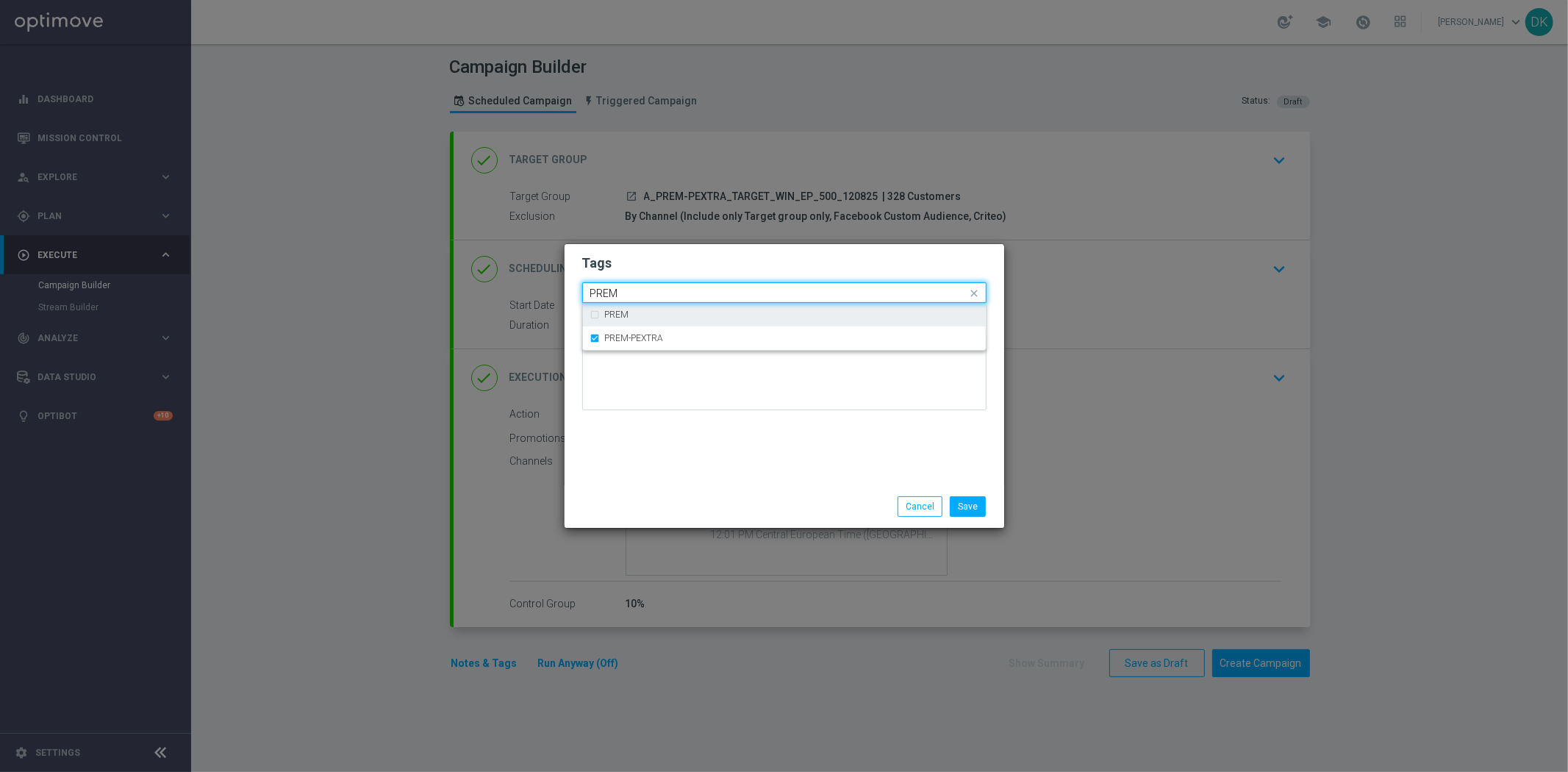
click at [649, 293] on input "PREM" at bounding box center [779, 293] width 377 height 13
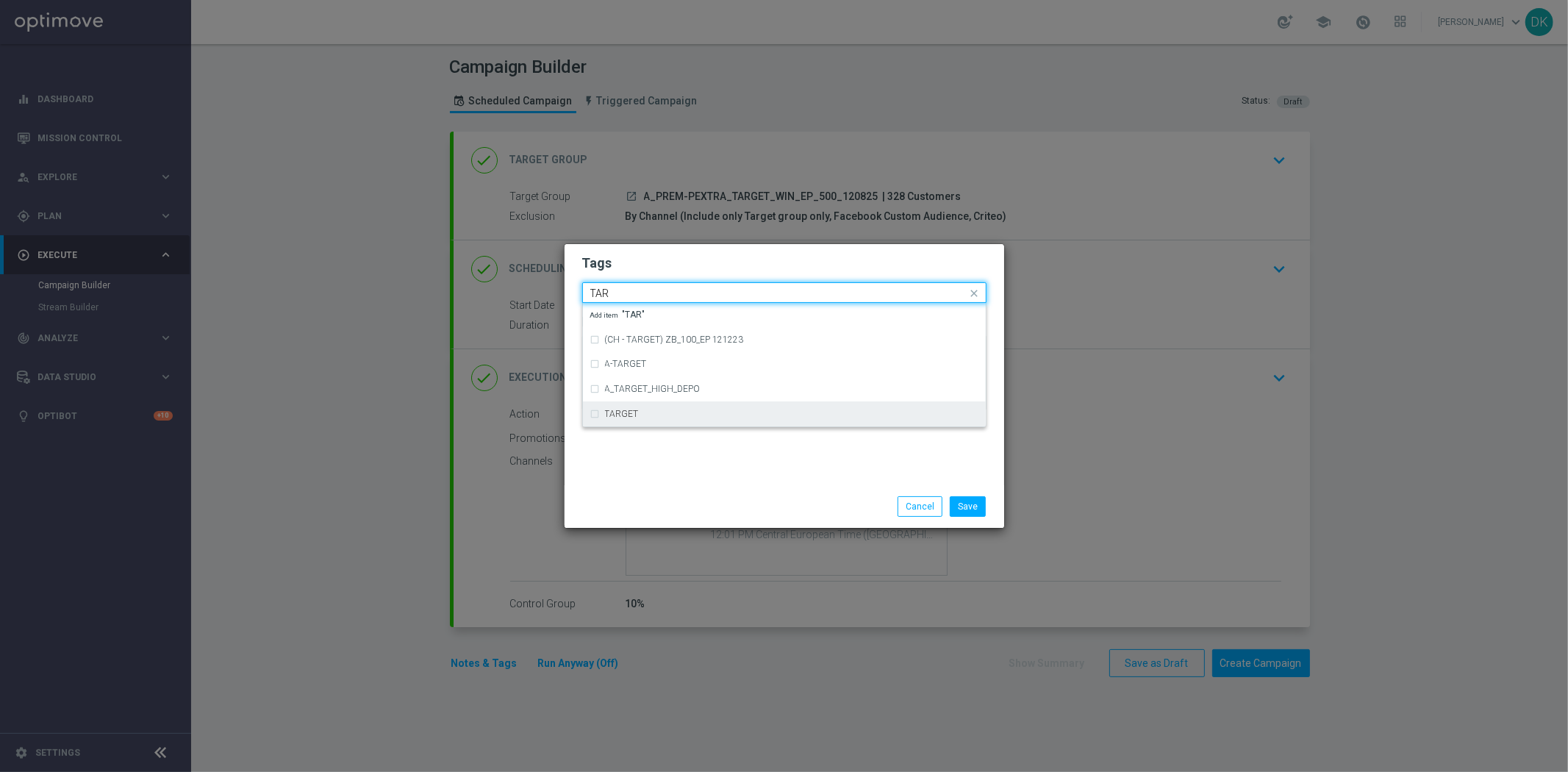
click at [666, 417] on div "TARGET" at bounding box center [792, 414] width 373 height 9
type input "TAR"
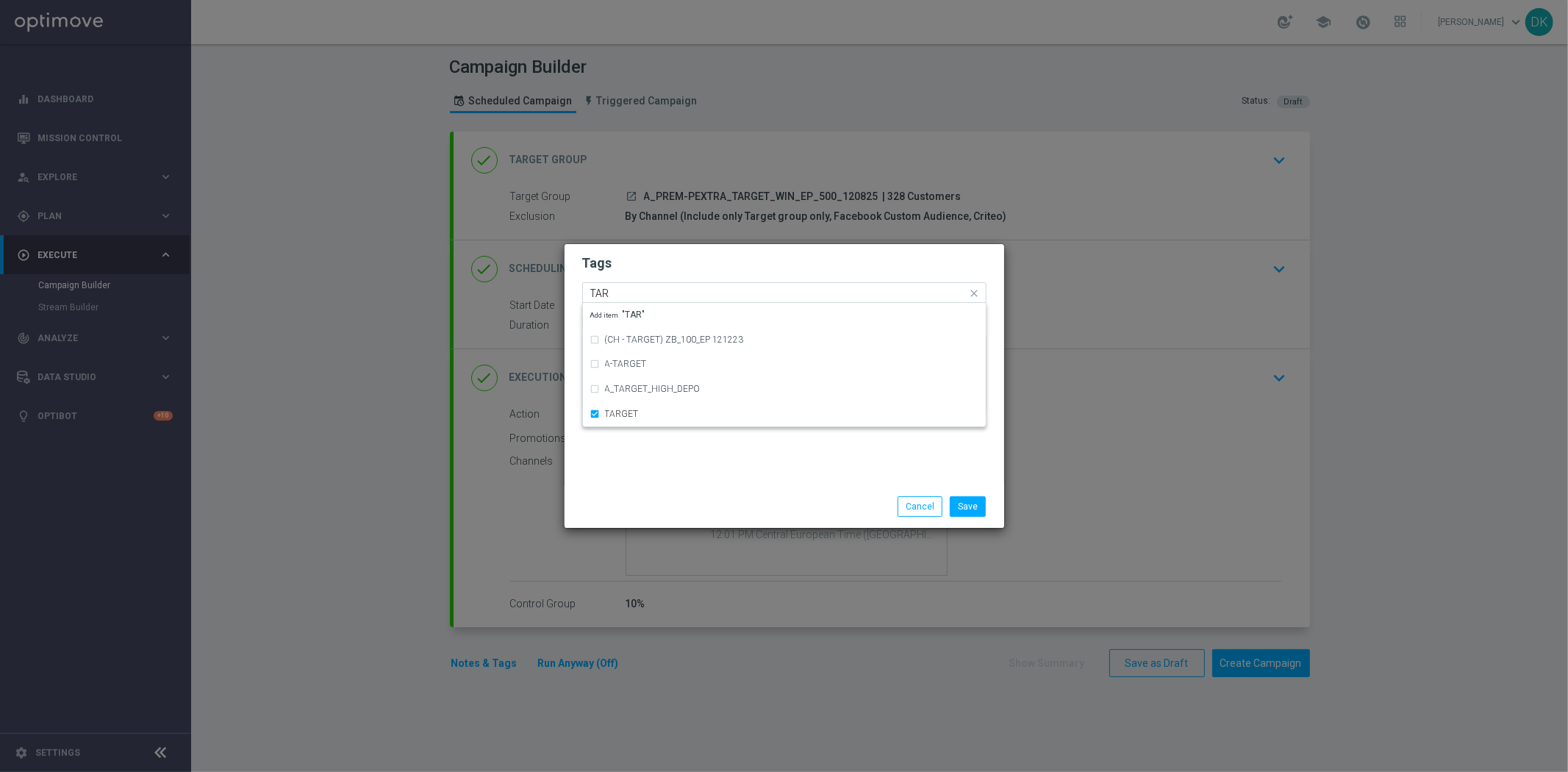
click at [693, 474] on div "Tags Quick find × A × PREM-PEXTRA × TARGET TAR (CH - TARGET) ZB_100_EP 121223 A…" at bounding box center [784, 364] width 439 height 241
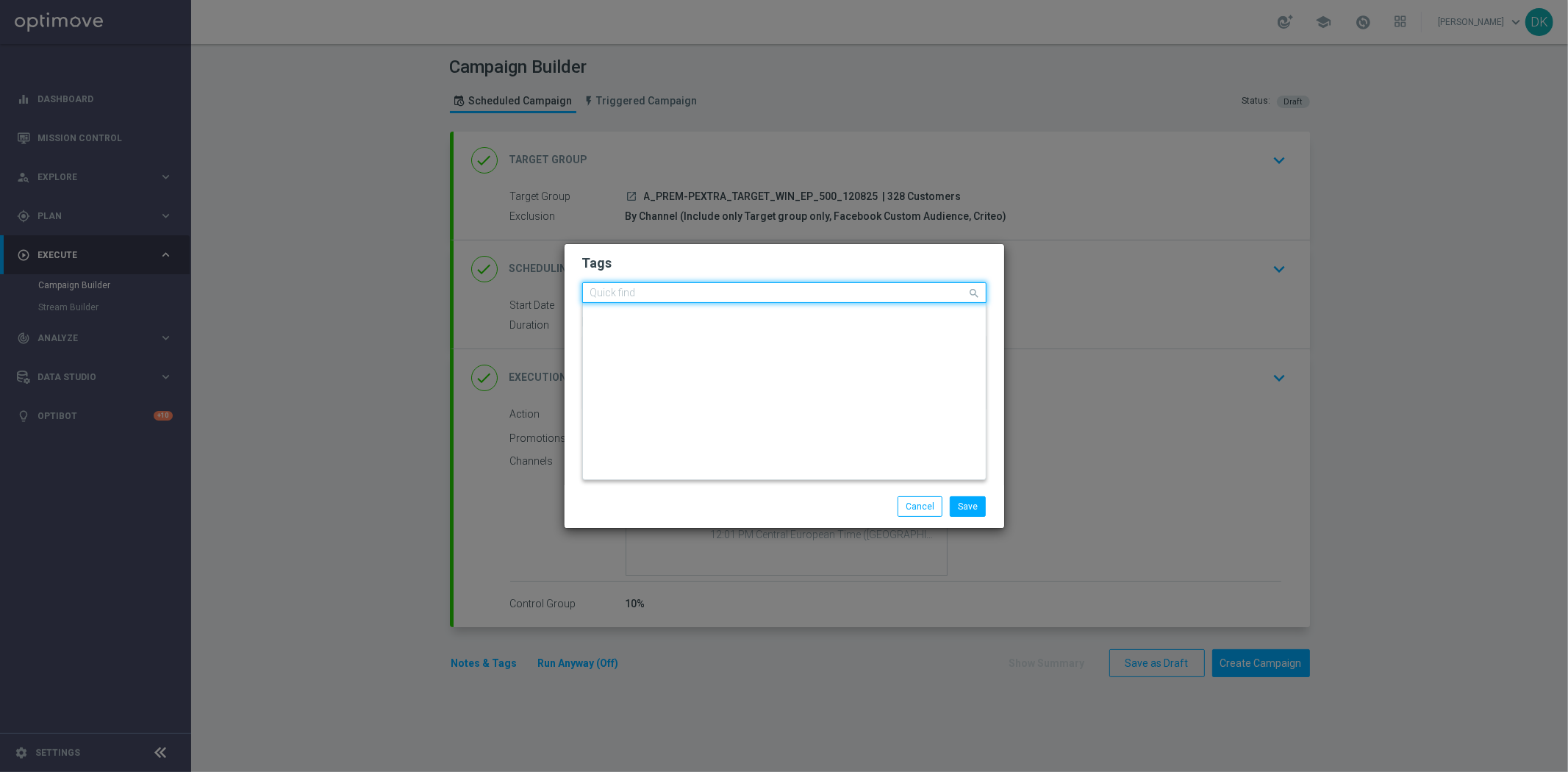
click at [811, 291] on input "text" at bounding box center [779, 293] width 377 height 13
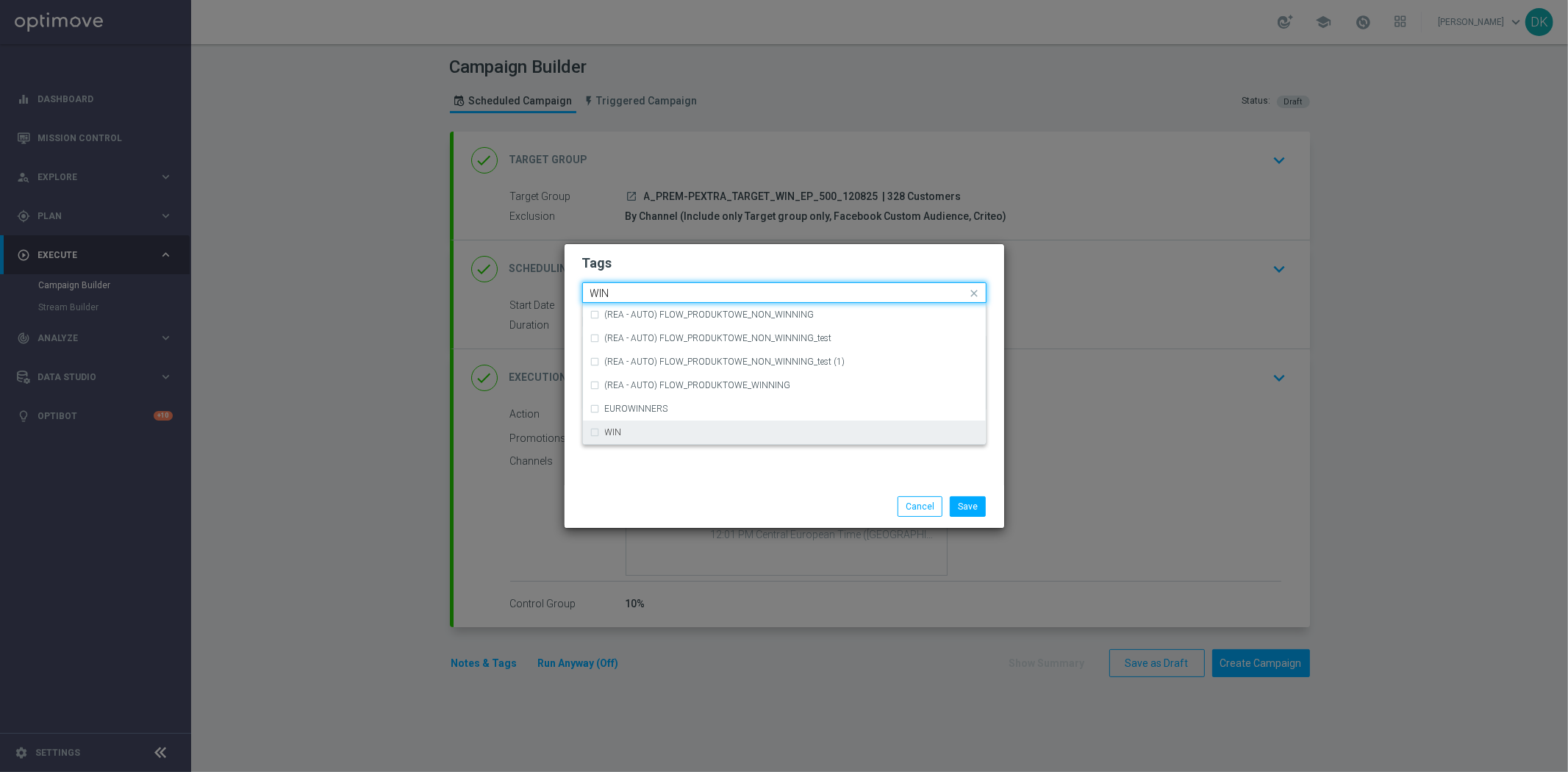
click at [655, 429] on div "WIN" at bounding box center [792, 432] width 373 height 9
type input "WIN"
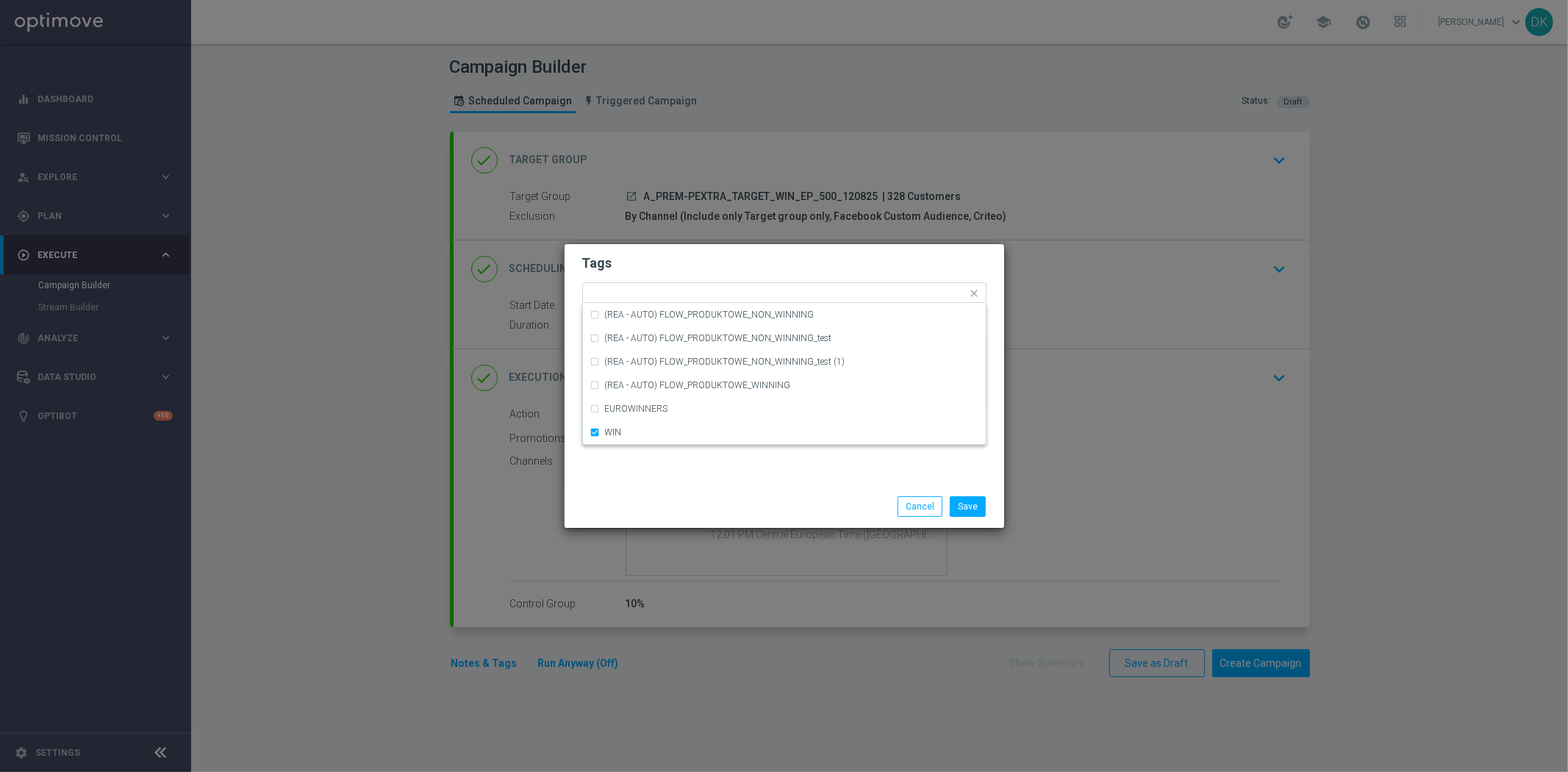
click at [712, 514] on div "Save Cancel" at bounding box center [784, 506] width 426 height 21
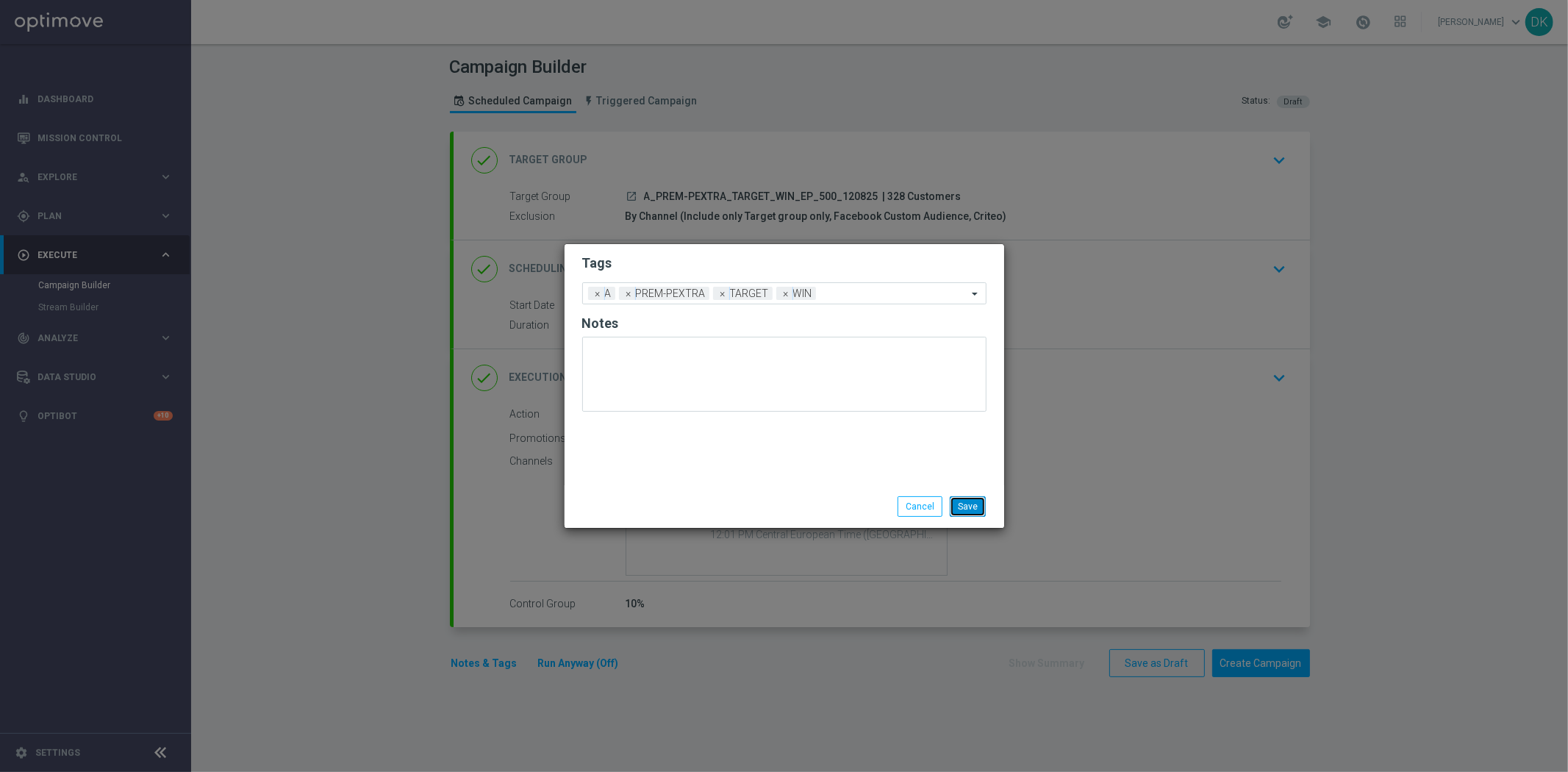
click at [972, 506] on button "Save" at bounding box center [967, 506] width 36 height 21
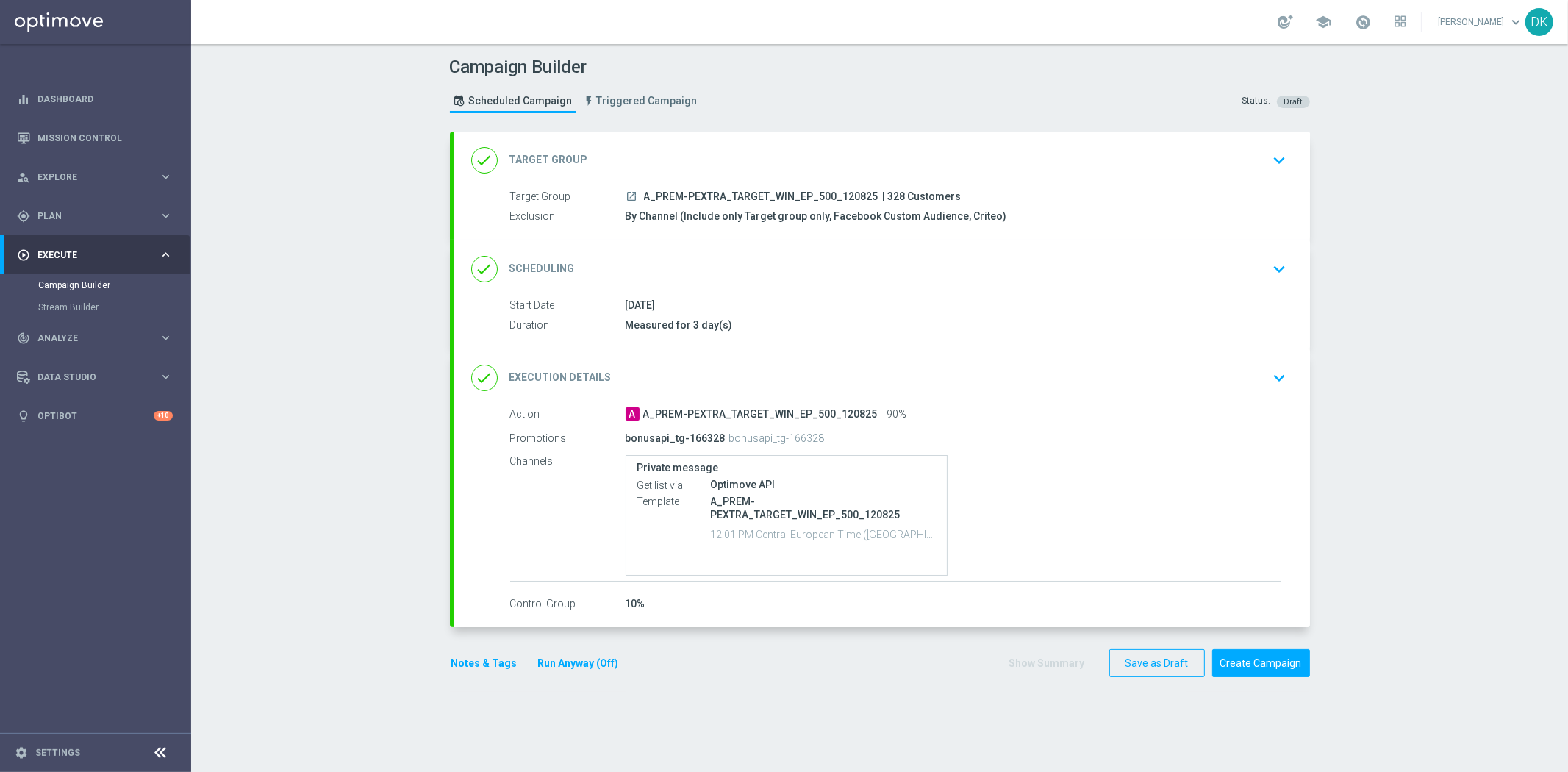
click at [1269, 258] on icon "keyboard_arrow_down" at bounding box center [1280, 268] width 22 height 22
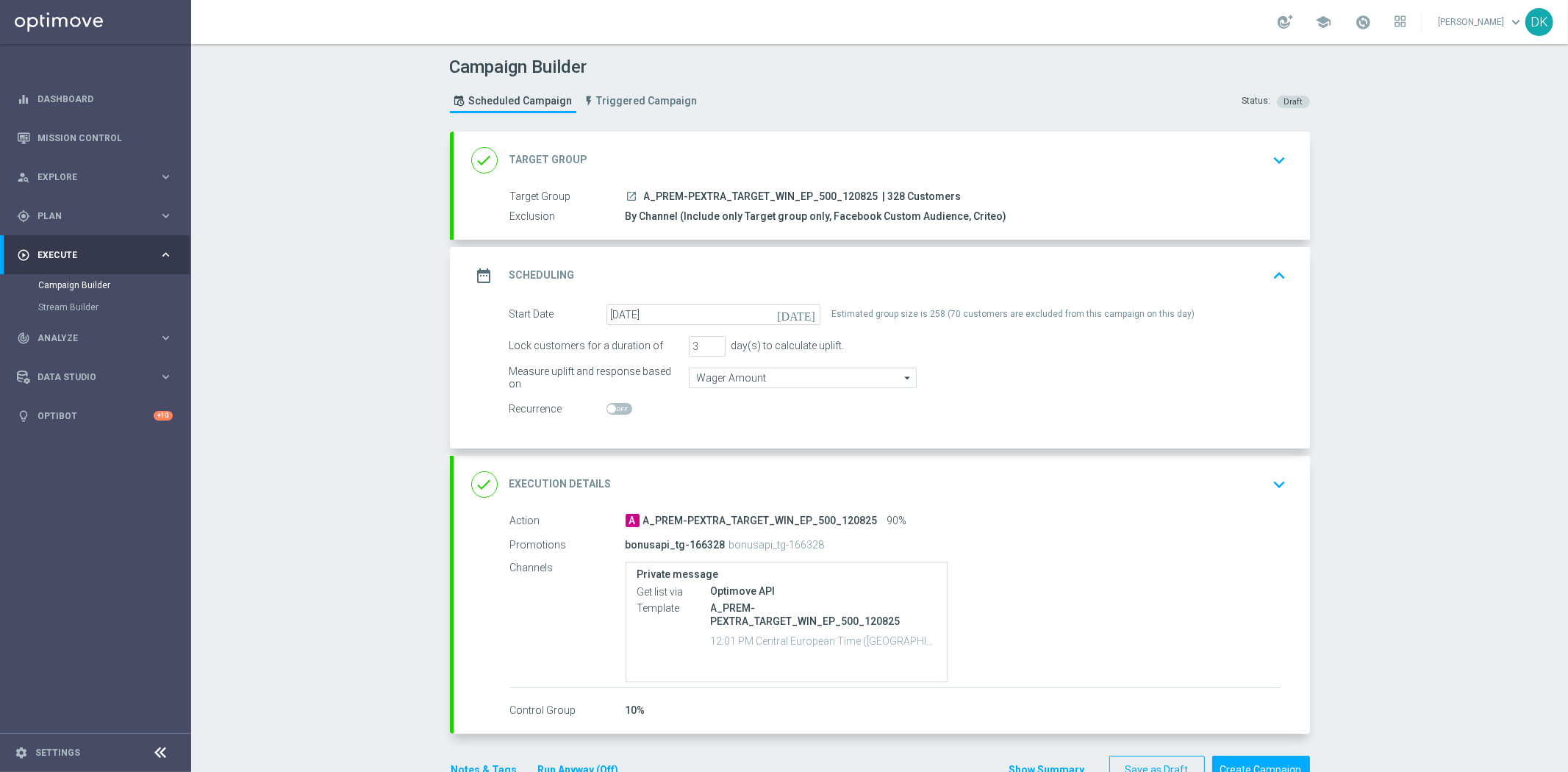
click at [1275, 285] on button "keyboard_arrow_up" at bounding box center [1280, 276] width 25 height 28
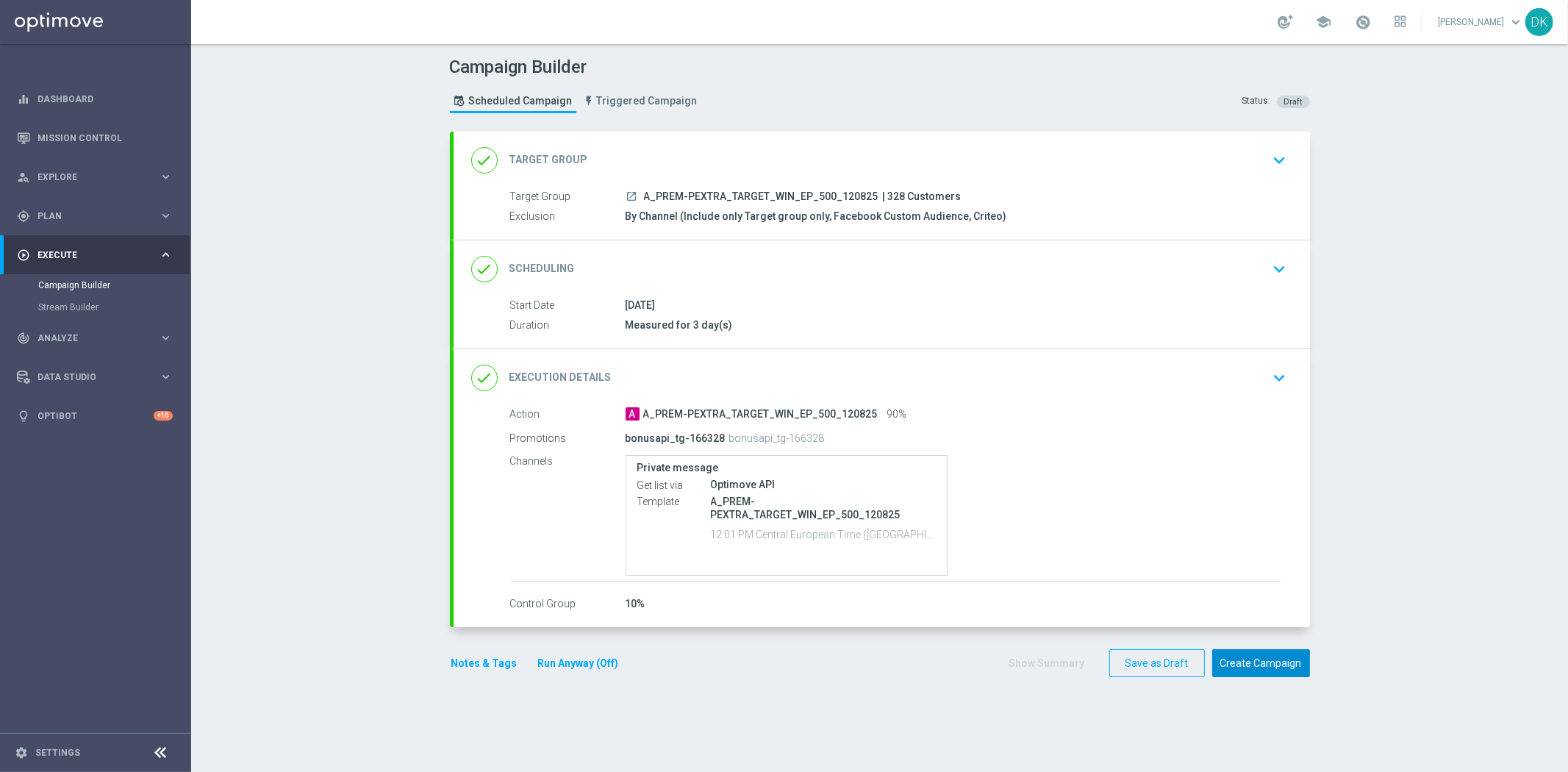
click at [1266, 660] on button "Create Campaign" at bounding box center [1260, 664] width 98 height 28
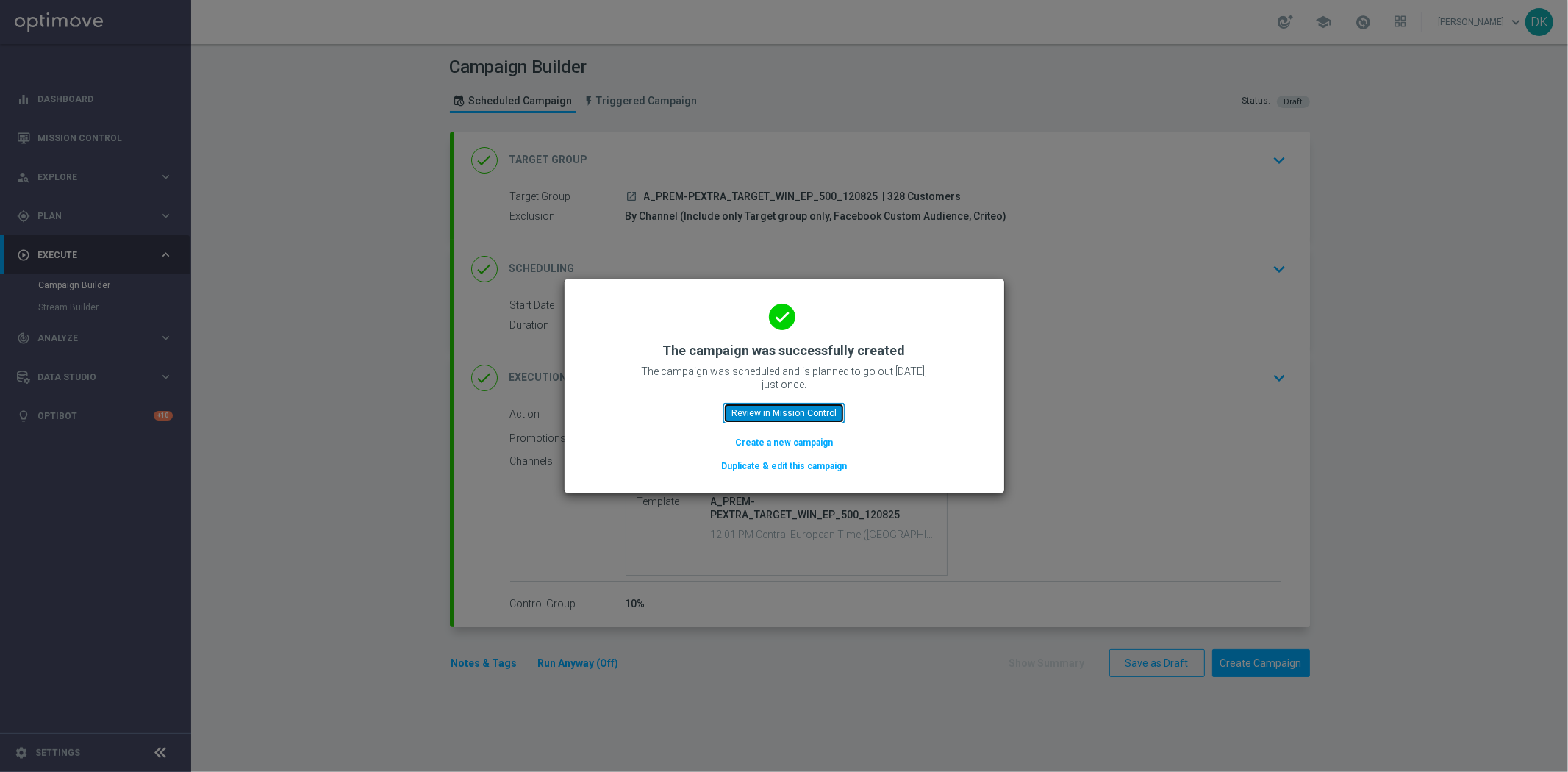
click at [807, 418] on button "Review in Mission Control" at bounding box center [784, 413] width 121 height 21
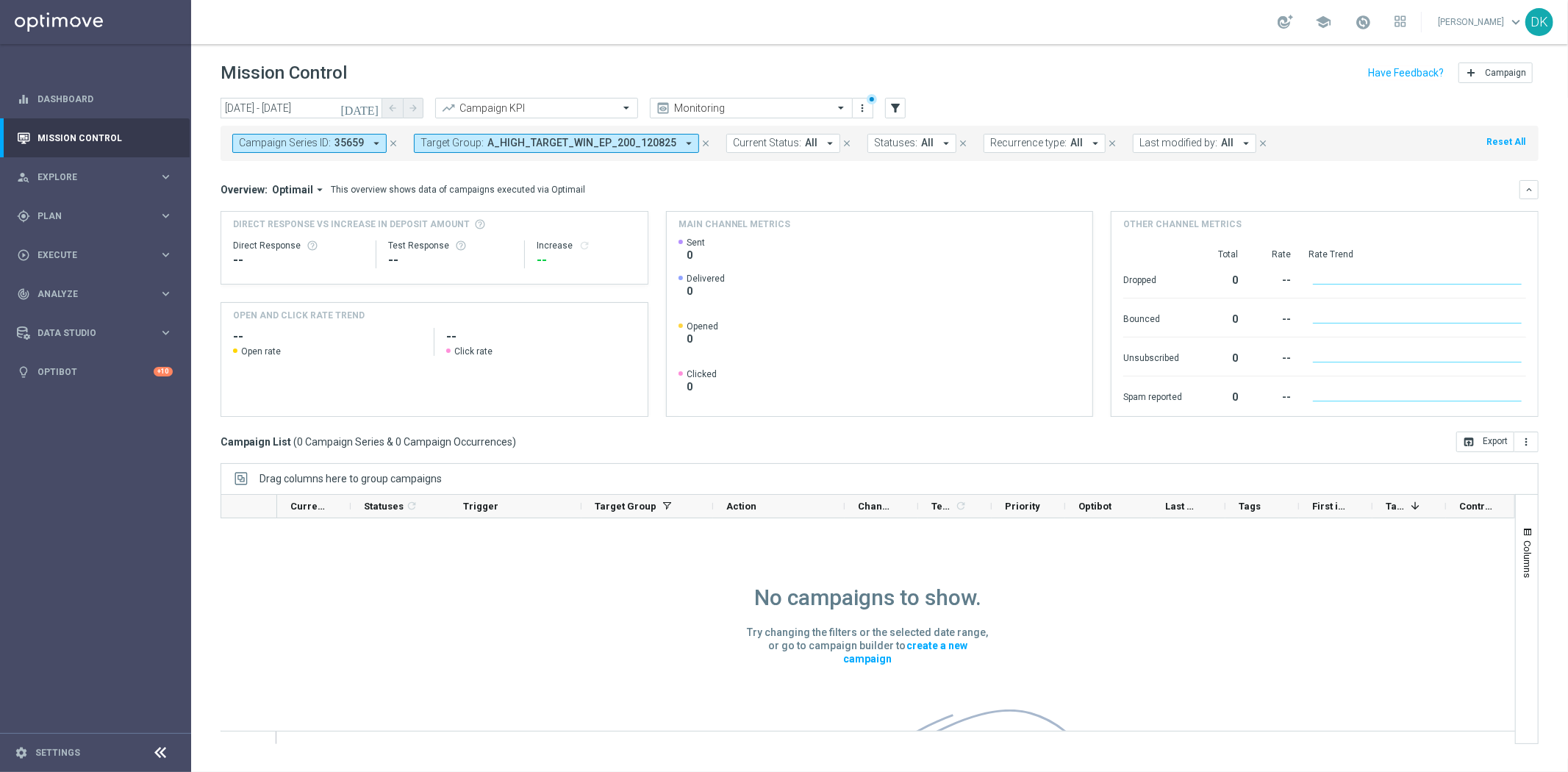
click at [349, 148] on span "35659" at bounding box center [348, 143] width 29 height 13
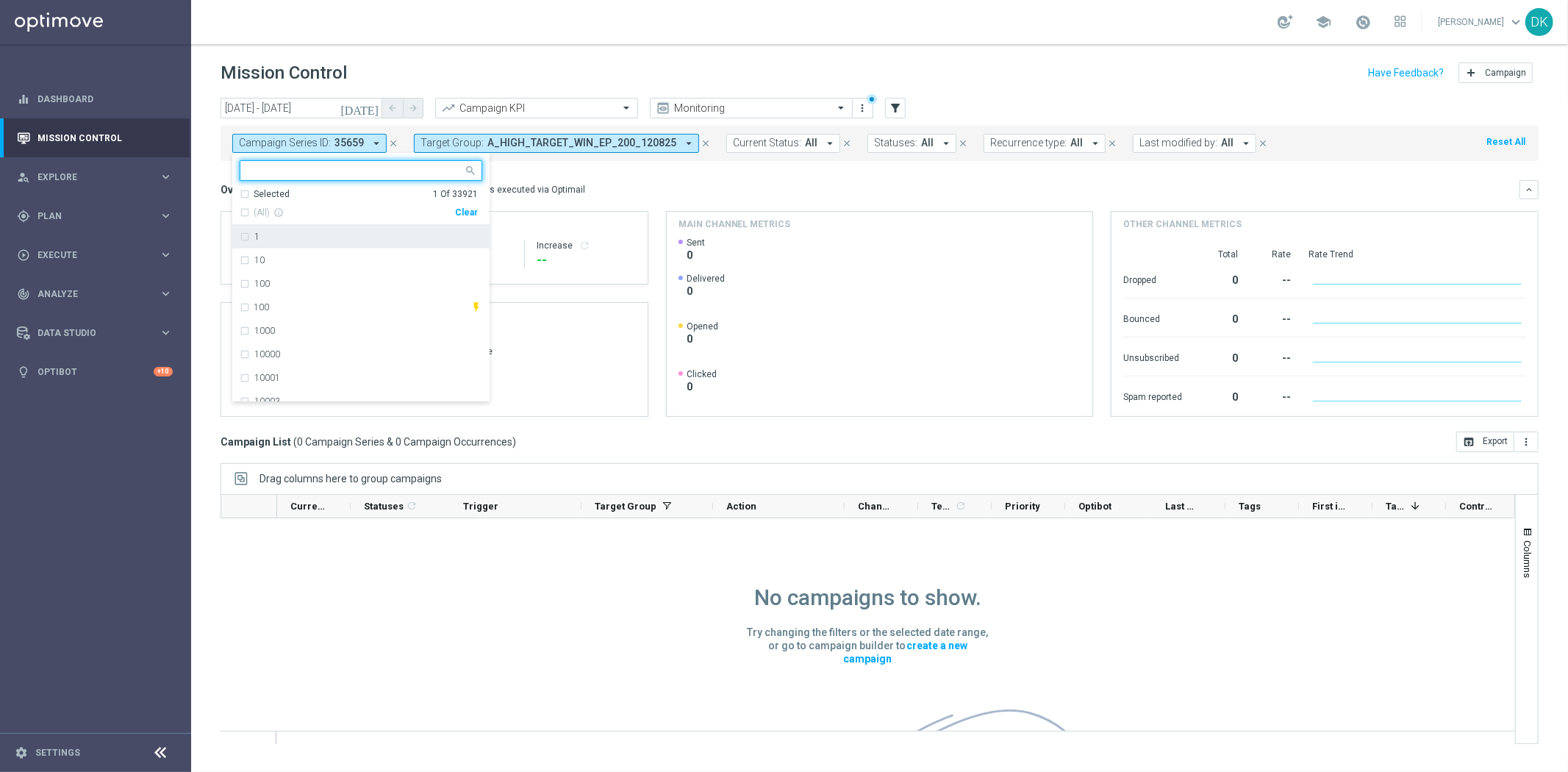
click at [0, 0] on div "Clear" at bounding box center [0, 0] width 0 height 0
click at [655, 182] on div "Overview: Optimail arrow_drop_down This overview shows data of campaigns execut…" at bounding box center [879, 189] width 1318 height 19
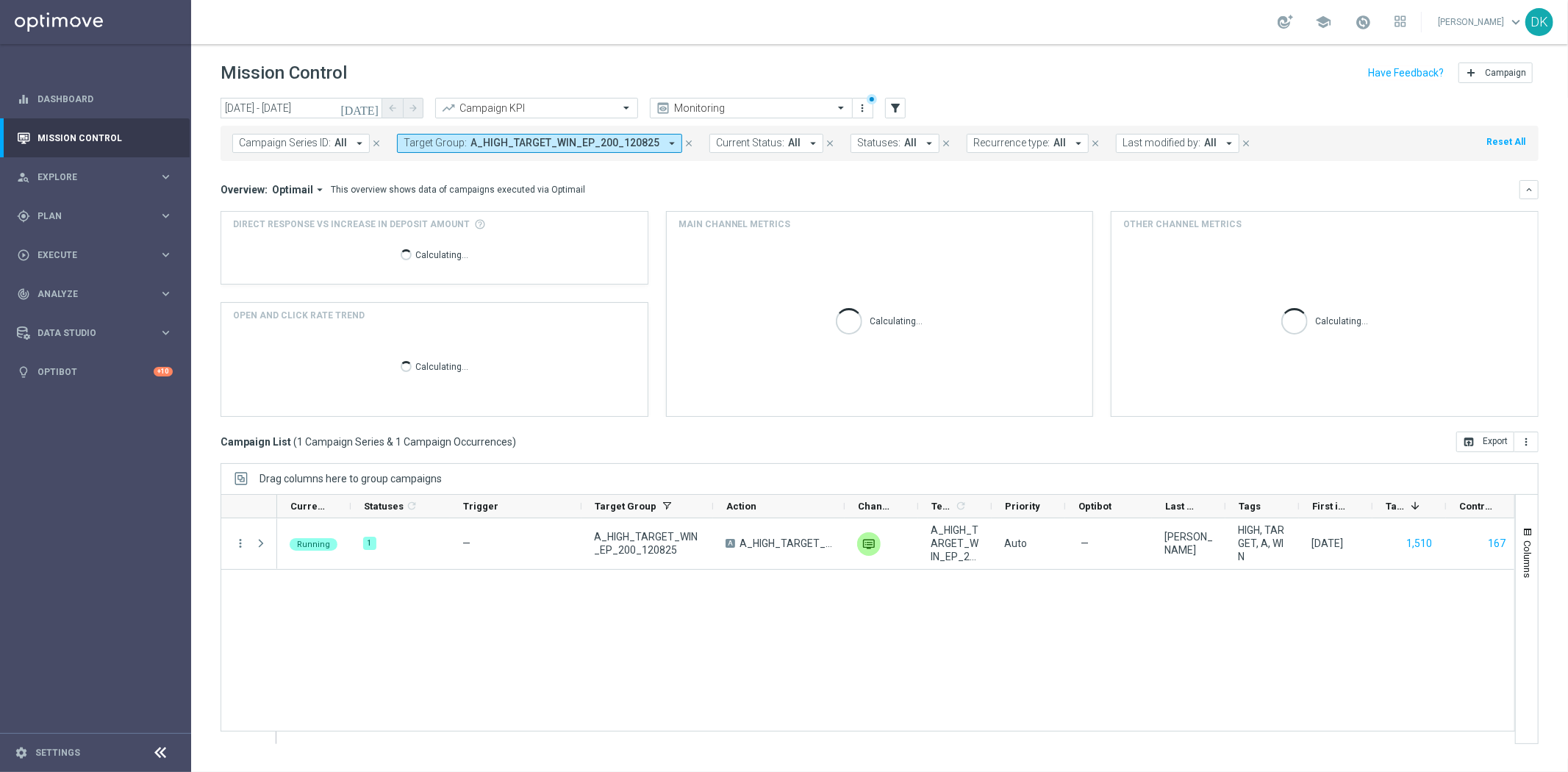
click at [436, 143] on span "Target Group:" at bounding box center [435, 143] width 63 height 13
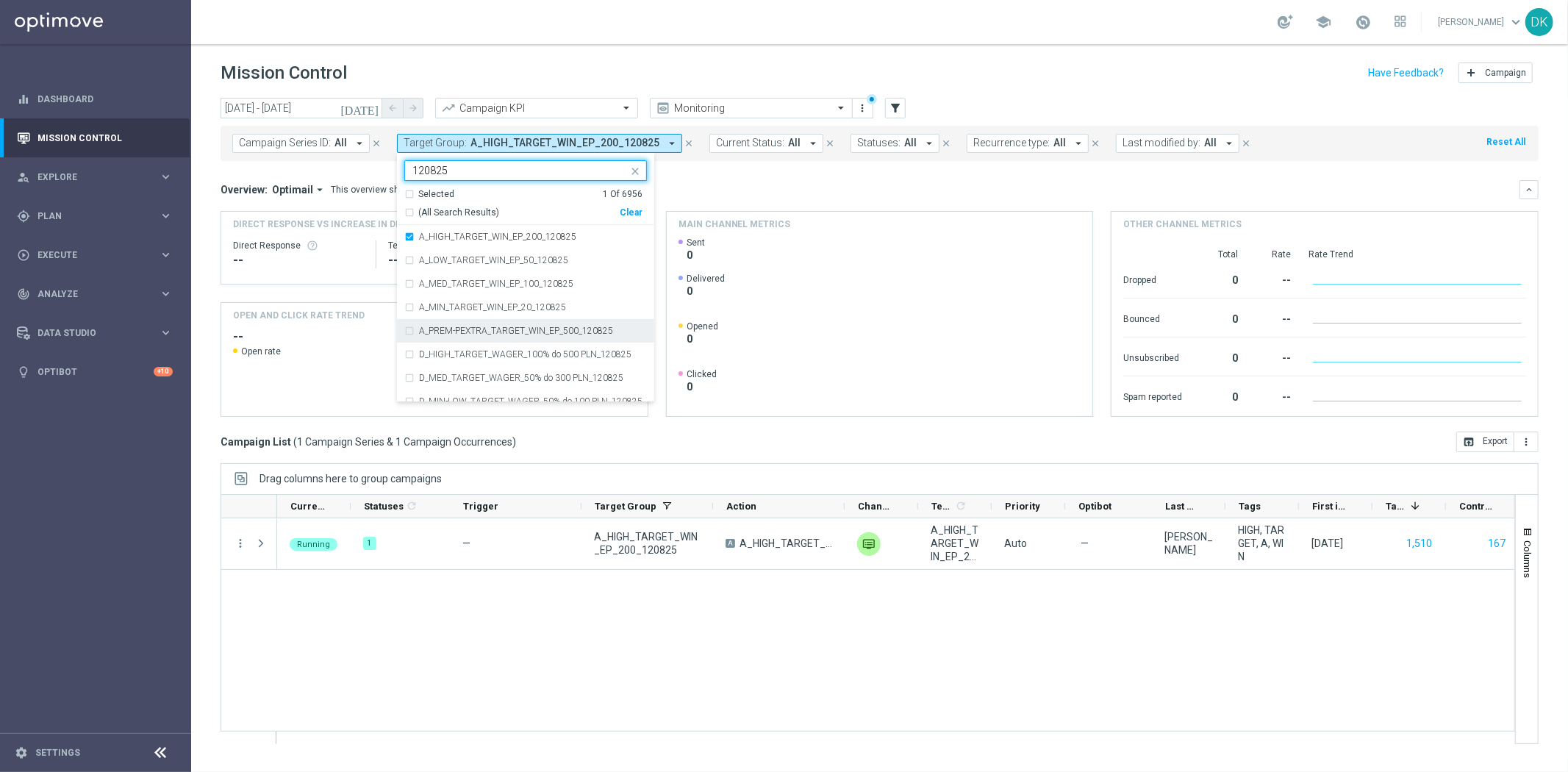
click at [520, 328] on label "A_PREM-PEXTRA_TARGET_WIN_EP_500_120825" at bounding box center [516, 330] width 194 height 9
type input "120825"
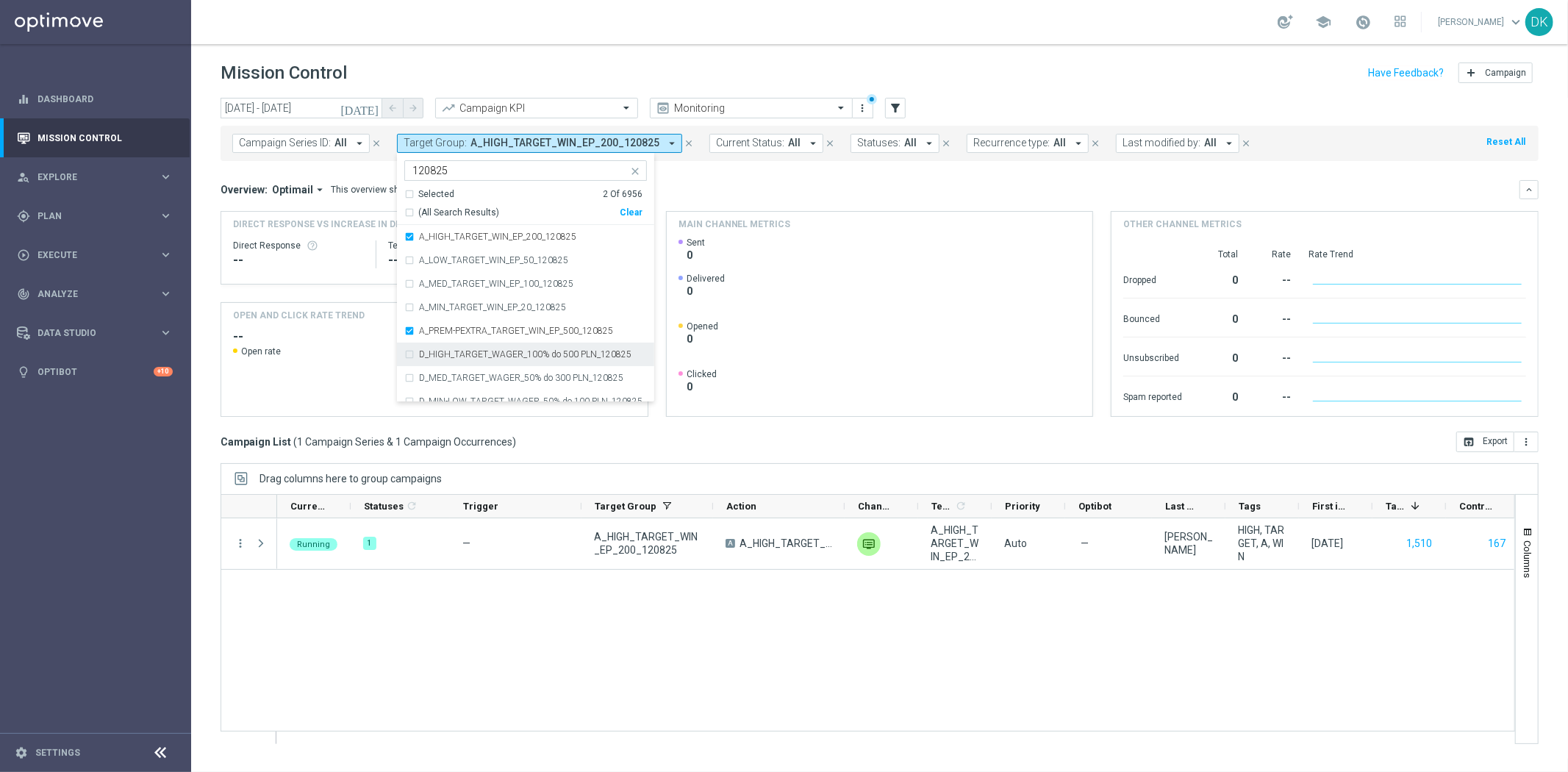
click at [211, 328] on div "today 12 Aug 2025 - 12 Aug 2025 arrow_back arrow_forward Campaign KPI trending_…" at bounding box center [879, 428] width 1376 height 661
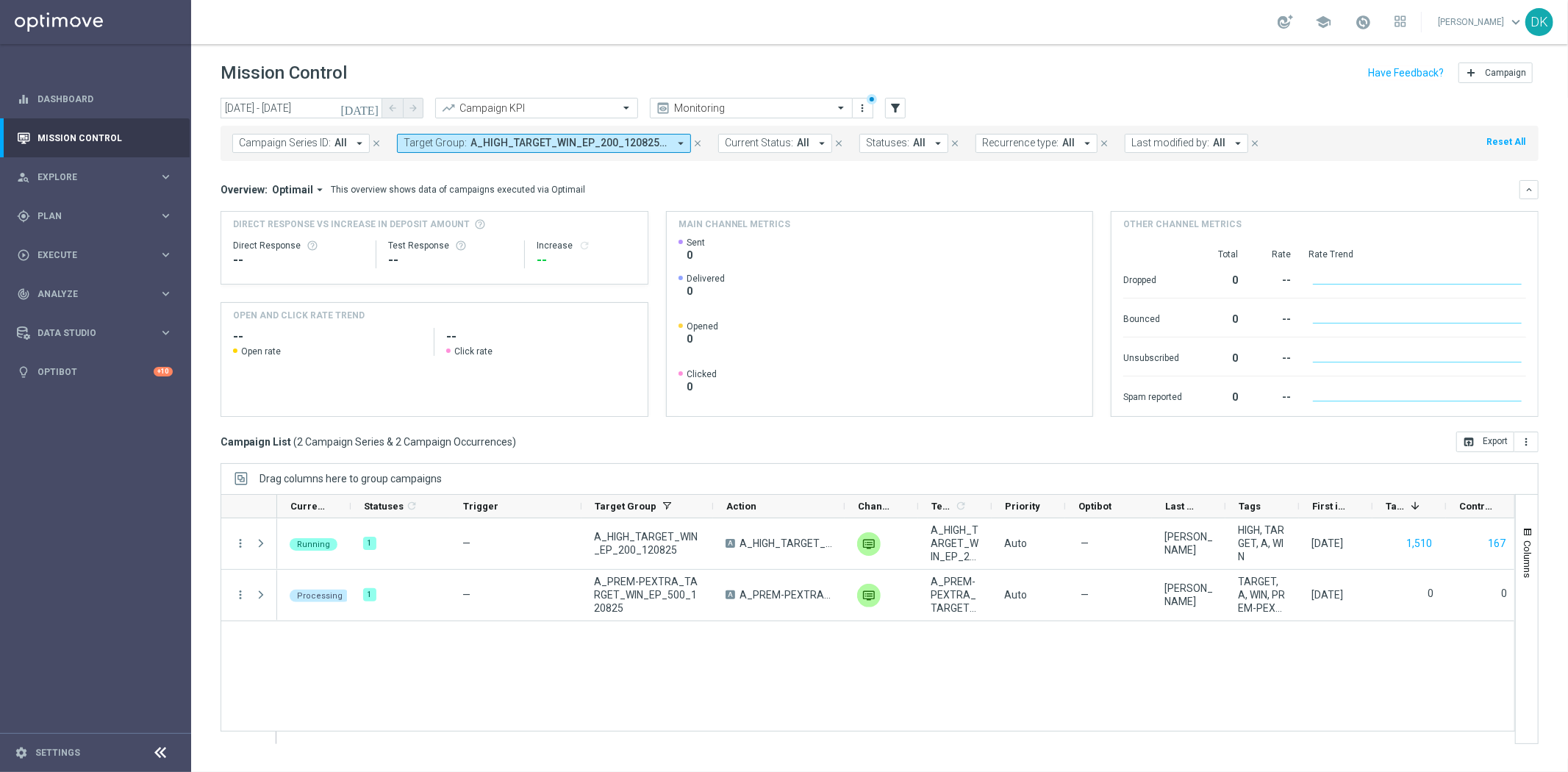
click at [747, 644] on div "Running 1 — A_HIGH_TARGET_WIN_EP_200_120825 A A_HIGH_TARGET_WIN_EP_200_120825 u…" at bounding box center [895, 631] width 1237 height 225
click at [592, 669] on div "Running 1 — A_HIGH_TARGET_WIN_EP_200_120825 A A_HIGH_TARGET_WIN_EP_200_120825 u…" at bounding box center [895, 631] width 1237 height 225
click at [554, 678] on div "Running 1 — A_HIGH_TARGET_WIN_EP_200_120825 A A_HIGH_TARGET_WIN_EP_200_120825 u…" at bounding box center [895, 631] width 1237 height 225
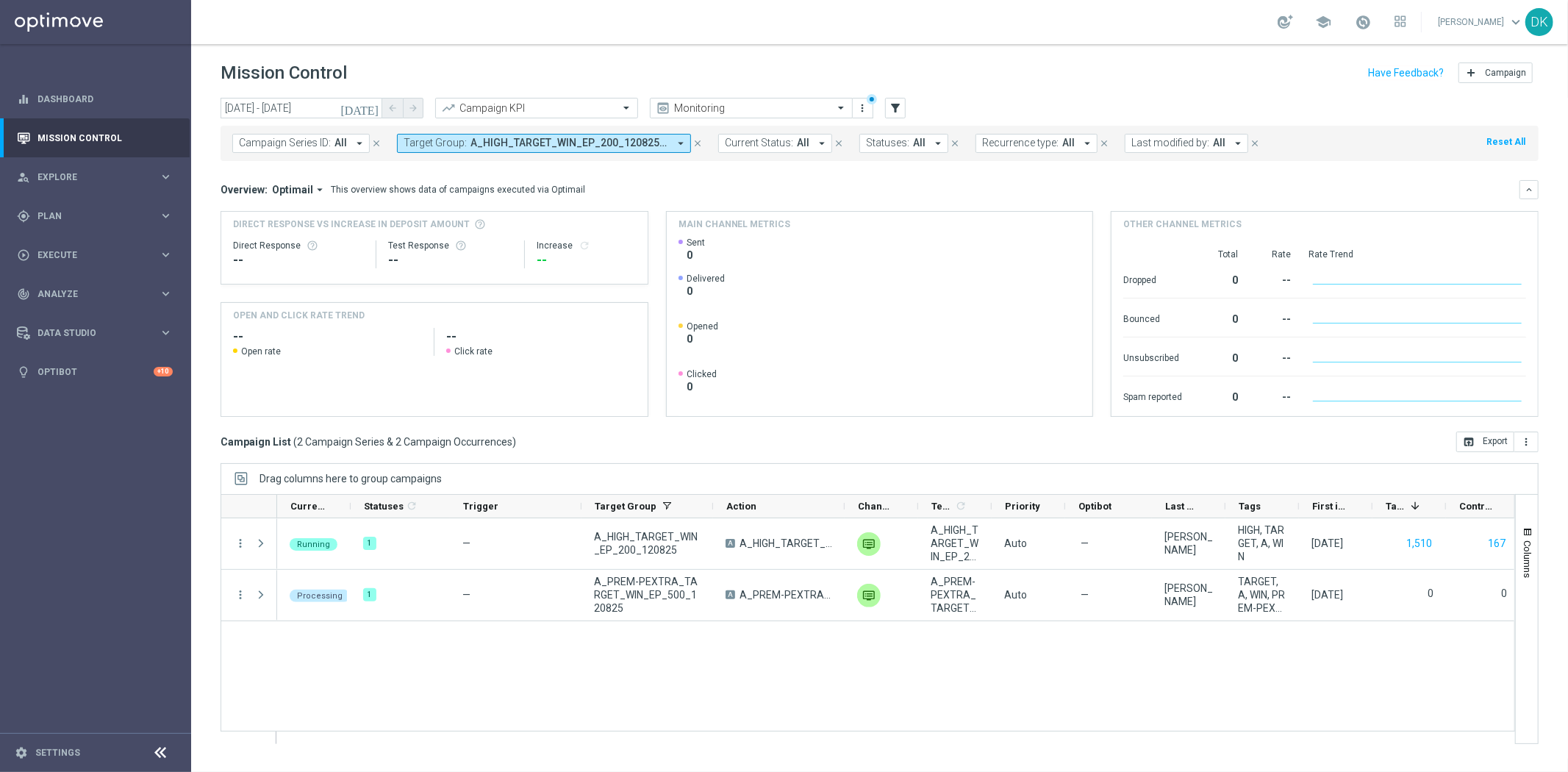
click at [554, 678] on div "Running 1 — A_HIGH_TARGET_WIN_EP_200_120825 A A_HIGH_TARGET_WIN_EP_200_120825 u…" at bounding box center [895, 631] width 1237 height 225
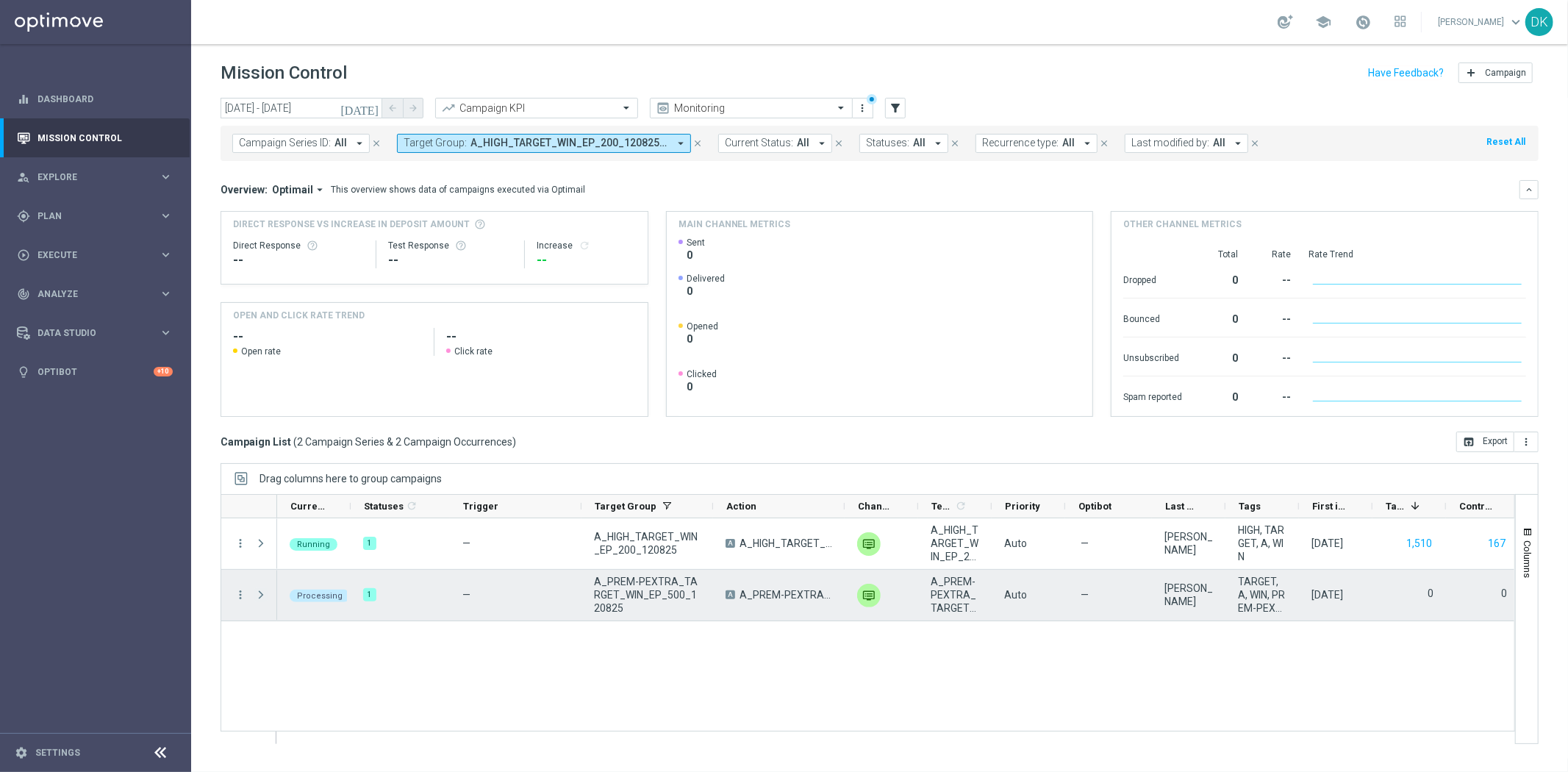
click at [256, 599] on span at bounding box center [261, 594] width 13 height 12
